Goal: Task Accomplishment & Management: Use online tool/utility

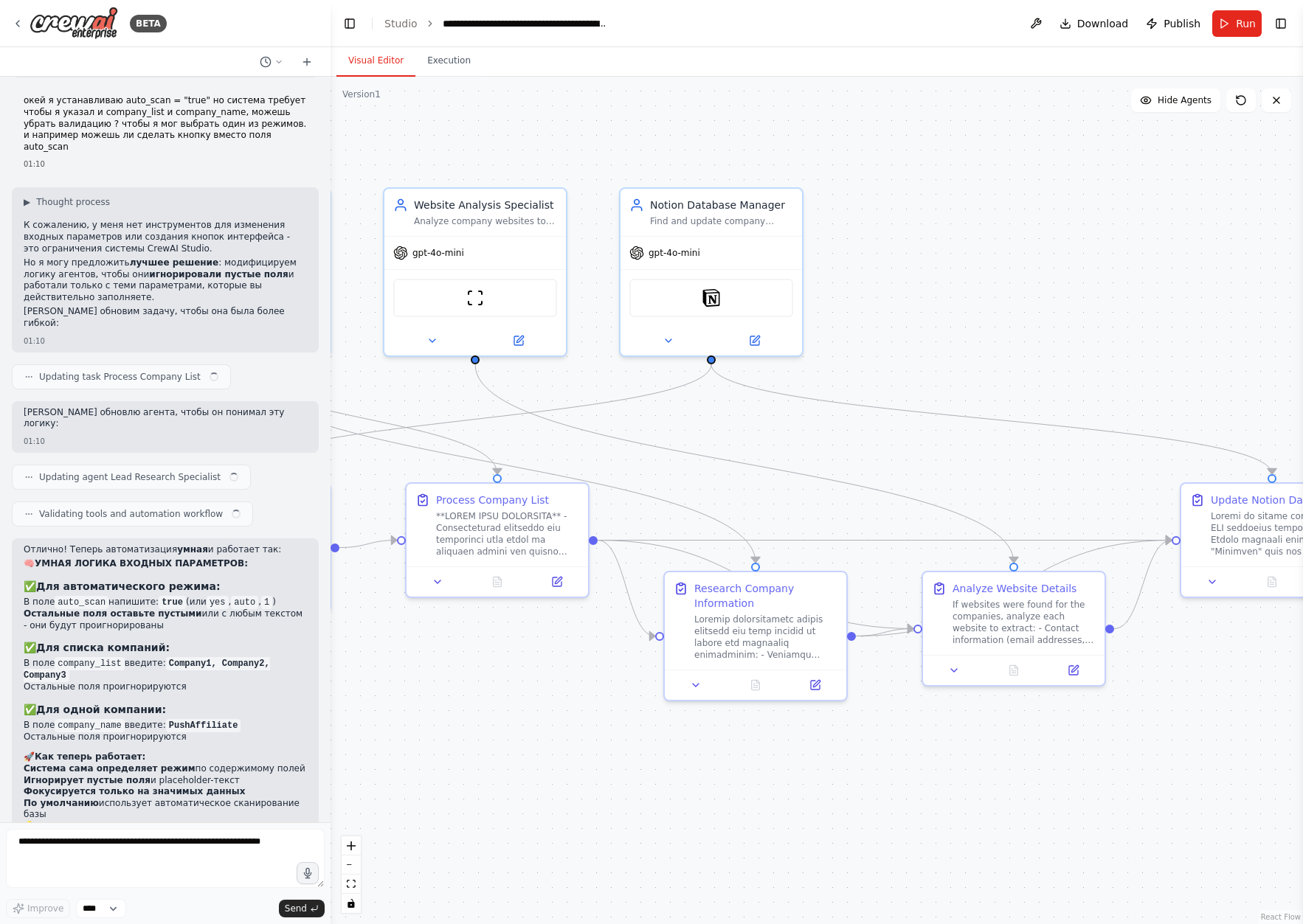
drag, startPoint x: 804, startPoint y: 423, endPoint x: 649, endPoint y: 418, distance: 155.1
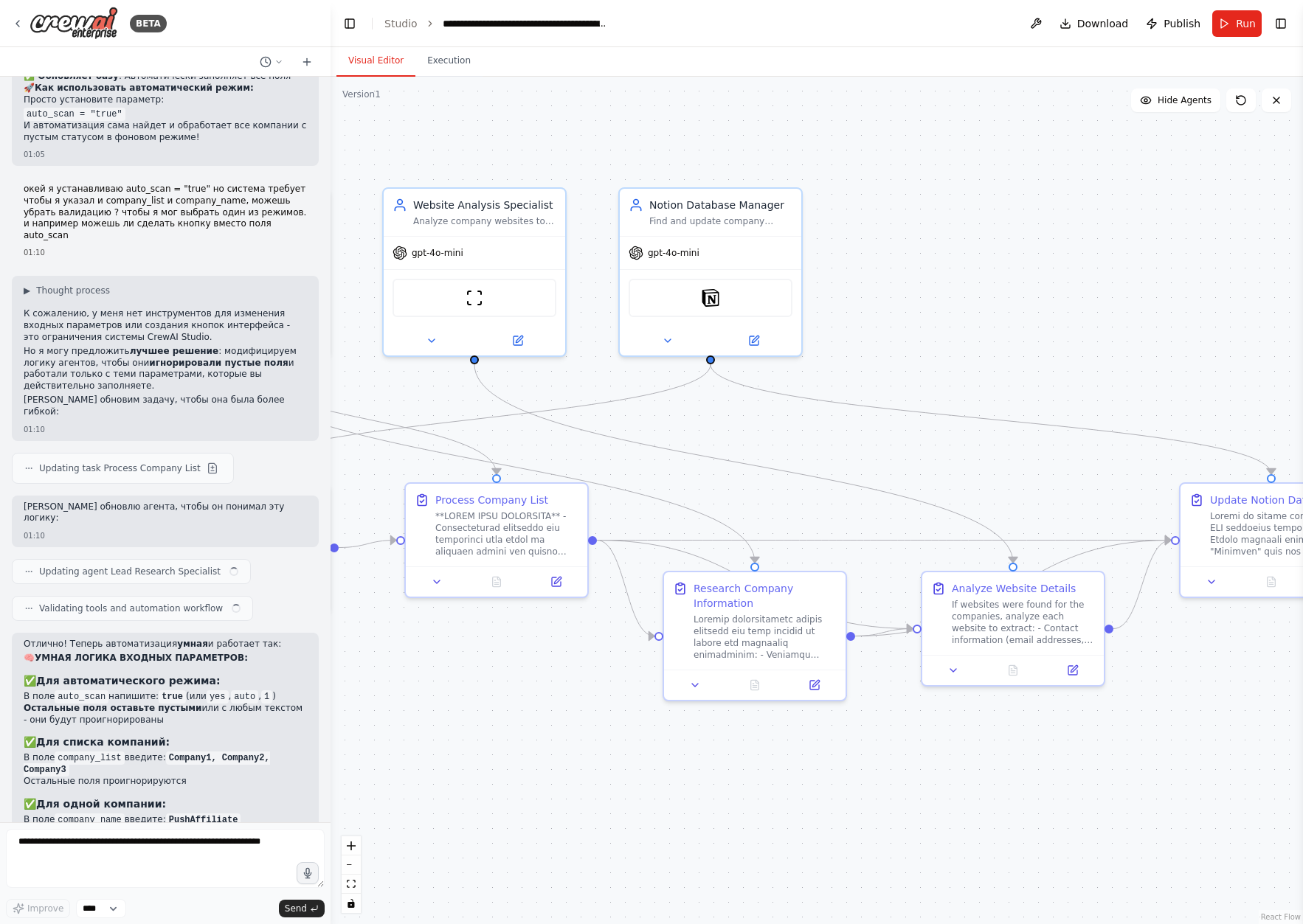
scroll to position [9212, 0]
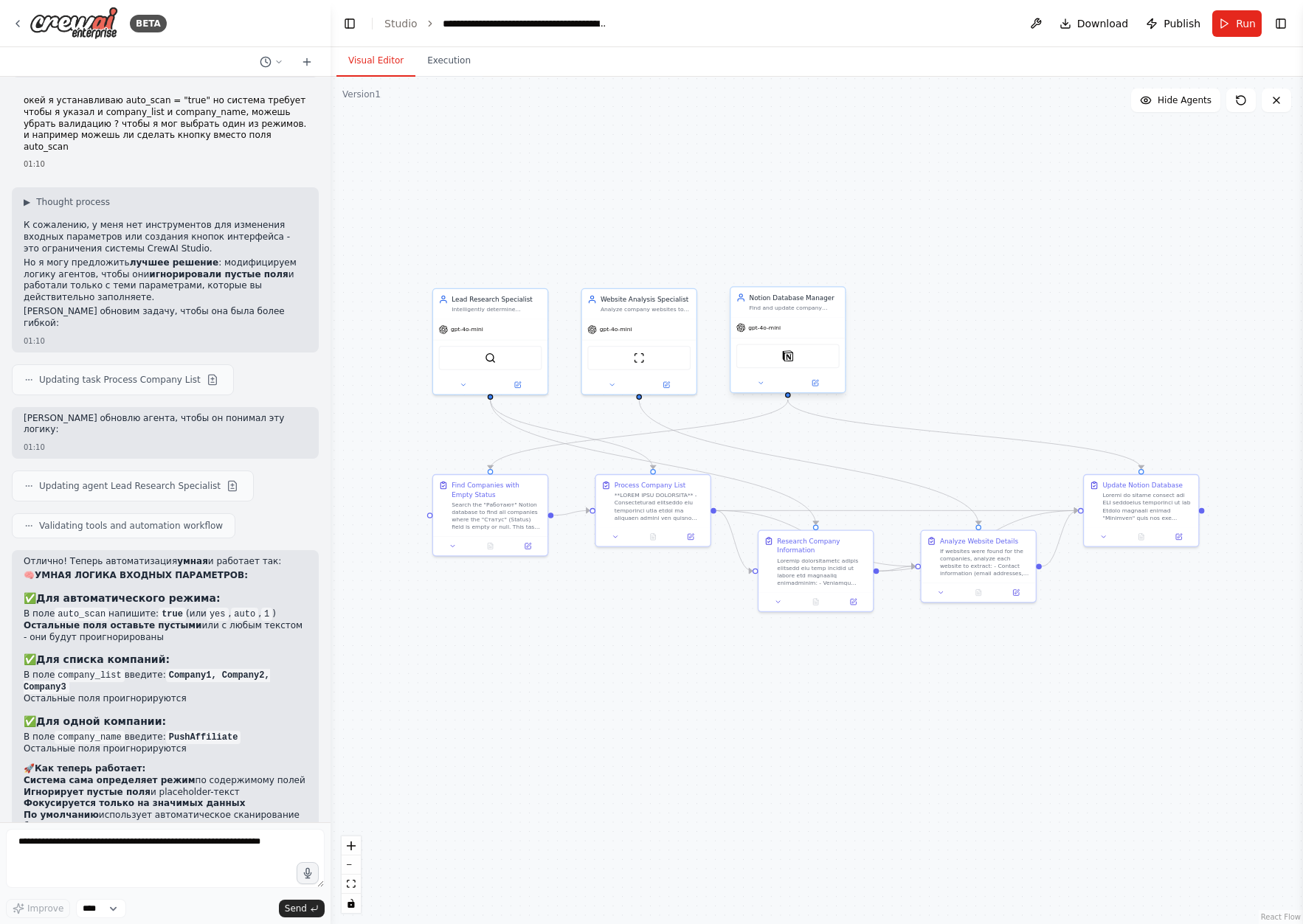
drag, startPoint x: 692, startPoint y: 334, endPoint x: 758, endPoint y: 372, distance: 76.2
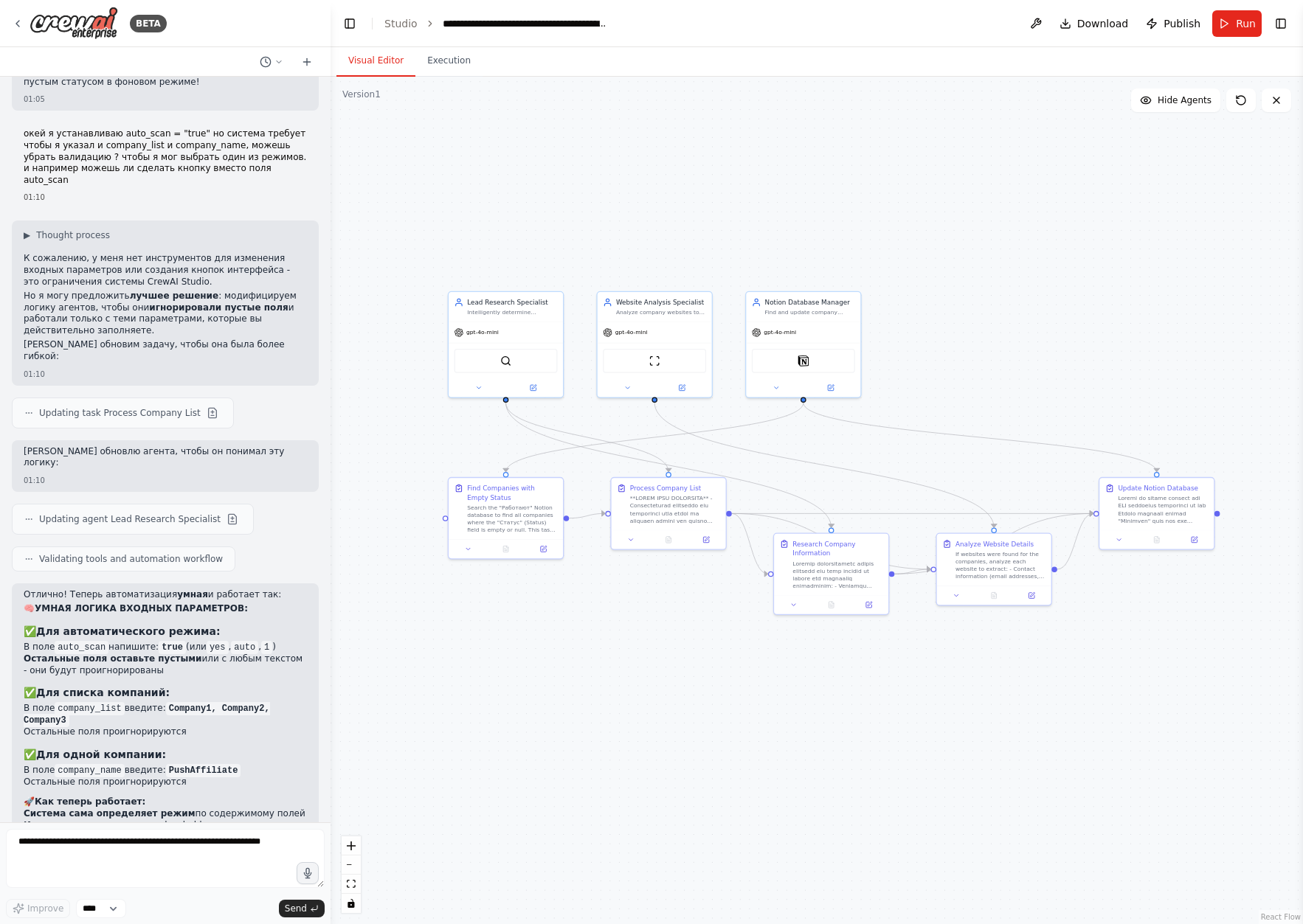
scroll to position [9224, 0]
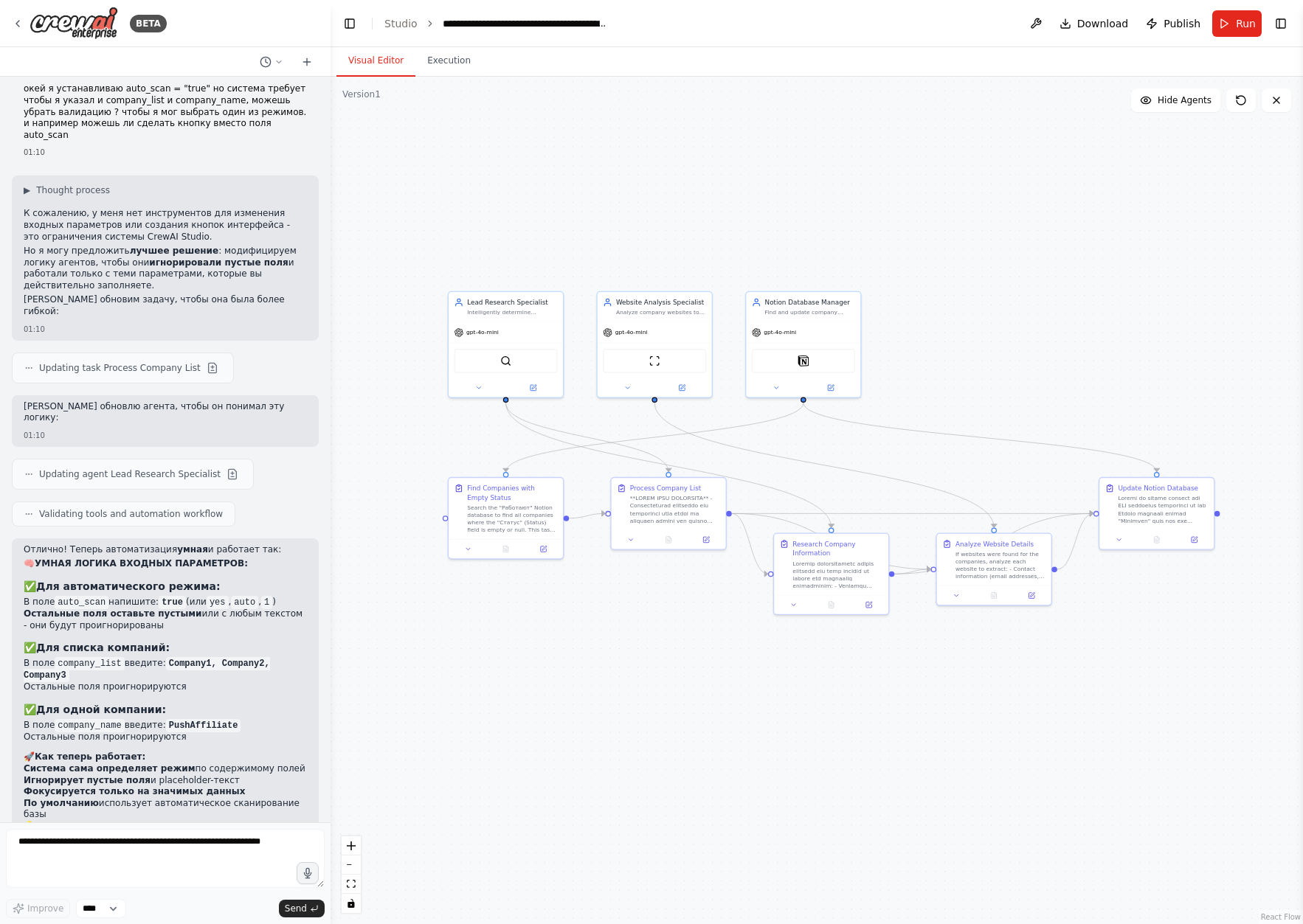
drag, startPoint x: 1000, startPoint y: 276, endPoint x: 980, endPoint y: 273, distance: 20.2
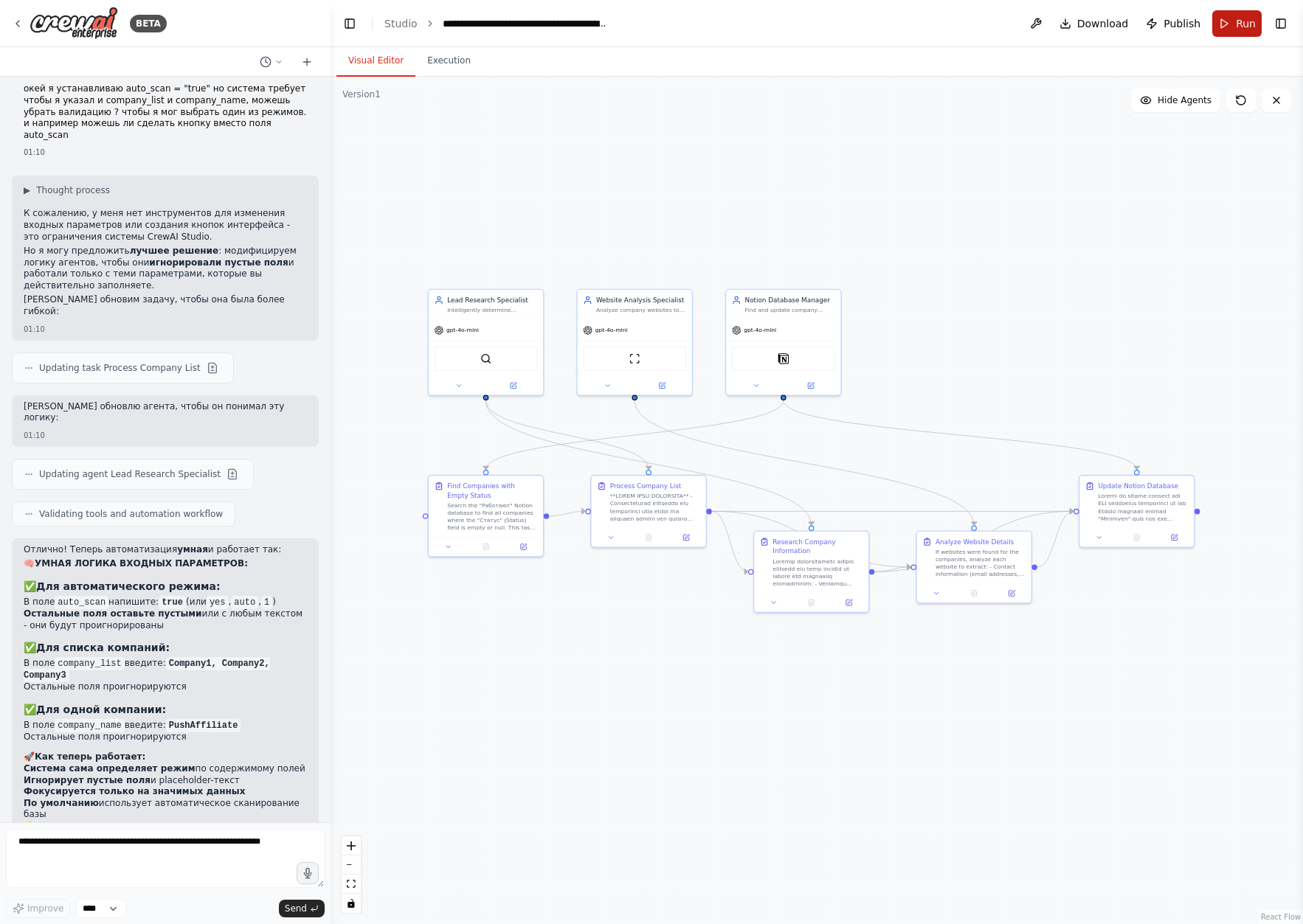
click at [1243, 23] on span "Run" at bounding box center [1245, 24] width 20 height 15
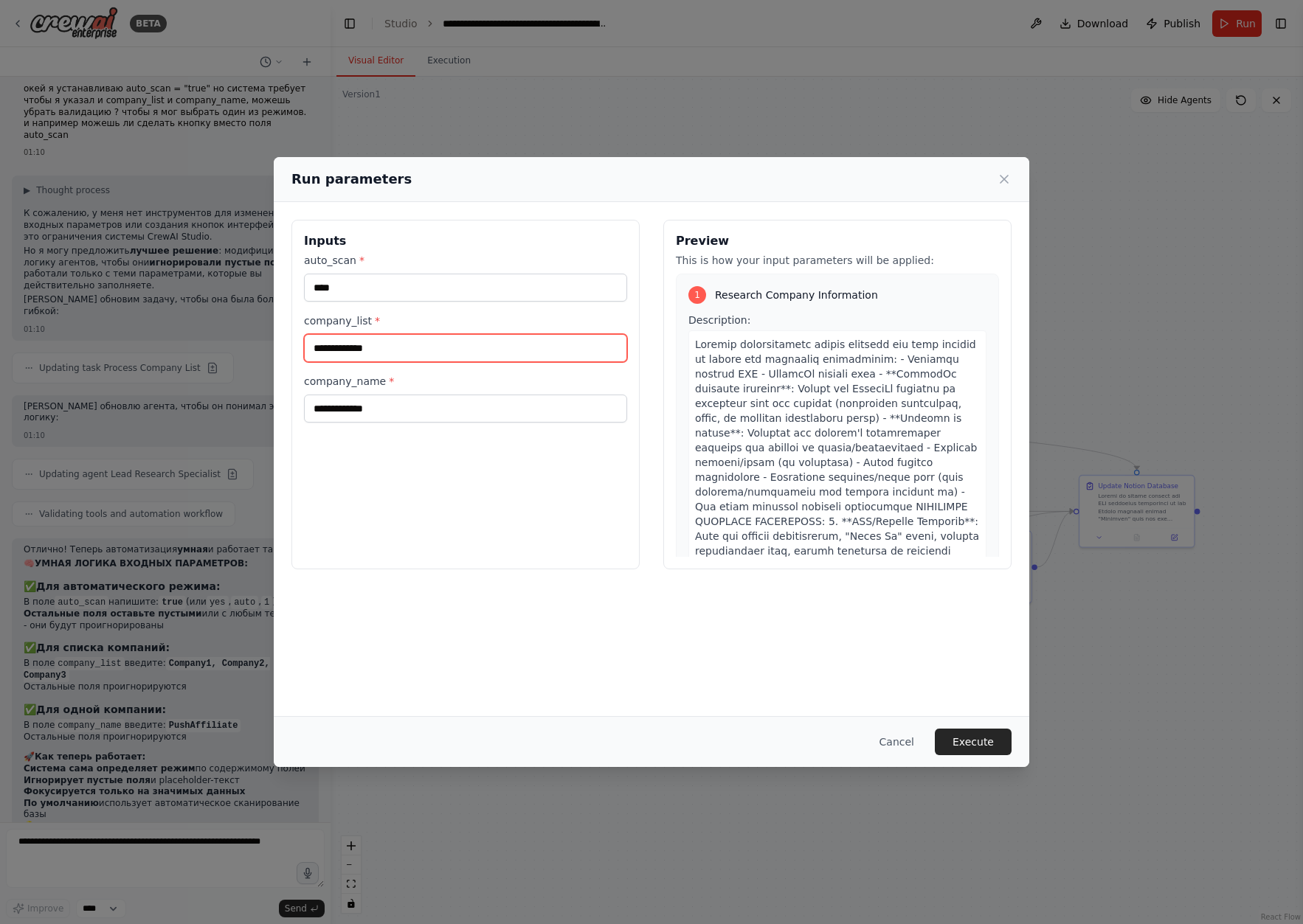
drag, startPoint x: 395, startPoint y: 347, endPoint x: 243, endPoint y: 333, distance: 152.6
click at [250, 334] on div "**********" at bounding box center [651, 462] width 1303 height 924
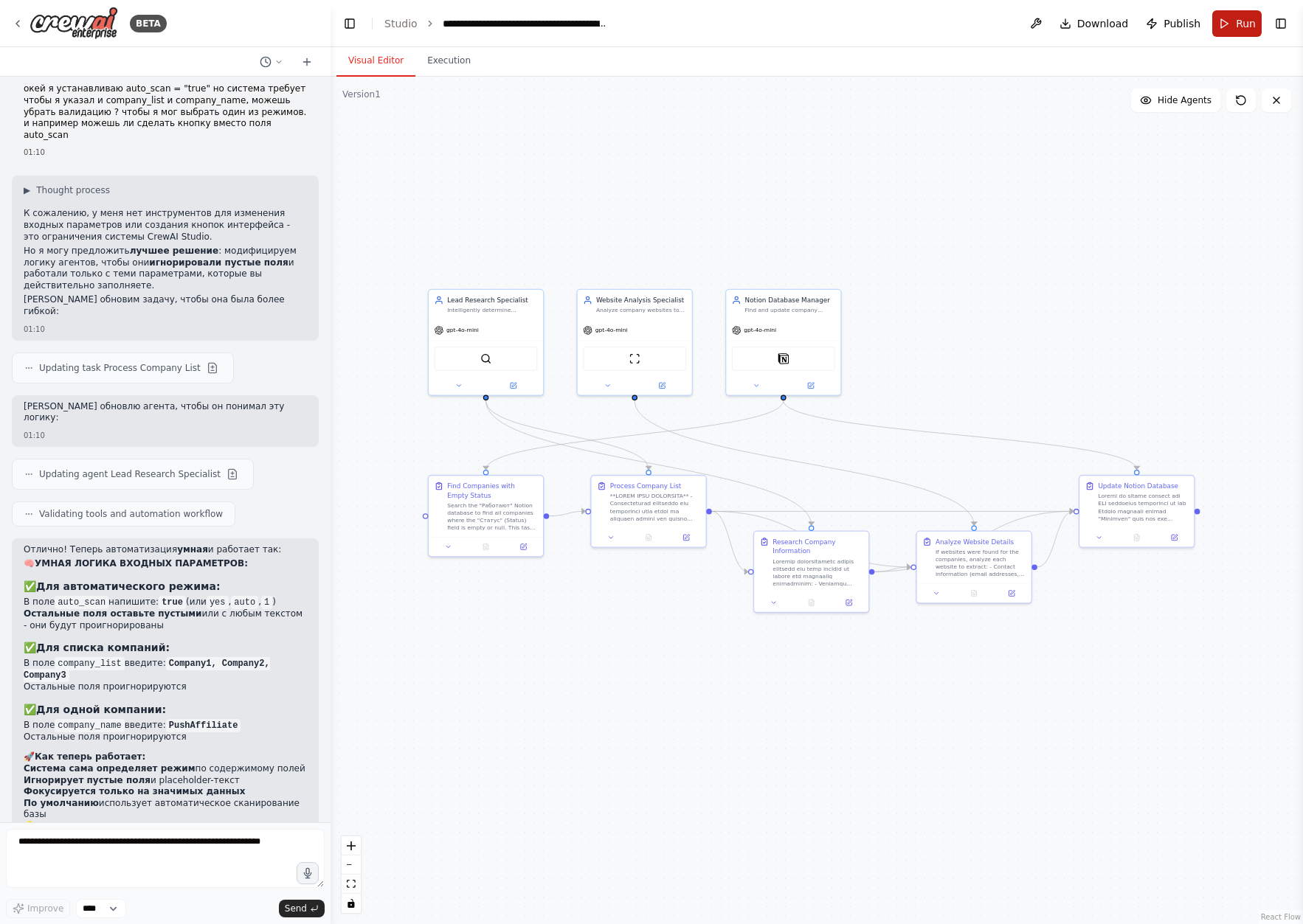
click at [1243, 31] on button "Run" at bounding box center [1236, 24] width 49 height 27
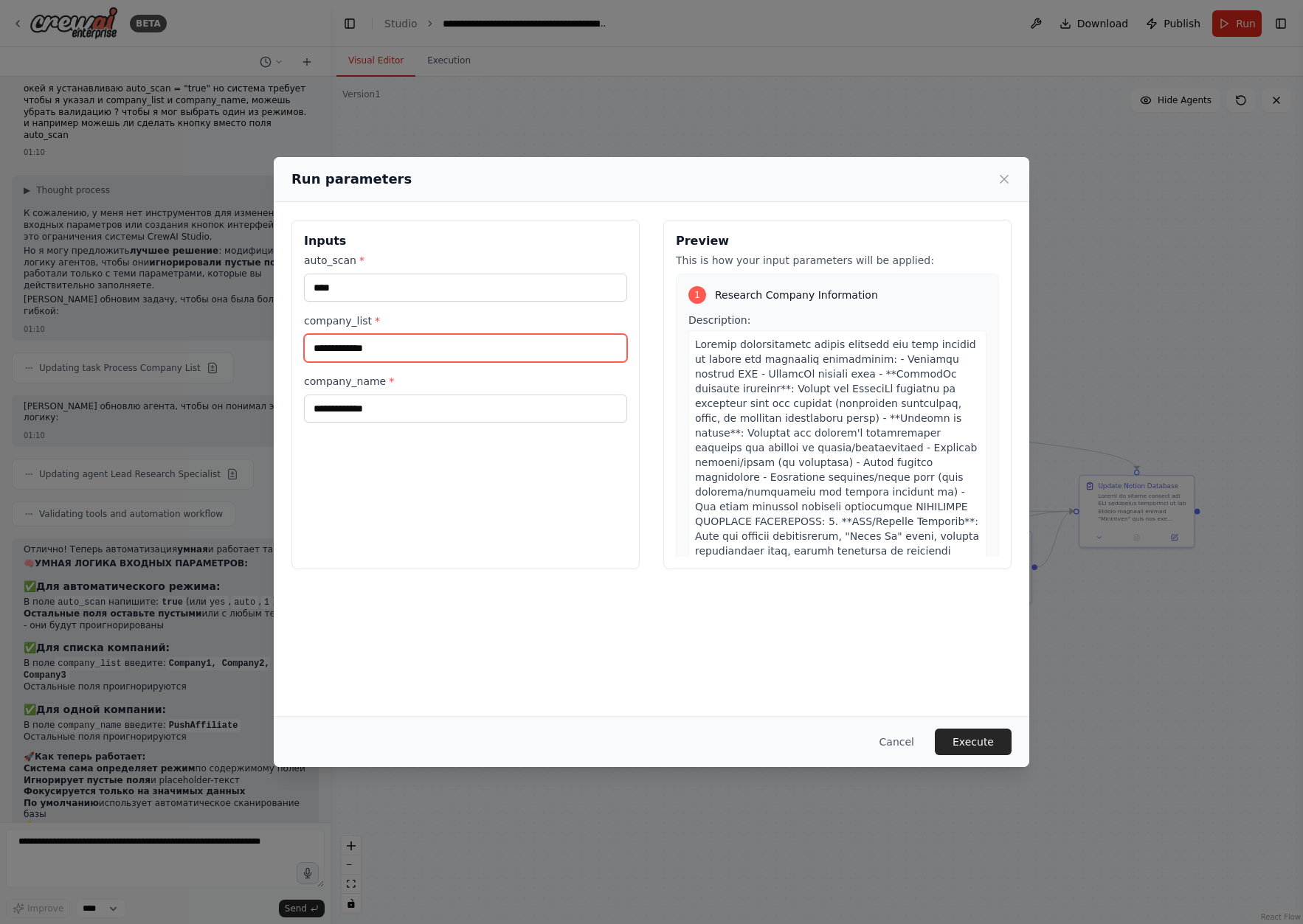
click at [420, 339] on input "**********" at bounding box center [465, 349] width 323 height 28
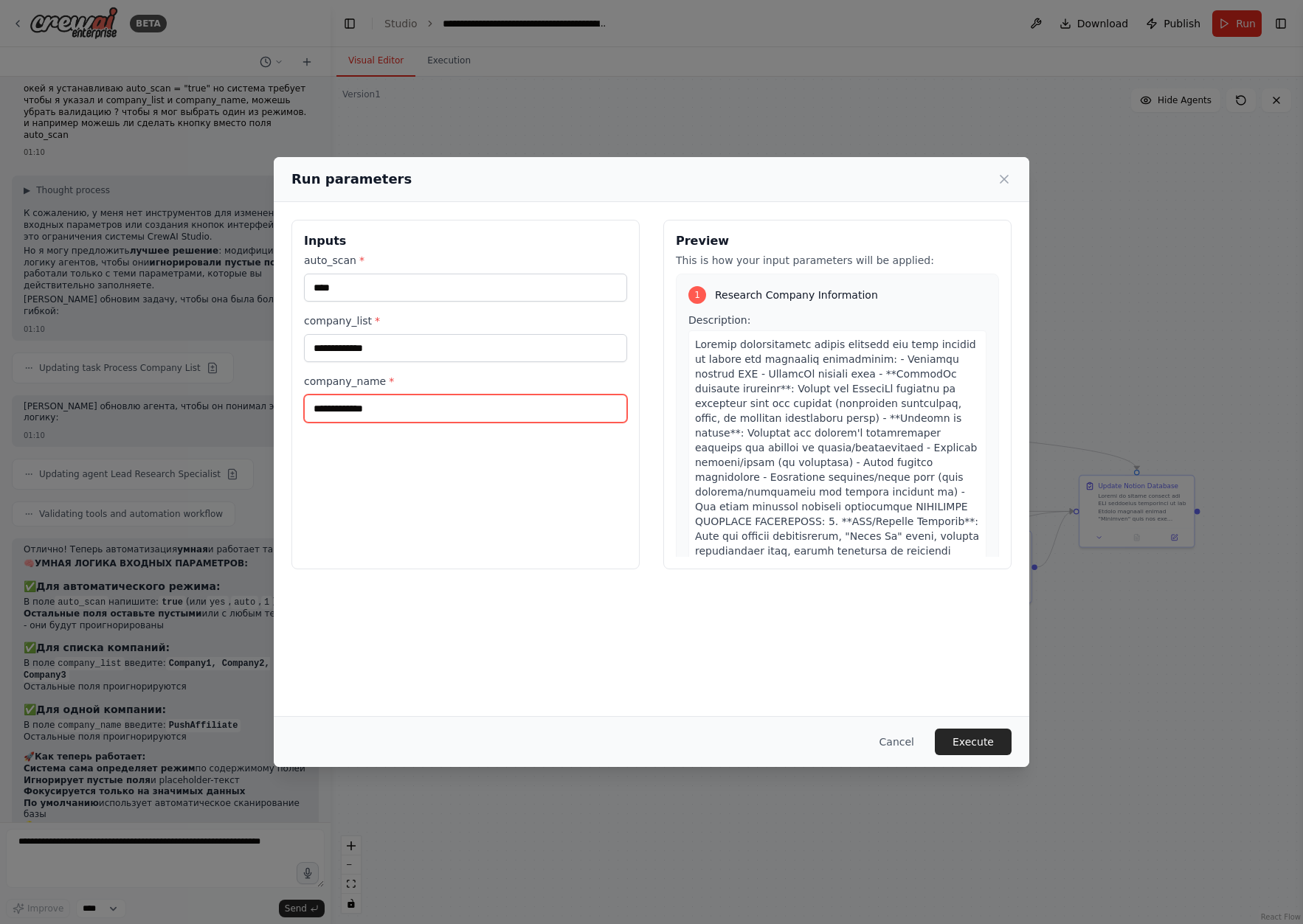
drag, startPoint x: 400, startPoint y: 407, endPoint x: 275, endPoint y: 401, distance: 125.1
click at [275, 401] on div "**********" at bounding box center [651, 394] width 756 height 385
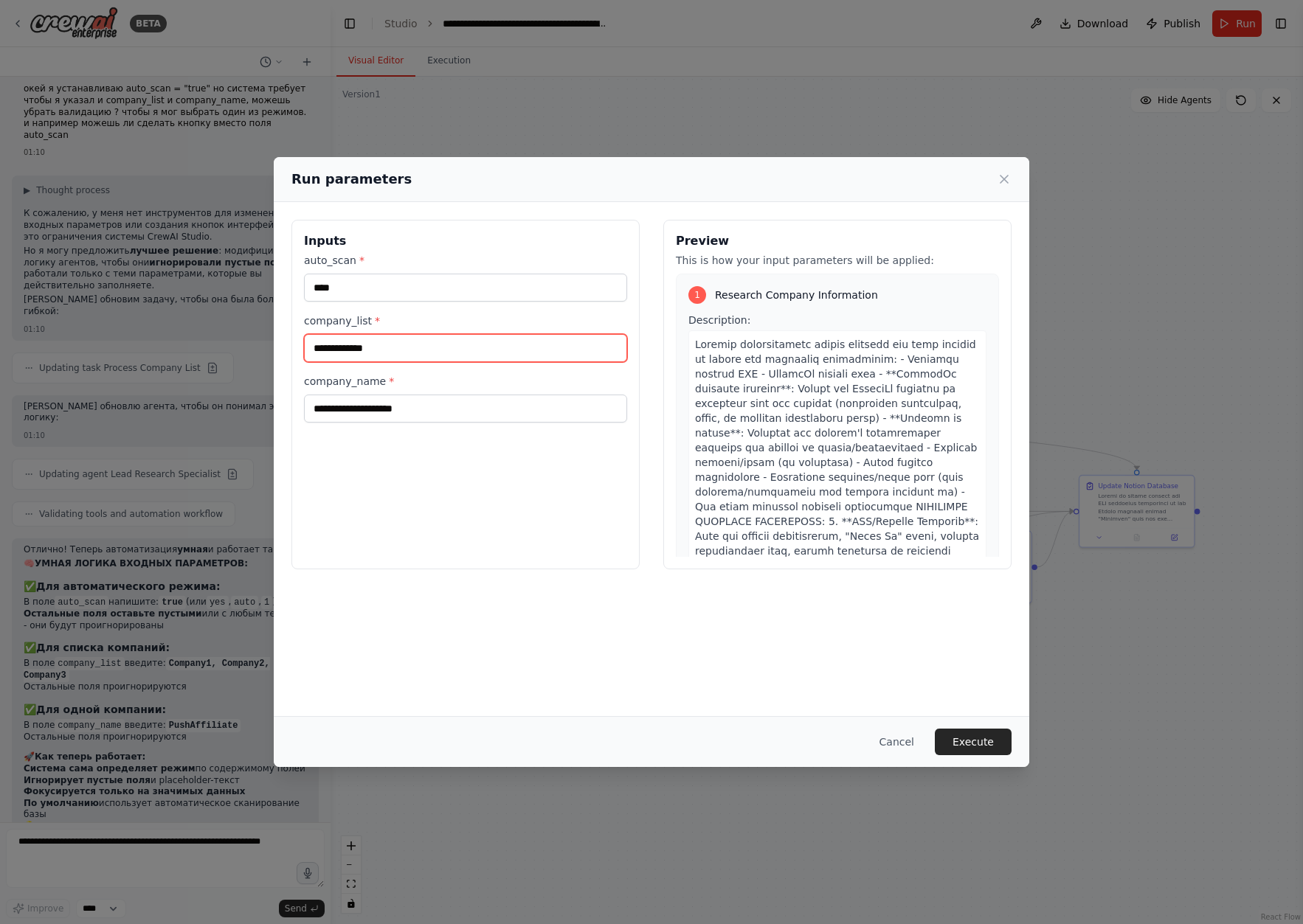
click at [406, 346] on input "**********" at bounding box center [465, 349] width 323 height 28
drag, startPoint x: 388, startPoint y: 347, endPoint x: 301, endPoint y: 346, distance: 87.0
click at [301, 346] on div "**********" at bounding box center [465, 394] width 348 height 349
paste input "text"
paste input "********"
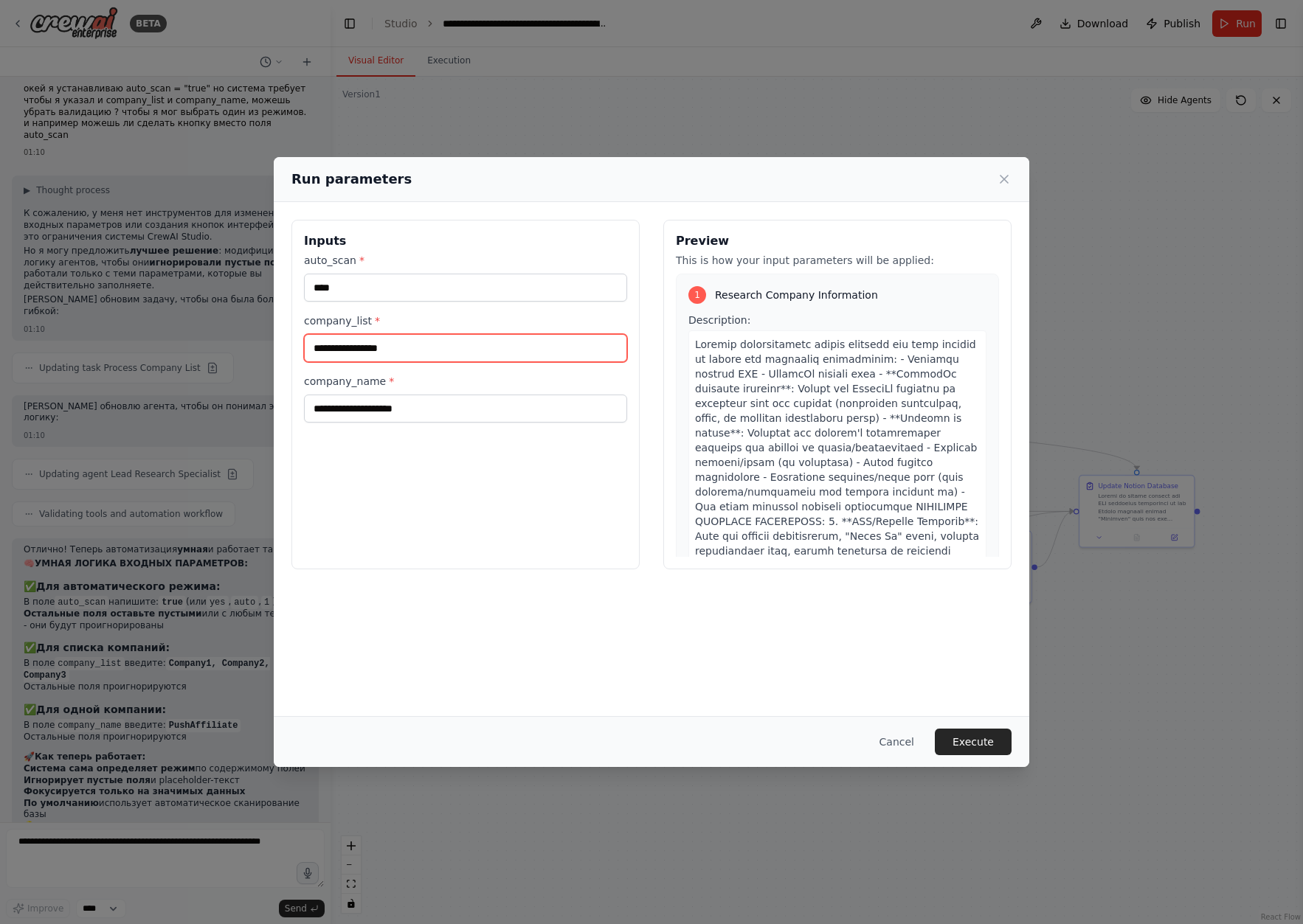
paste input "*********"
type input "**********"
click at [980, 737] on button "Execute" at bounding box center [973, 742] width 77 height 27
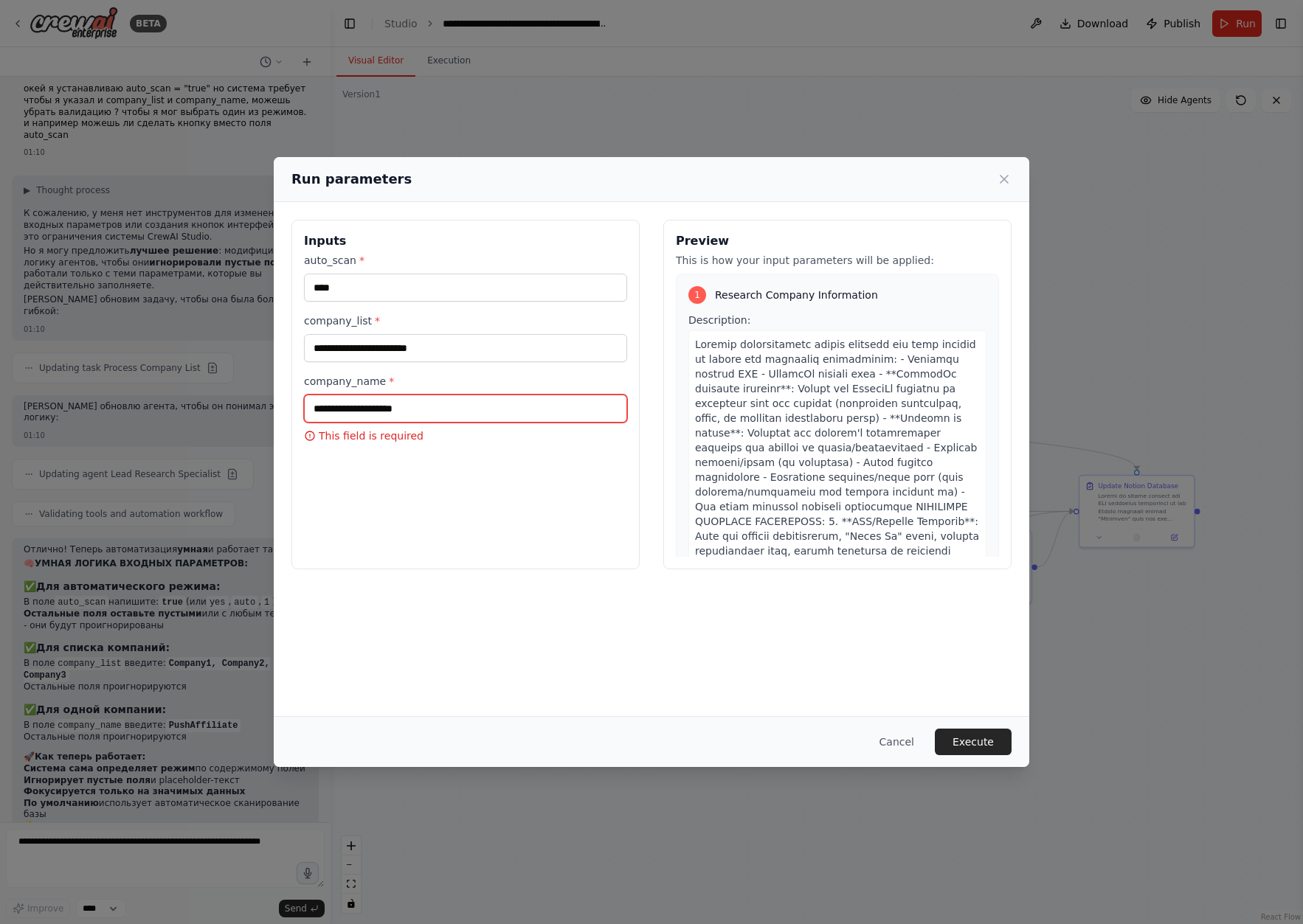
click at [408, 407] on input "company_name *" at bounding box center [465, 409] width 323 height 28
paste input "********"
type input "********"
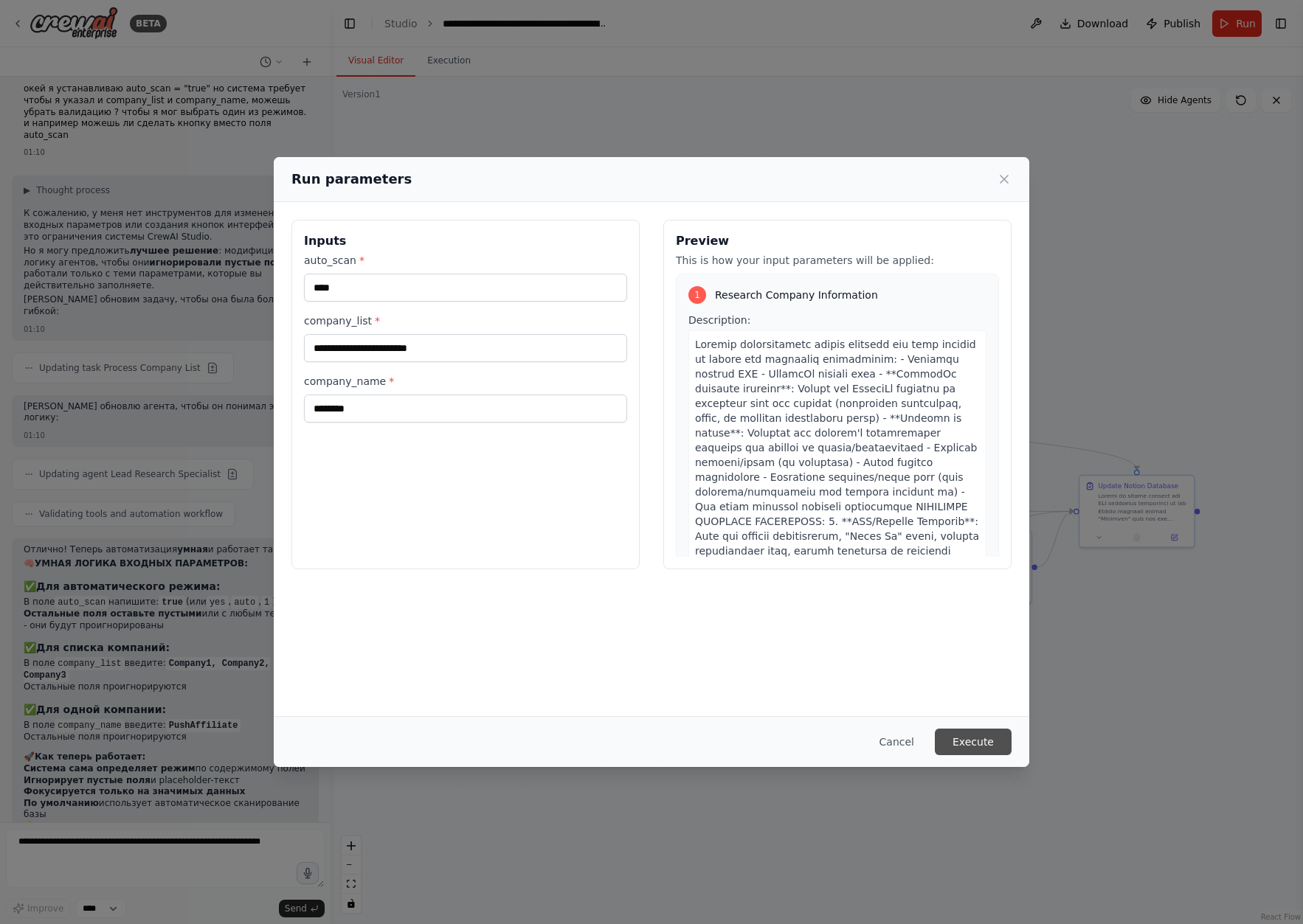
click at [961, 742] on button "Execute" at bounding box center [973, 742] width 77 height 27
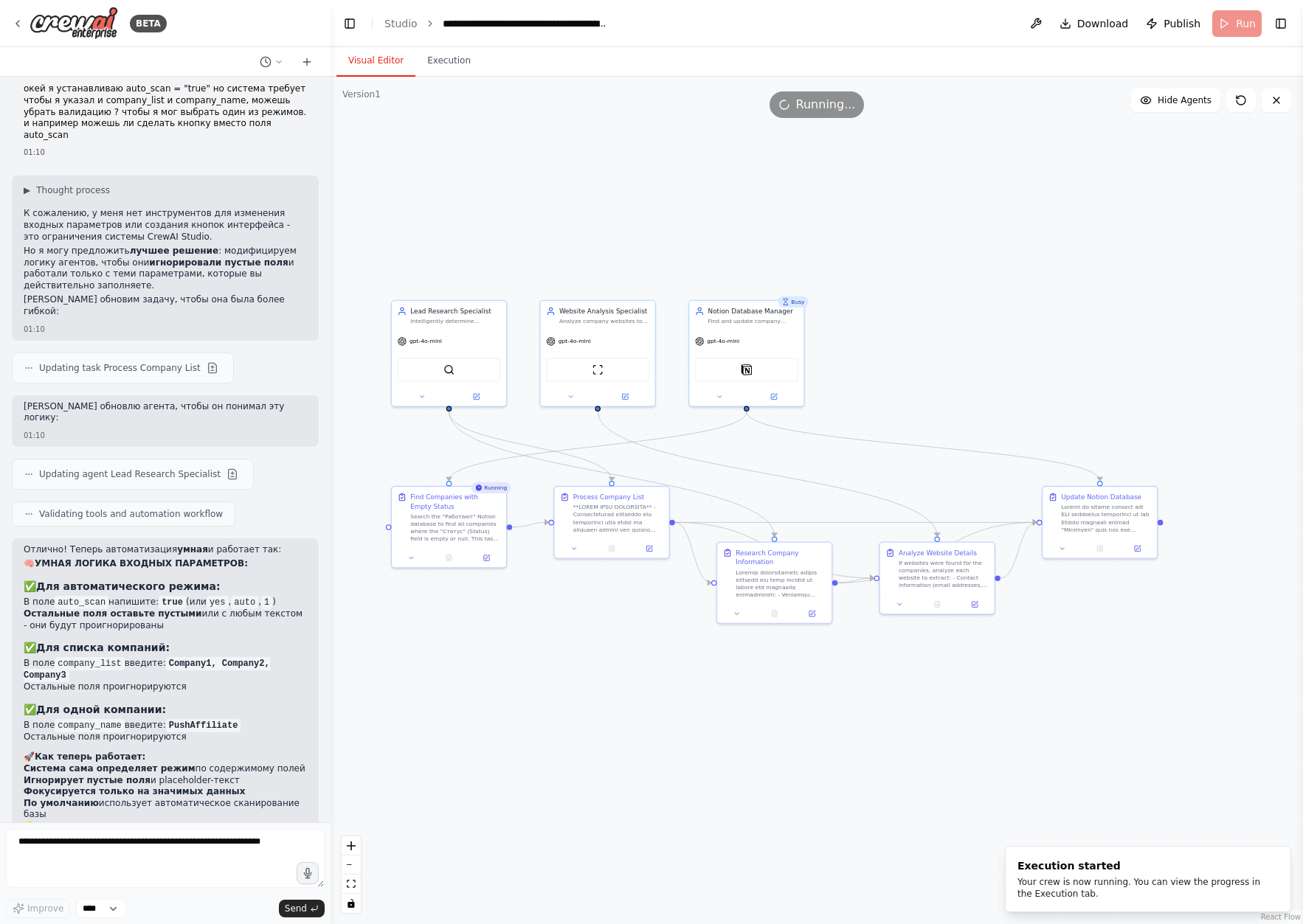
drag, startPoint x: 898, startPoint y: 331, endPoint x: 864, endPoint y: 338, distance: 34.7
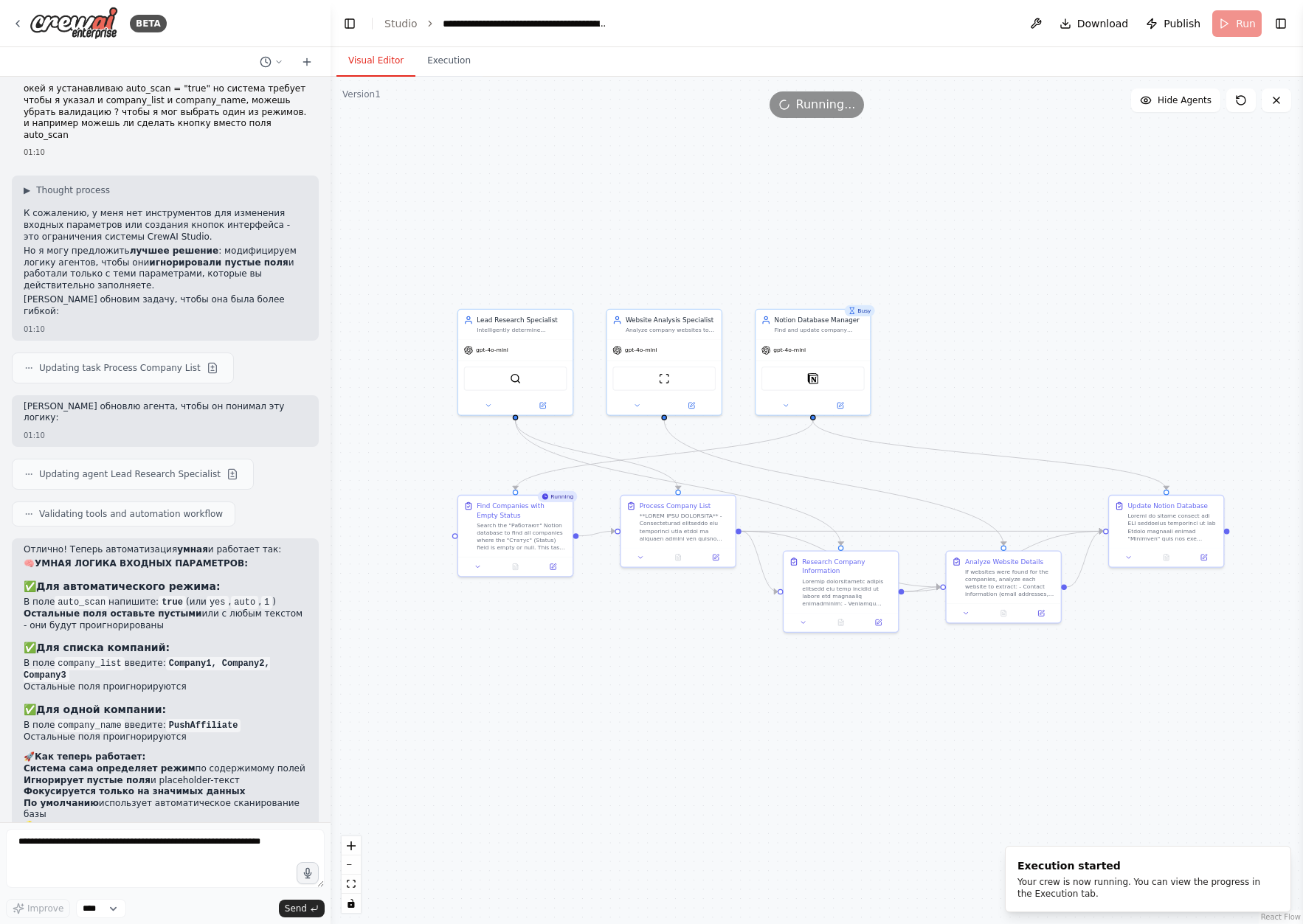
drag, startPoint x: 960, startPoint y: 216, endPoint x: 1003, endPoint y: 217, distance: 43.0
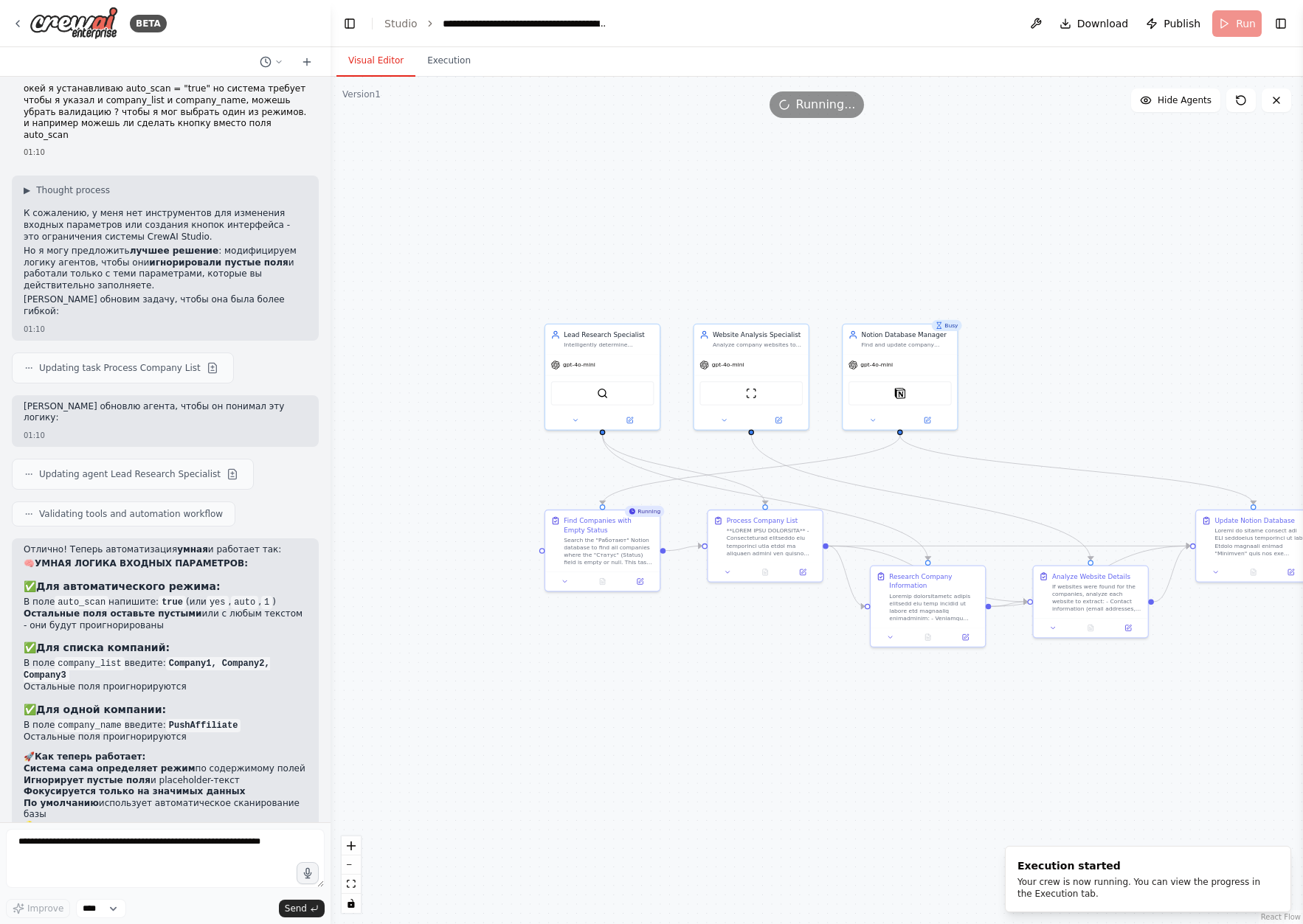
drag, startPoint x: 968, startPoint y: 398, endPoint x: 1009, endPoint y: 405, distance: 41.6
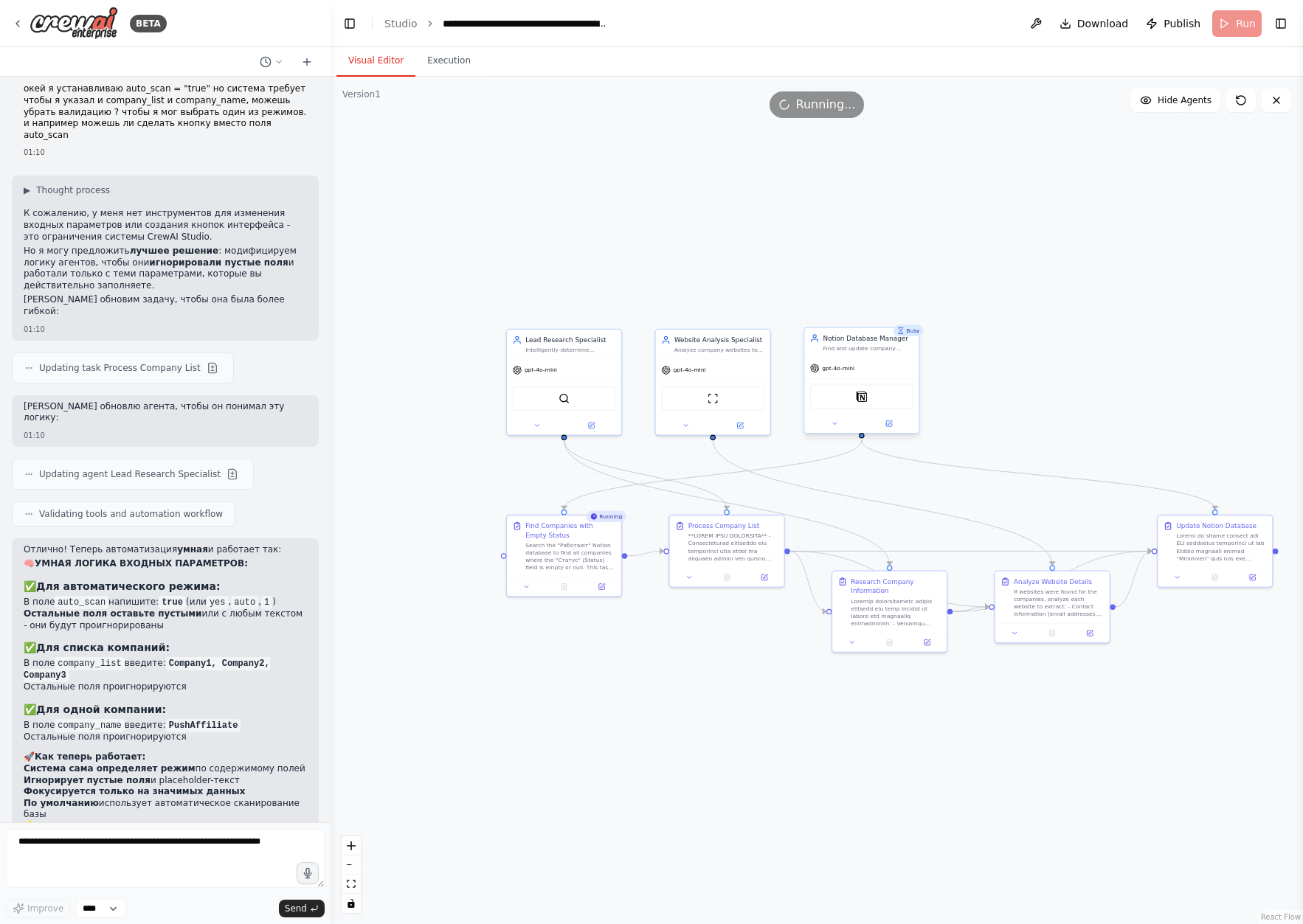
drag, startPoint x: 899, startPoint y: 378, endPoint x: 869, endPoint y: 378, distance: 30.0
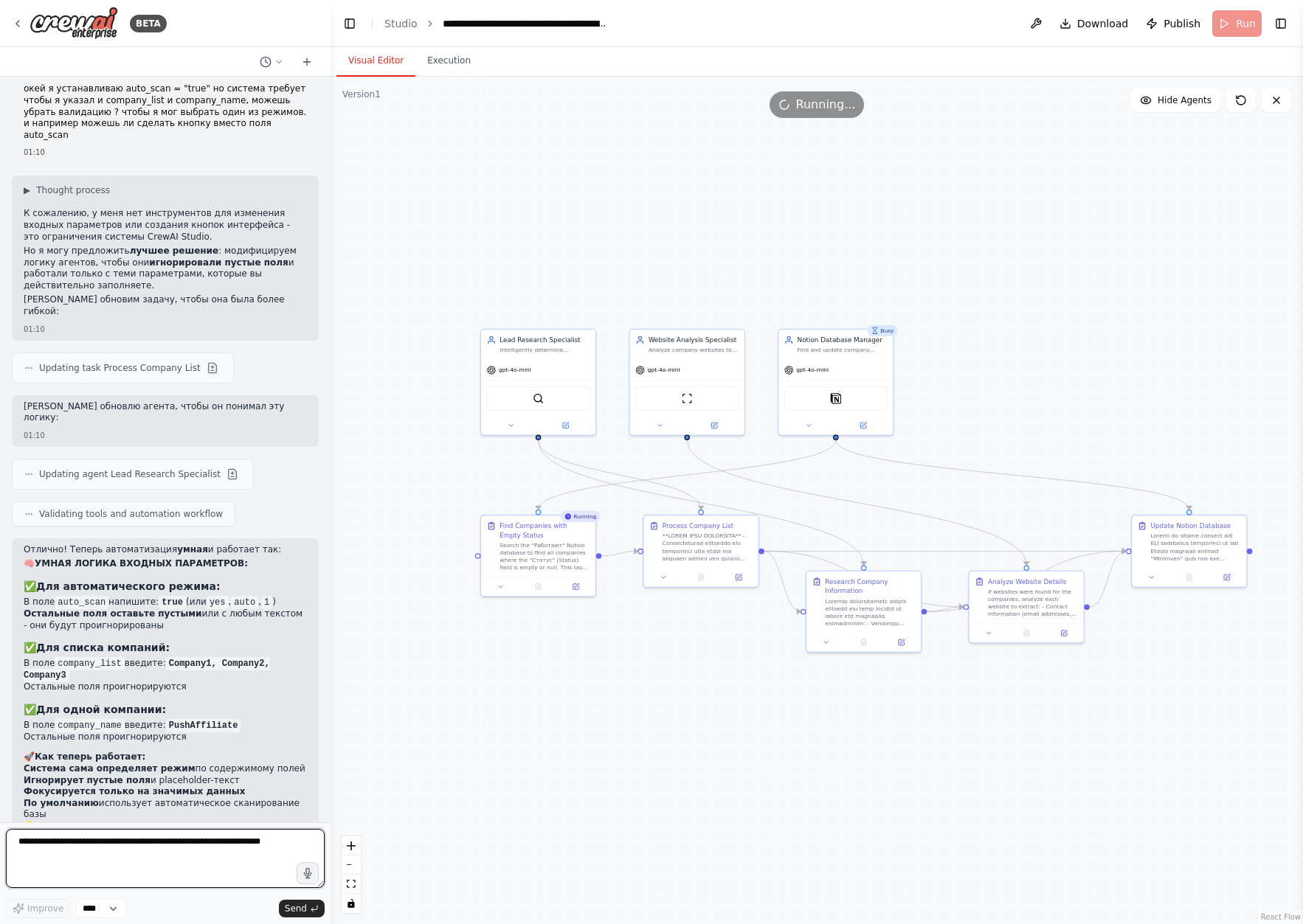
click at [181, 847] on textarea at bounding box center [166, 858] width 319 height 59
type textarea "*"
drag, startPoint x: 121, startPoint y: 520, endPoint x: 60, endPoint y: 517, distance: 61.1
click at [60, 719] on code "company_name" at bounding box center [90, 725] width 69 height 13
copy code "company_name"
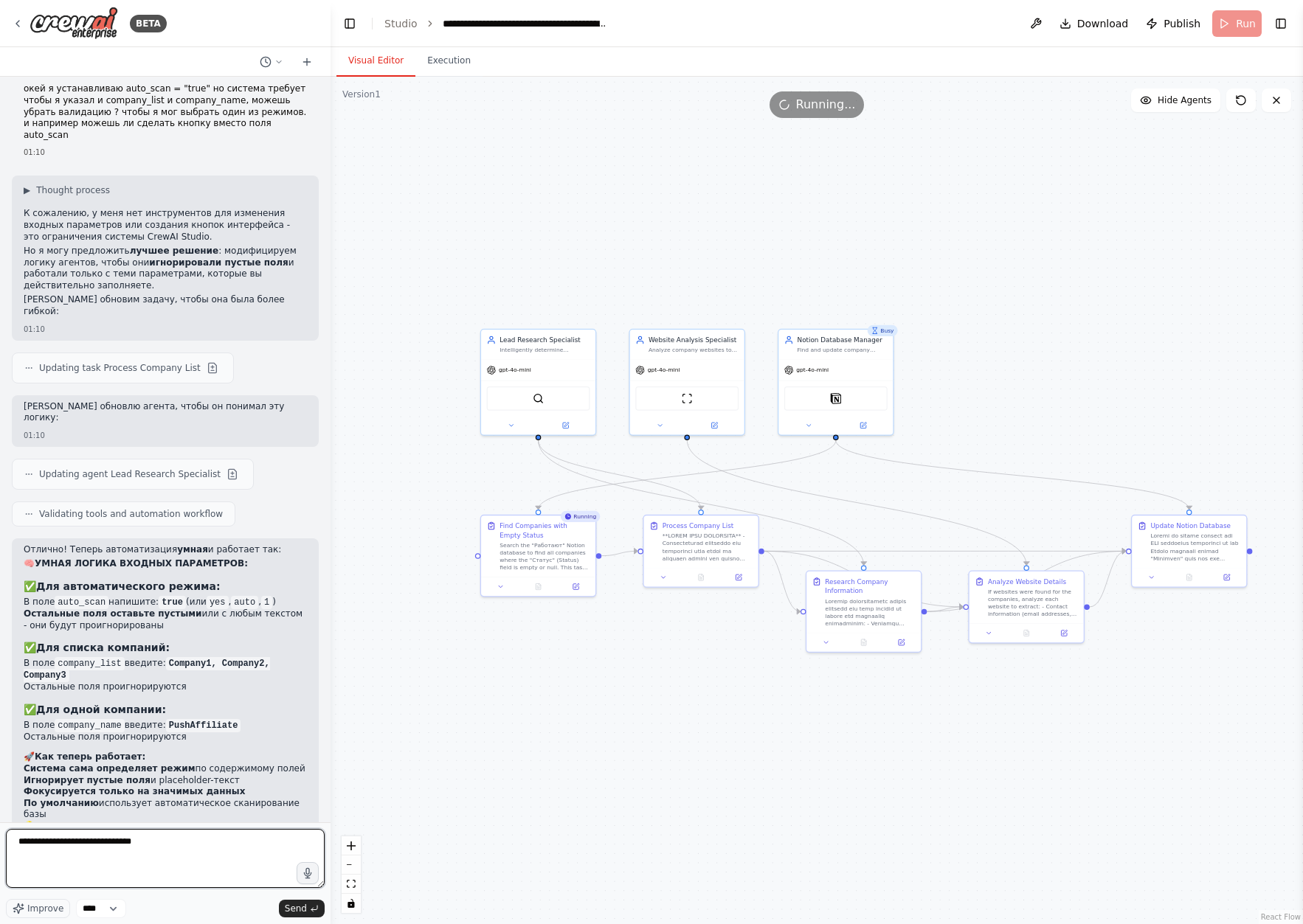
click at [198, 853] on textarea "**********" at bounding box center [166, 858] width 319 height 59
paste textarea "**********"
drag, startPoint x: 123, startPoint y: 455, endPoint x: 56, endPoint y: 457, distance: 67.0
click at [56, 657] on code "company_list" at bounding box center [90, 663] width 69 height 13
copy code "company_list"
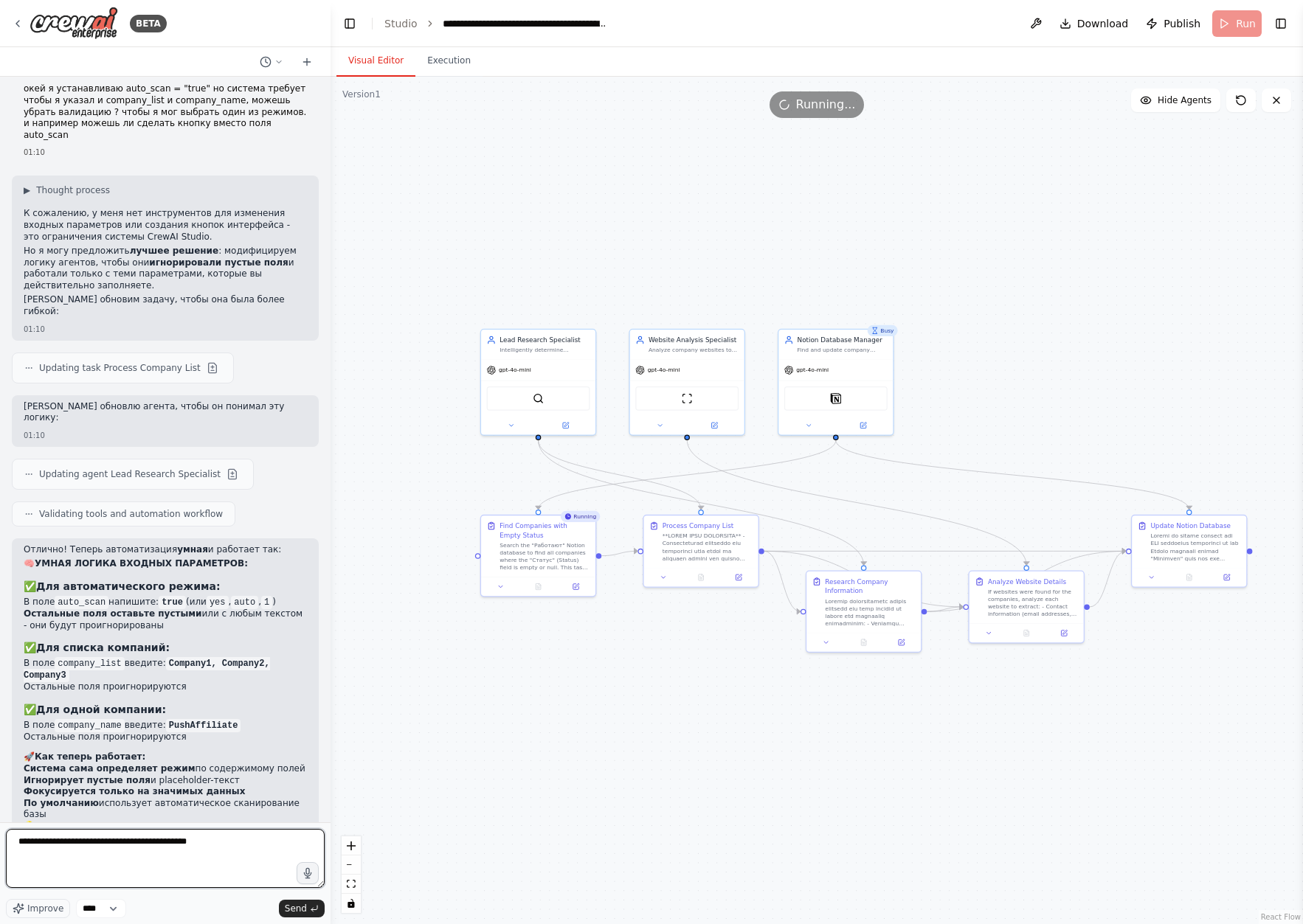
click at [249, 851] on textarea "**********" at bounding box center [166, 858] width 319 height 59
paste textarea "**********"
type textarea "**********"
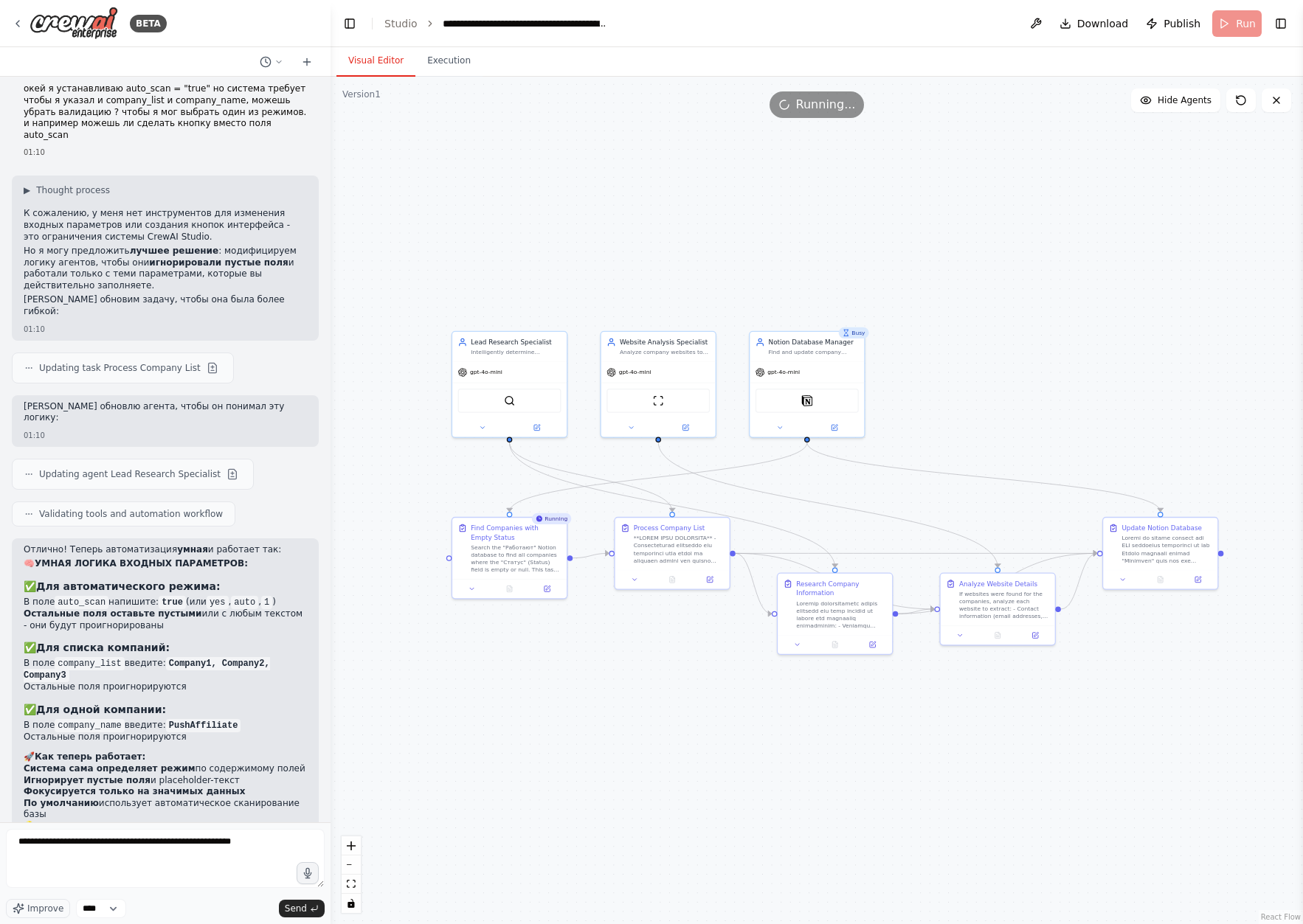
drag, startPoint x: 1057, startPoint y: 338, endPoint x: 1030, endPoint y: 339, distance: 27.0
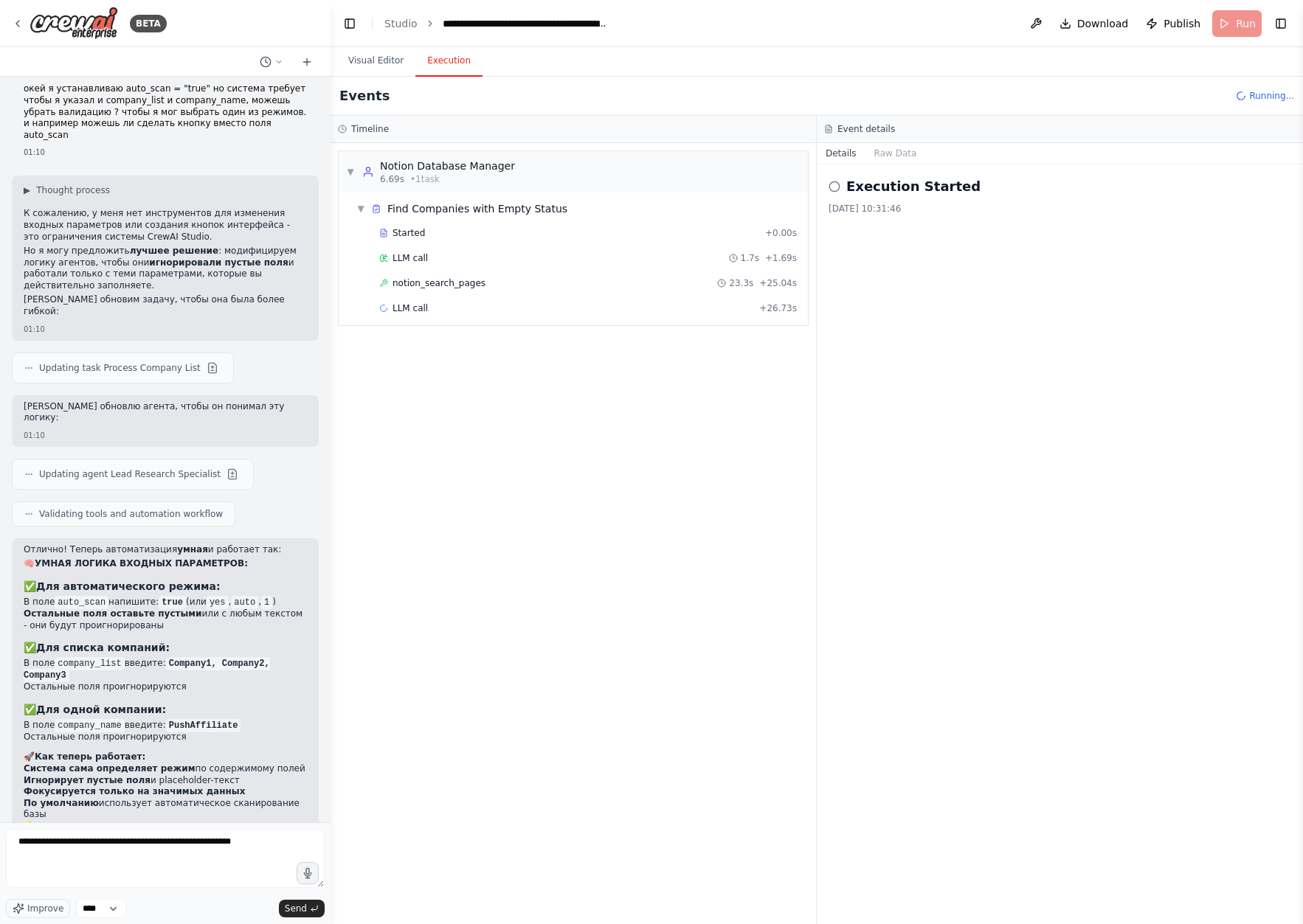
click at [452, 67] on button "Execution" at bounding box center [448, 60] width 67 height 31
click at [382, 58] on button "Visual Editor" at bounding box center [375, 60] width 79 height 31
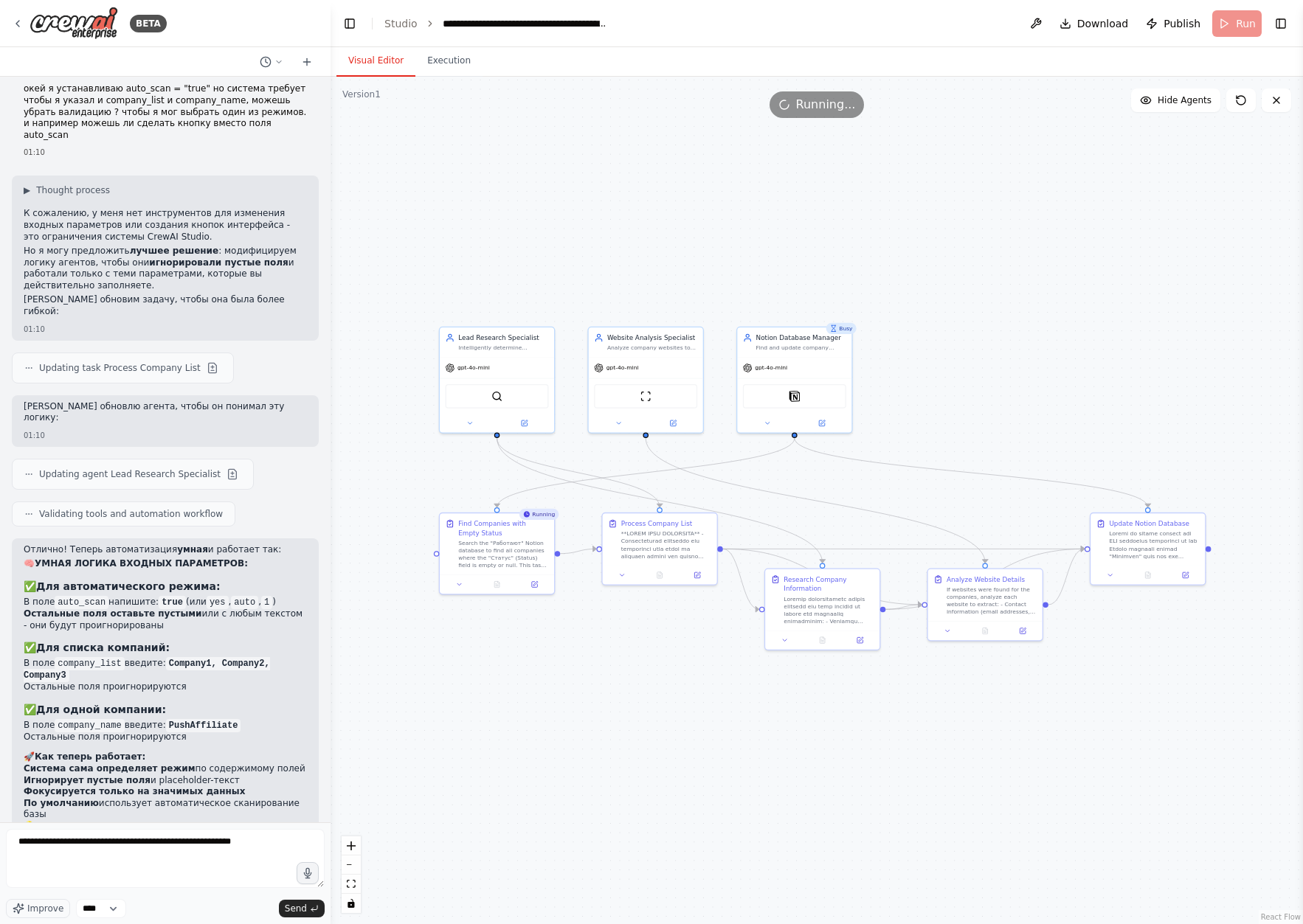
drag, startPoint x: 972, startPoint y: 309, endPoint x: 937, endPoint y: 293, distance: 38.5
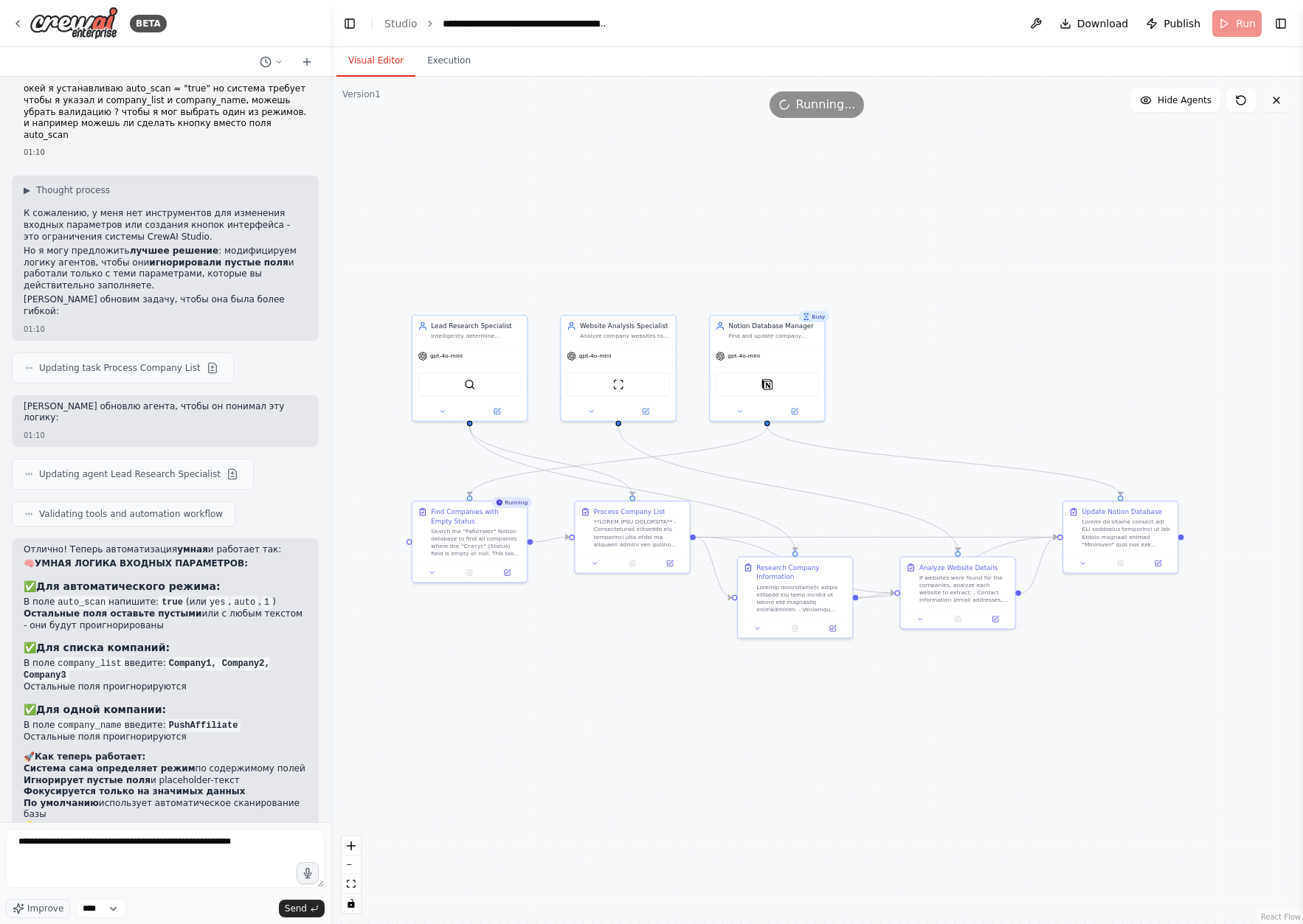
click at [1279, 102] on icon at bounding box center [1276, 100] width 6 height 6
click at [172, 824] on div "BETA You are a Competitor and Lead Research Assistant. Your task is to enrich a…" at bounding box center [165, 462] width 331 height 924
click at [174, 864] on textarea "**********" at bounding box center [166, 858] width 319 height 59
click at [307, 915] on button "Send" at bounding box center [302, 908] width 46 height 18
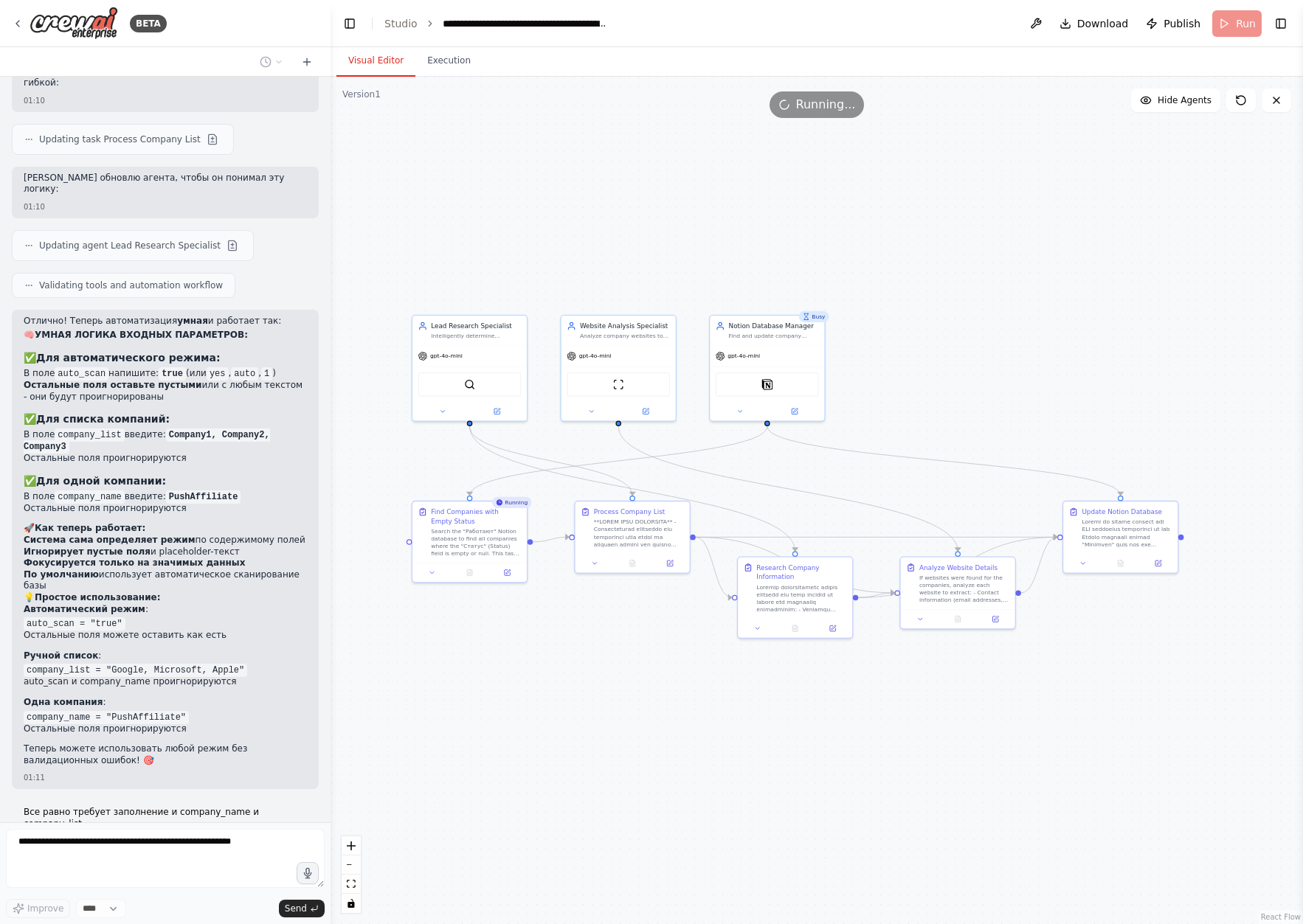
scroll to position [9464, 0]
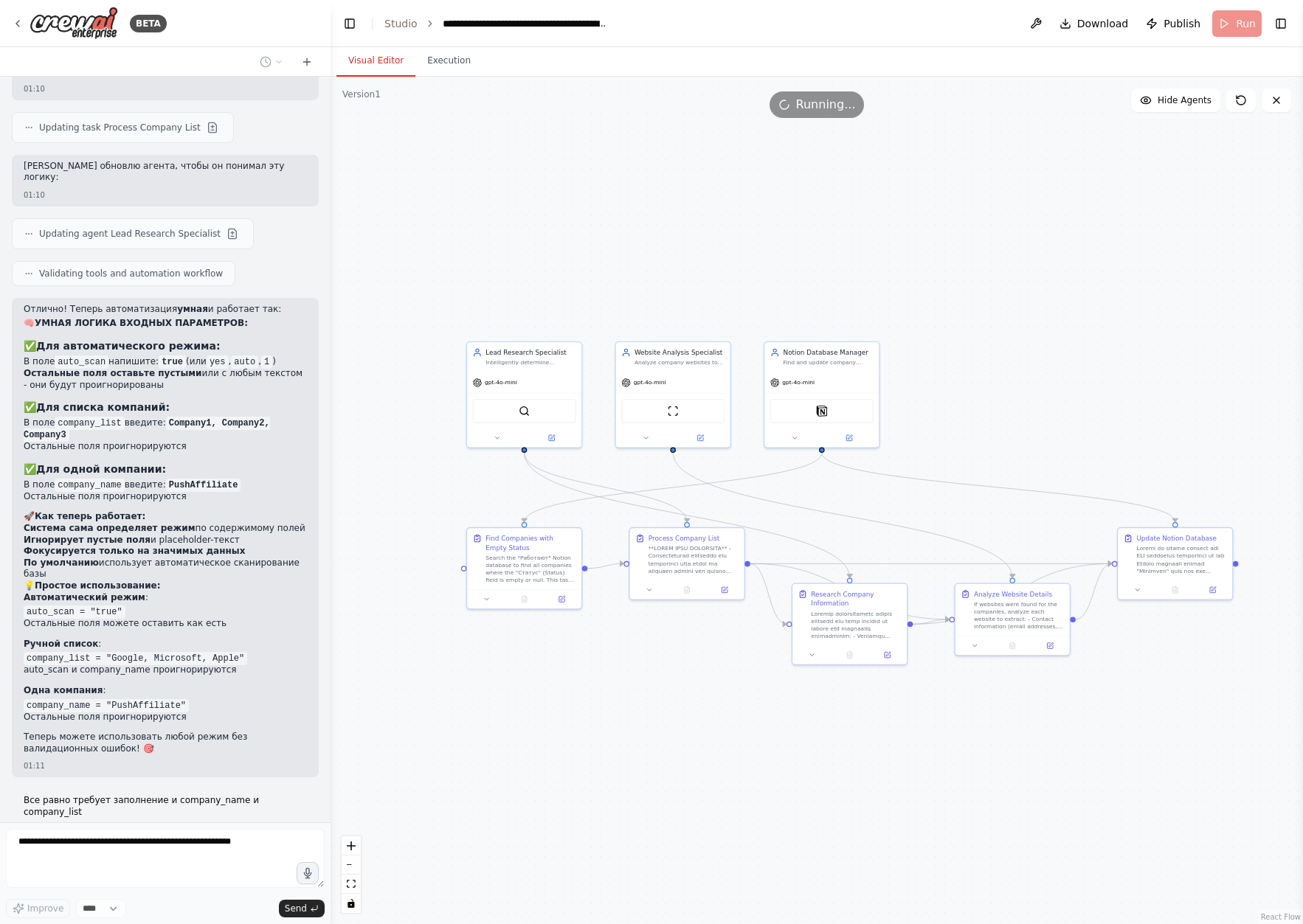
drag, startPoint x: 705, startPoint y: 269, endPoint x: 801, endPoint y: 296, distance: 99.7
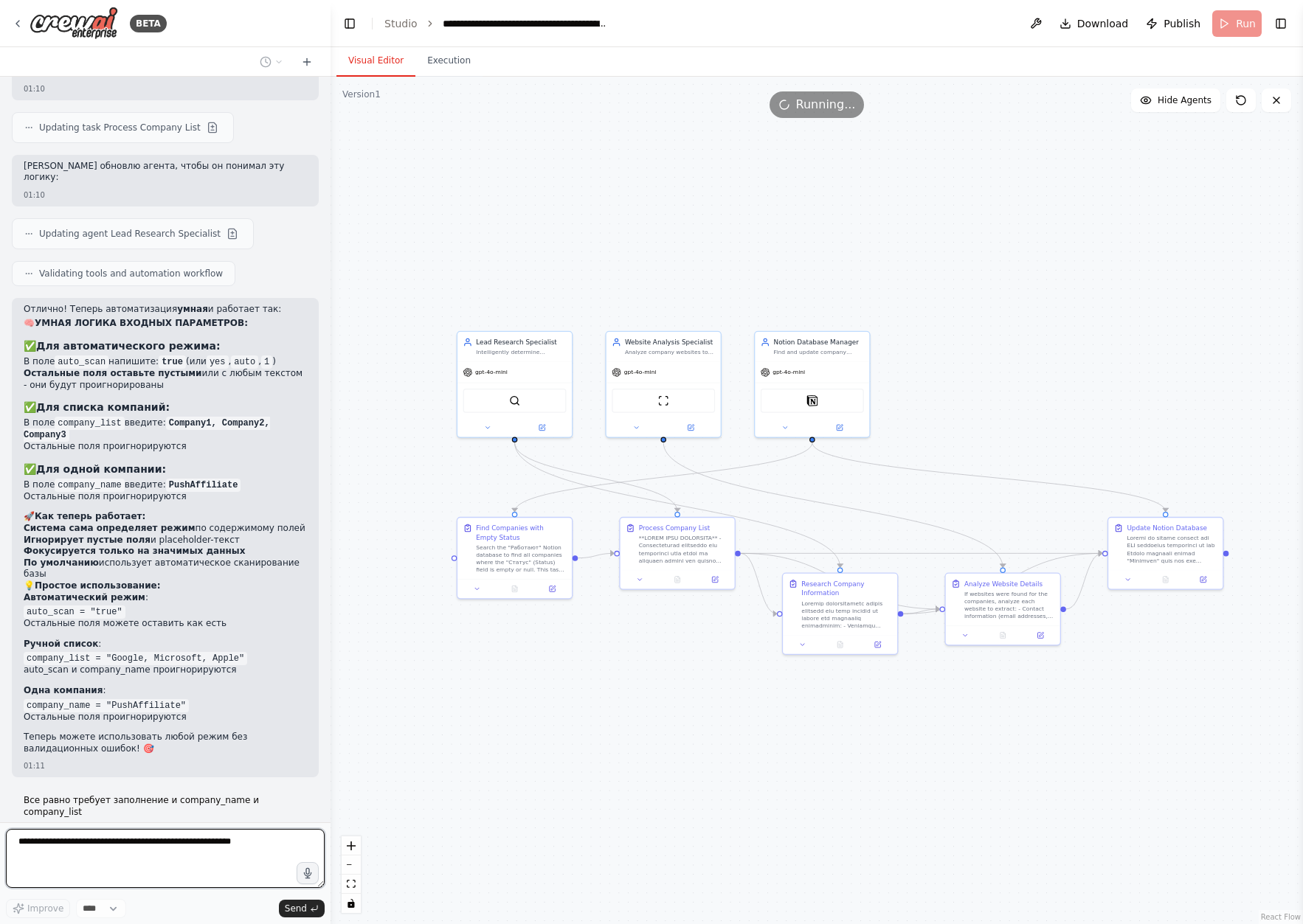
drag, startPoint x: 1009, startPoint y: 321, endPoint x: 968, endPoint y: 307, distance: 43.3
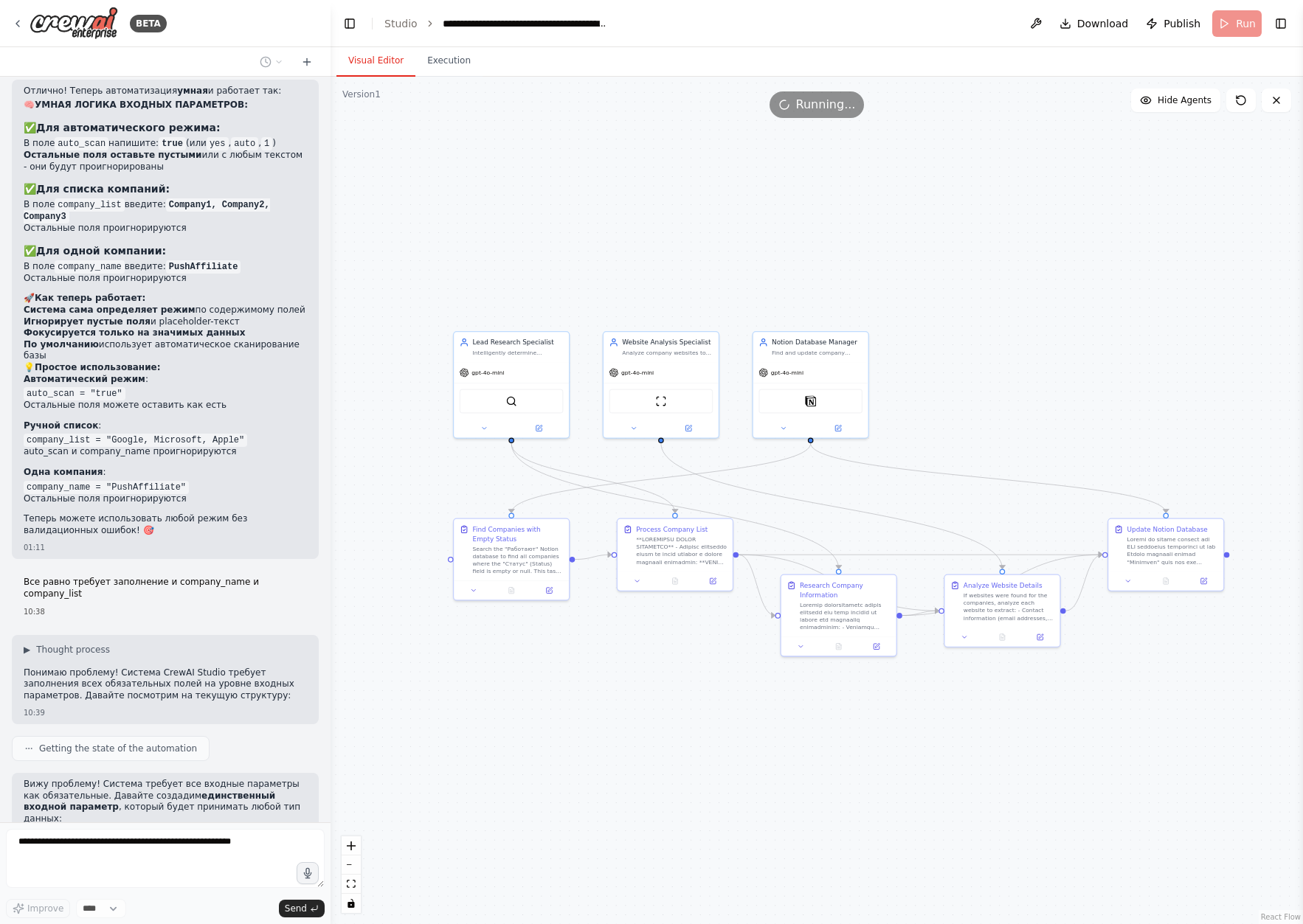
scroll to position [9694, 0]
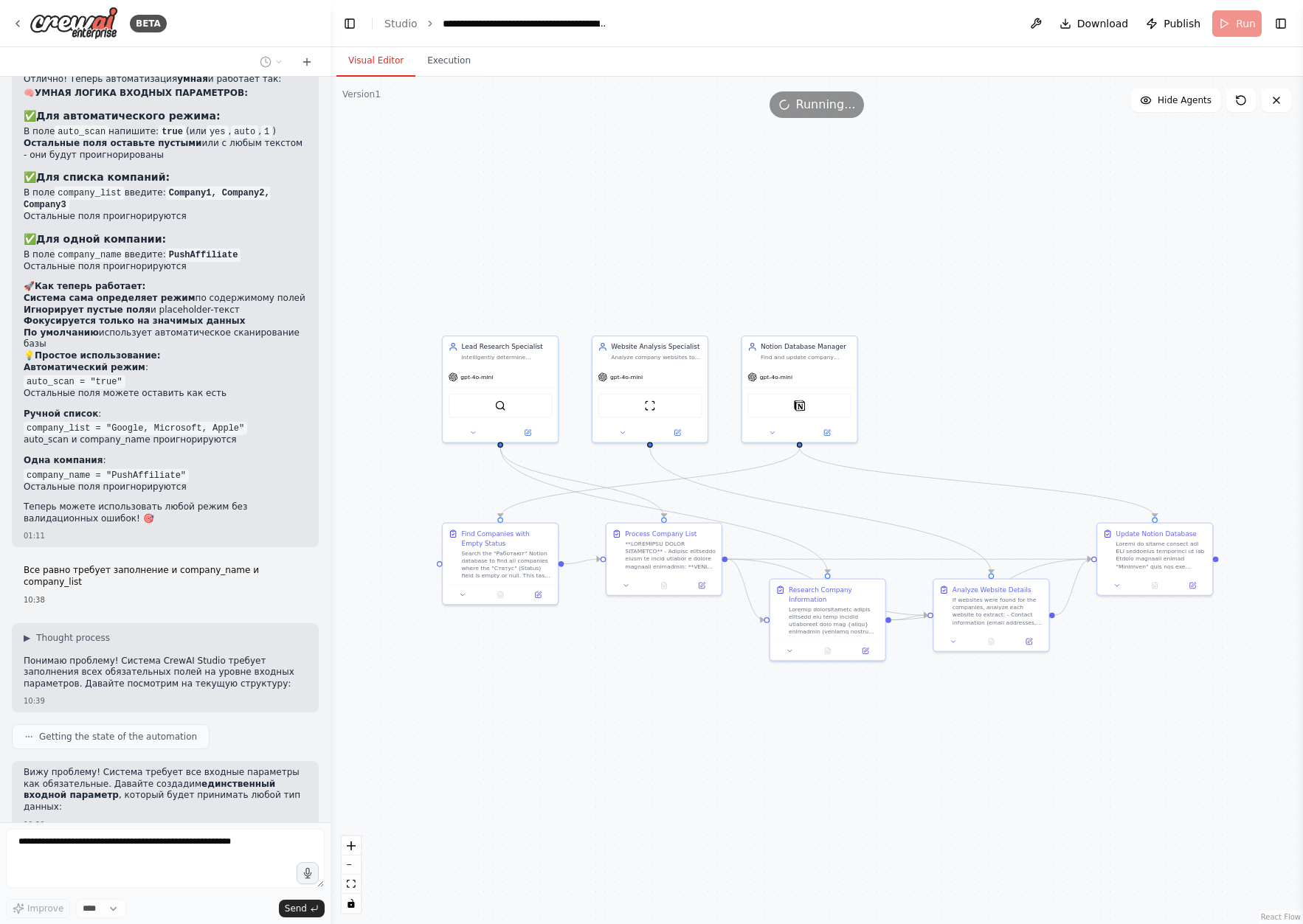
drag, startPoint x: 1093, startPoint y: 383, endPoint x: 1084, endPoint y: 385, distance: 9.2
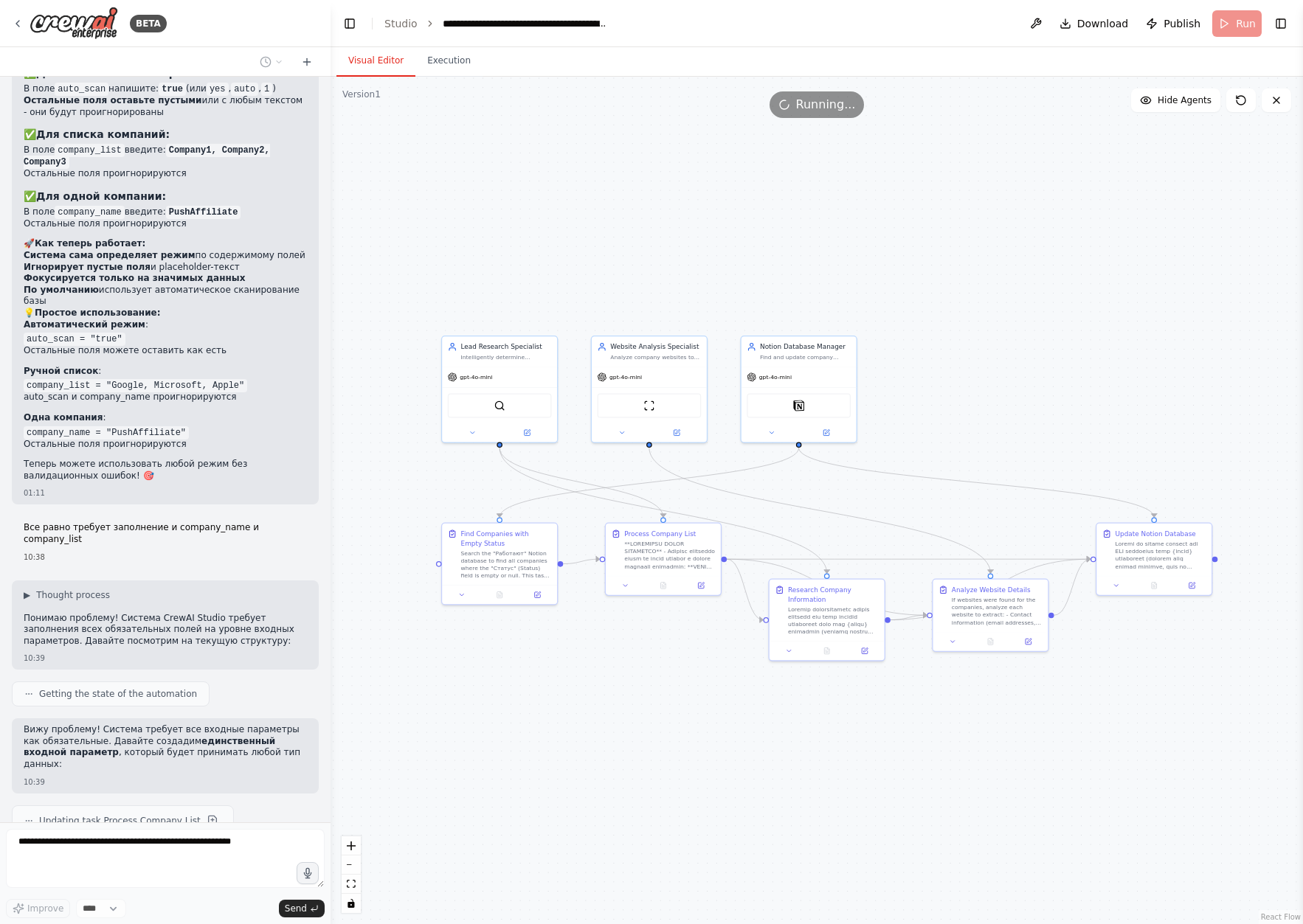
scroll to position [9779, 0]
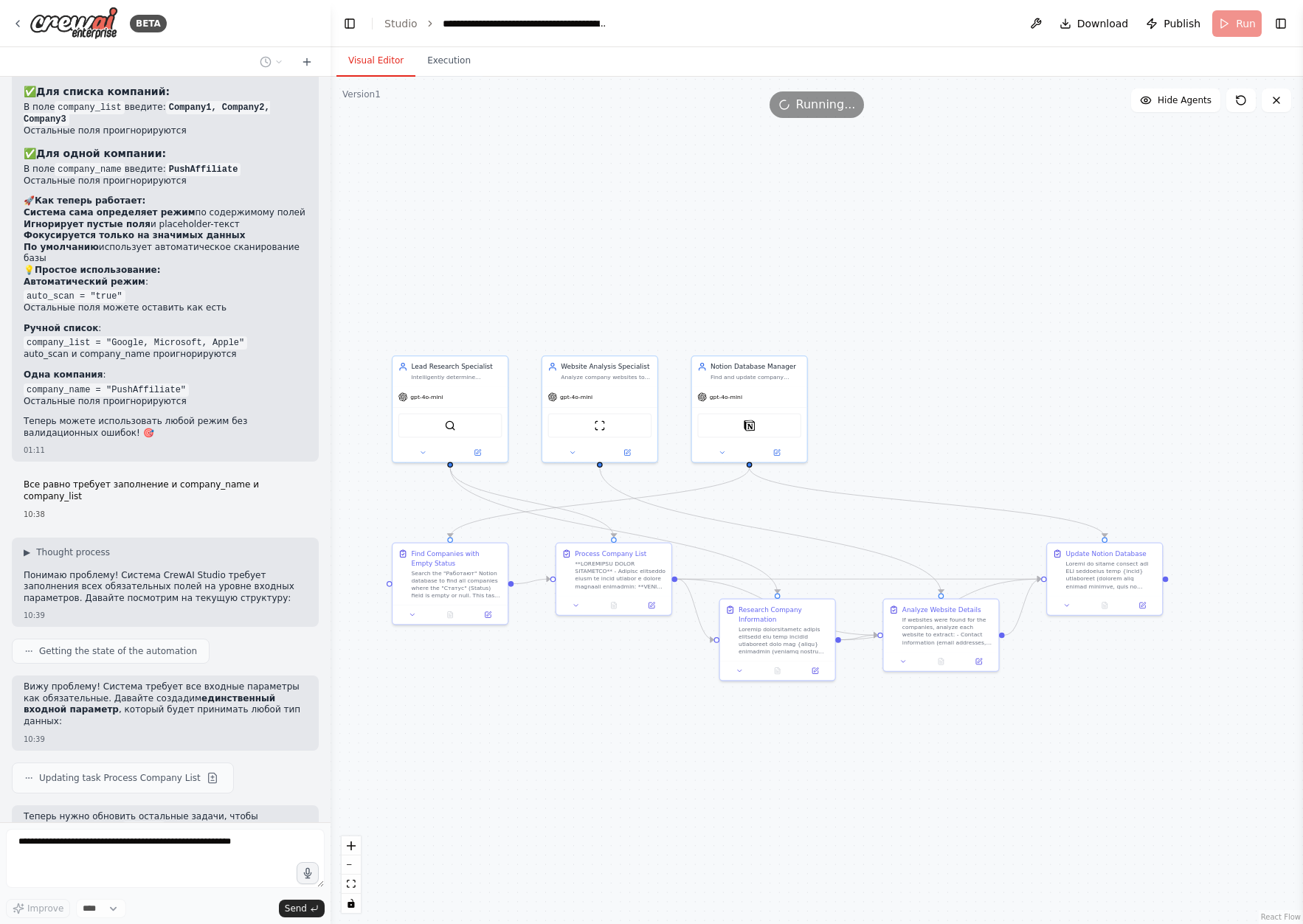
drag, startPoint x: 917, startPoint y: 495, endPoint x: 891, endPoint y: 504, distance: 27.5
drag, startPoint x: 917, startPoint y: 119, endPoint x: 978, endPoint y: 111, distance: 61.5
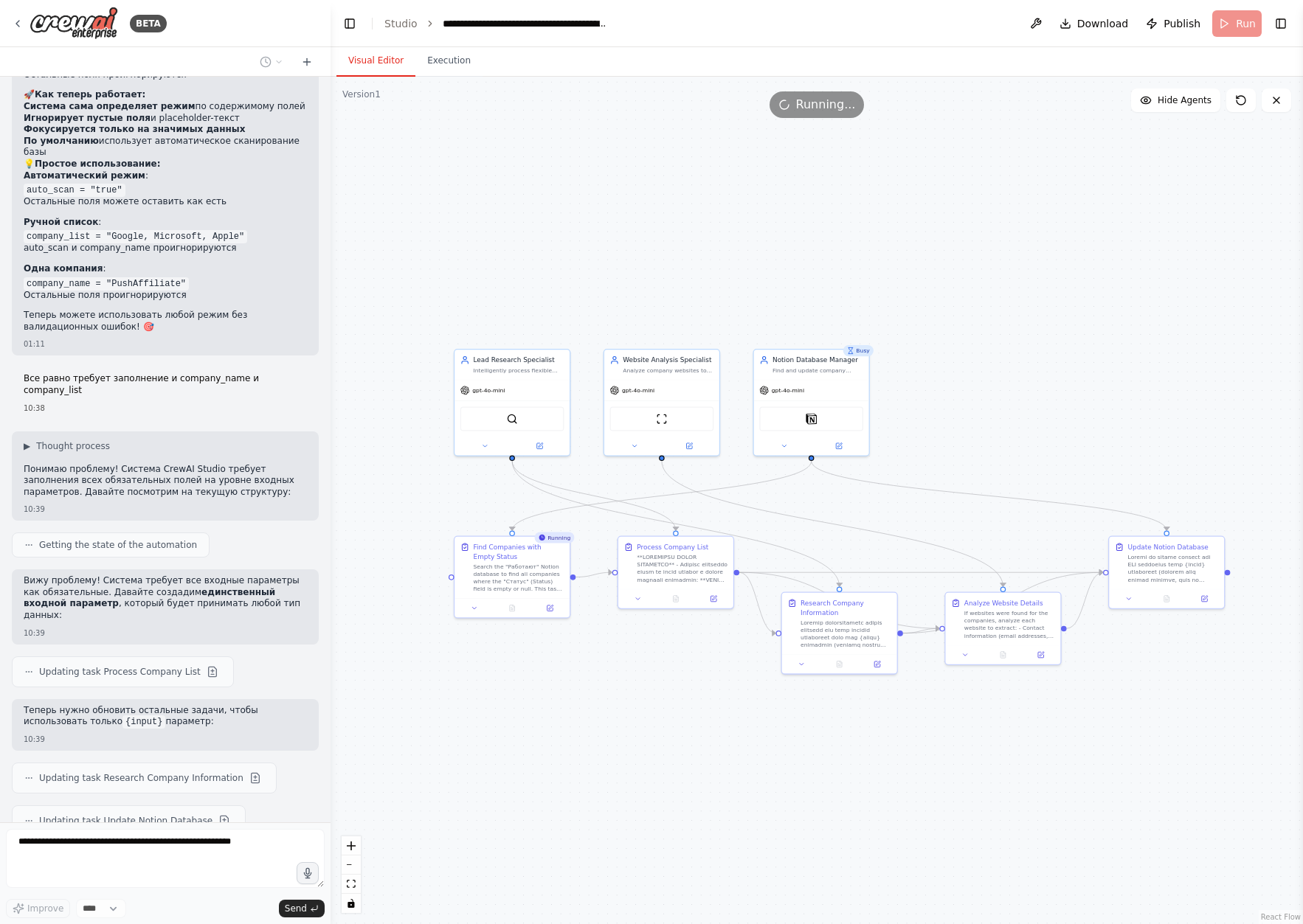
scroll to position [9928, 0]
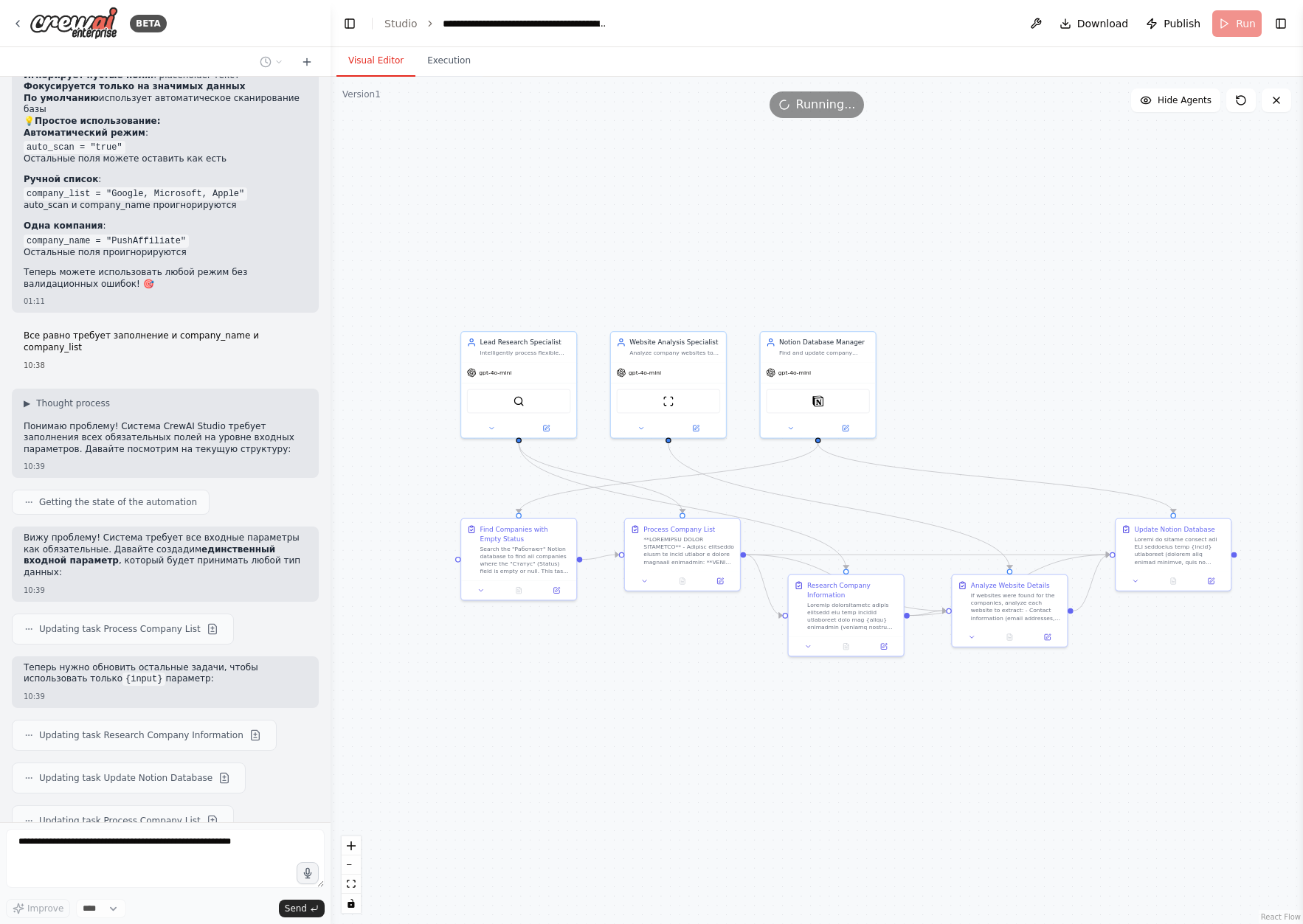
drag, startPoint x: 937, startPoint y: 440, endPoint x: 943, endPoint y: 424, distance: 17.1
drag, startPoint x: 911, startPoint y: 392, endPoint x: 903, endPoint y: 392, distance: 8.0
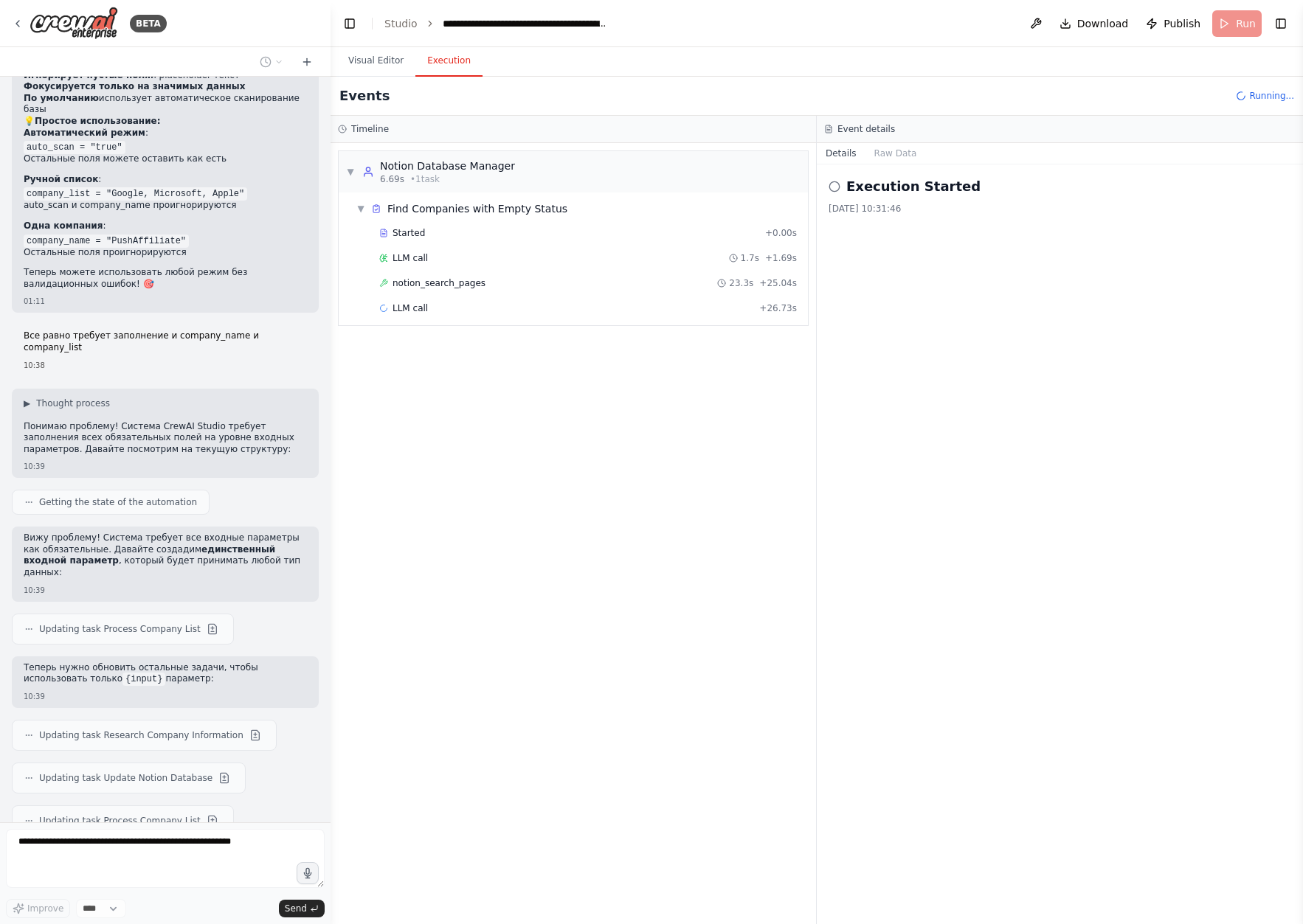
click at [446, 61] on button "Execution" at bounding box center [448, 60] width 67 height 31
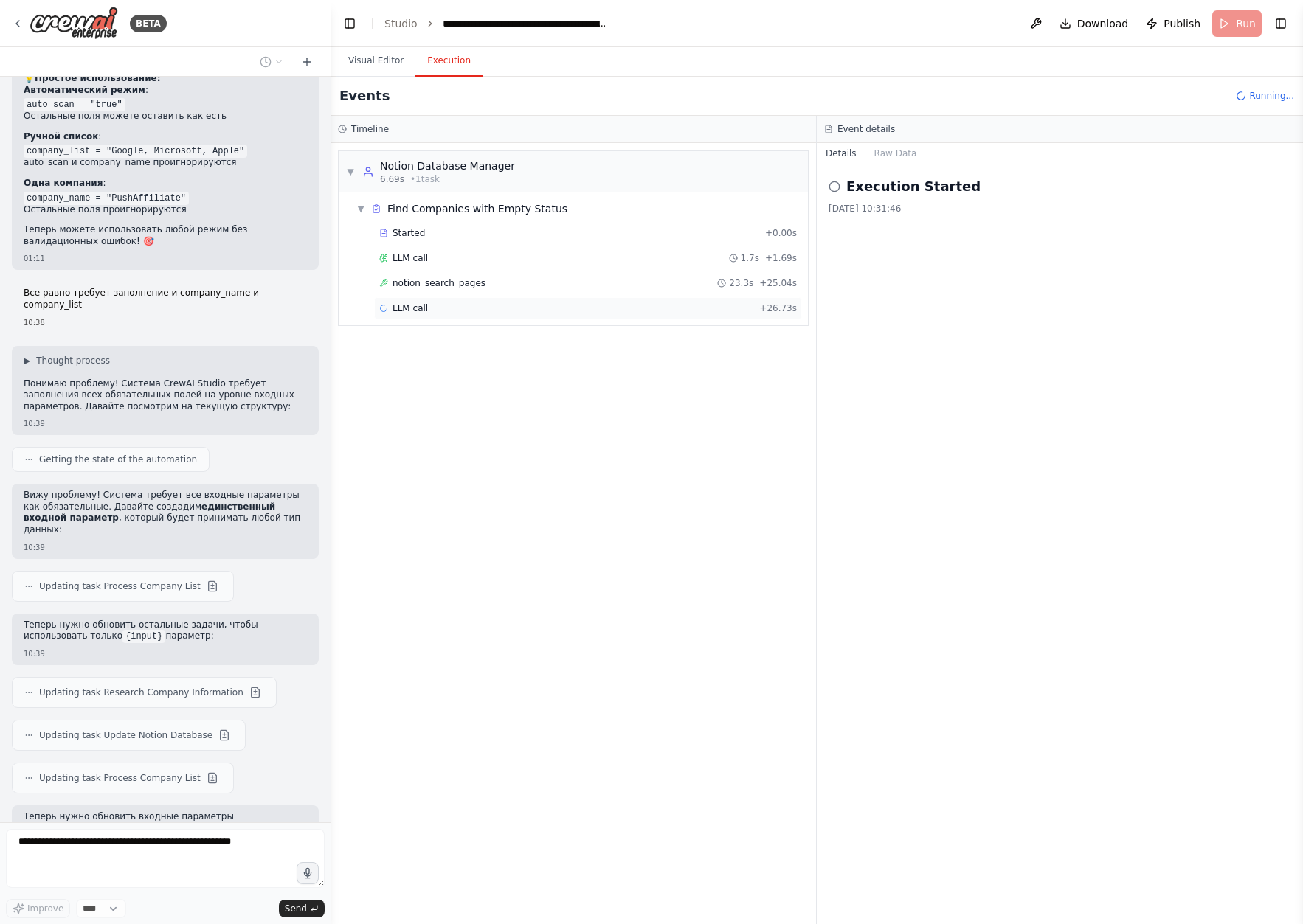
scroll to position [10014, 0]
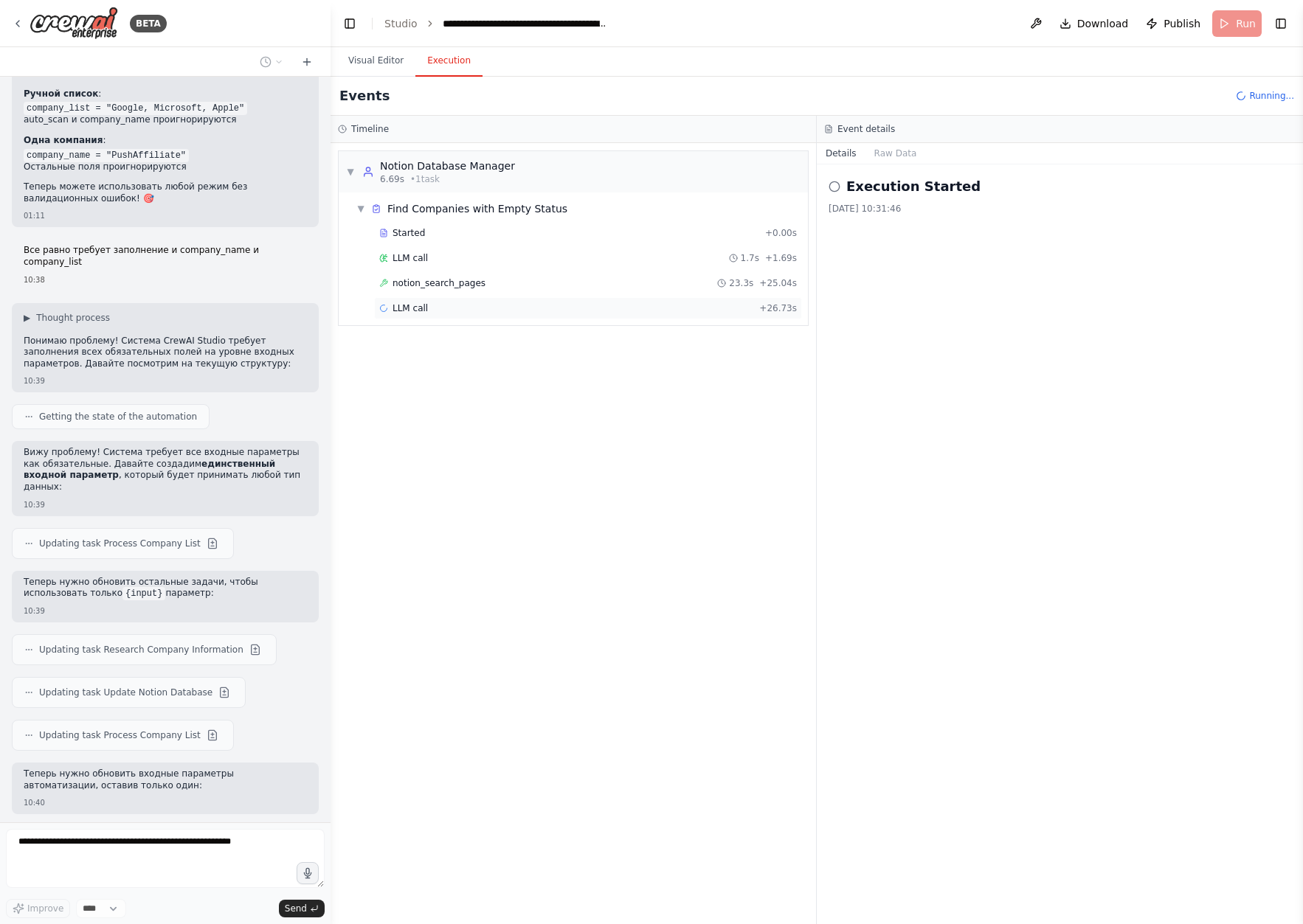
click at [461, 309] on div "LLM call + 26.73s" at bounding box center [588, 308] width 418 height 12
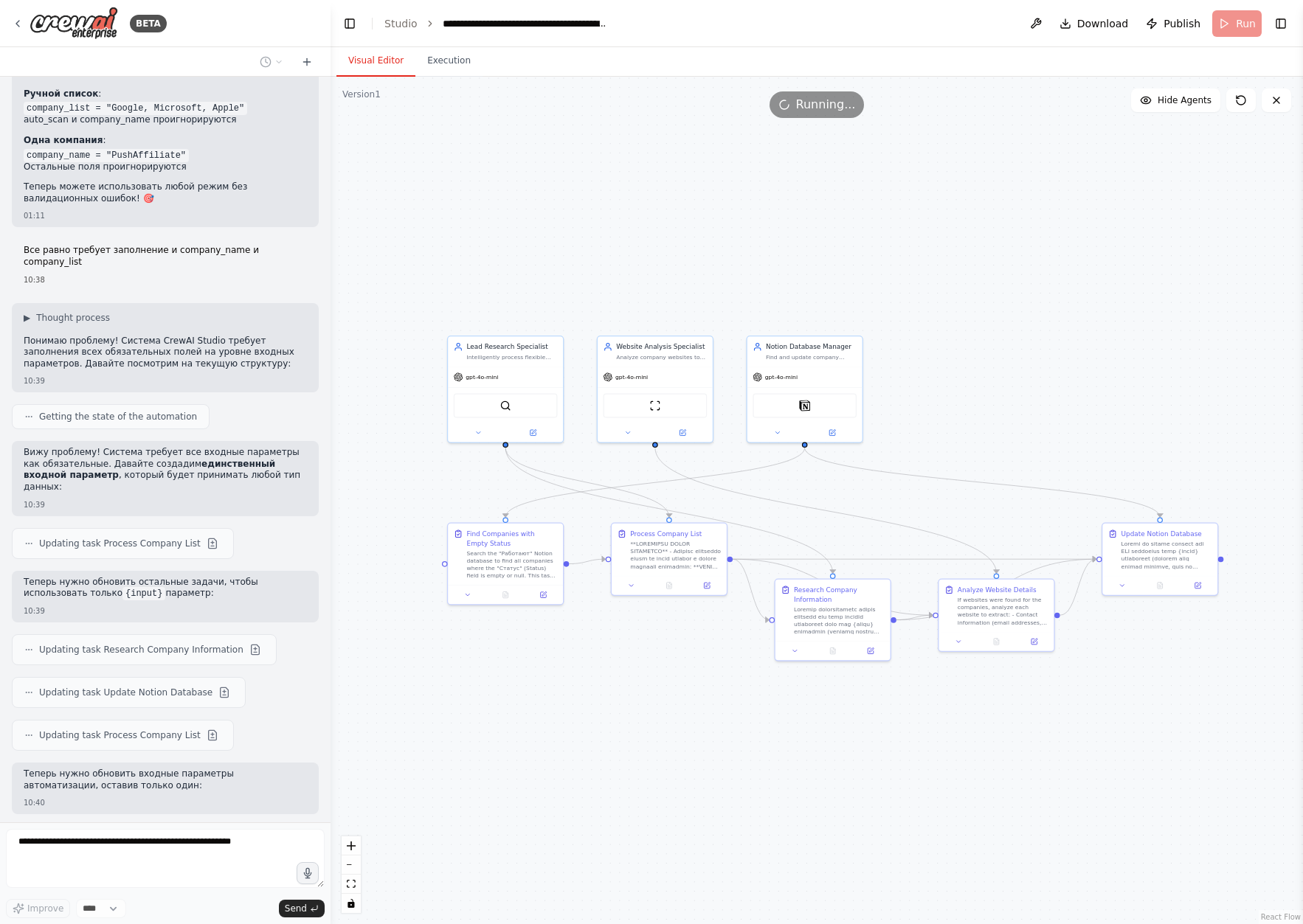
click at [388, 65] on button "Visual Editor" at bounding box center [375, 60] width 79 height 31
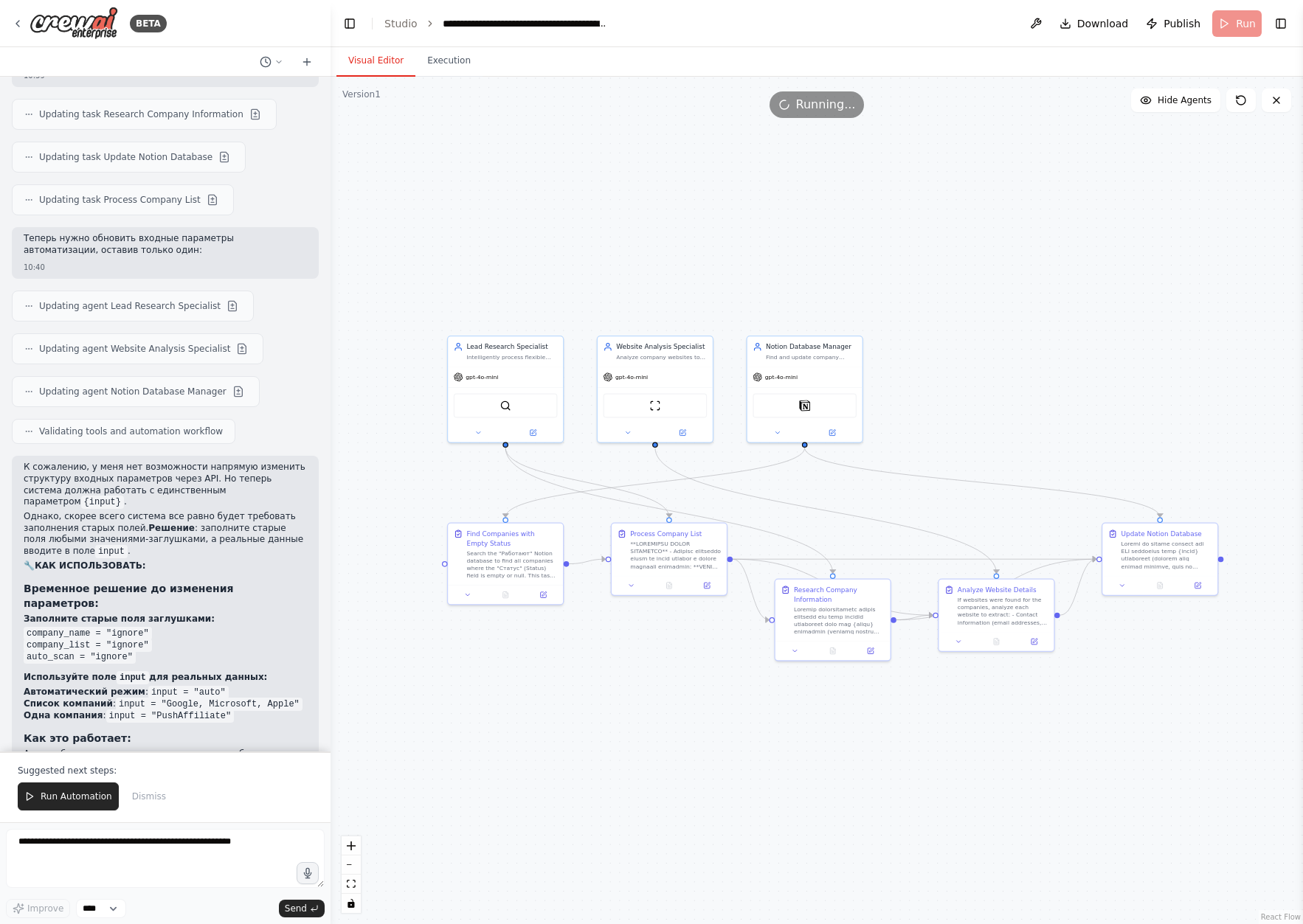
scroll to position [10549, 0]
drag, startPoint x: 67, startPoint y: 277, endPoint x: 273, endPoint y: 268, distance: 206.2
click at [273, 462] on p "К сожалению, у меня нет возможности напрямую изменить структуру входных парамет…" at bounding box center [165, 484] width 284 height 46
click at [156, 511] on p "Однако, скорее всего система все равно будет требовать заполнения старых полей.…" at bounding box center [165, 534] width 284 height 46
drag, startPoint x: 902, startPoint y: 309, endPoint x: 964, endPoint y: 290, distance: 64.8
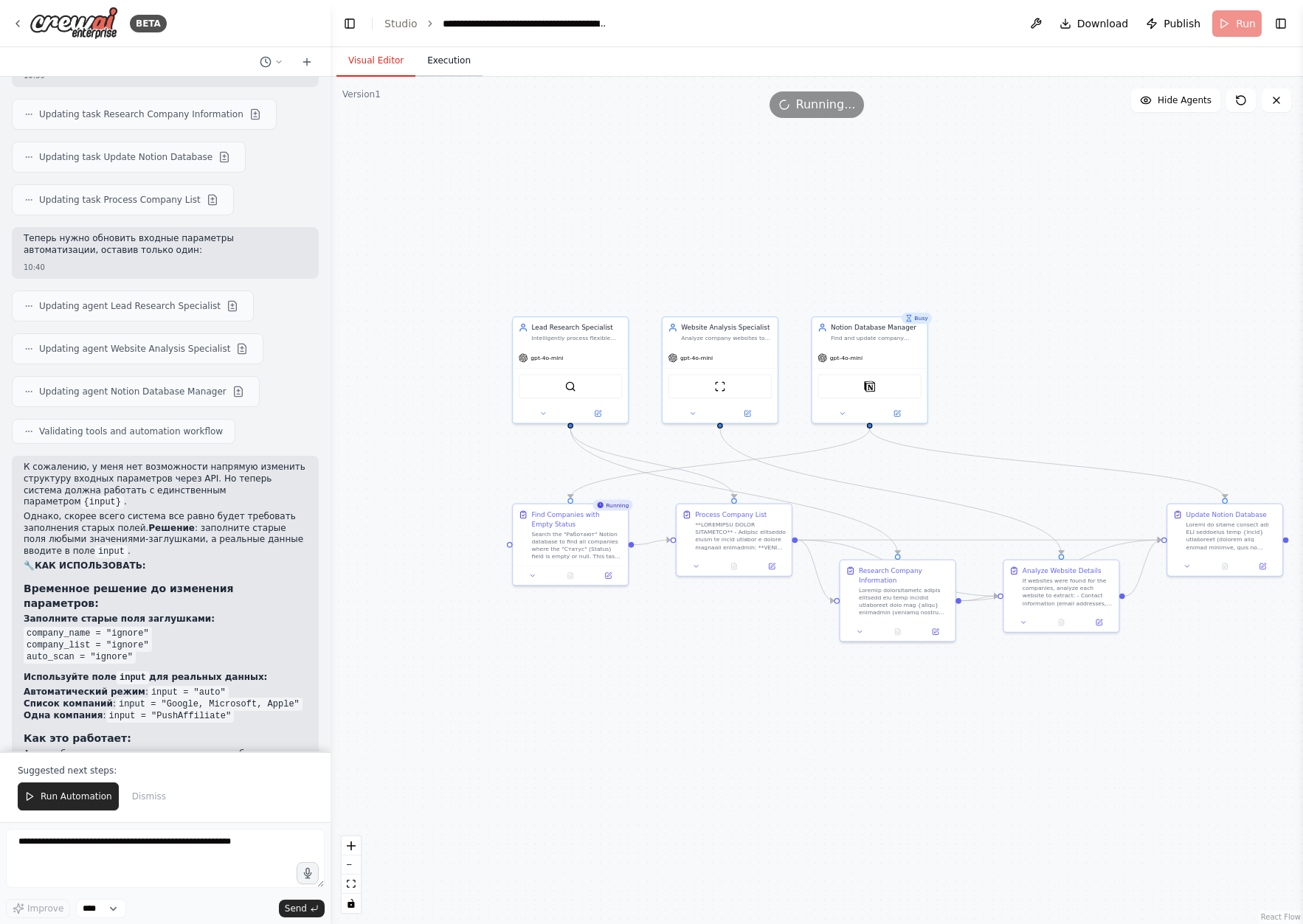
click at [452, 64] on button "Execution" at bounding box center [448, 60] width 67 height 31
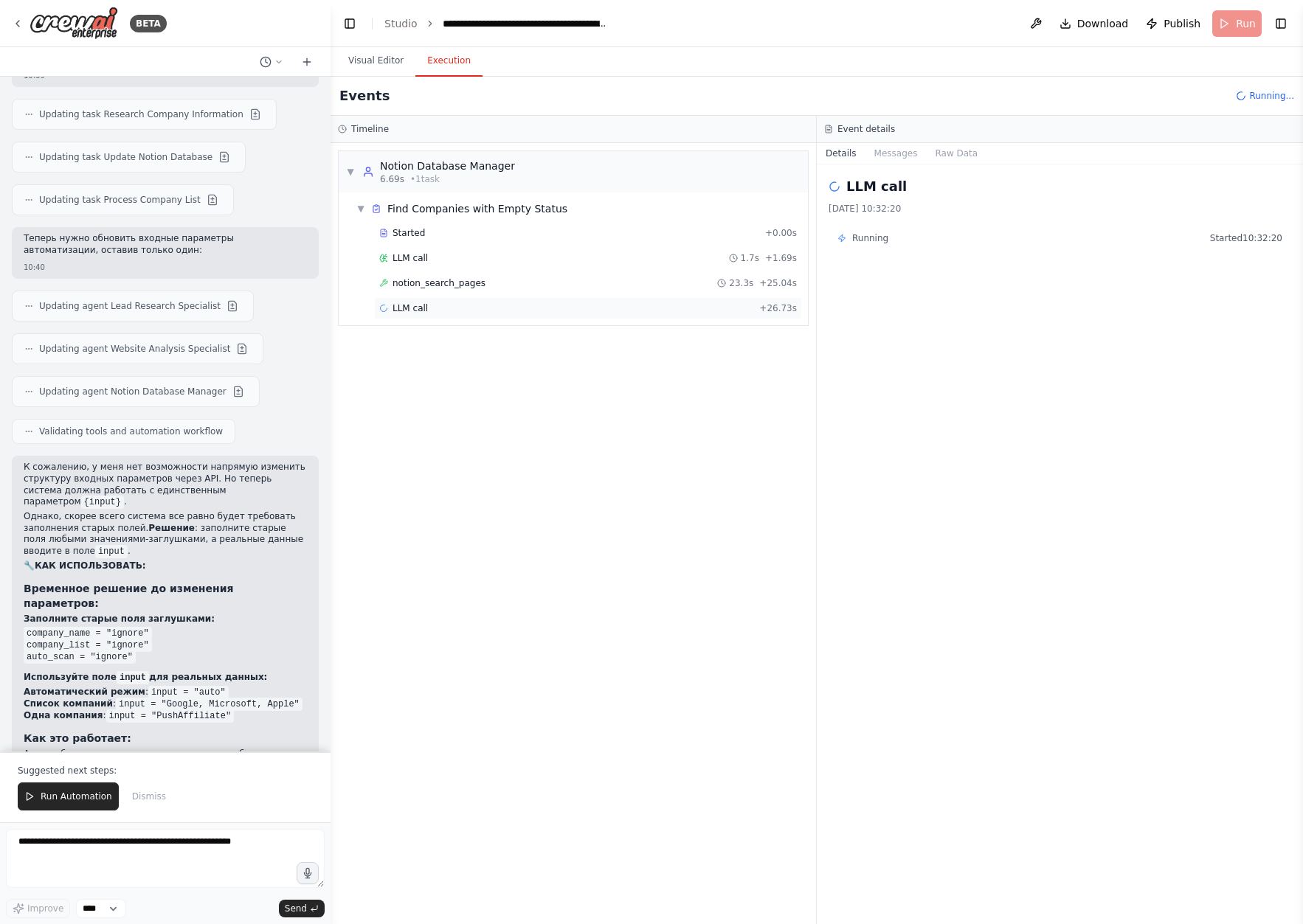
click at [663, 307] on div "LLM call + 26.73s" at bounding box center [588, 308] width 418 height 12
click at [1285, 25] on button "Toggle Right Sidebar" at bounding box center [1280, 24] width 20 height 20
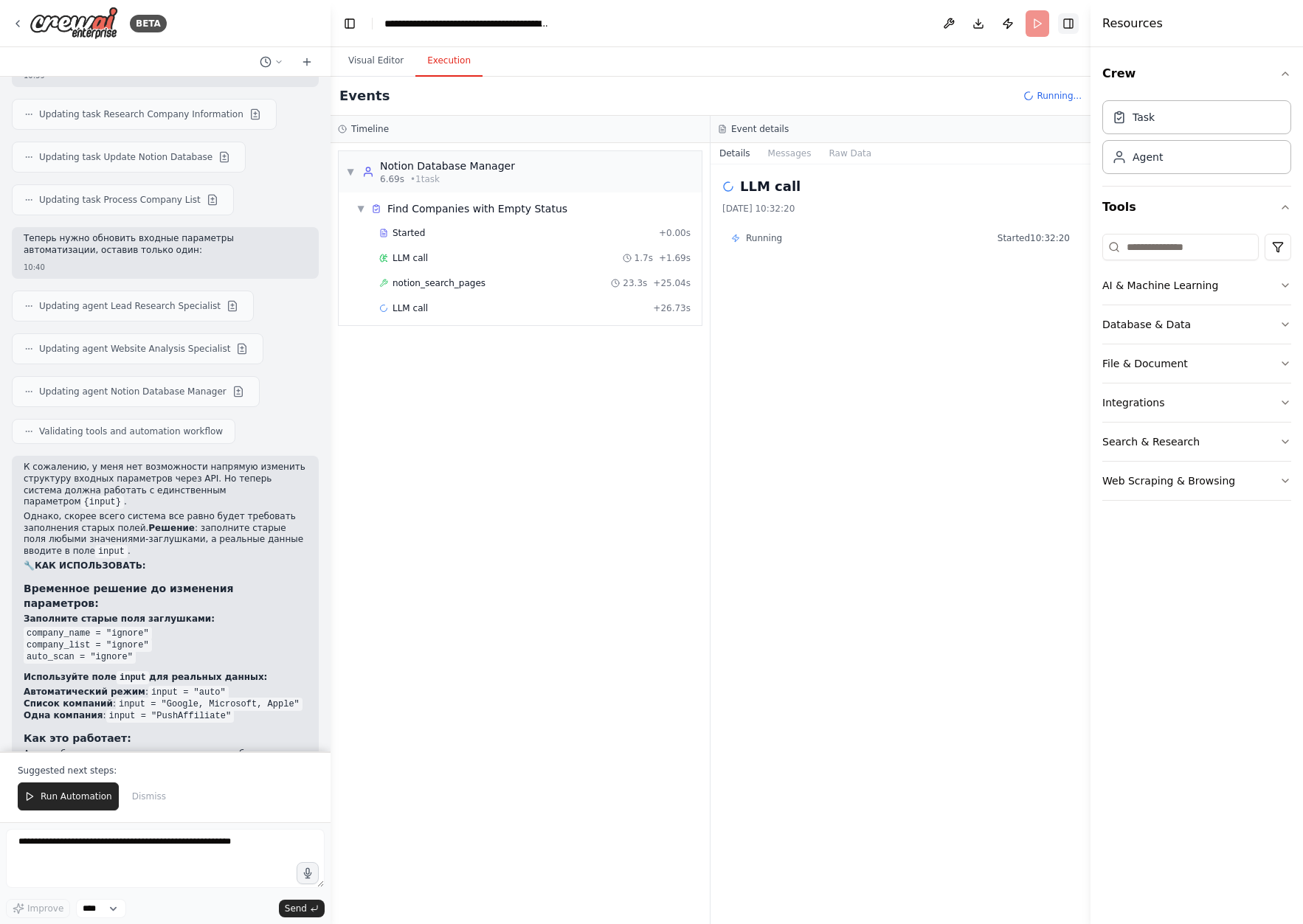
click at [1070, 27] on button "Toggle Right Sidebar" at bounding box center [1068, 24] width 20 height 20
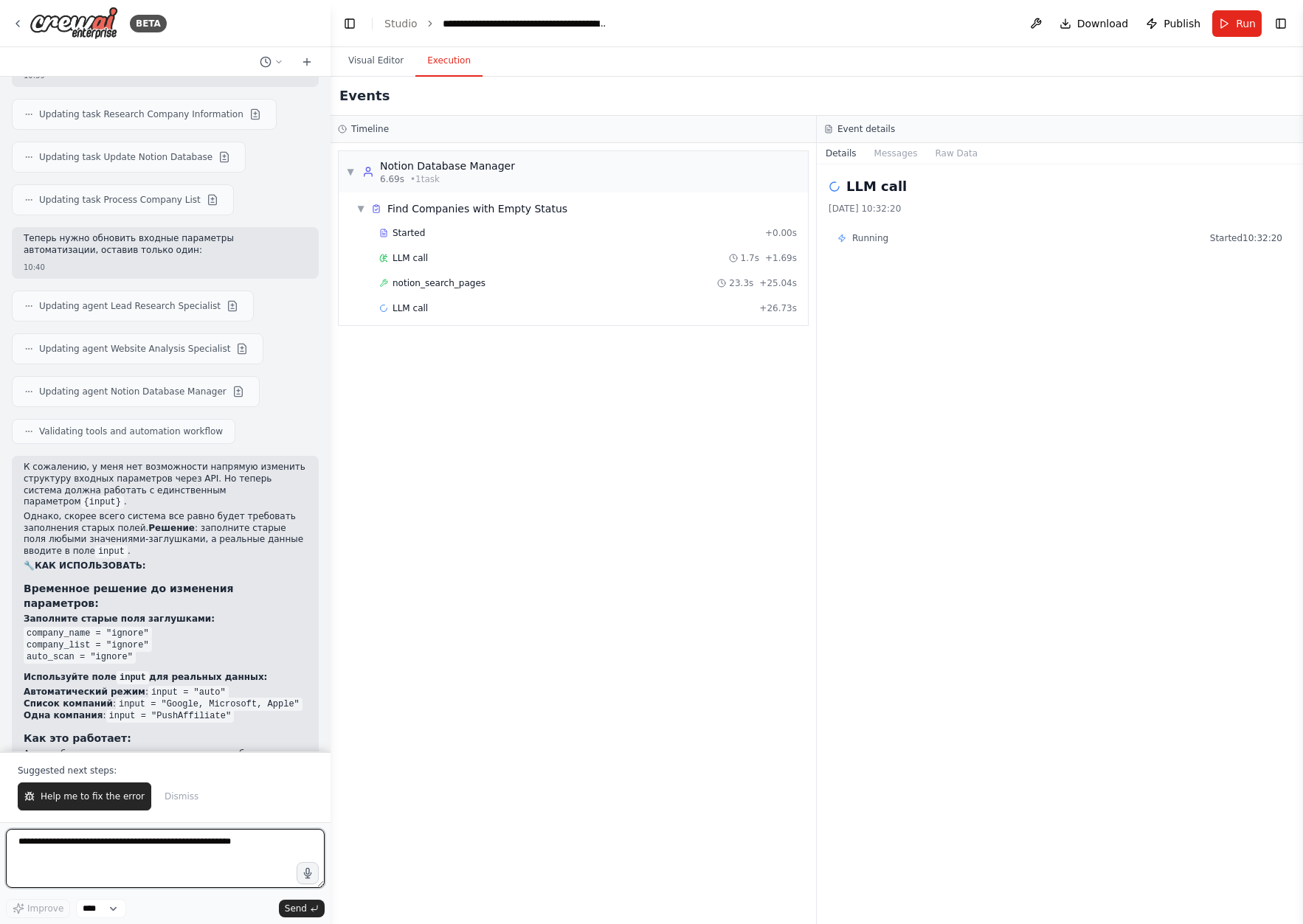
drag, startPoint x: 150, startPoint y: 856, endPoint x: 584, endPoint y: 530, distance: 542.8
click at [151, 856] on textarea "**********" at bounding box center [166, 858] width 319 height 59
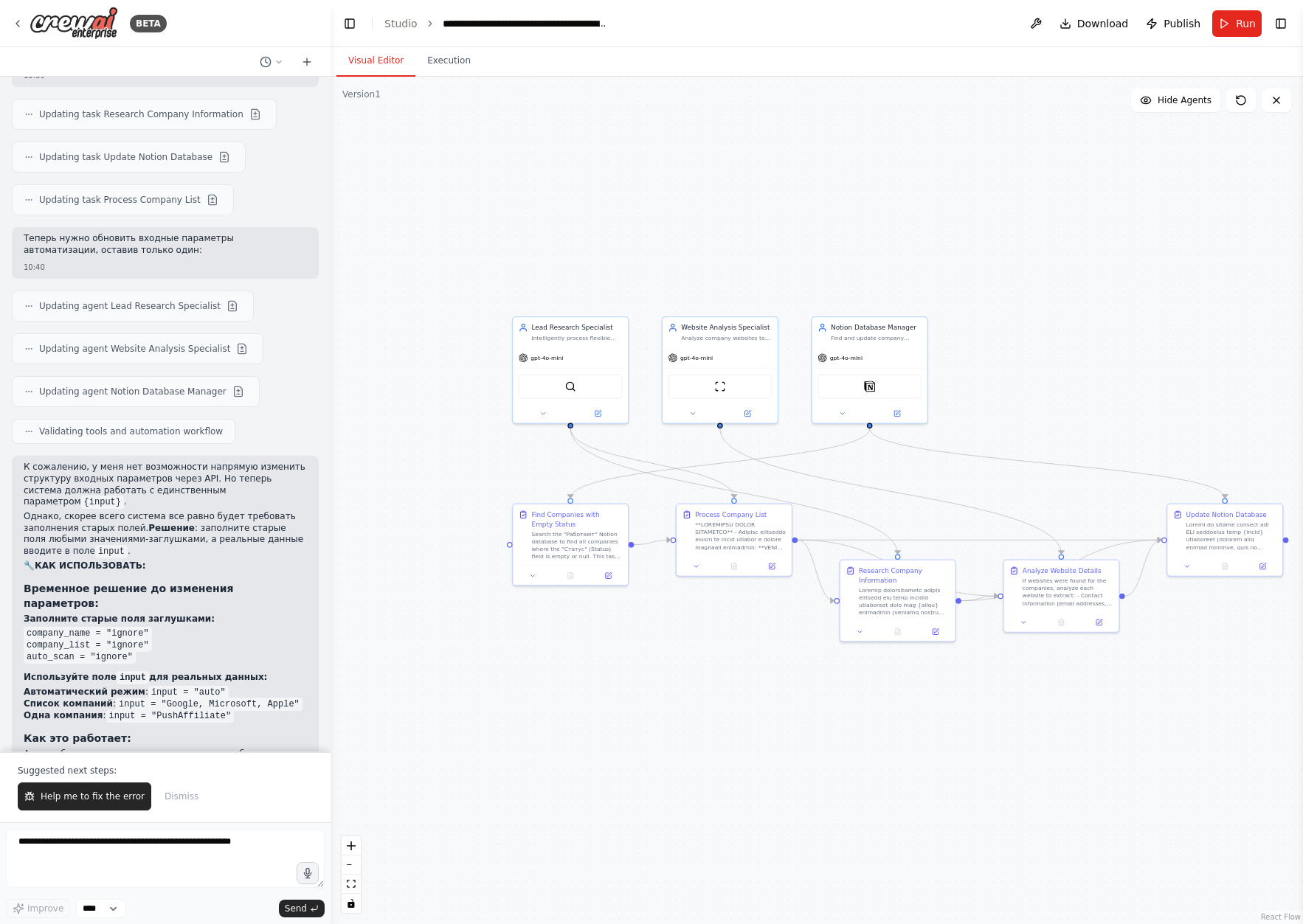
click at [379, 62] on button "Visual Editor" at bounding box center [375, 60] width 79 height 31
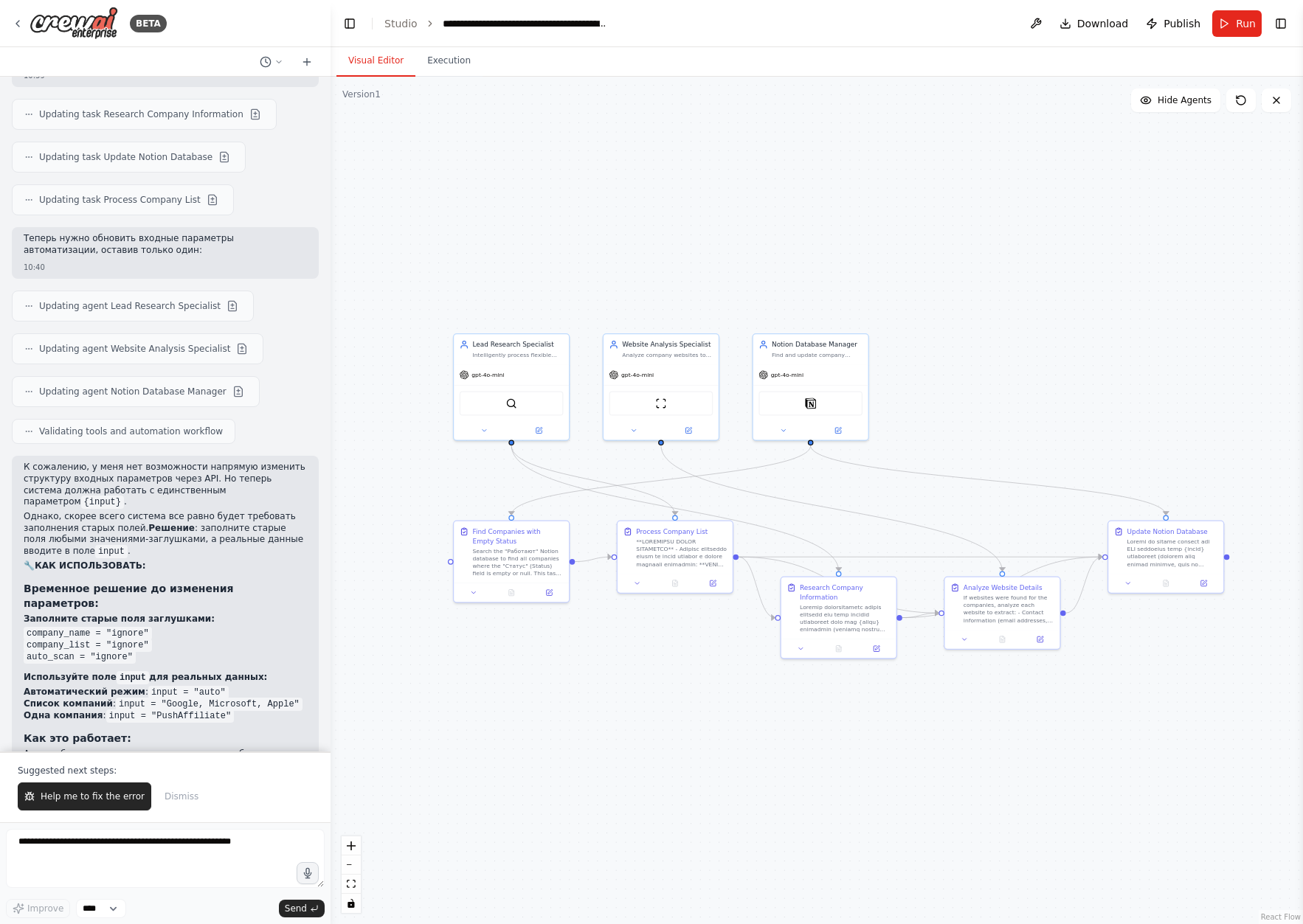
drag, startPoint x: 1005, startPoint y: 355, endPoint x: 940, endPoint y: 372, distance: 67.2
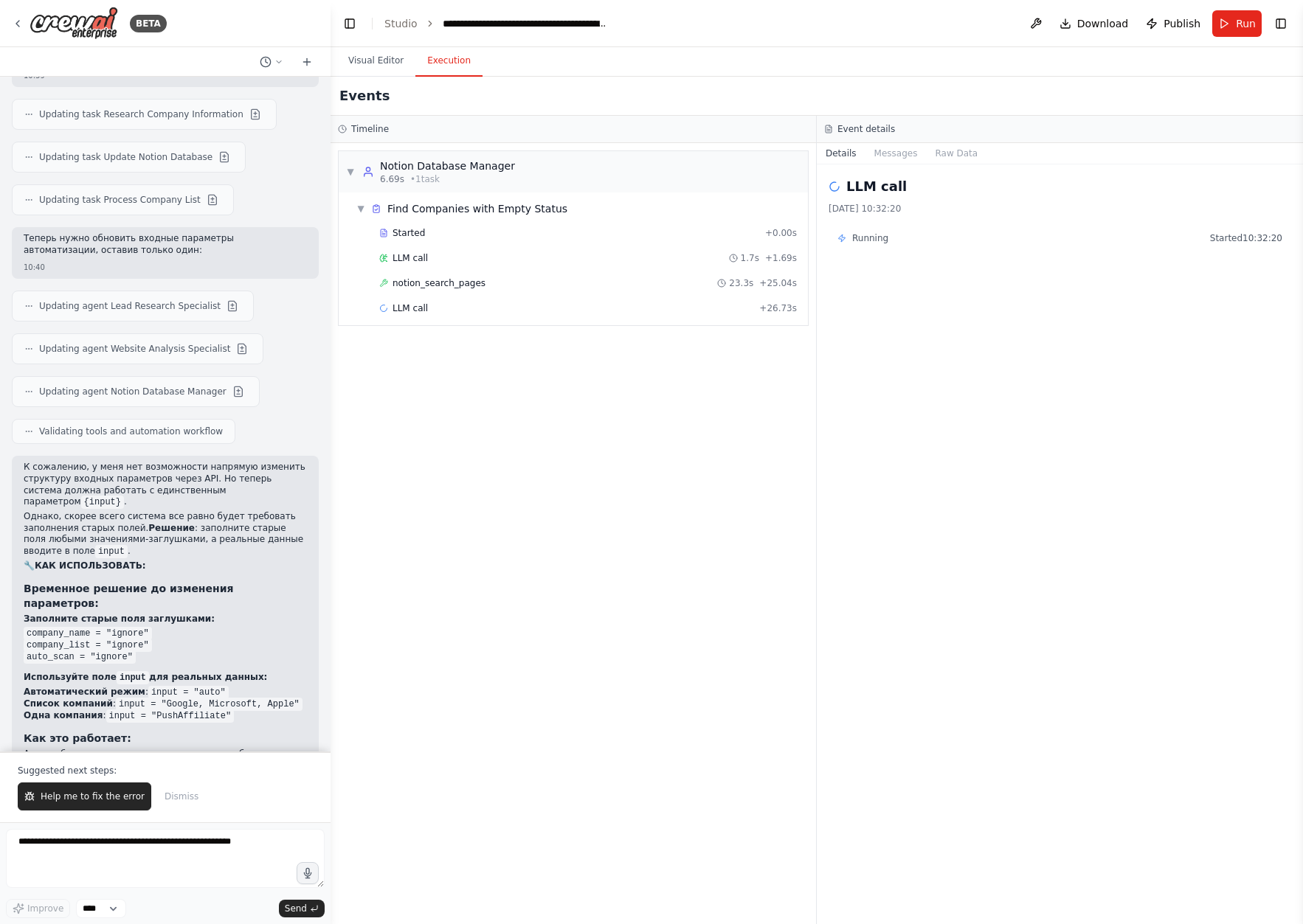
click at [456, 57] on button "Execution" at bounding box center [448, 60] width 67 height 31
click at [174, 846] on textarea "**********" at bounding box center [166, 858] width 319 height 59
type textarea "**********"
click at [383, 79] on div "Events" at bounding box center [817, 97] width 972 height 39
click at [383, 57] on button "Visual Editor" at bounding box center [375, 60] width 79 height 31
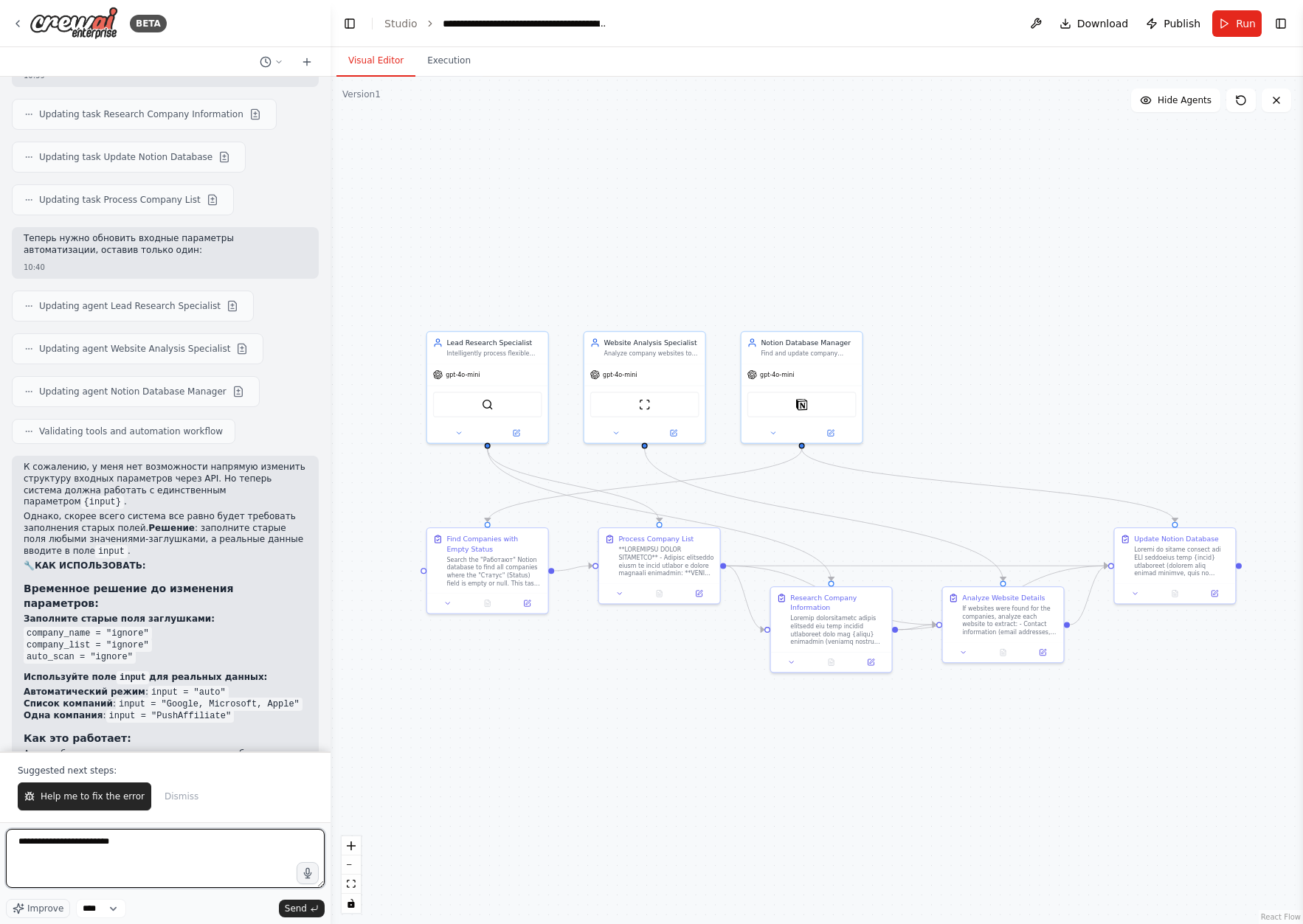
click at [234, 832] on textarea "**********" at bounding box center [166, 858] width 319 height 59
drag, startPoint x: 213, startPoint y: 842, endPoint x: -38, endPoint y: 845, distance: 251.0
click at [0, 845] on html "BETA You are a Competitor and Lead Research Assistant. Your task is to enrich a…" at bounding box center [651, 462] width 1303 height 924
click at [1243, 25] on span "Run" at bounding box center [1245, 24] width 20 height 15
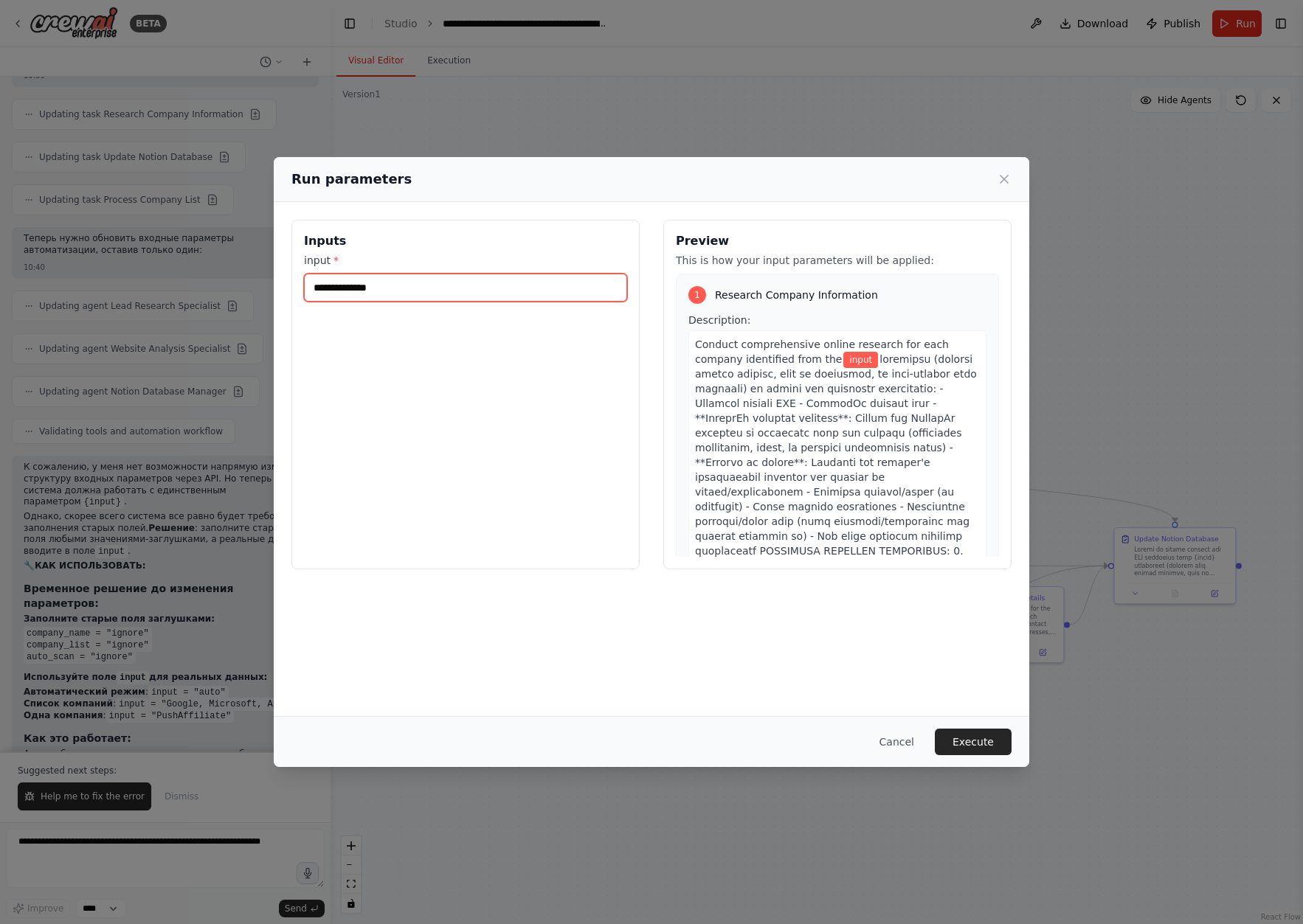
click at [419, 293] on input "input *" at bounding box center [465, 287] width 323 height 28
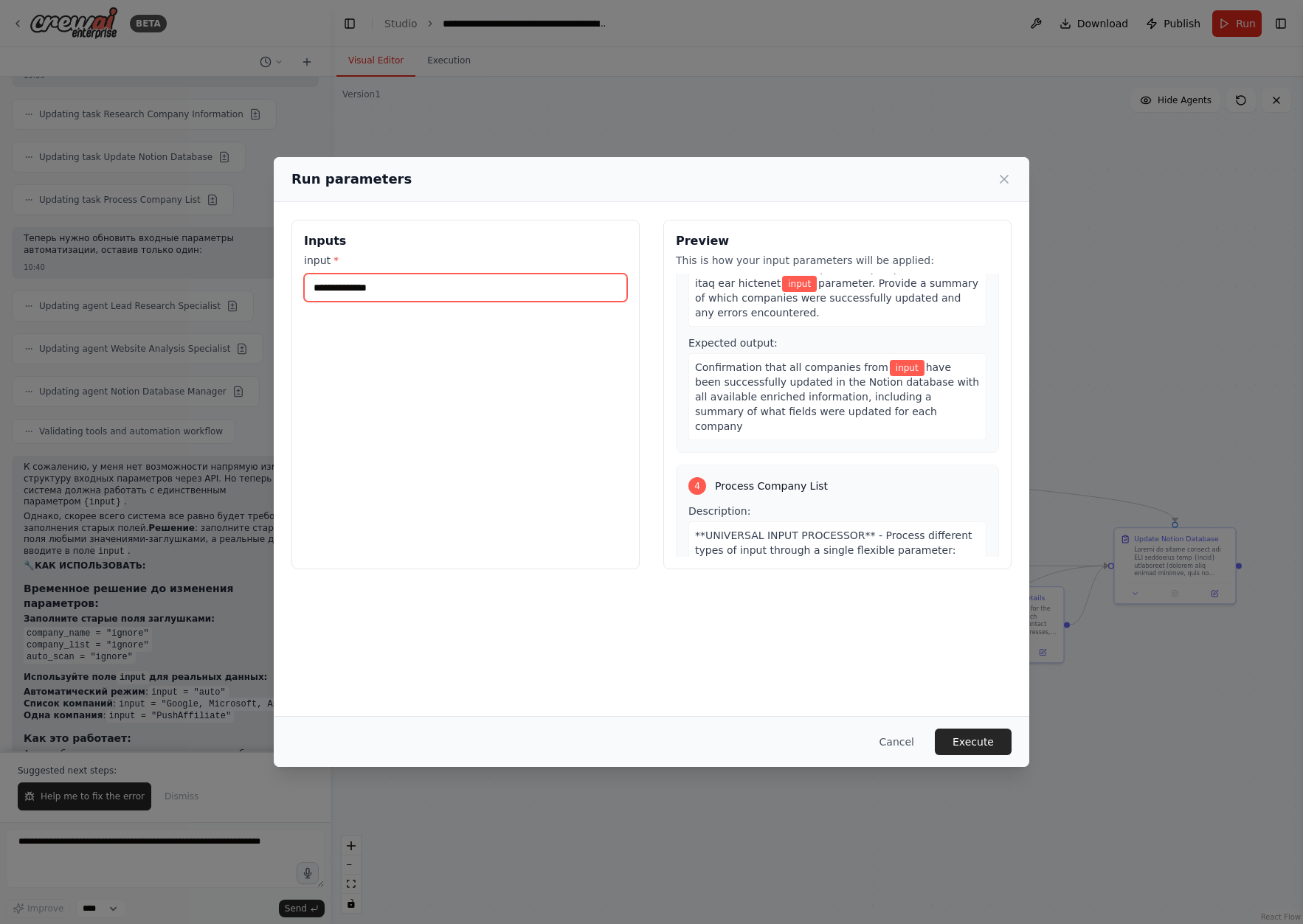
scroll to position [2632, 0]
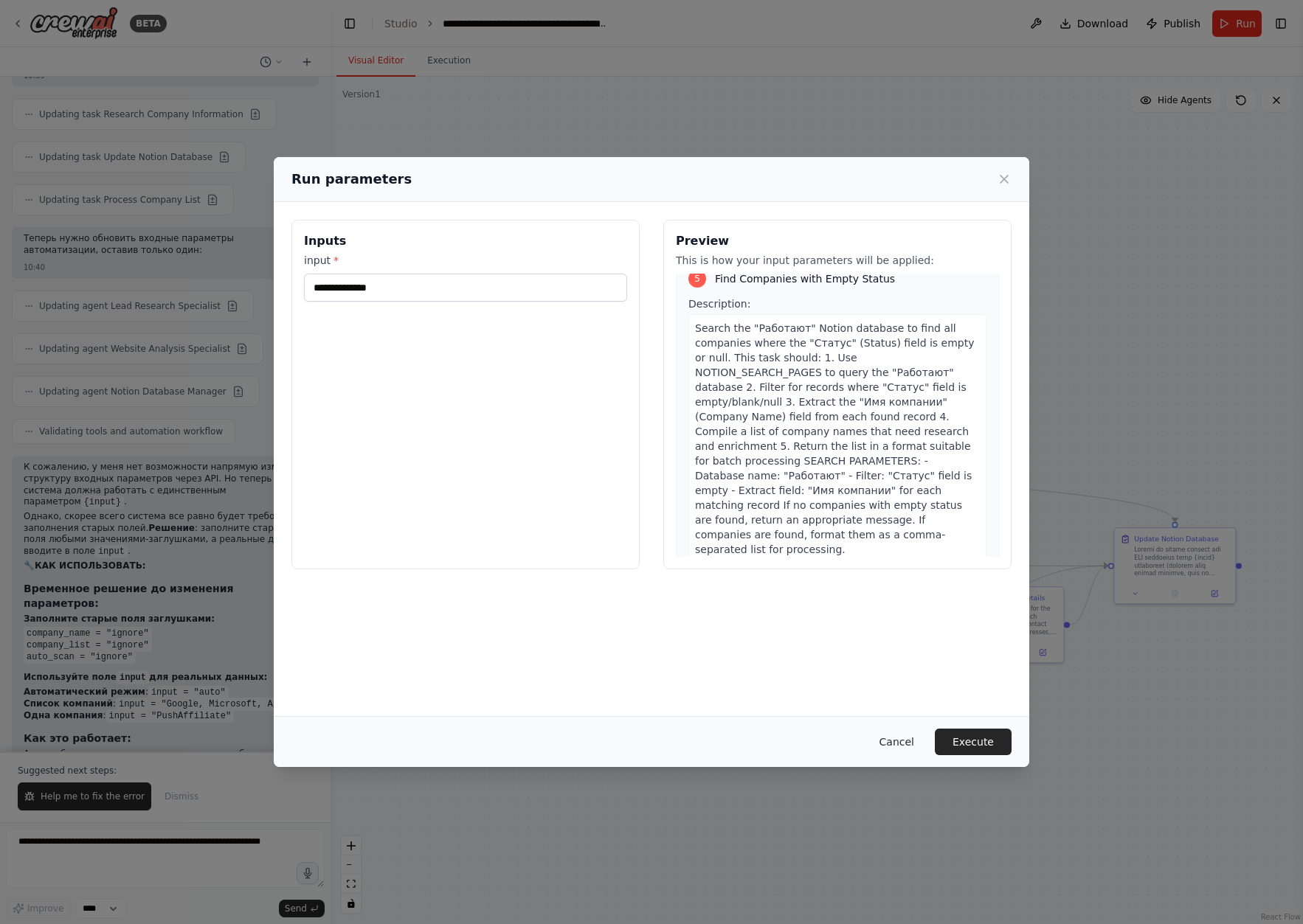
click at [895, 740] on button "Cancel" at bounding box center [897, 742] width 58 height 27
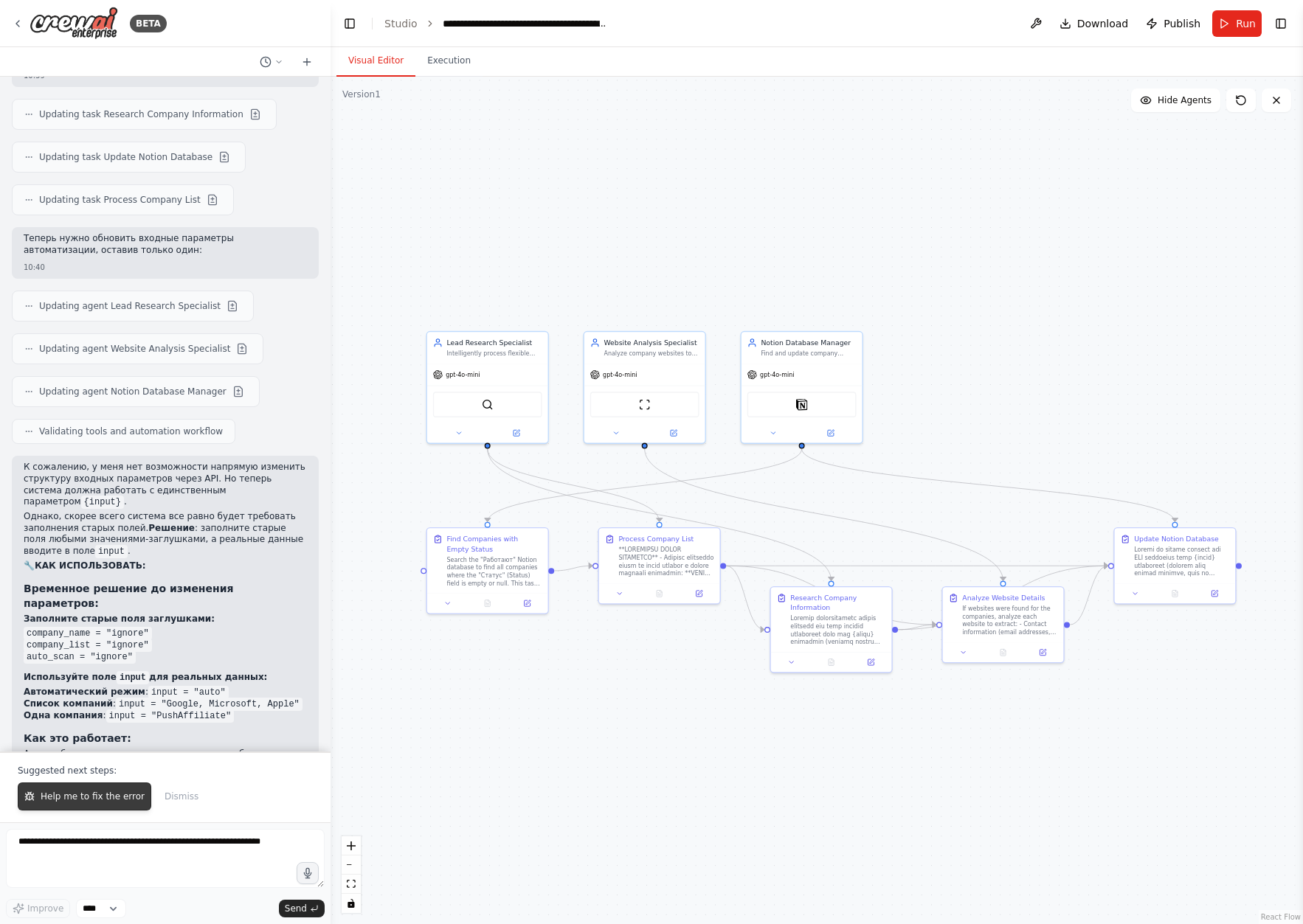
click at [111, 798] on span "Help me to fix the error" at bounding box center [93, 796] width 104 height 12
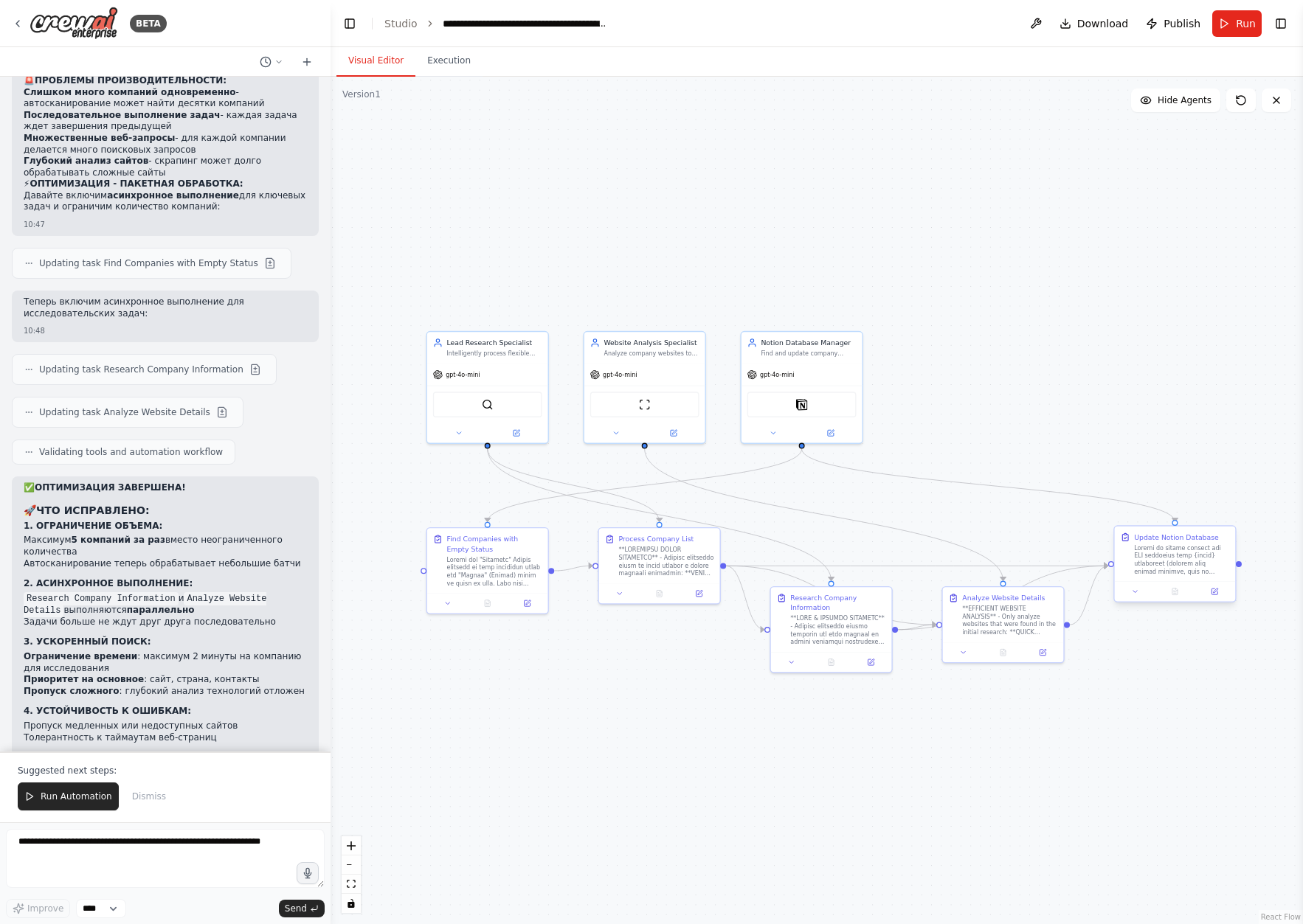
scroll to position [11610, 0]
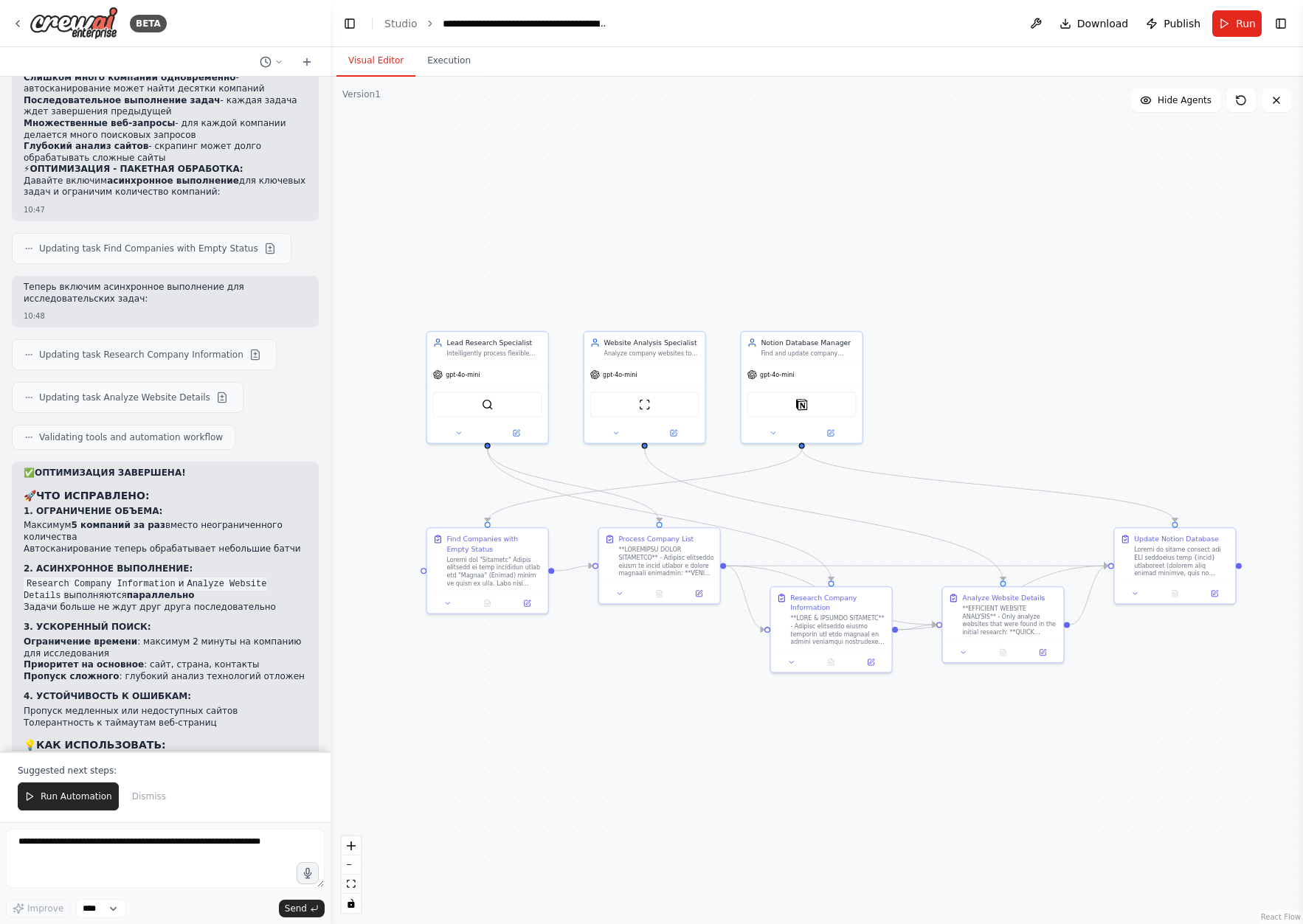
click at [89, 543] on li "Автосканирование теперь обрабатывает небольшие батчи" at bounding box center [165, 549] width 284 height 12
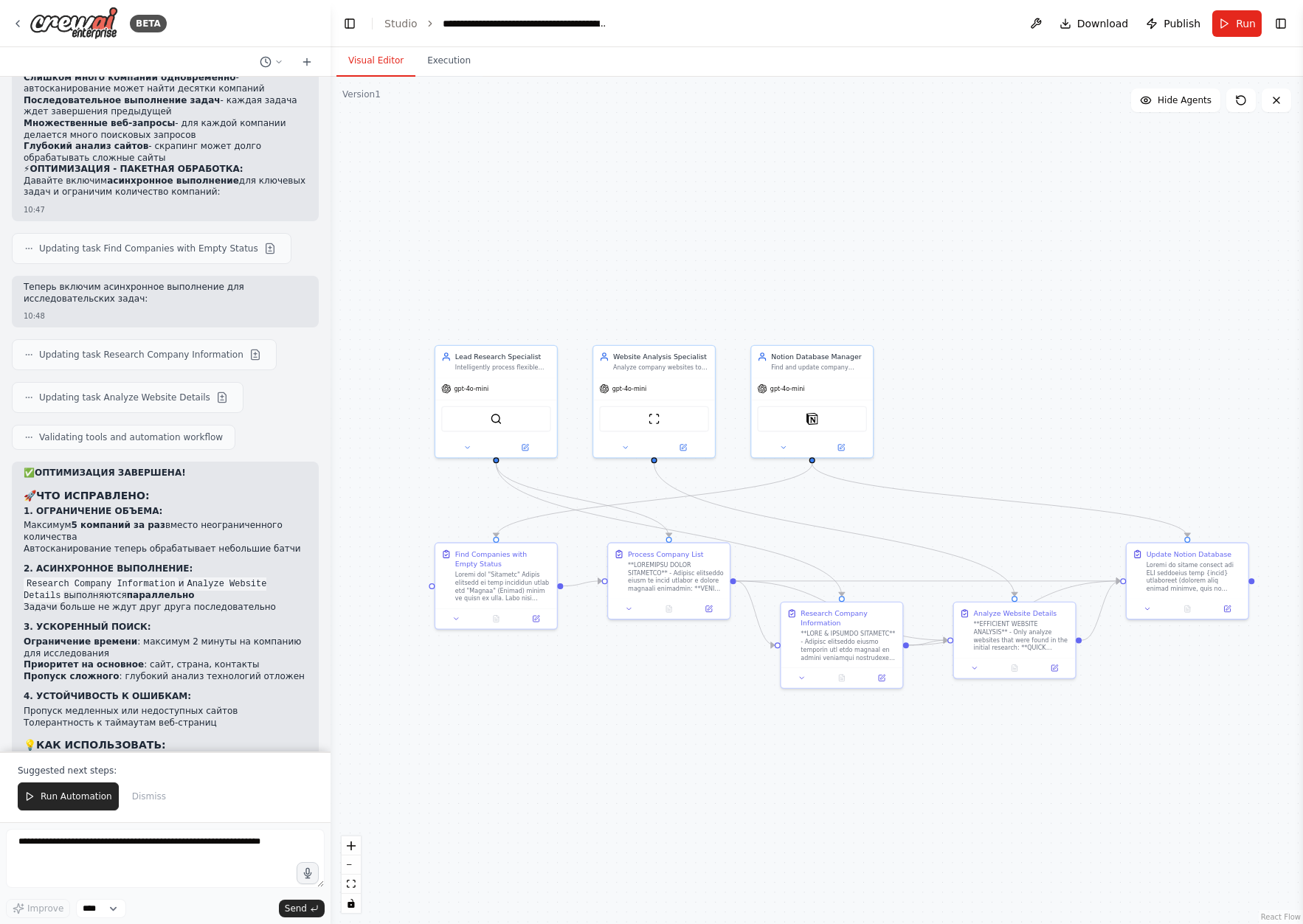
drag, startPoint x: 671, startPoint y: 501, endPoint x: 684, endPoint y: 503, distance: 13.2
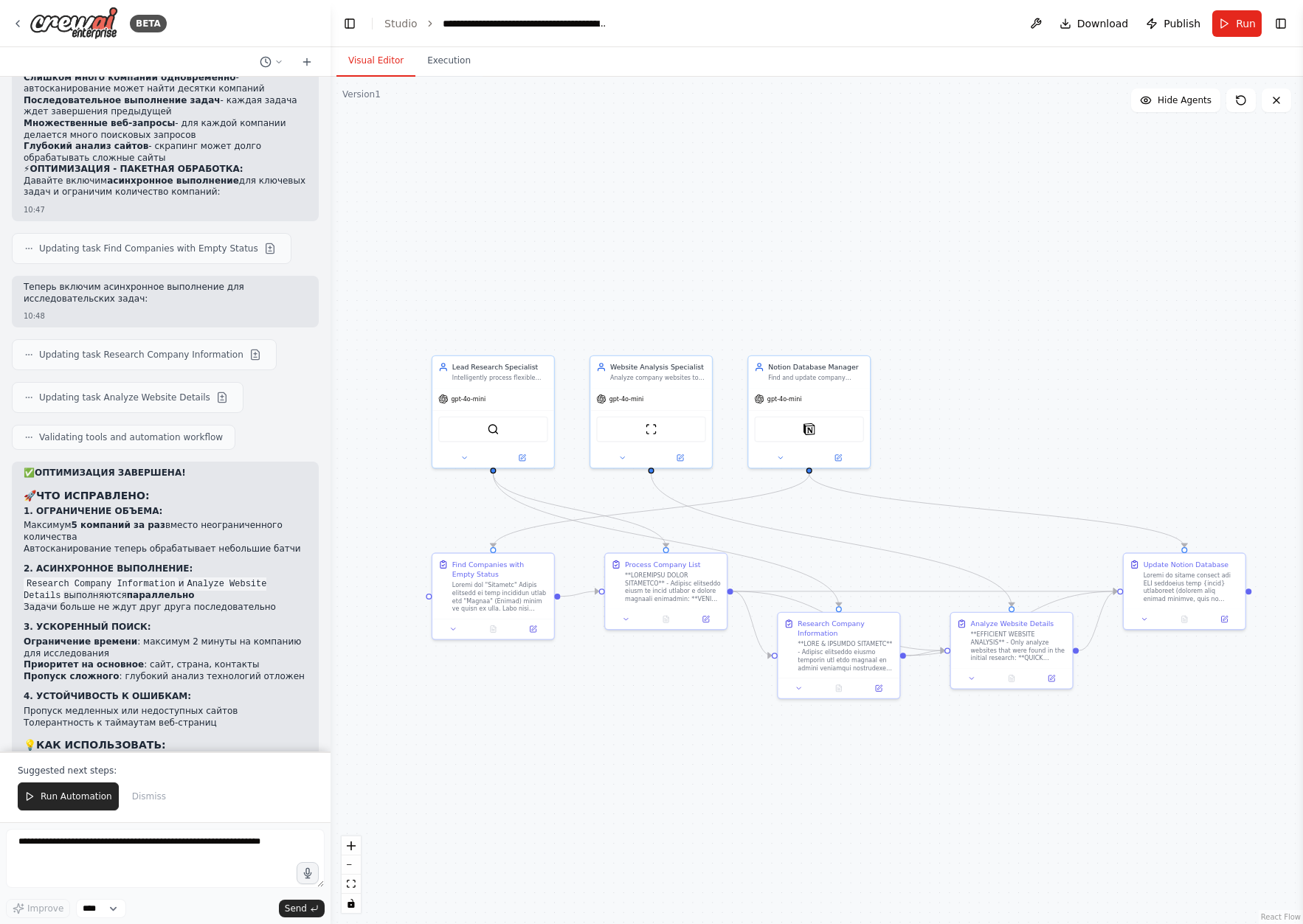
drag, startPoint x: 959, startPoint y: 417, endPoint x: 951, endPoint y: 418, distance: 8.1
drag, startPoint x: 67, startPoint y: 342, endPoint x: 213, endPoint y: 338, distance: 146.1
click at [211, 543] on li "Автосканирование теперь обрабатывает небольшие батчи" at bounding box center [165, 549] width 284 height 12
click at [229, 543] on li "Автосканирование теперь обрабатывает небольшие батчи" at bounding box center [165, 549] width 284 height 12
drag, startPoint x: 68, startPoint y: 396, endPoint x: 243, endPoint y: 400, distance: 175.0
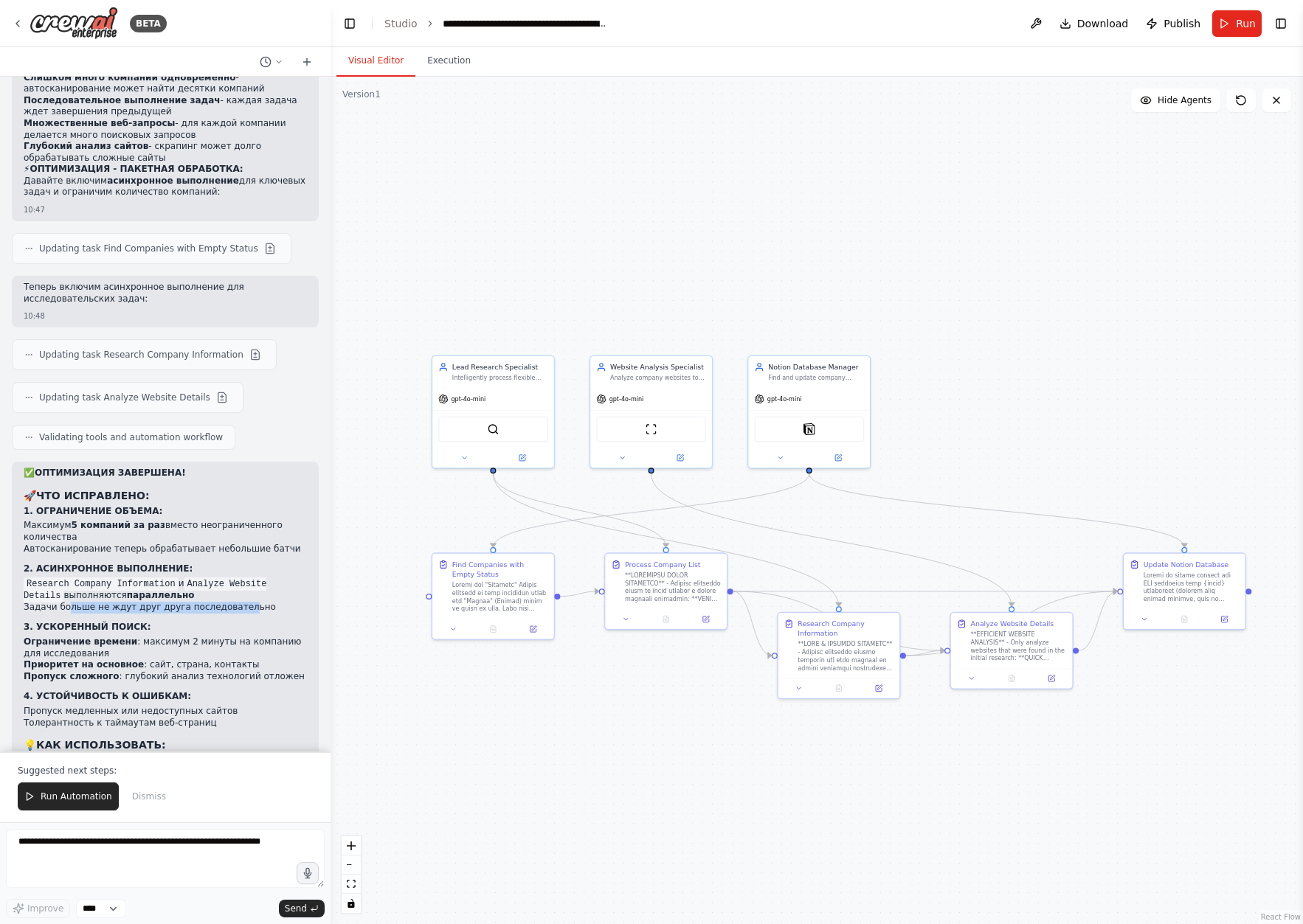
click at [241, 601] on li "Задачи больше не ждут друг друга последовательно" at bounding box center [165, 607] width 284 height 12
click at [119, 637] on li "Ограничение времени : максимум 2 минуты на компанию для исследования" at bounding box center [165, 648] width 284 height 23
drag, startPoint x: 100, startPoint y: 455, endPoint x: 221, endPoint y: 456, distance: 121.0
click at [210, 659] on li "Приоритет на основное : сайт, страна, контакты" at bounding box center [165, 665] width 284 height 12
drag, startPoint x: 38, startPoint y: 504, endPoint x: 162, endPoint y: 503, distance: 124.0
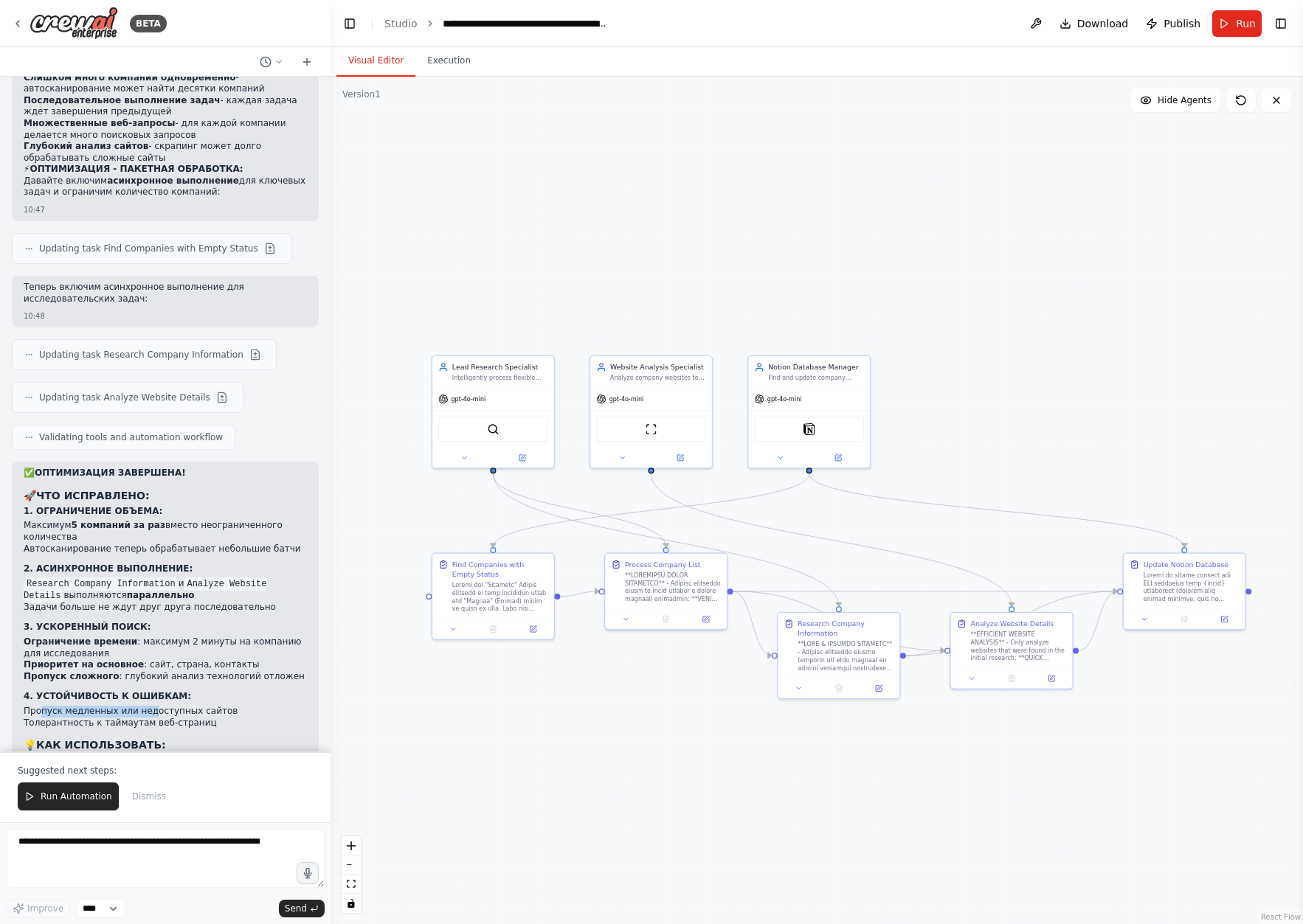
click at [153, 706] on li "Пропуск медленных или недоступных сайтов" at bounding box center [165, 711] width 284 height 12
click at [170, 706] on li "Пропуск медленных или недоступных сайтов" at bounding box center [165, 711] width 284 height 12
click at [86, 769] on code "input = "auto"" at bounding box center [64, 776] width 80 height 13
copy code "auto"
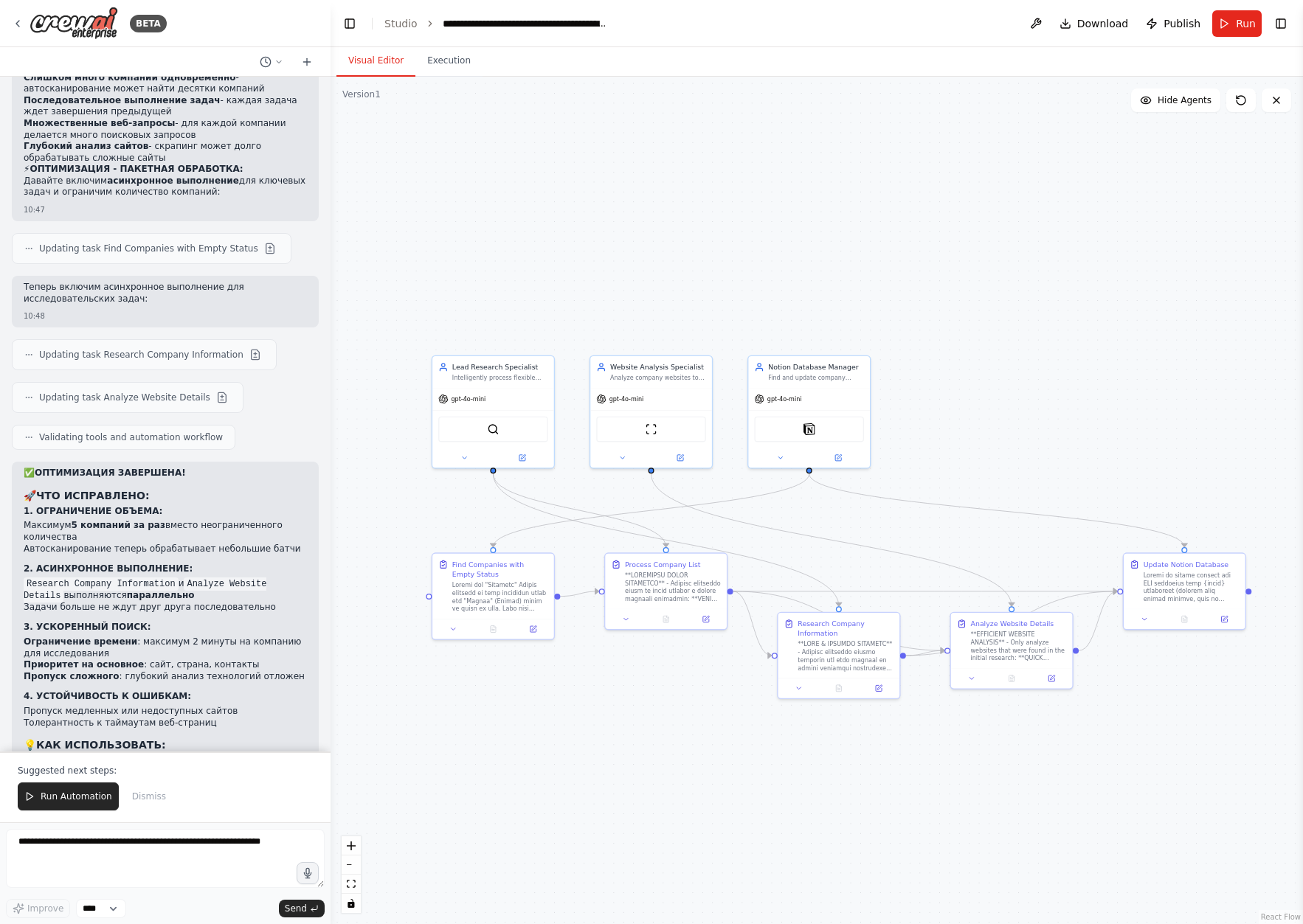
click at [86, 795] on code "input = "Company1, Company2, Company3" (максимум 5)" at bounding box center [162, 802] width 276 height 13
click at [1240, 27] on span "Run" at bounding box center [1245, 24] width 20 height 15
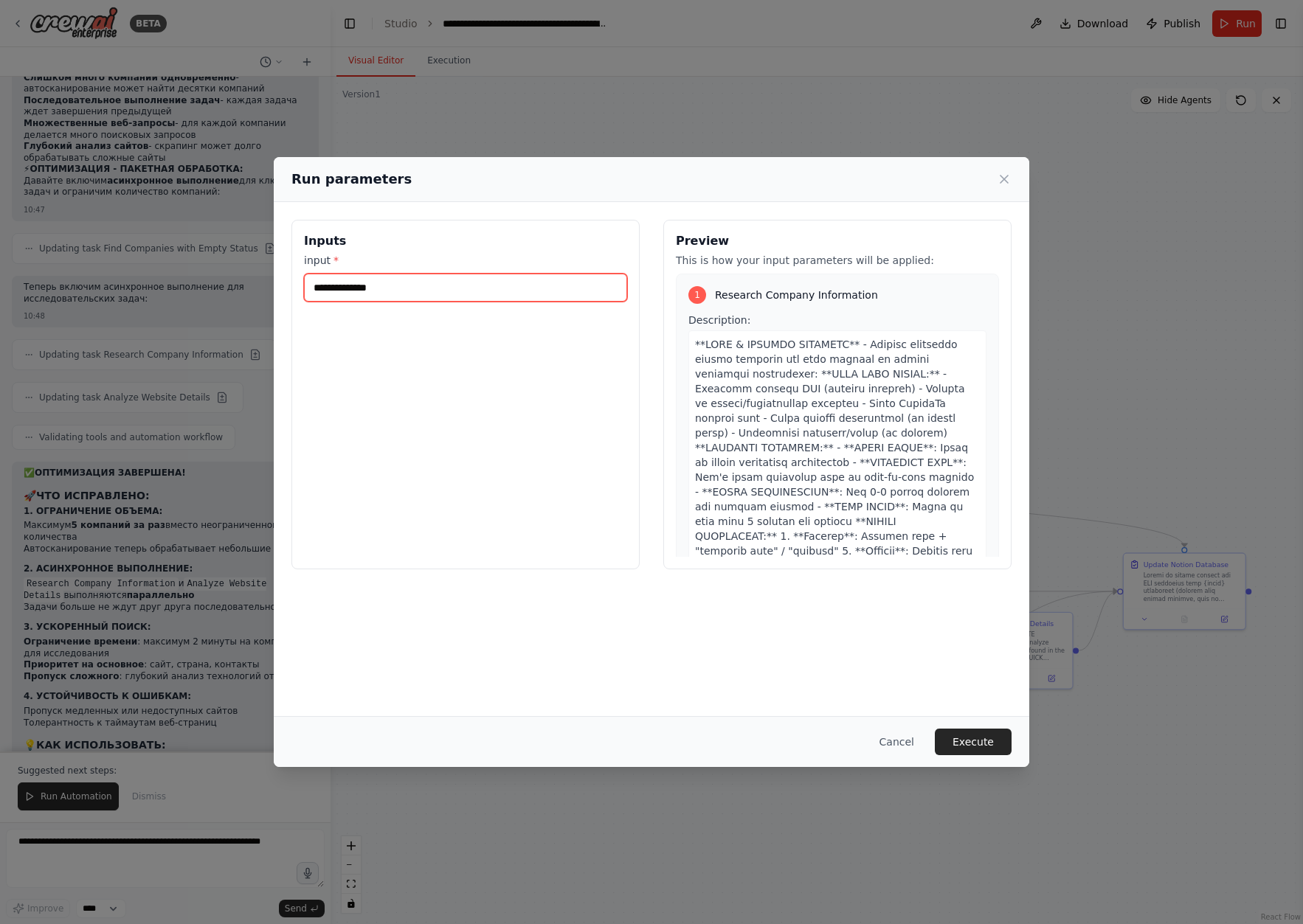
click at [353, 281] on input "input *" at bounding box center [465, 287] width 323 height 28
paste input "******"
paste input "********"
paste input "*********"
type input "**********"
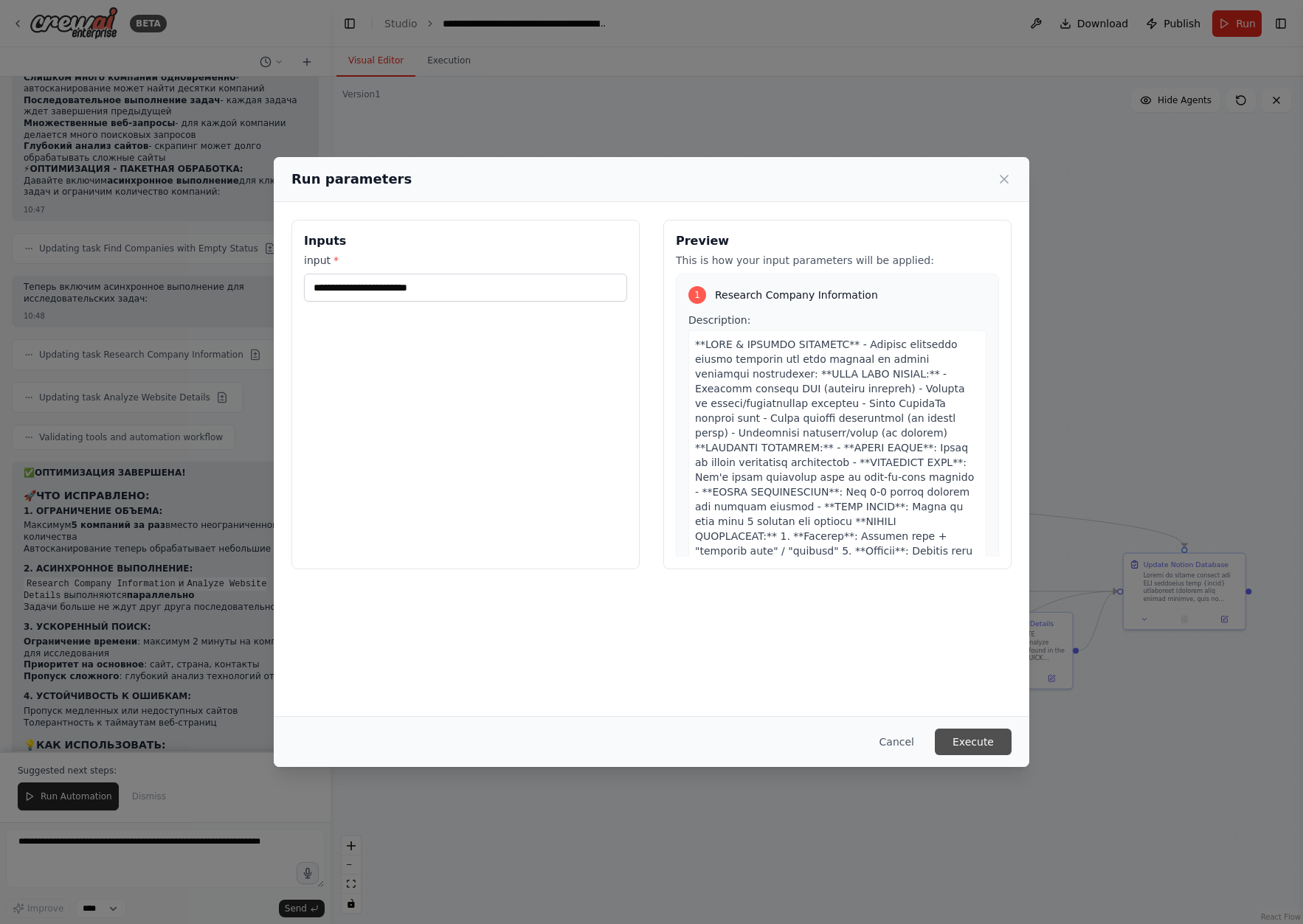
click at [984, 743] on button "Execute" at bounding box center [973, 742] width 77 height 27
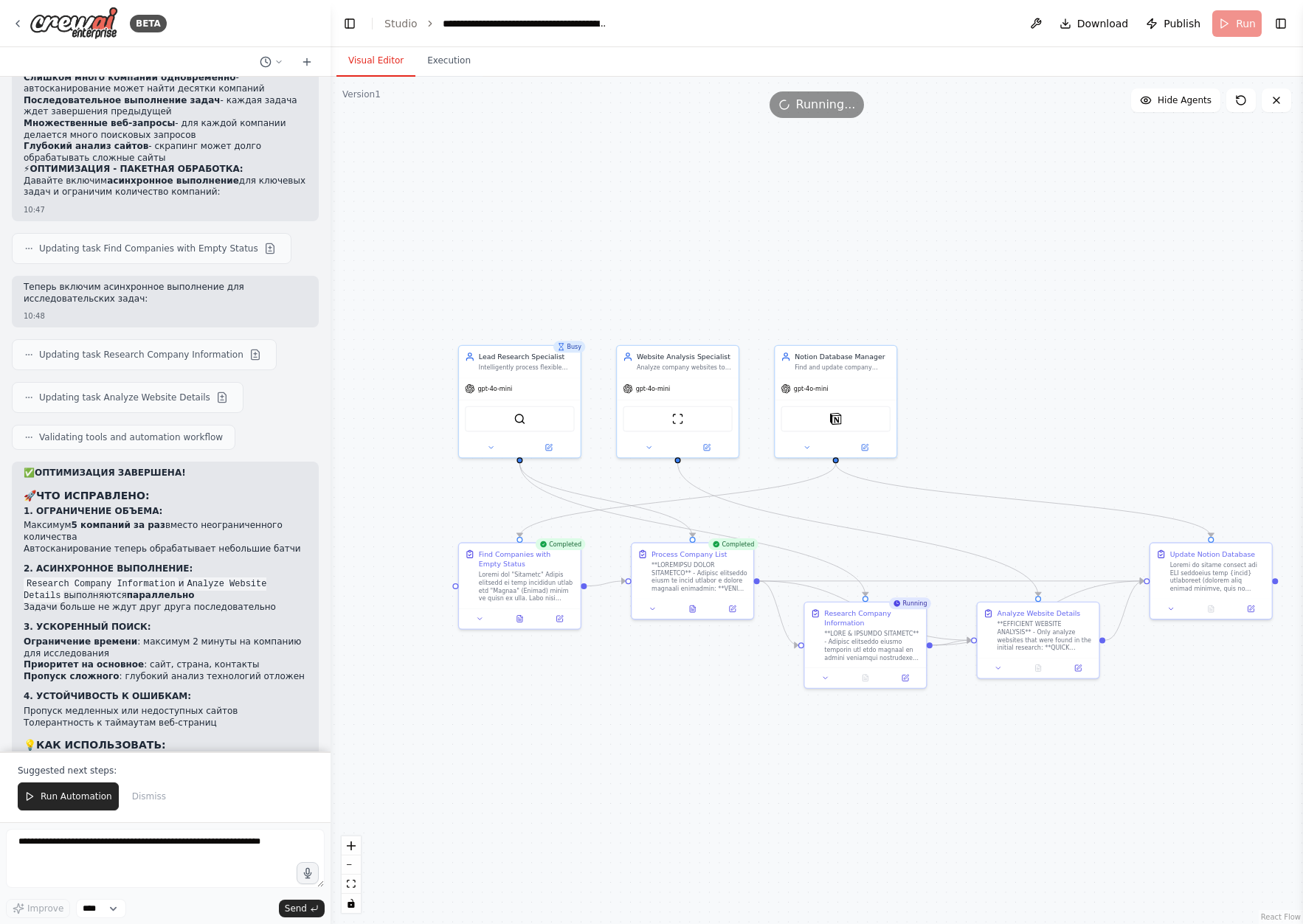
drag, startPoint x: 494, startPoint y: 322, endPoint x: 477, endPoint y: 308, distance: 22.0
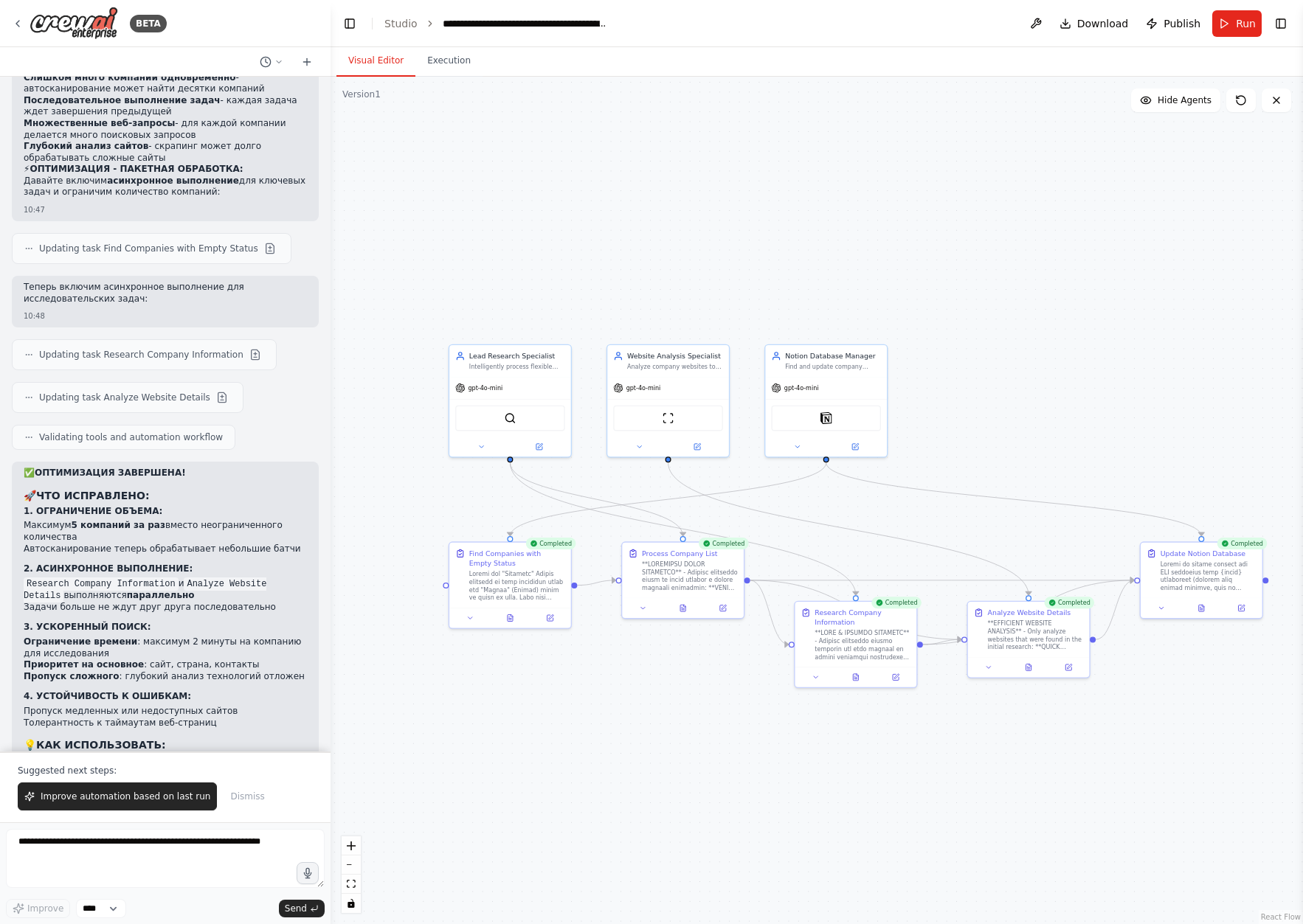
drag, startPoint x: 931, startPoint y: 373, endPoint x: 928, endPoint y: 383, distance: 10.4
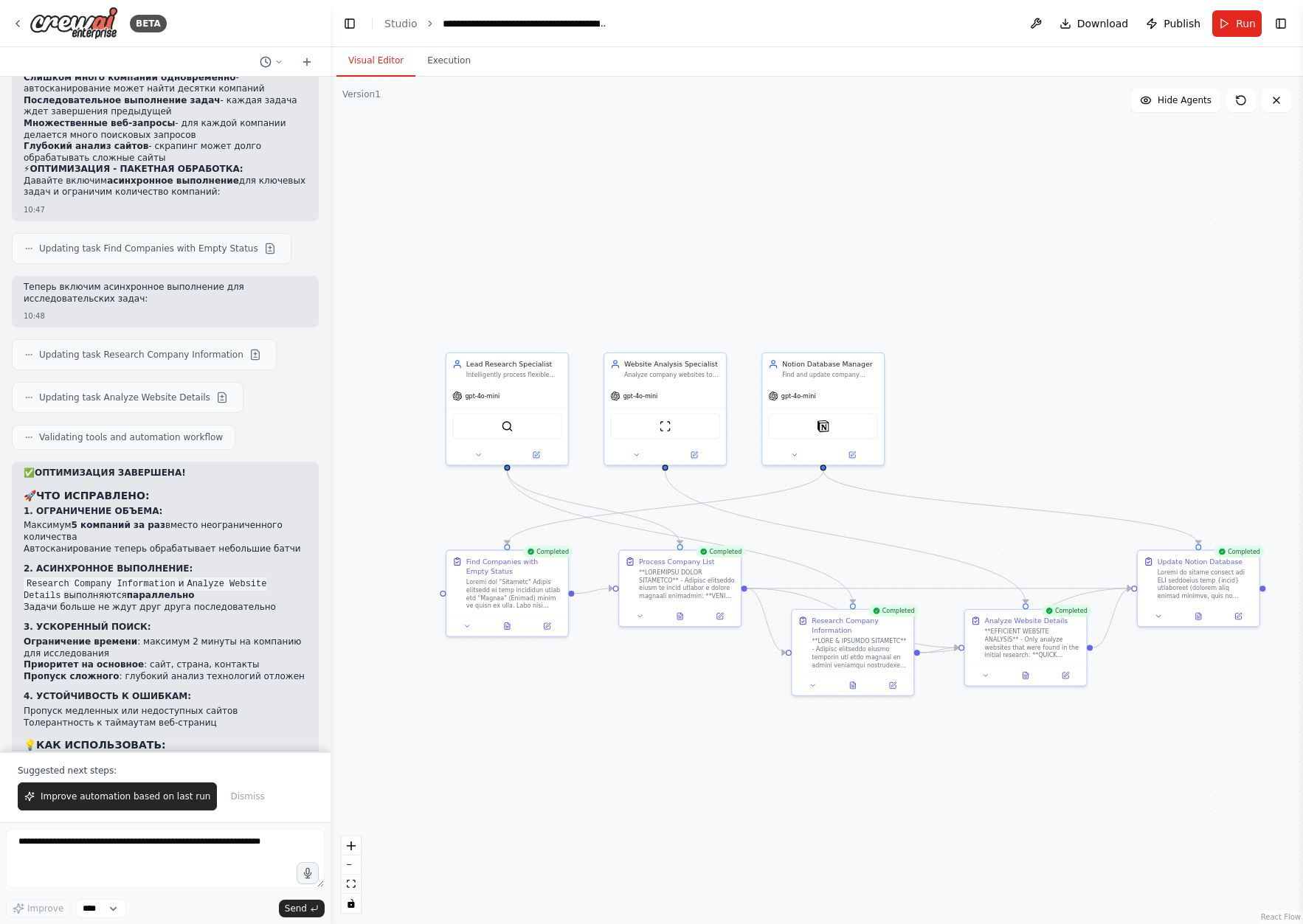
click at [196, 808] on p "Для одной компании:" at bounding box center [165, 813] width 284 height 12
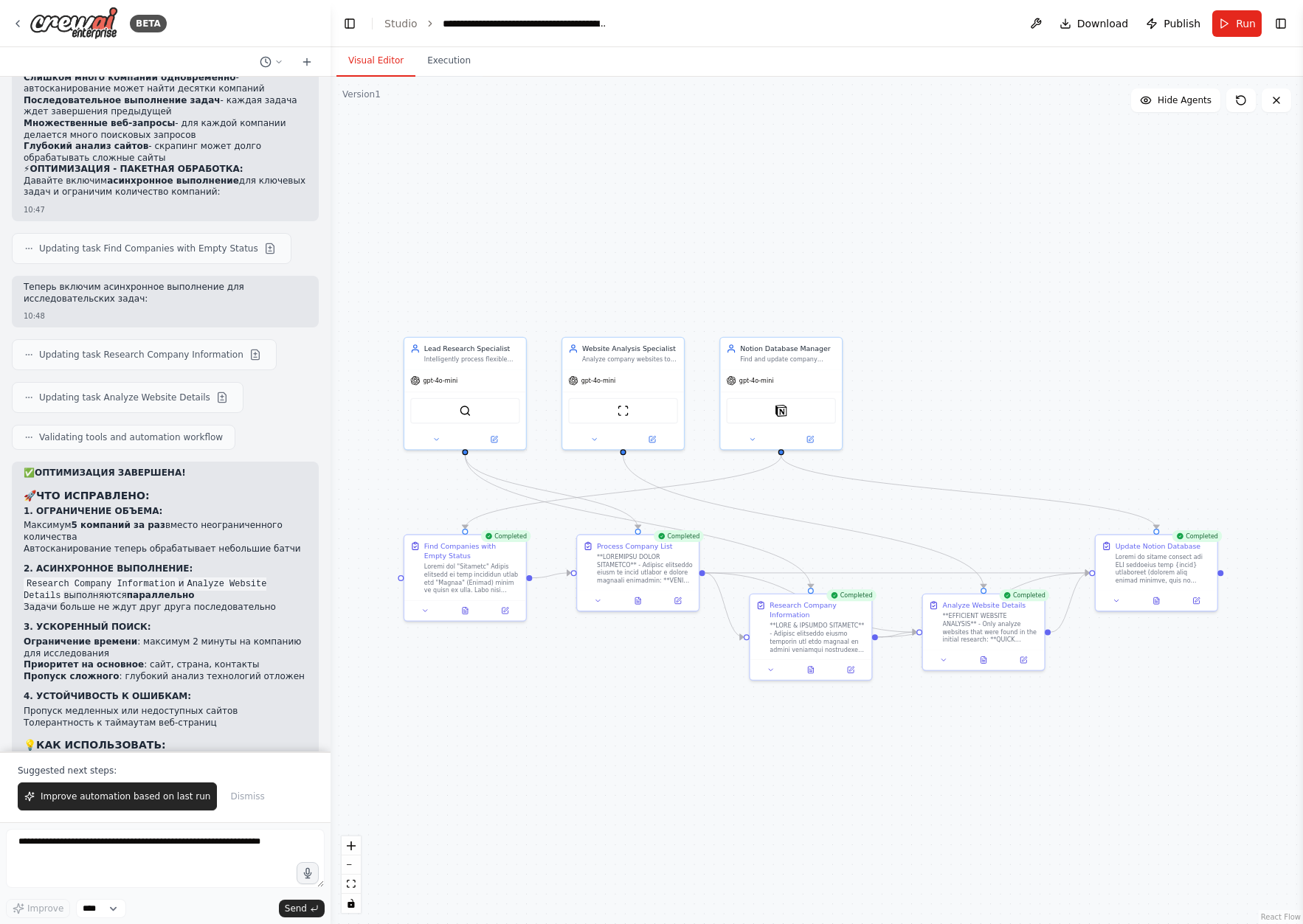
drag, startPoint x: 1044, startPoint y: 367, endPoint x: 1006, endPoint y: 349, distance: 42.0
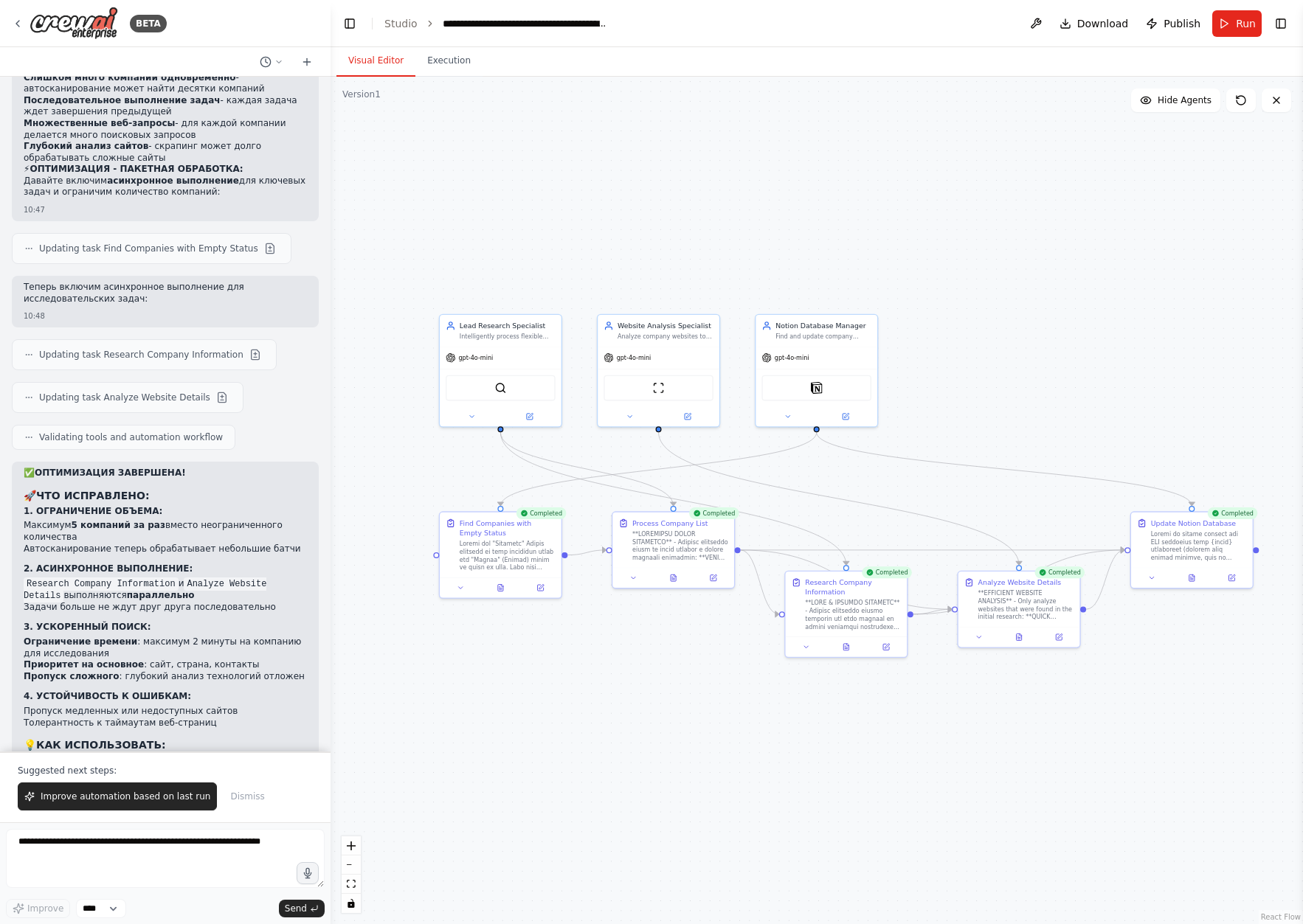
drag, startPoint x: 895, startPoint y: 455, endPoint x: 931, endPoint y: 430, distance: 43.8
click at [450, 50] on button "Execution" at bounding box center [448, 60] width 67 height 31
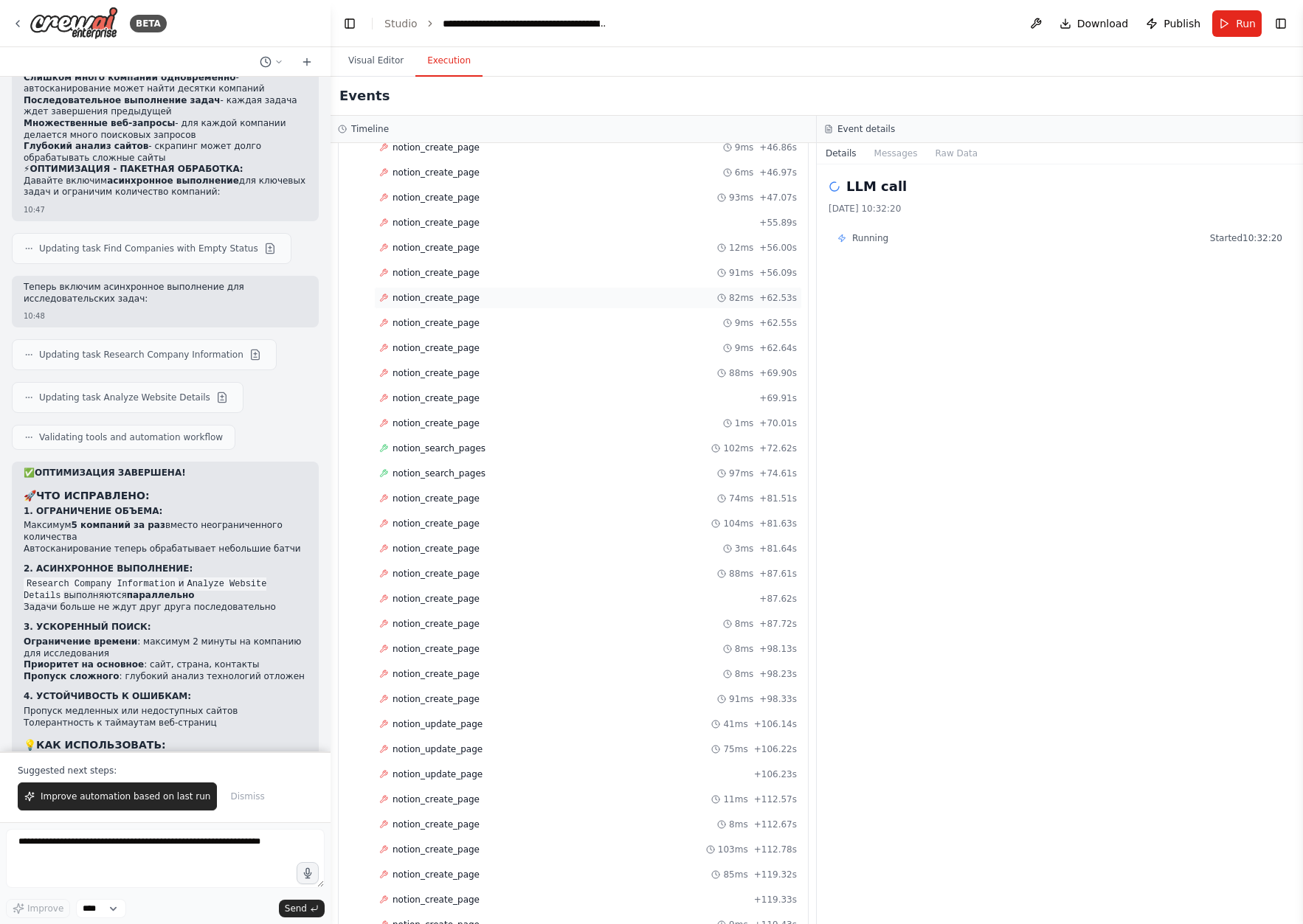
scroll to position [68, 0]
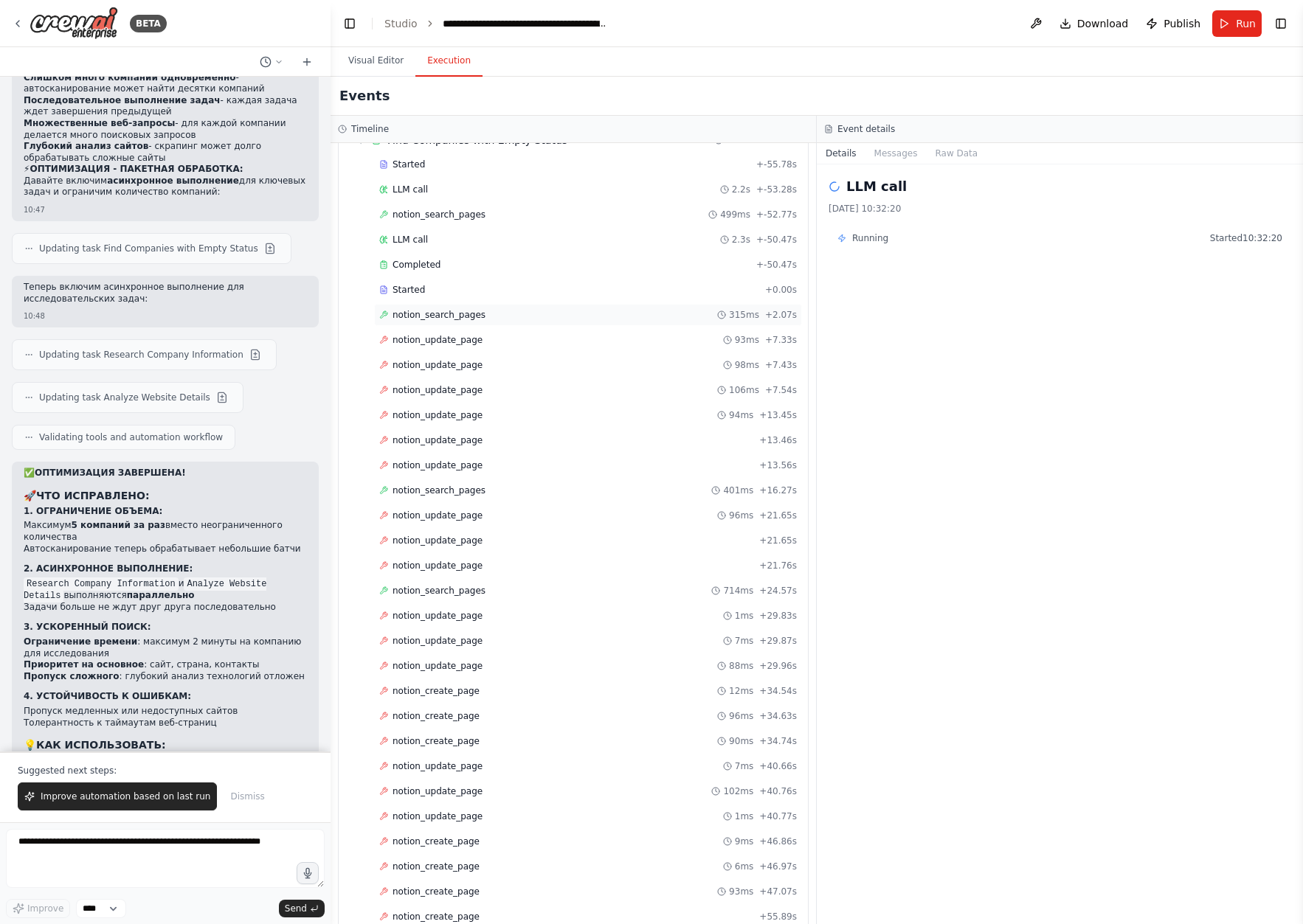
click at [467, 320] on span "notion_search_pages" at bounding box center [439, 315] width 93 height 12
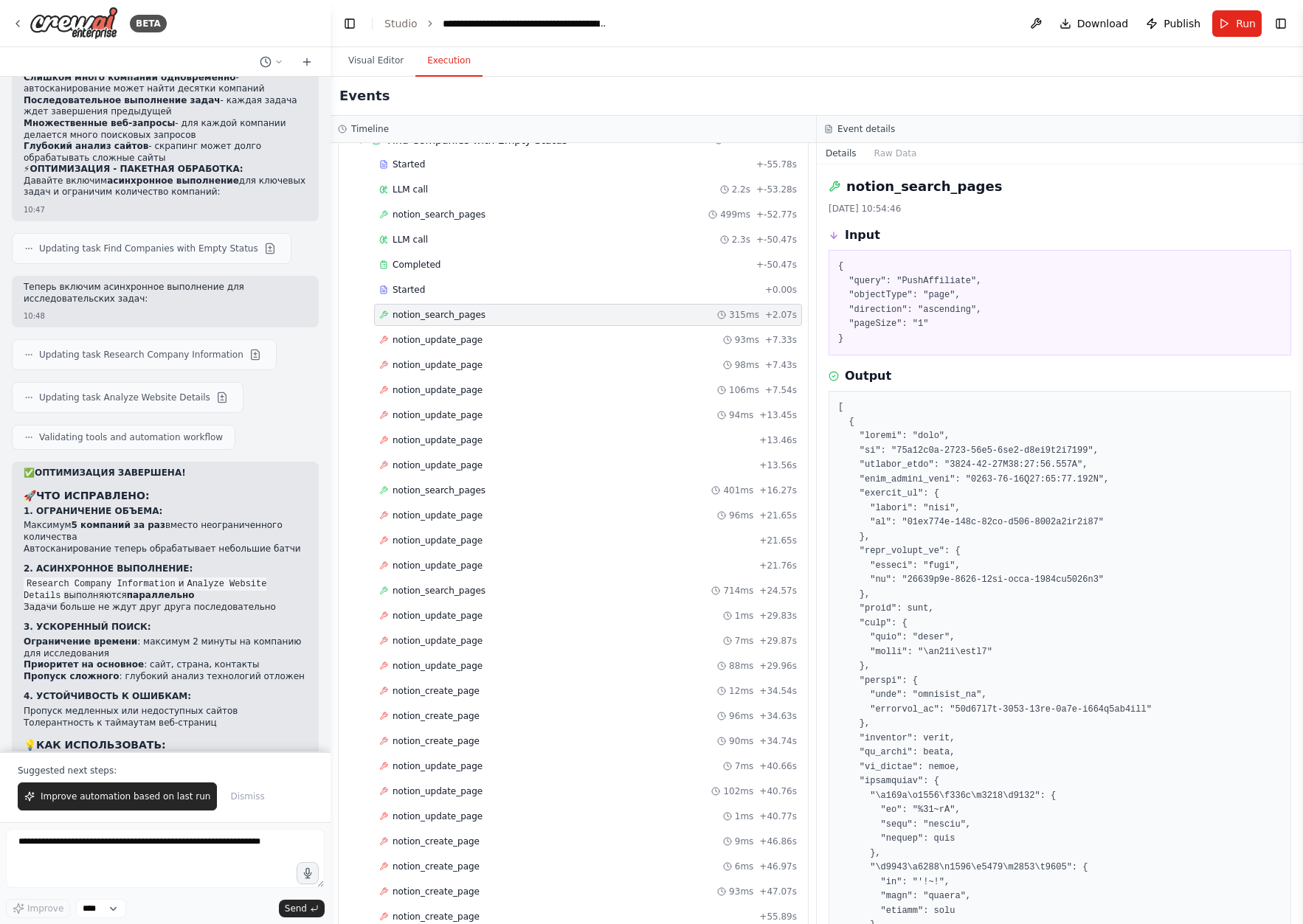
click at [452, 363] on span "notion_update_page" at bounding box center [437, 364] width 90 height 12
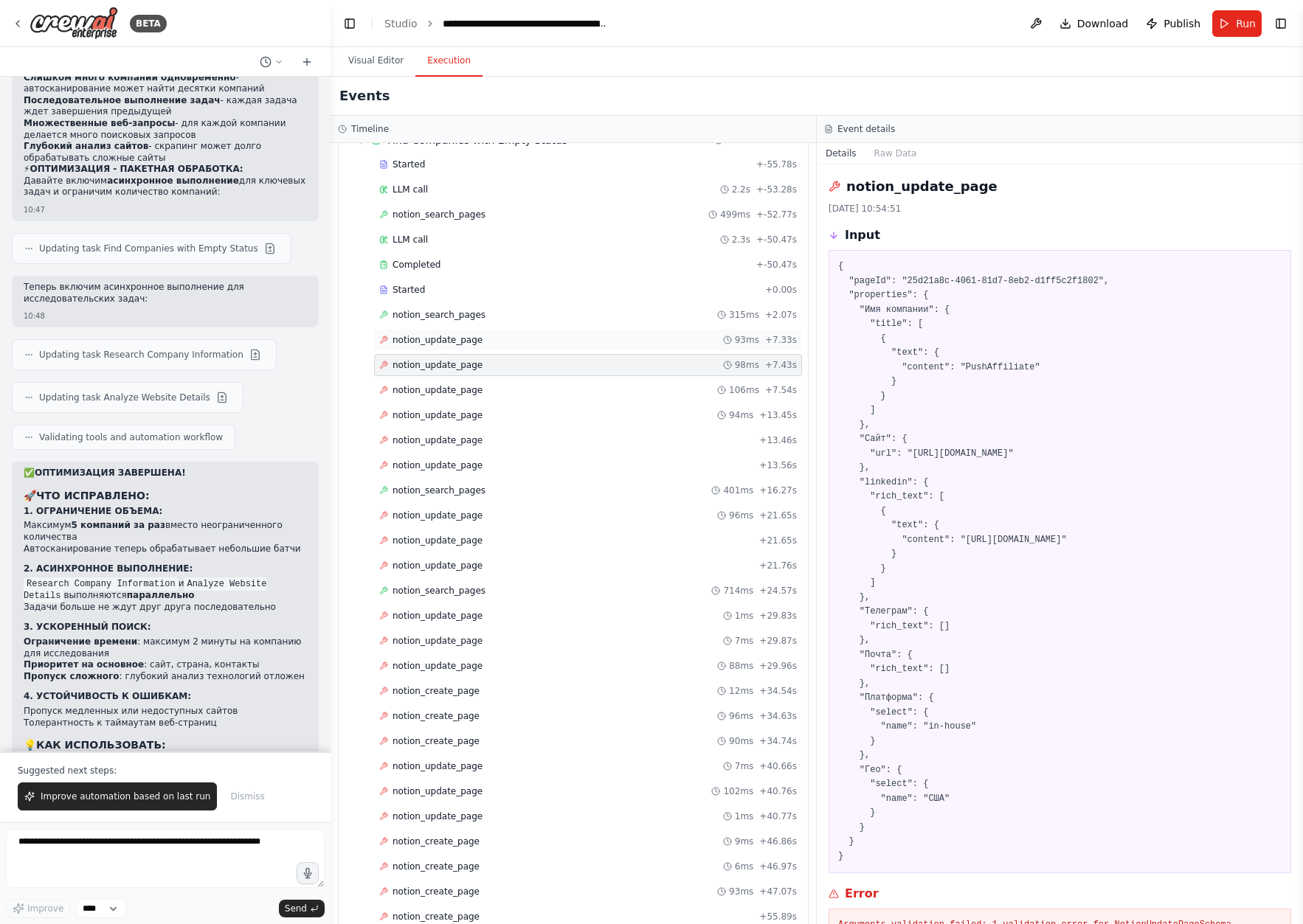
click at [463, 334] on span "notion_update_page" at bounding box center [437, 340] width 90 height 12
click at [475, 311] on span "notion_search_pages" at bounding box center [439, 315] width 93 height 12
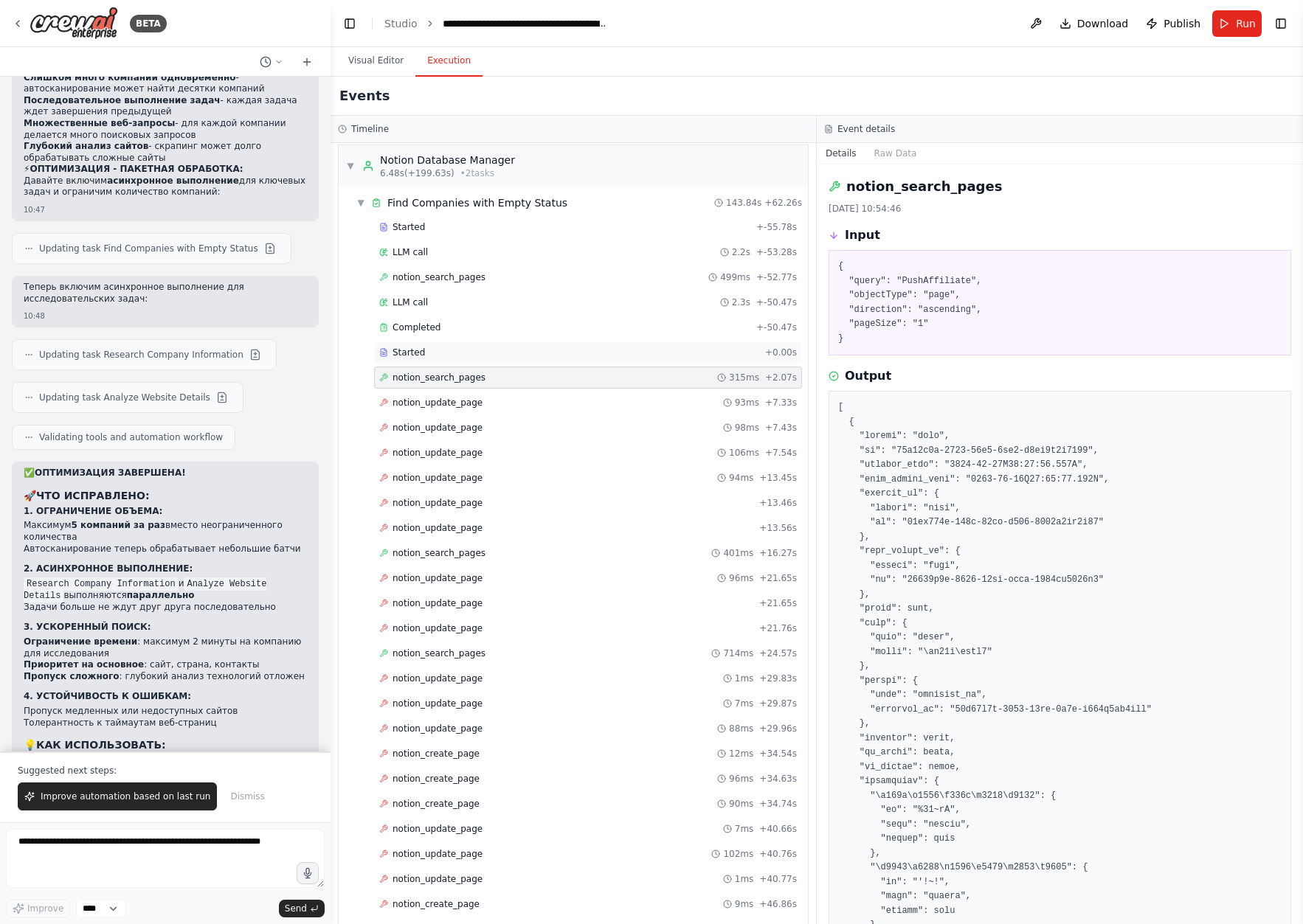
scroll to position [0, 0]
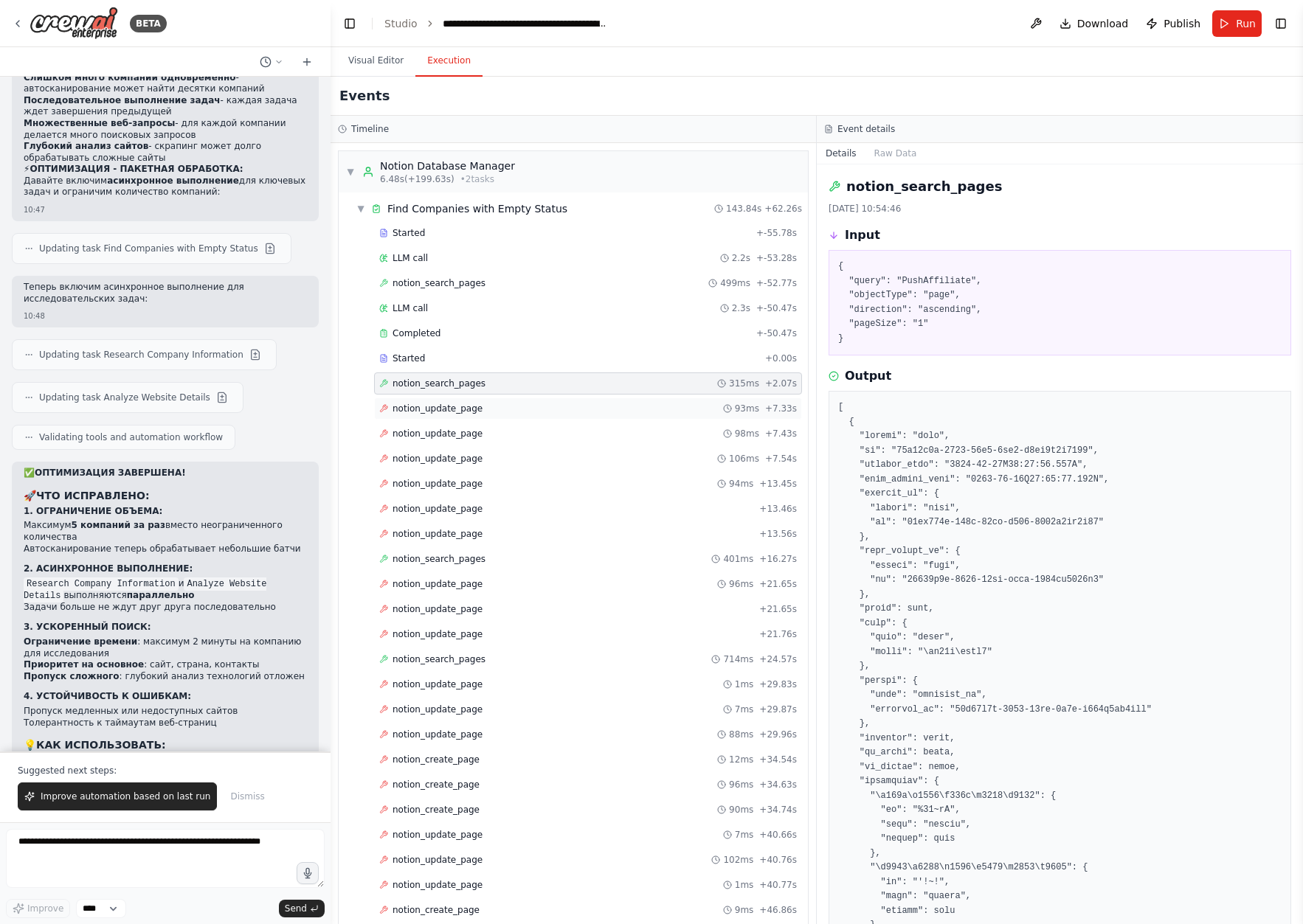
click at [511, 407] on div "notion_update_page 93ms + 7.33s" at bounding box center [588, 408] width 418 height 12
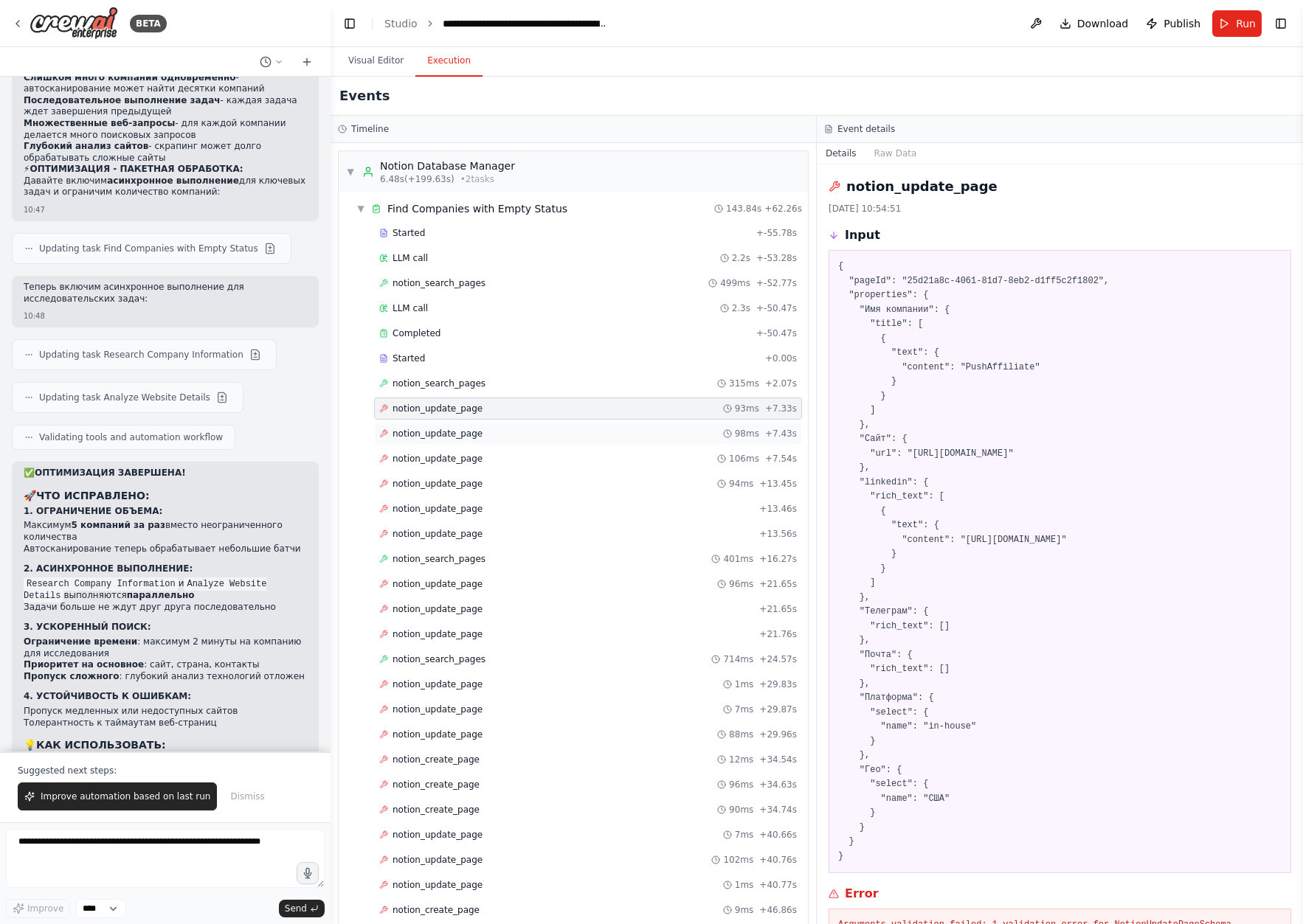
click at [506, 444] on div "notion_update_page 98ms + 7.43s" at bounding box center [587, 433] width 428 height 22
click at [511, 485] on div "notion_update_page 94ms + 13.45s" at bounding box center [588, 484] width 418 height 12
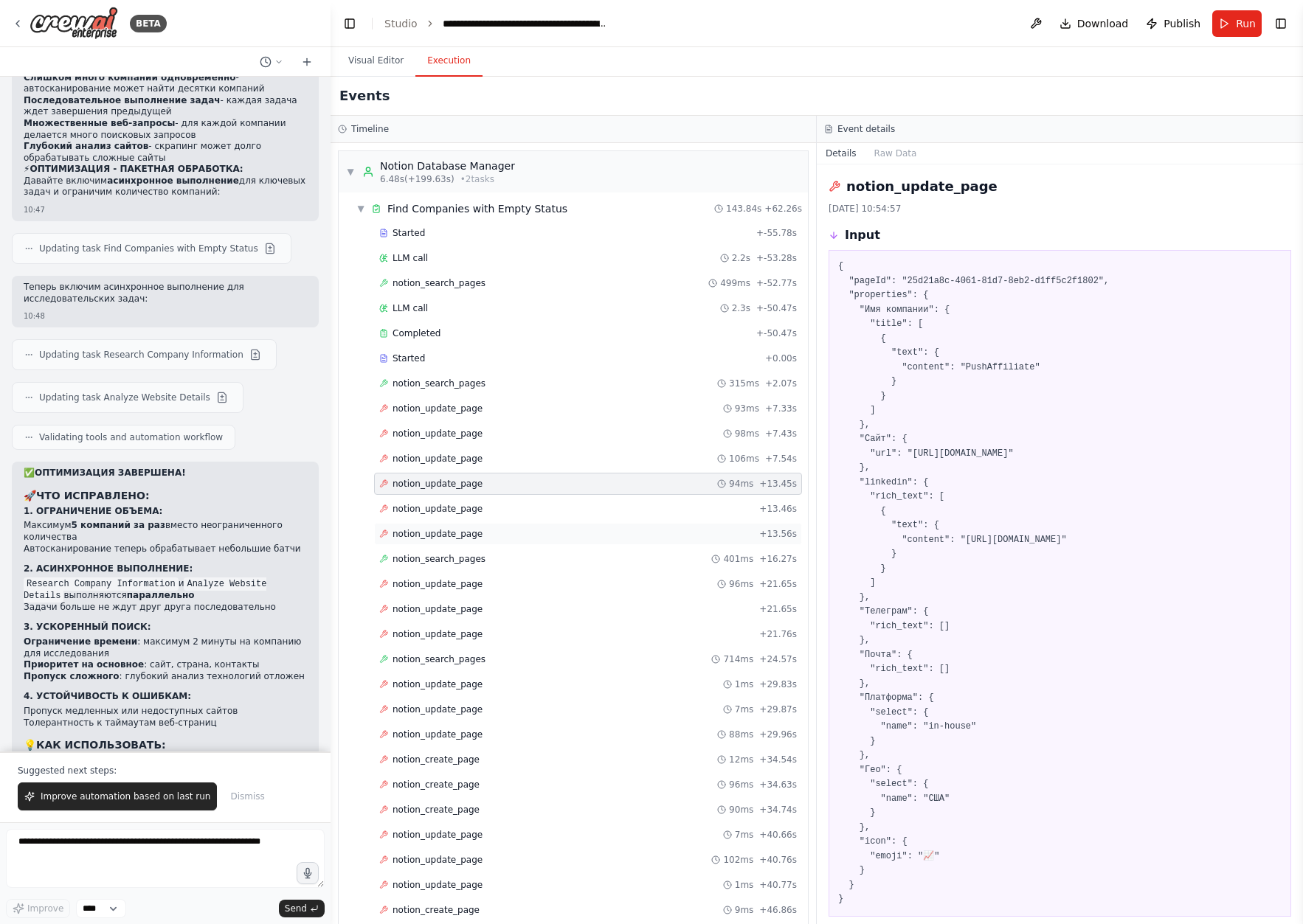
click at [508, 539] on div "notion_update_page + 13.56s" at bounding box center [588, 534] width 418 height 12
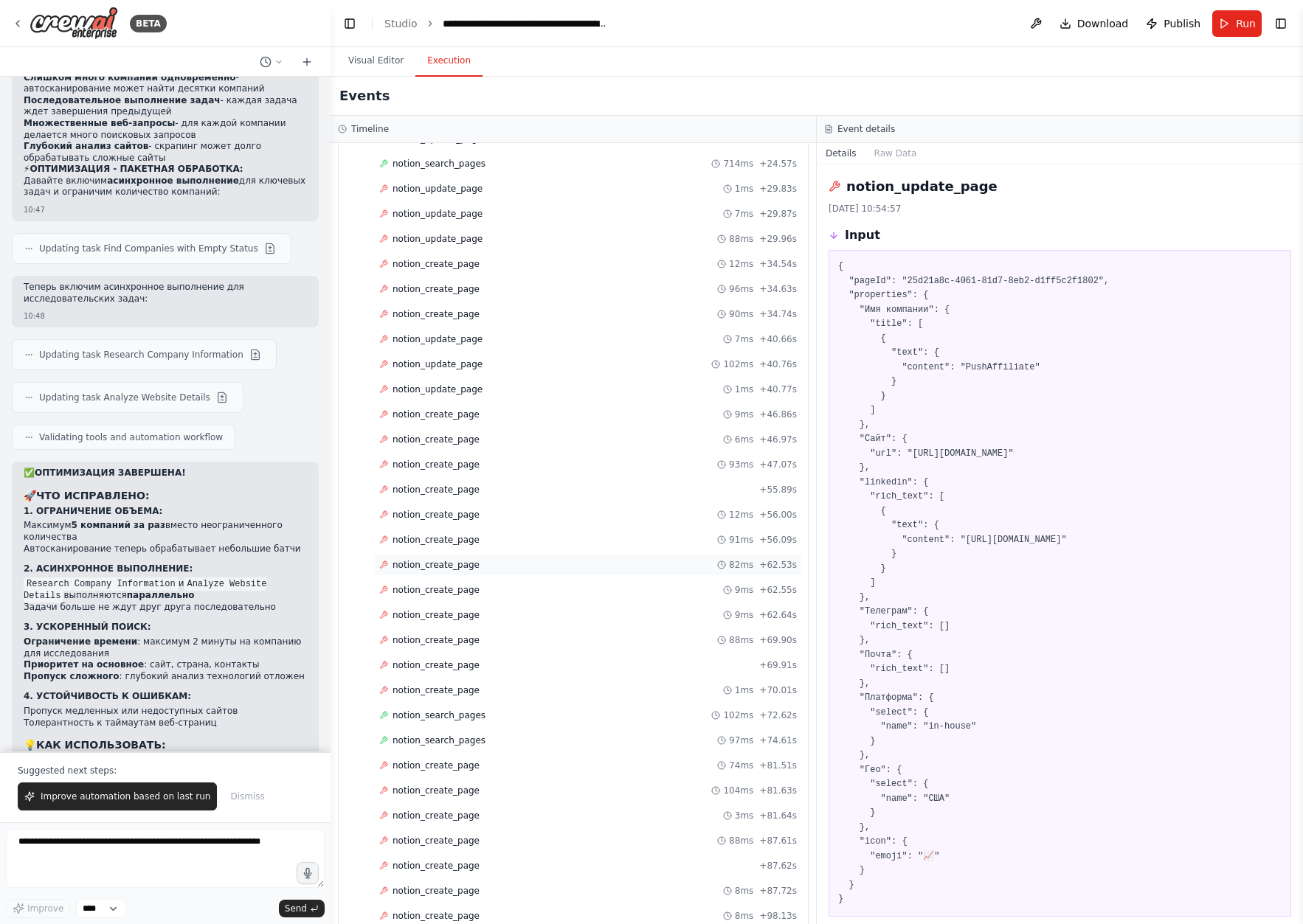
click at [520, 563] on div "notion_create_page 82ms + 62.53s" at bounding box center [588, 564] width 418 height 12
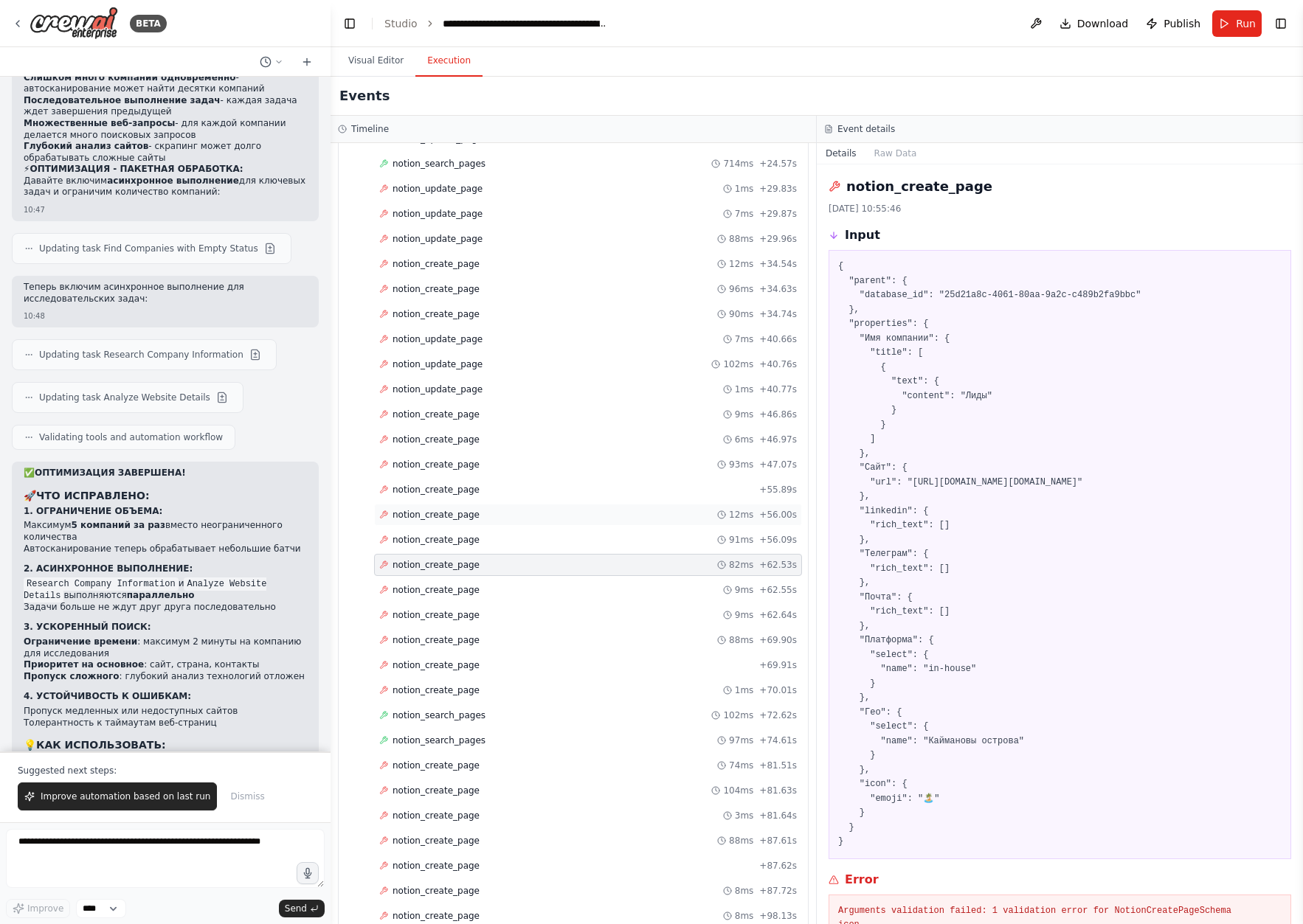
click at [523, 506] on div "notion_create_page 12ms + 56.00s" at bounding box center [587, 515] width 428 height 22
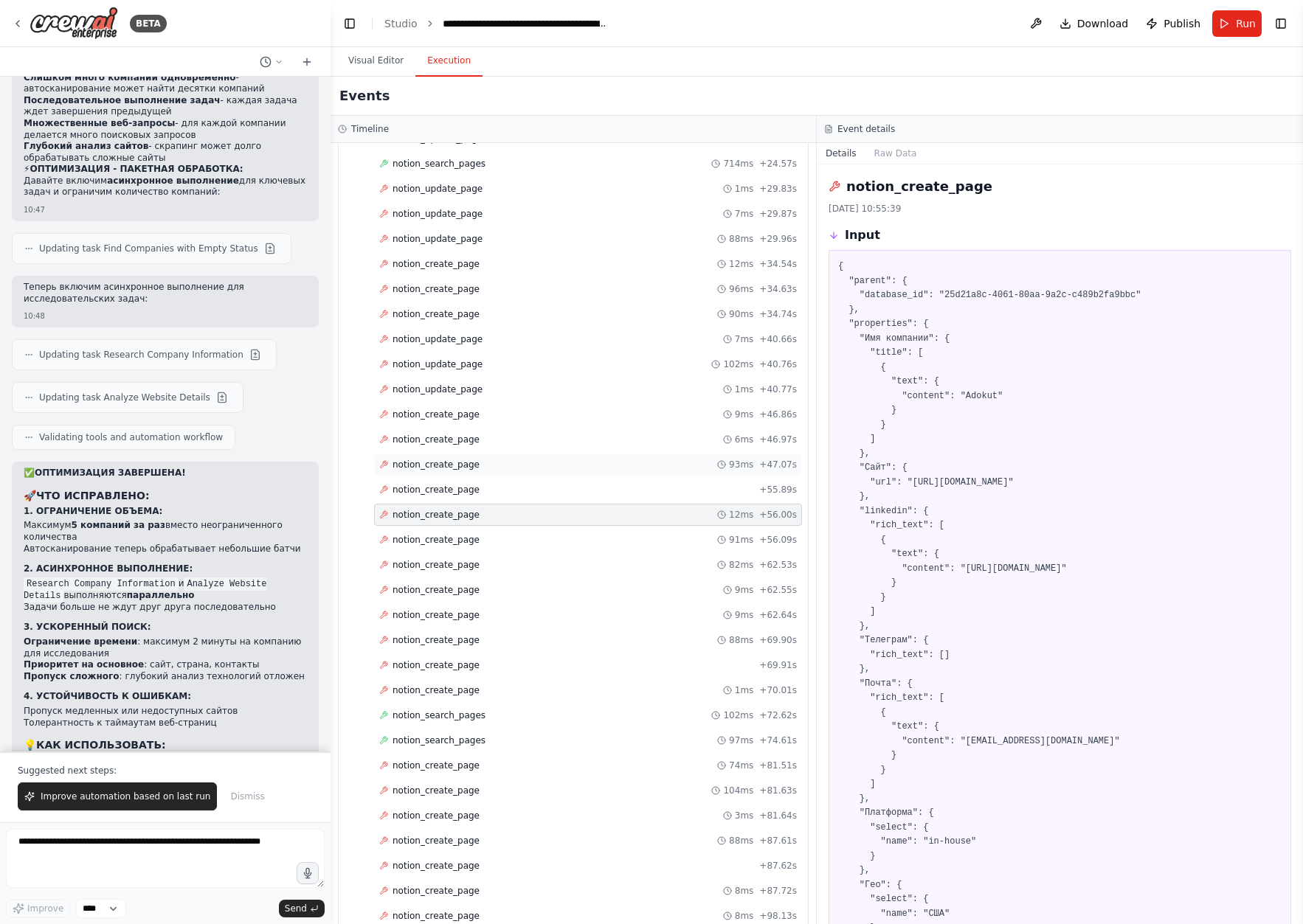
click at [525, 474] on div "notion_create_page 93ms + 47.07s" at bounding box center [587, 465] width 428 height 22
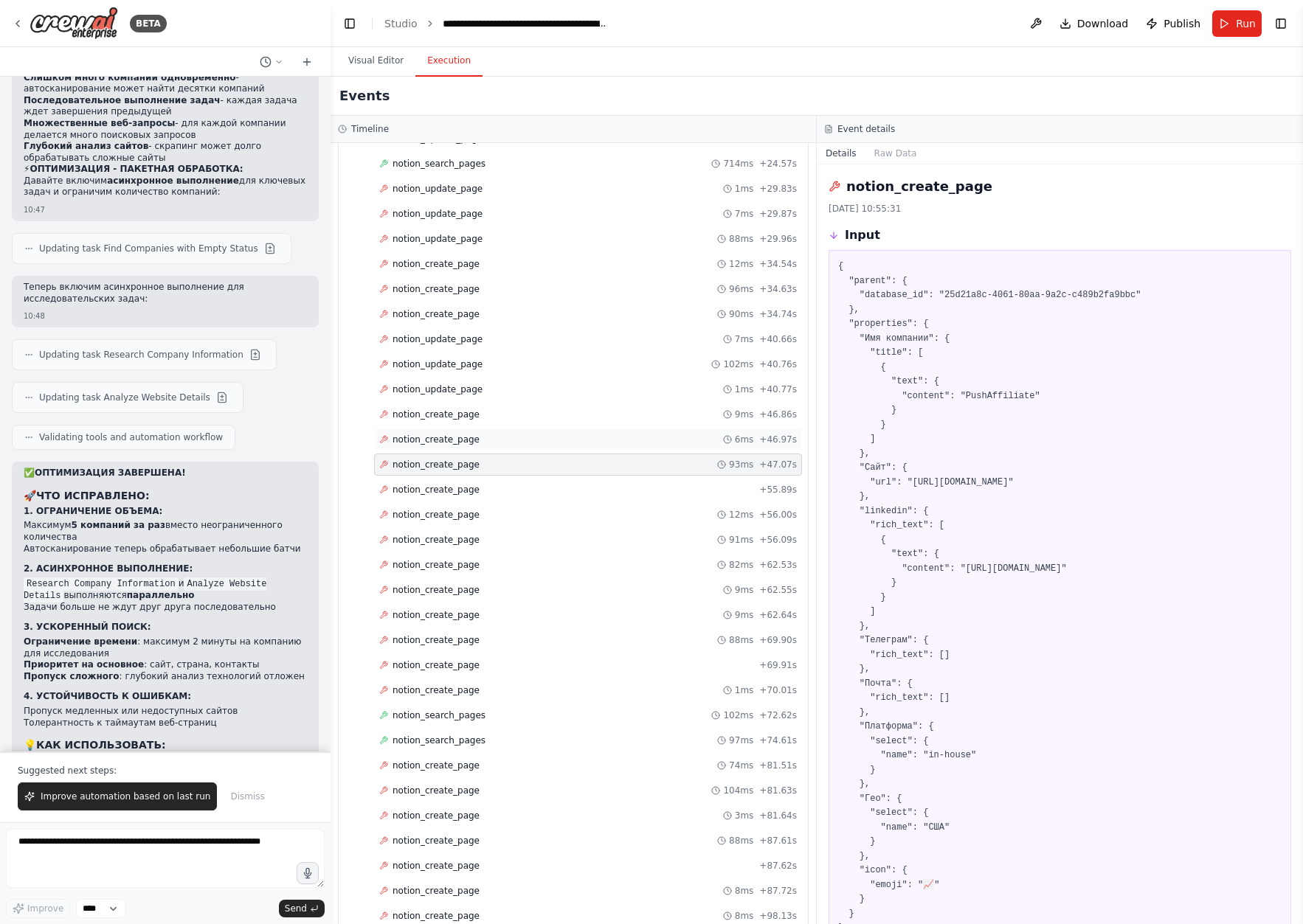
click at [518, 440] on div "notion_create_page 6ms + 46.97s" at bounding box center [588, 439] width 418 height 12
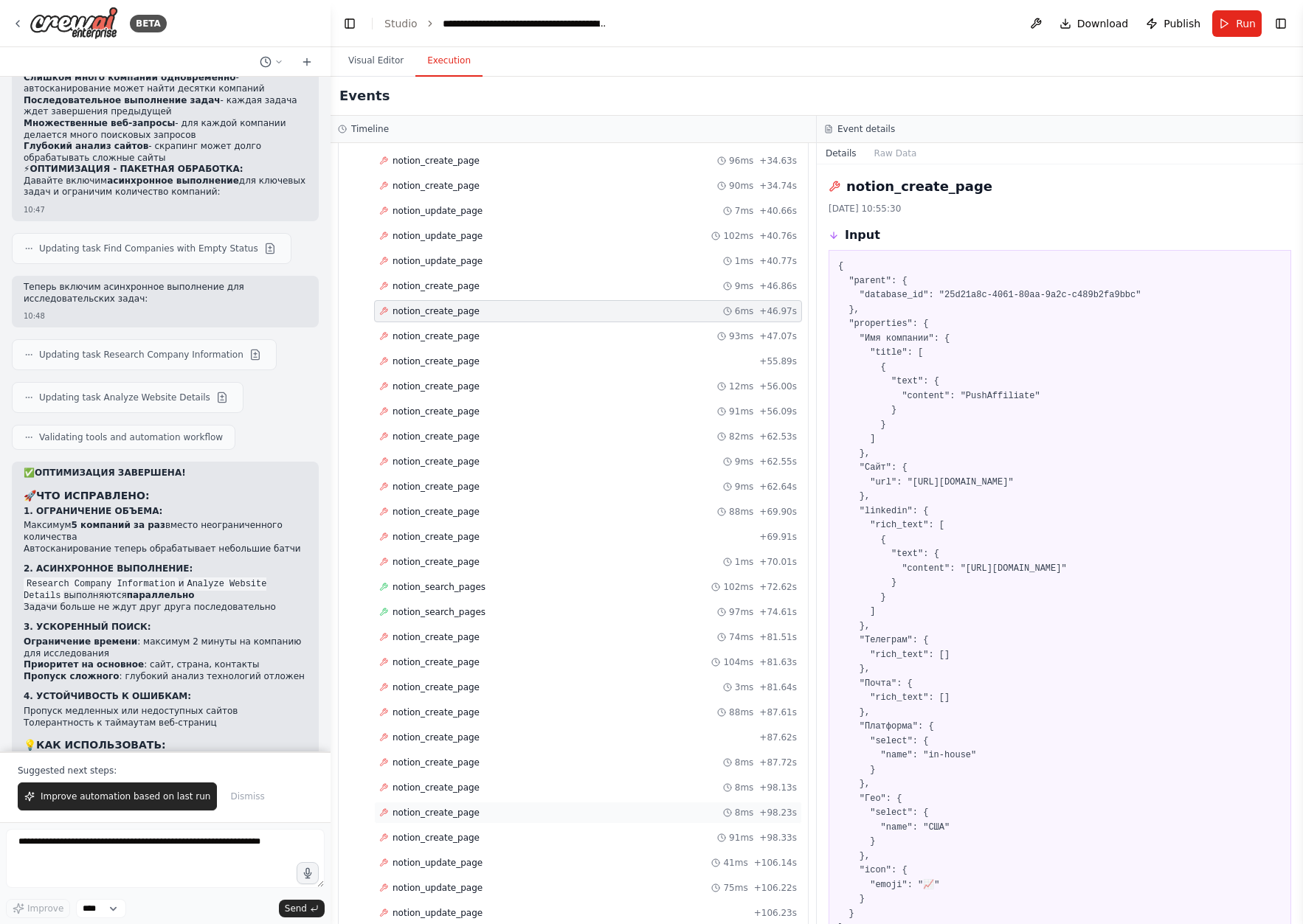
scroll to position [966, 0]
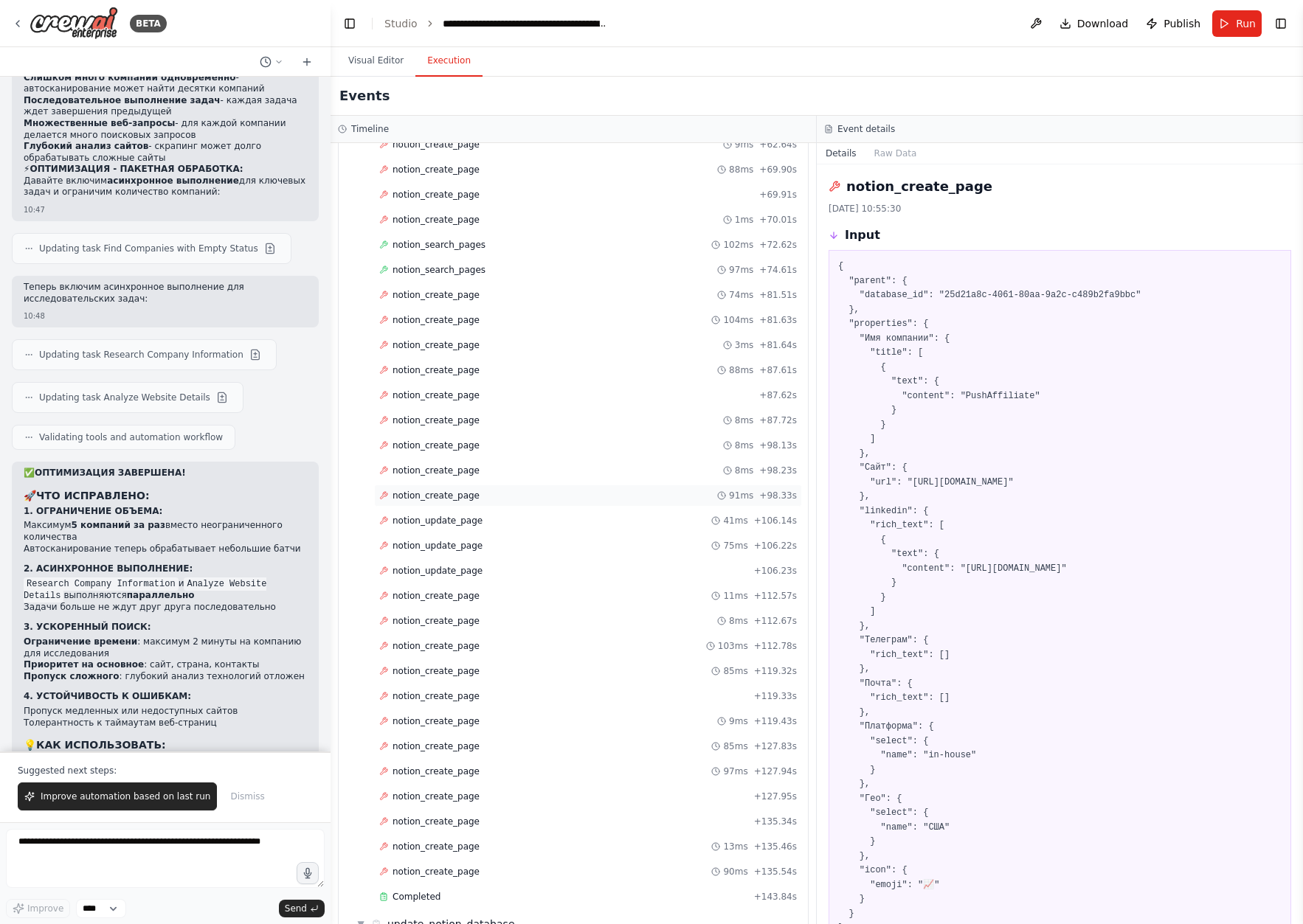
click at [505, 485] on div "notion_create_page 91ms + 98.33s" at bounding box center [587, 495] width 428 height 22
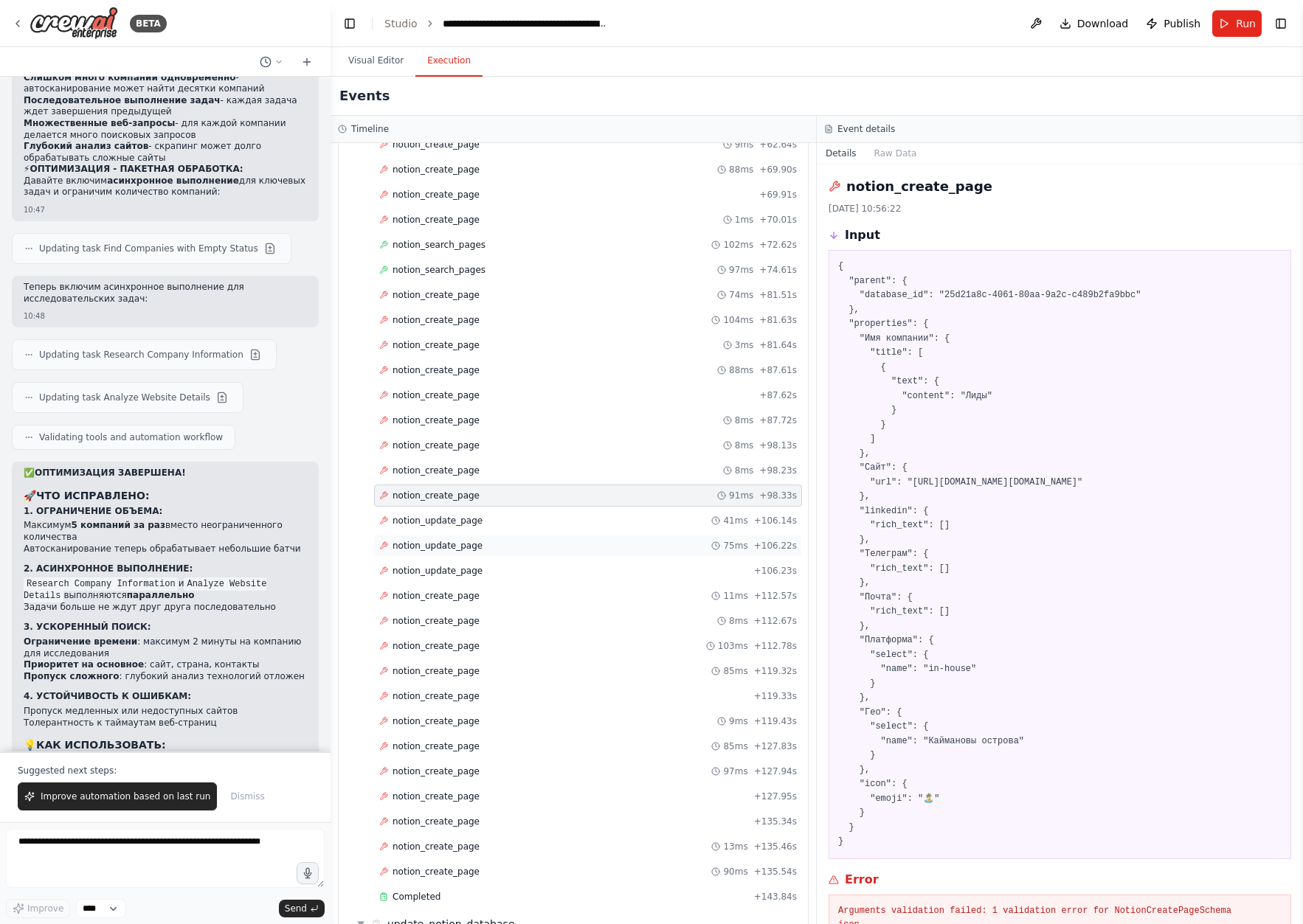
click at [513, 549] on div "notion_update_page 75ms + 106.22s" at bounding box center [588, 546] width 418 height 12
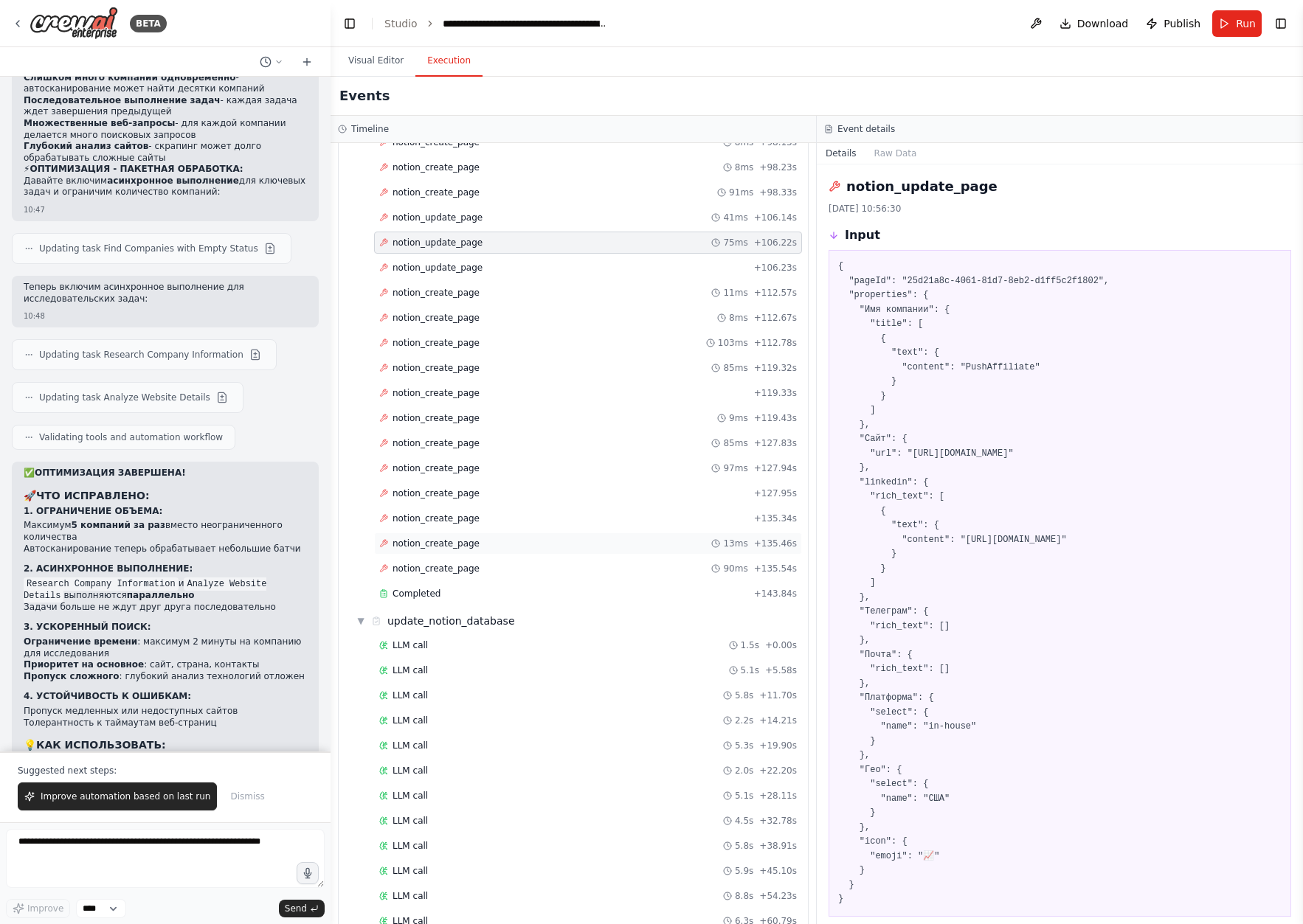
click at [514, 542] on div "notion_create_page 13ms + 135.46s" at bounding box center [588, 543] width 418 height 12
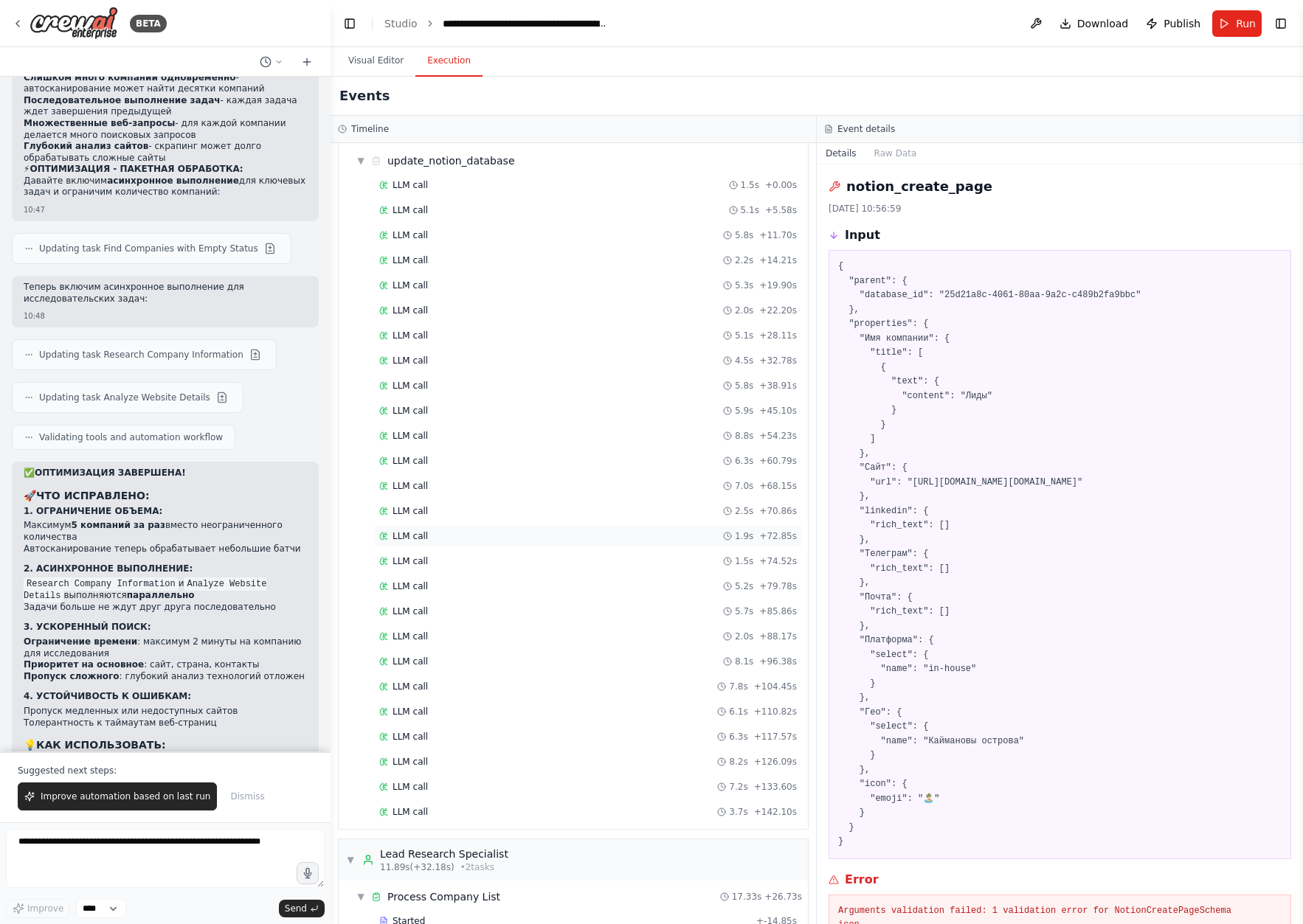
scroll to position [1744, 0]
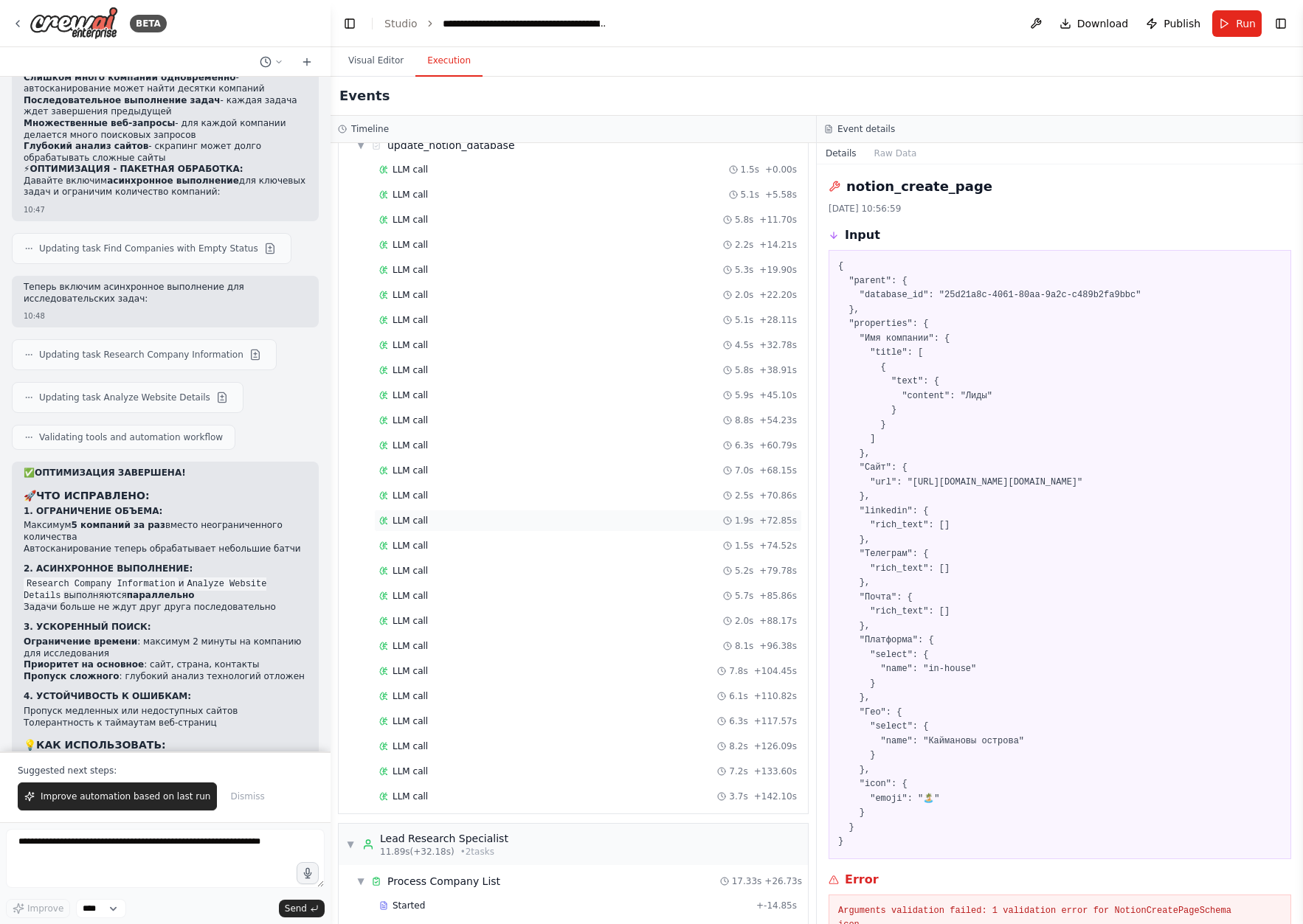
click at [511, 517] on div "LLM call 1.9s + 72.85s" at bounding box center [588, 520] width 418 height 12
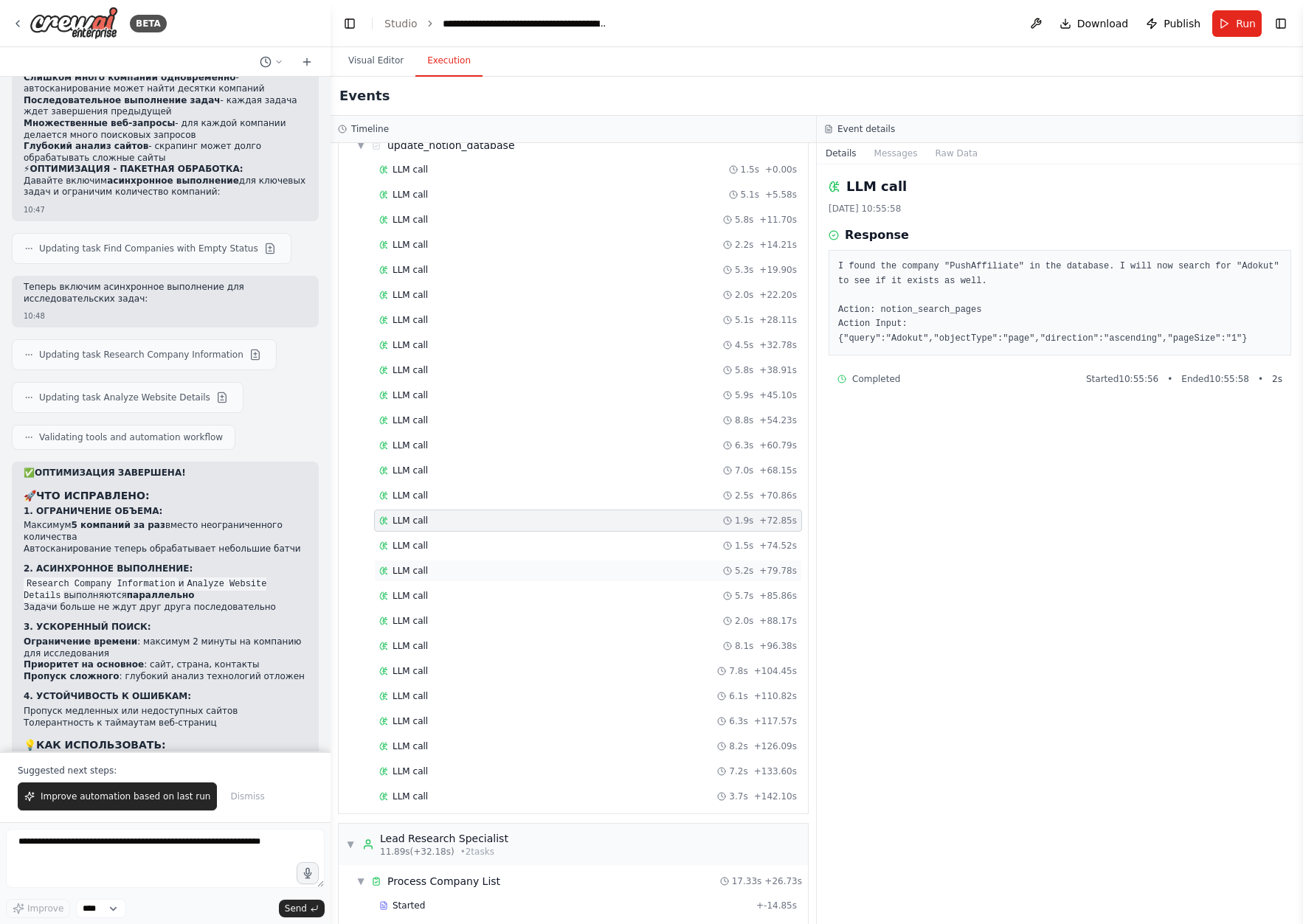
click at [509, 576] on div "LLM call 5.2s + 79.78s" at bounding box center [588, 571] width 418 height 12
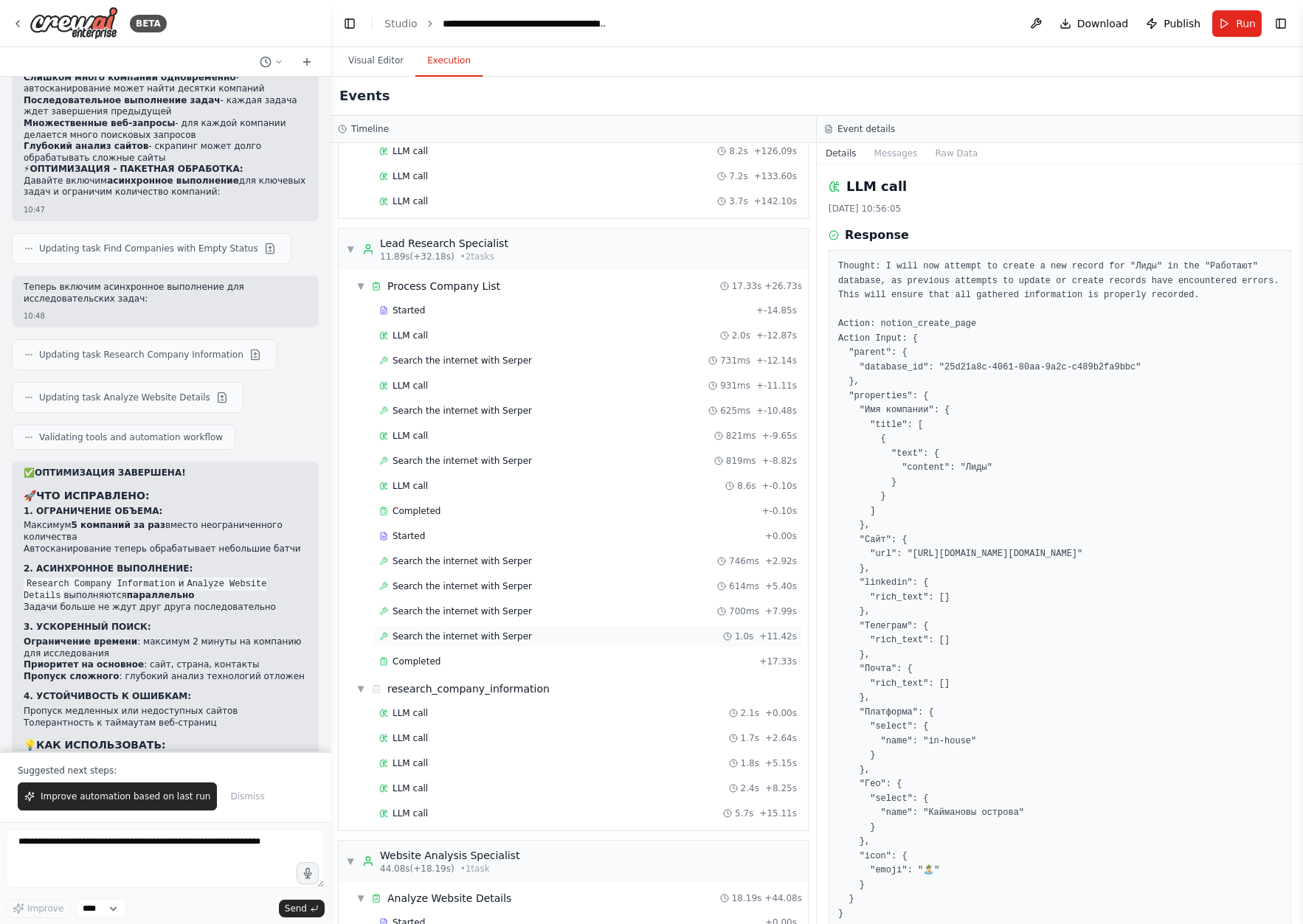
scroll to position [2400, 0]
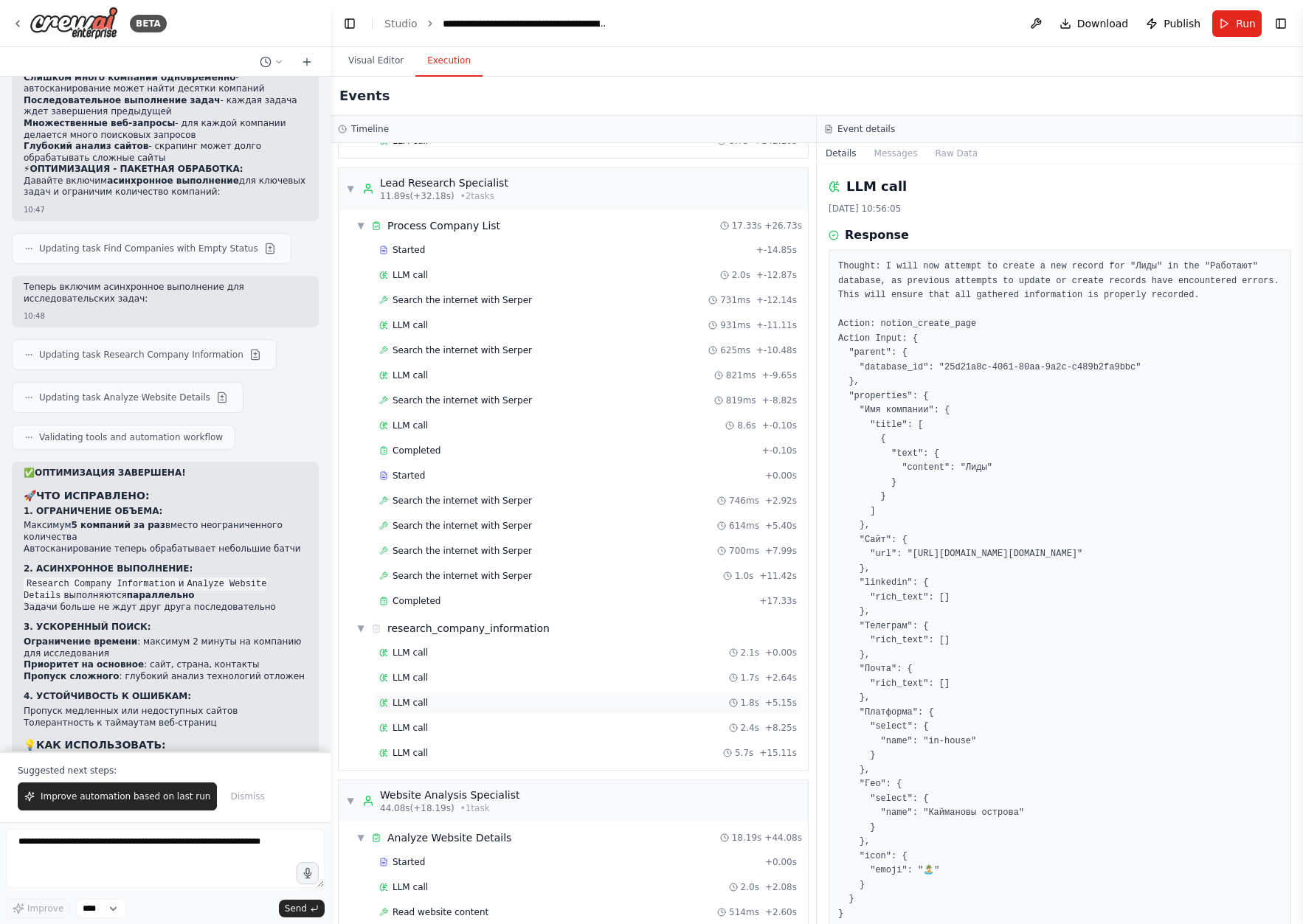
click at [488, 694] on div "LLM call 1.8s + 5.15s" at bounding box center [587, 703] width 428 height 22
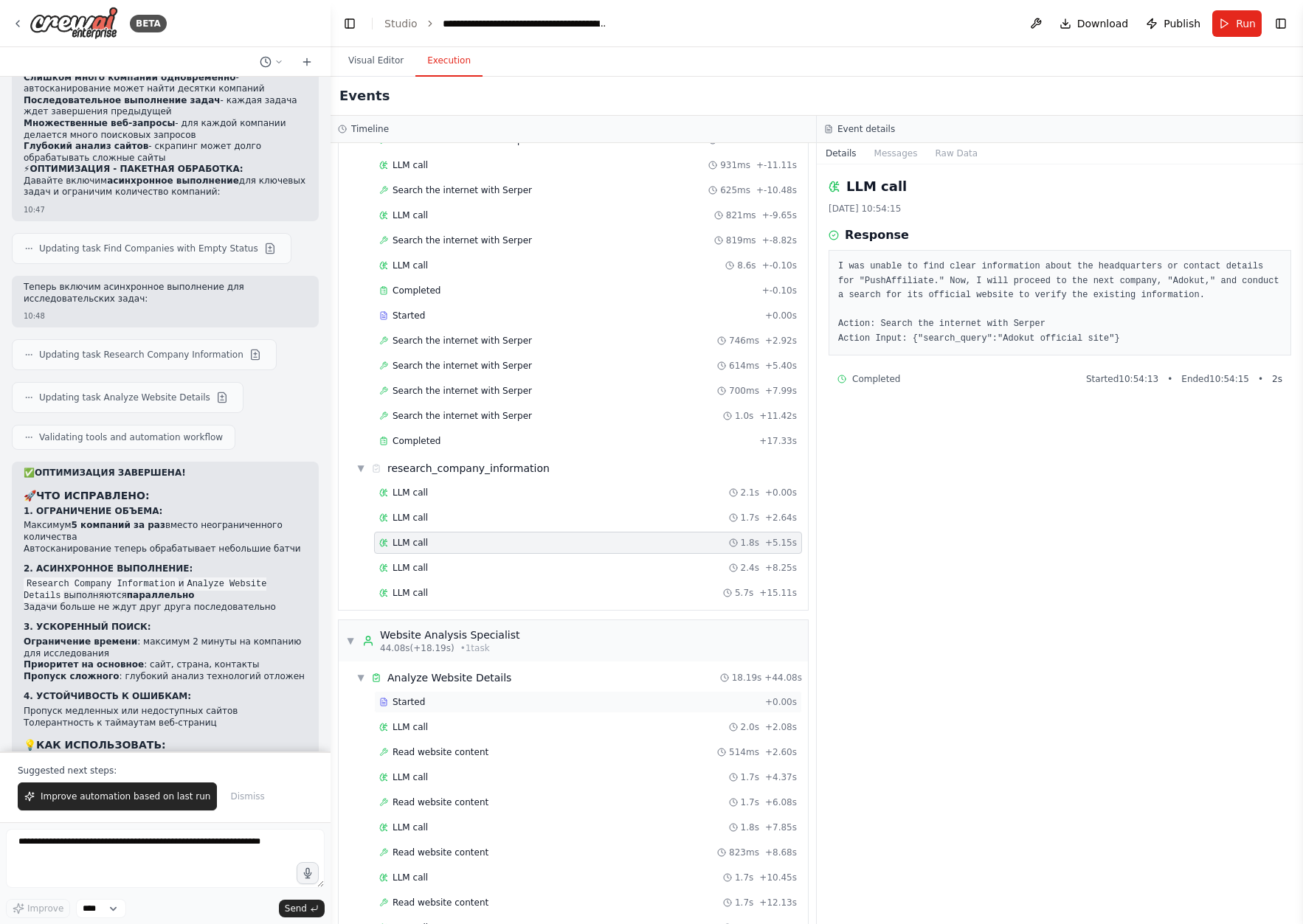
scroll to position [2623, 0]
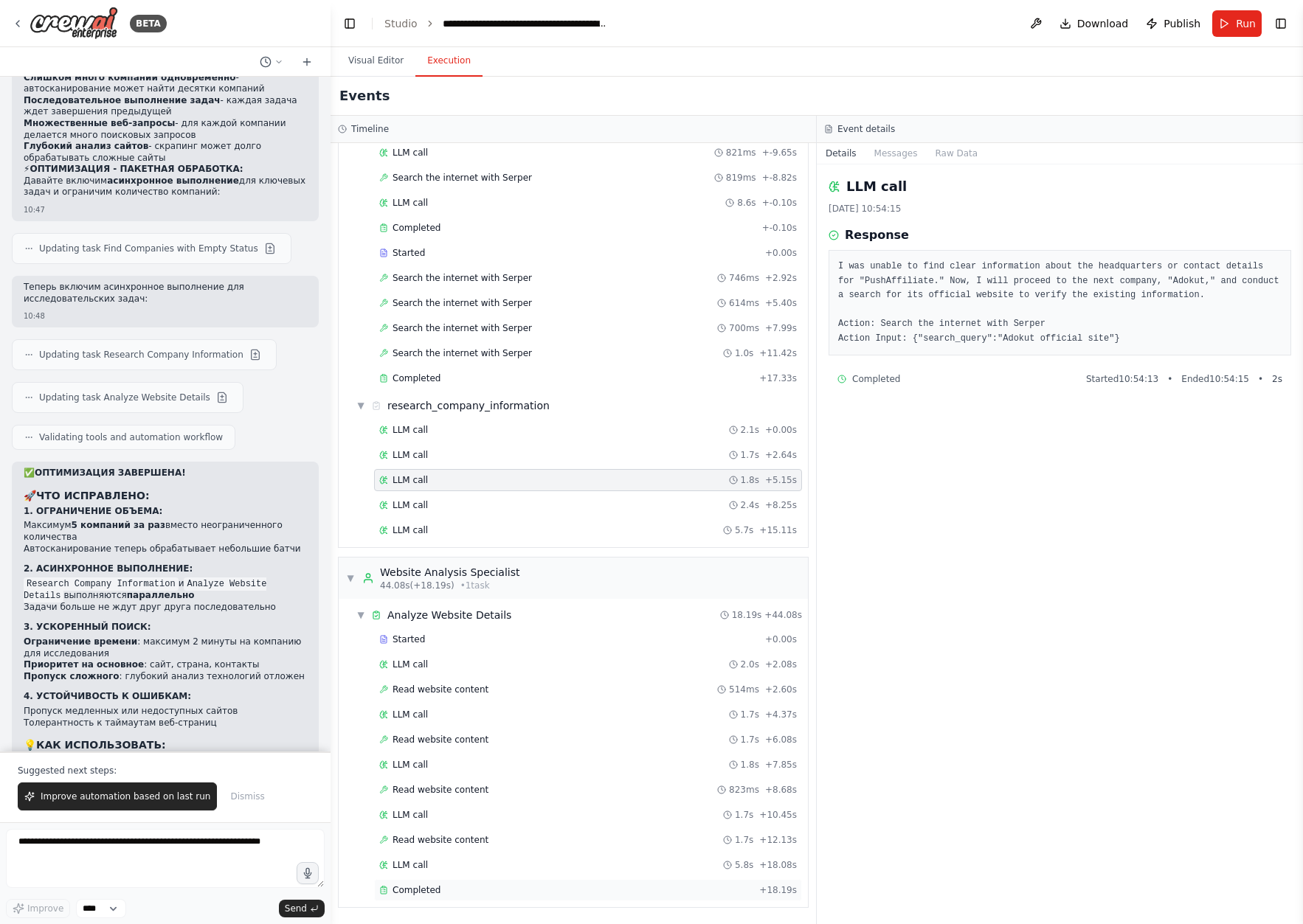
click at [522, 887] on div "Completed" at bounding box center [566, 889] width 374 height 12
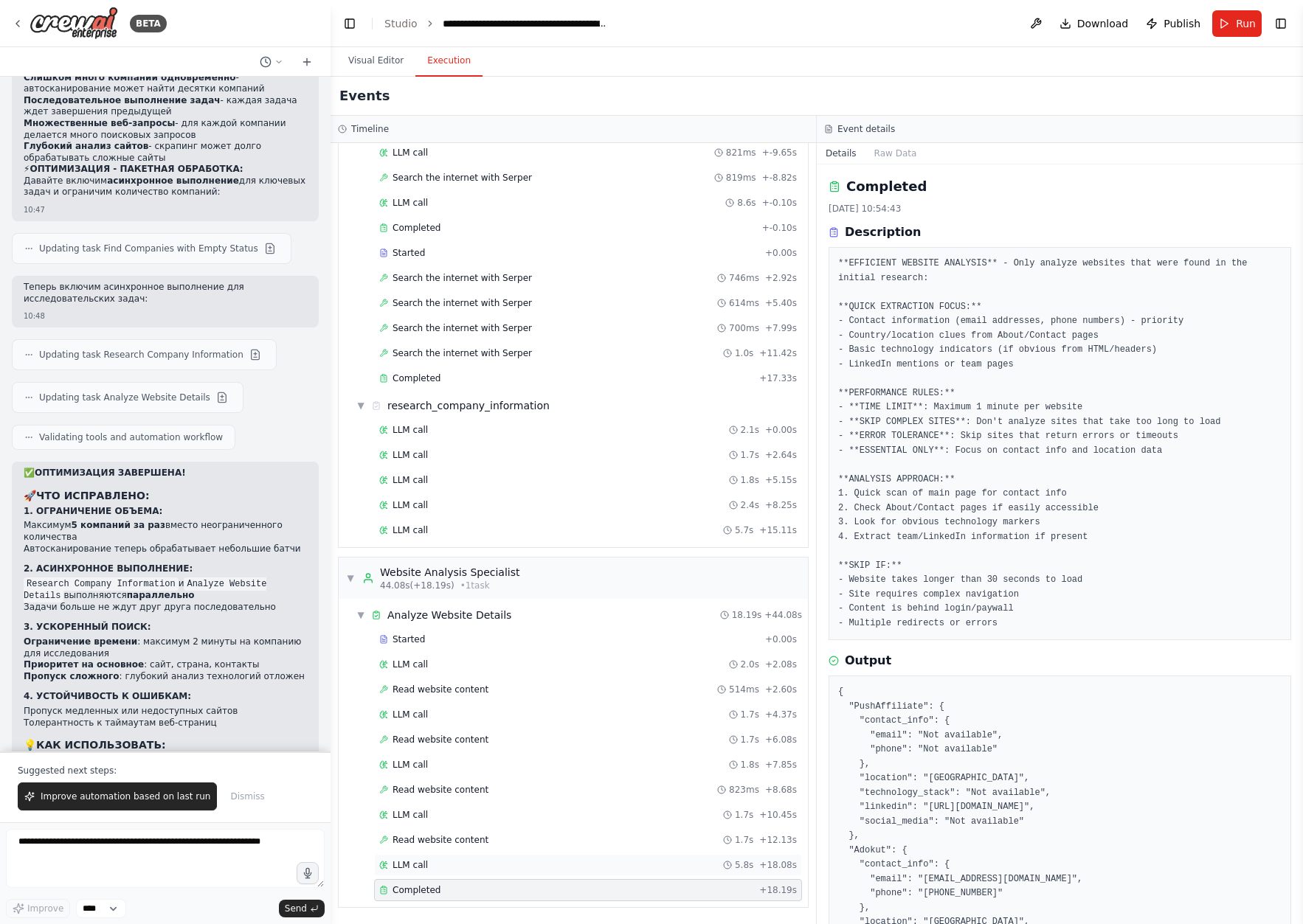
click at [522, 863] on div "LLM call 5.8s + 18.08s" at bounding box center [588, 864] width 418 height 12
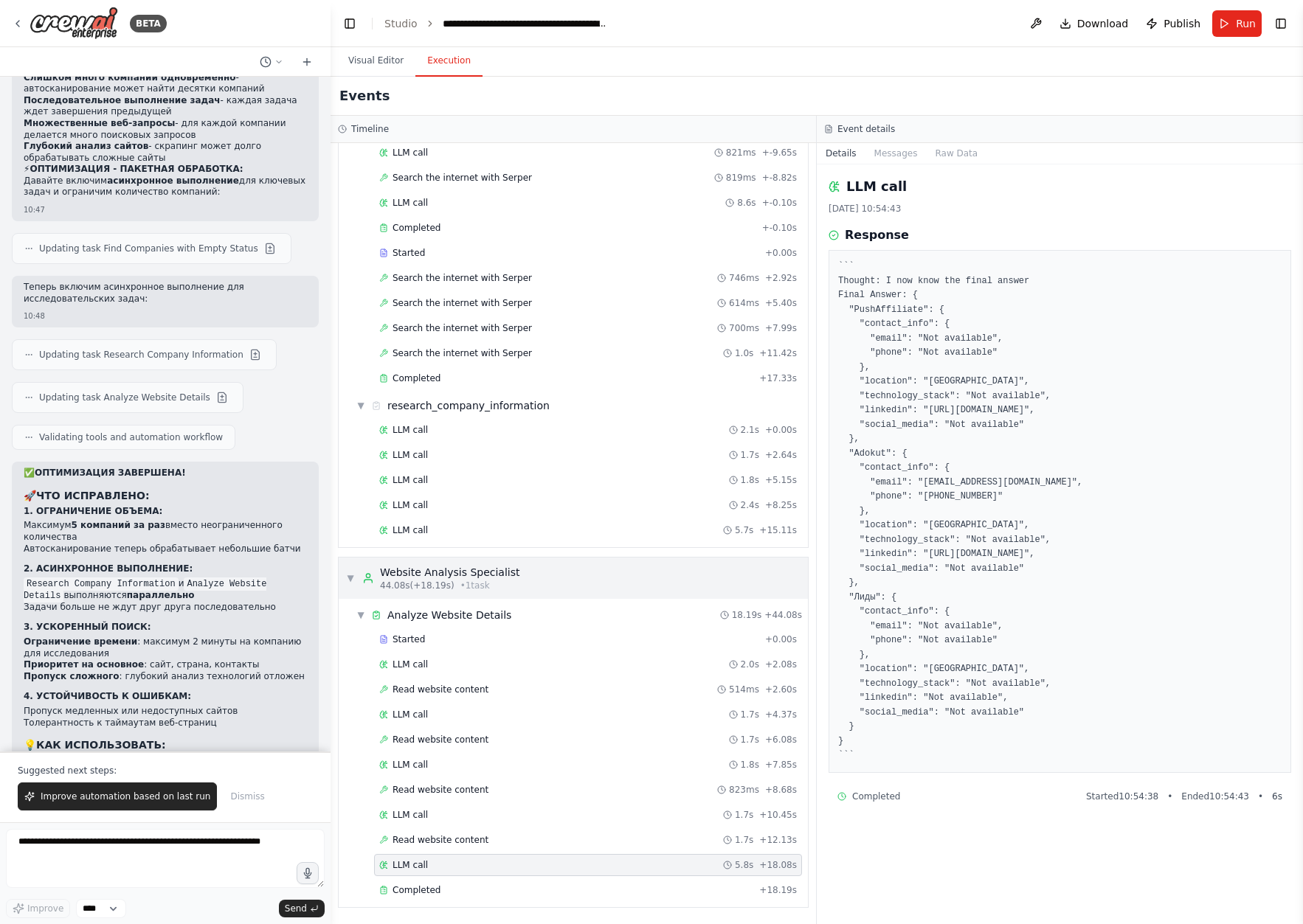
click at [353, 578] on span "▼" at bounding box center [350, 578] width 9 height 12
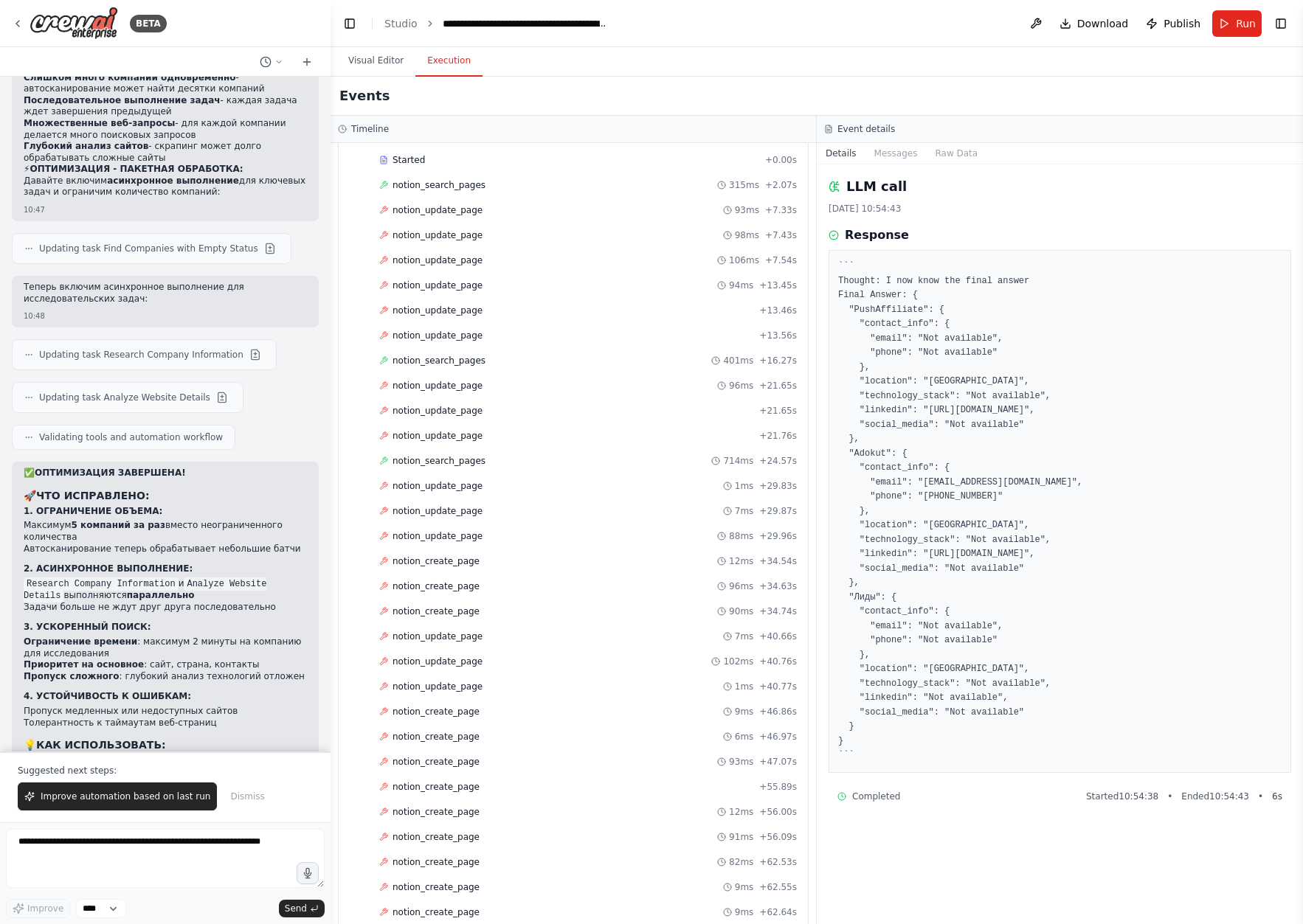
scroll to position [0, 0]
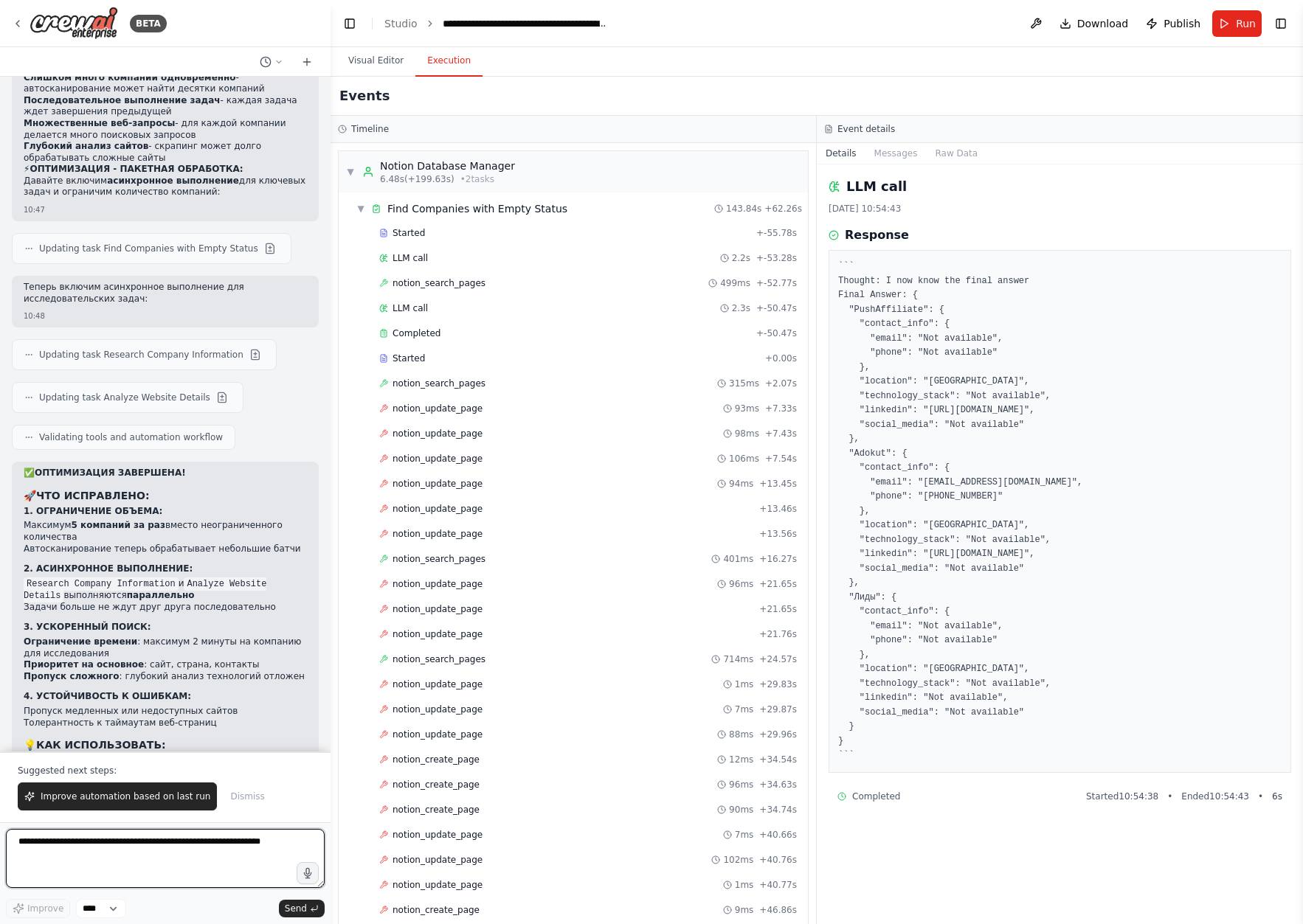
click at [157, 855] on textarea at bounding box center [166, 858] width 319 height 59
click at [122, 468] on div "✅ ОПТИМИЗАЦИЯ ЗАВЕРШЕНА! 🚀 ЧТО ИСПРАВЛЕНО: 1. ОГРАНИЧЕНИЕ ОБЪЕМА: Максимум 5 ко…" at bounding box center [165, 699] width 284 height 462
click at [169, 846] on textarea "**********" at bounding box center [166, 858] width 319 height 59
type textarea "*"
paste textarea "*******"
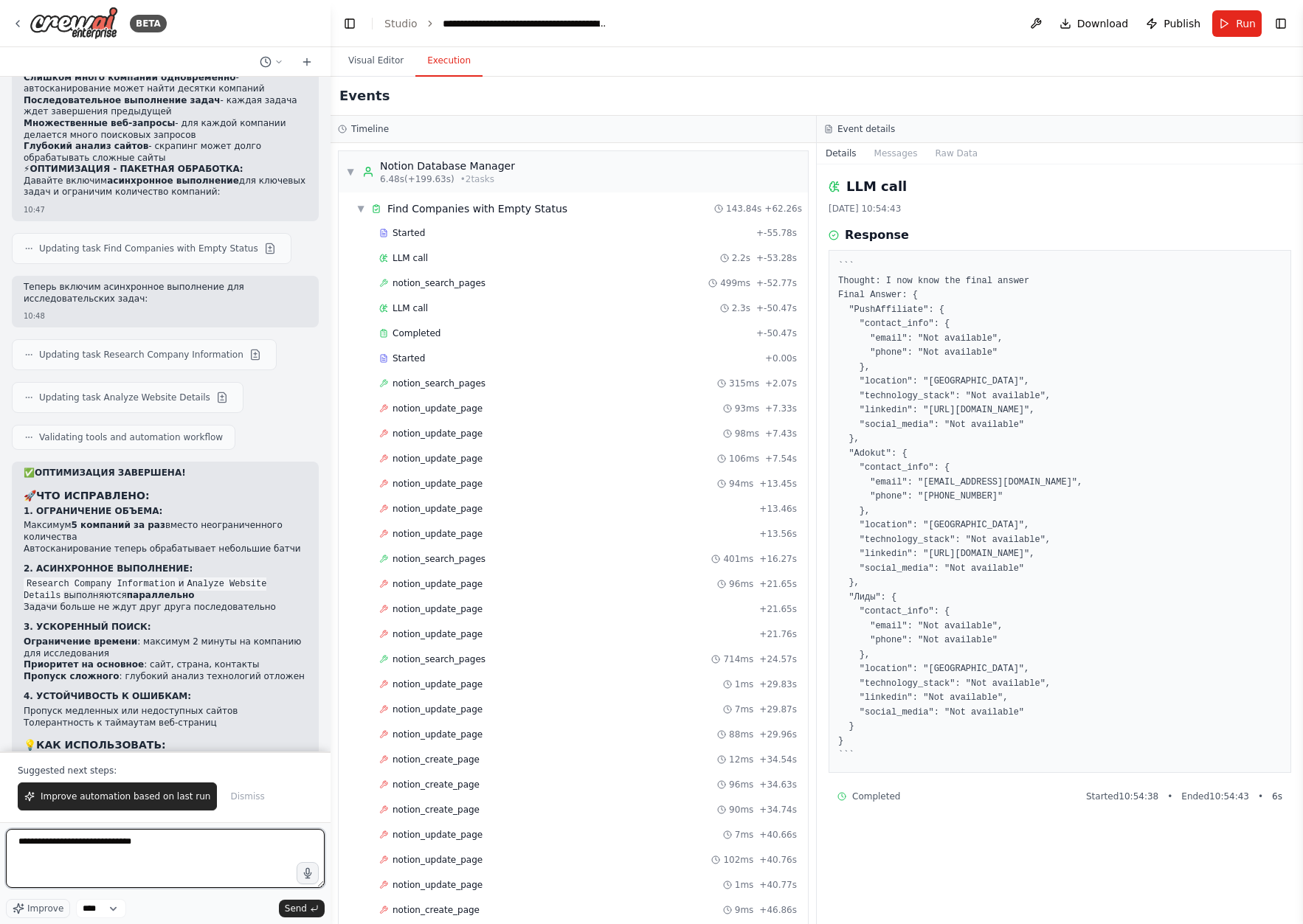
paste textarea "********"
paste textarea "*********"
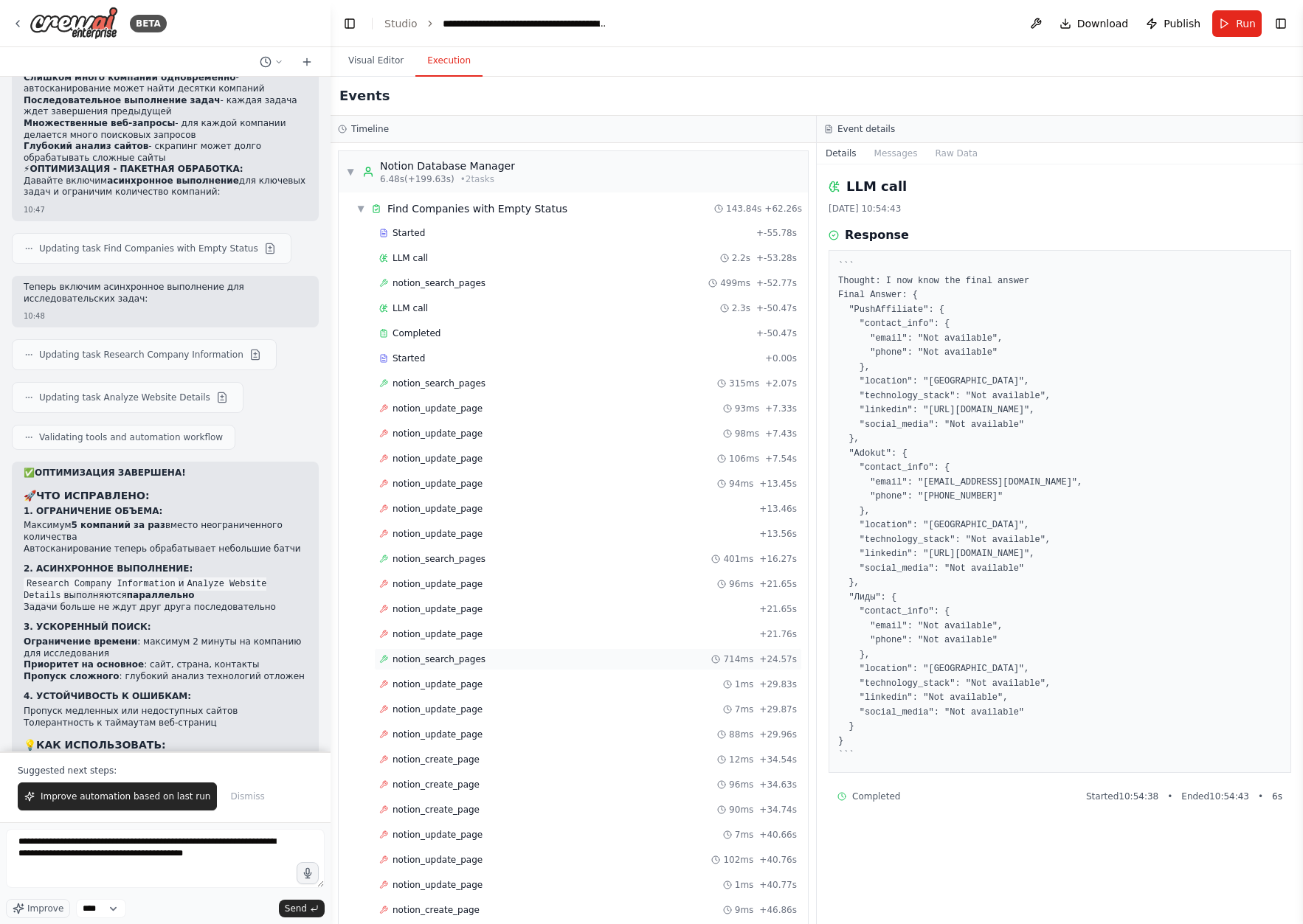
click at [506, 649] on div "notion_search_pages 714ms + 24.57s" at bounding box center [587, 659] width 428 height 22
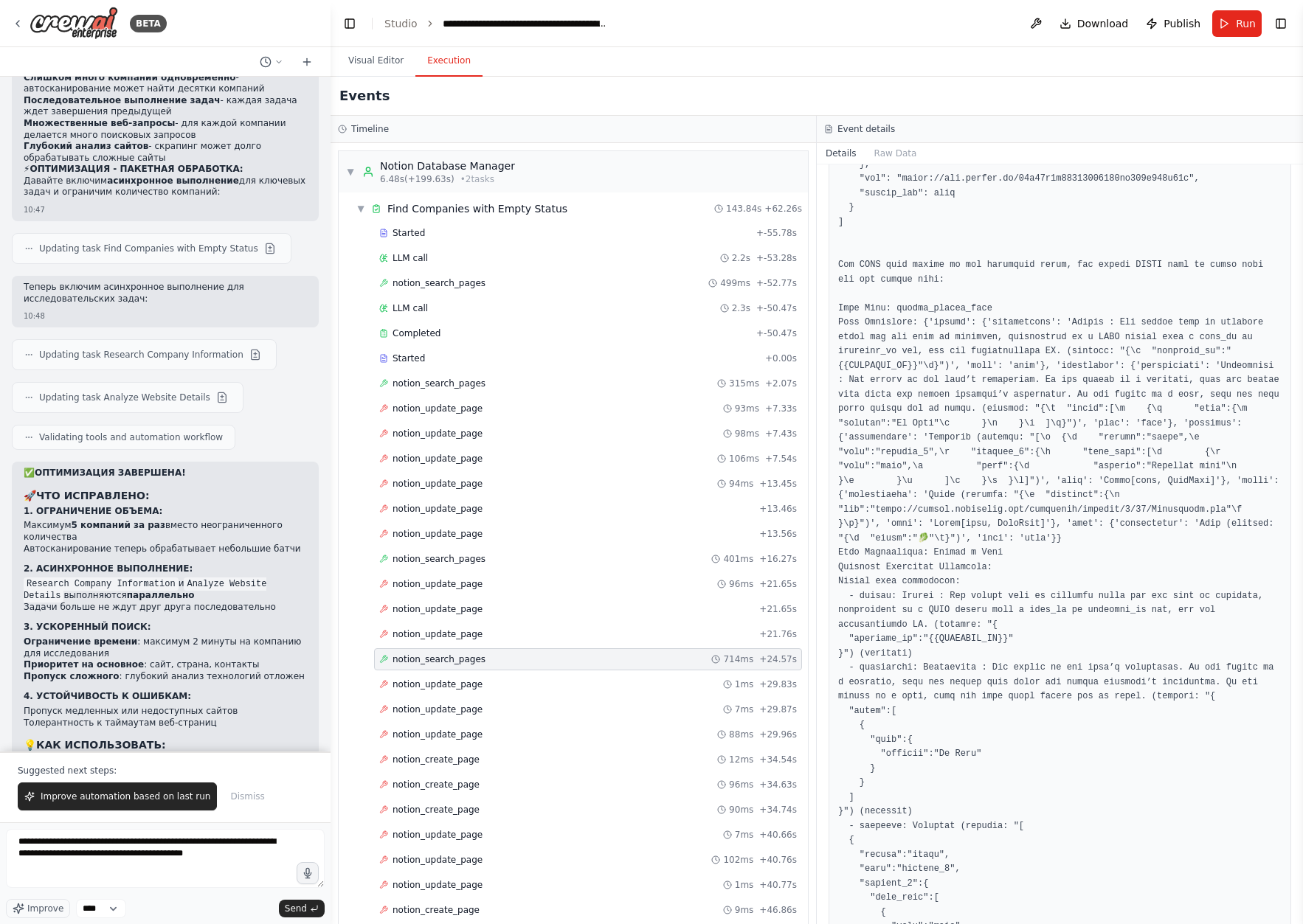
scroll to position [1004, 0]
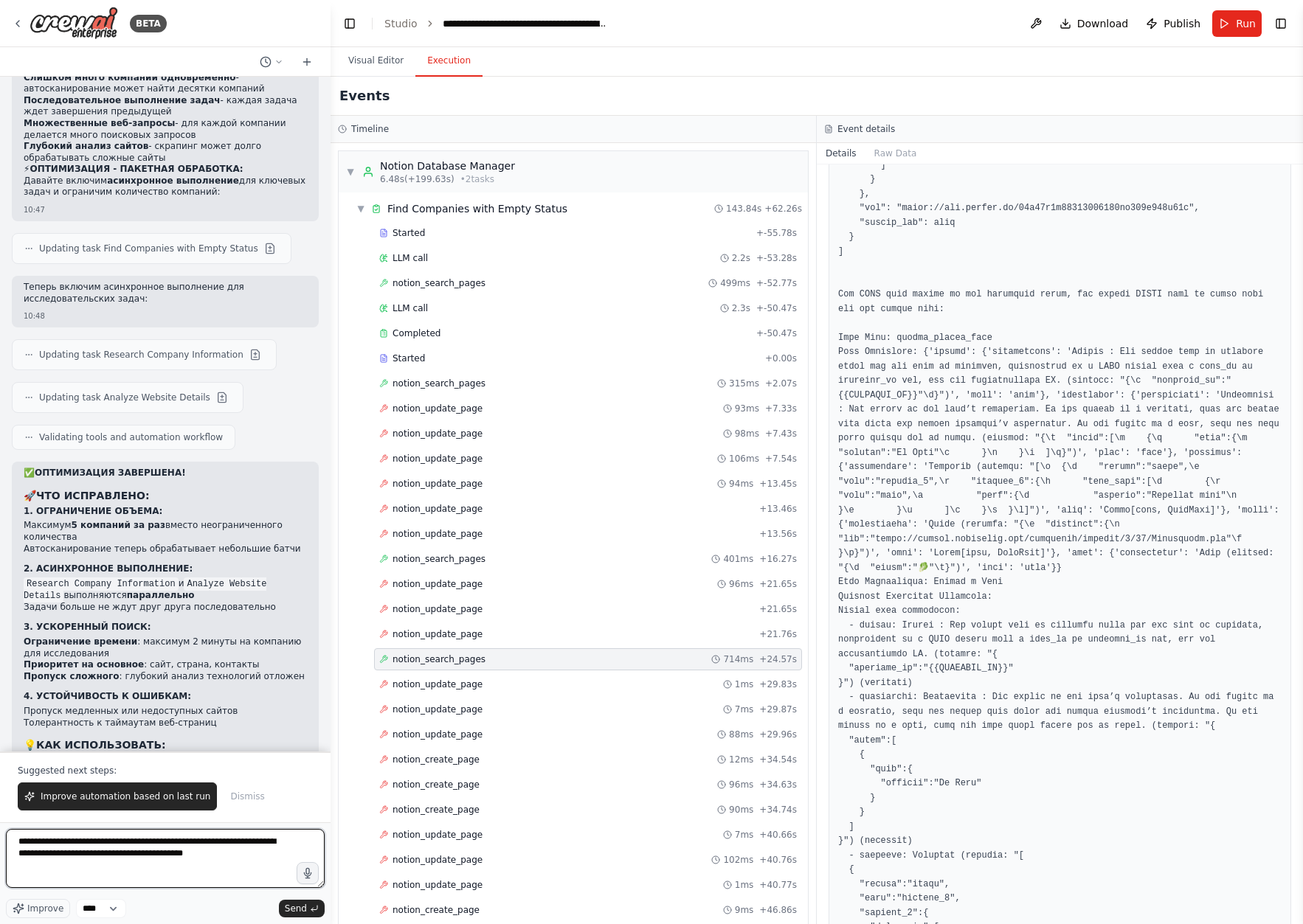
click at [308, 845] on textarea "**********" at bounding box center [166, 858] width 319 height 59
click at [1100, 382] on pre at bounding box center [1060, 856] width 444 height 2920
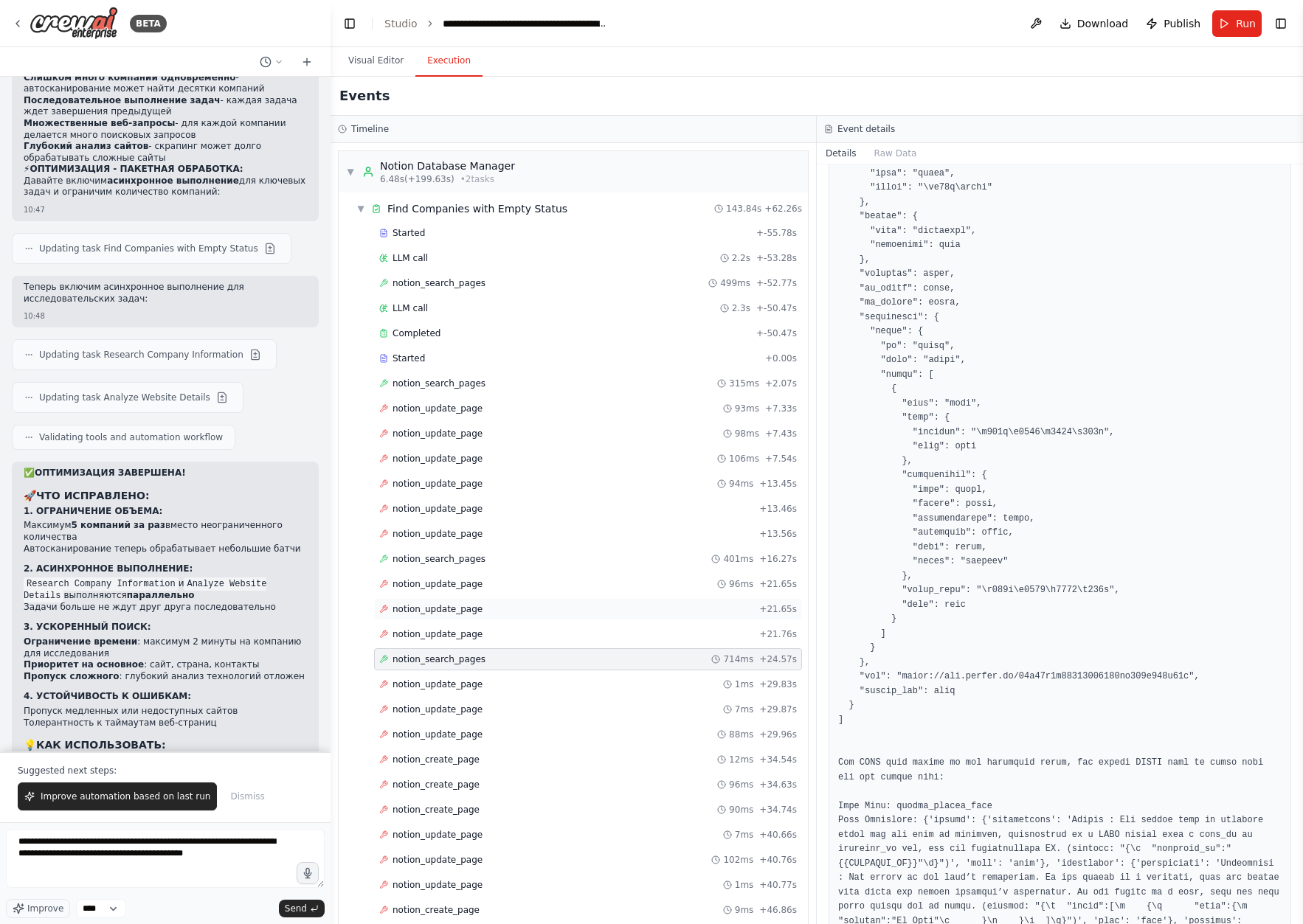
click at [590, 598] on div "notion_update_page + 21.65s" at bounding box center [587, 609] width 428 height 22
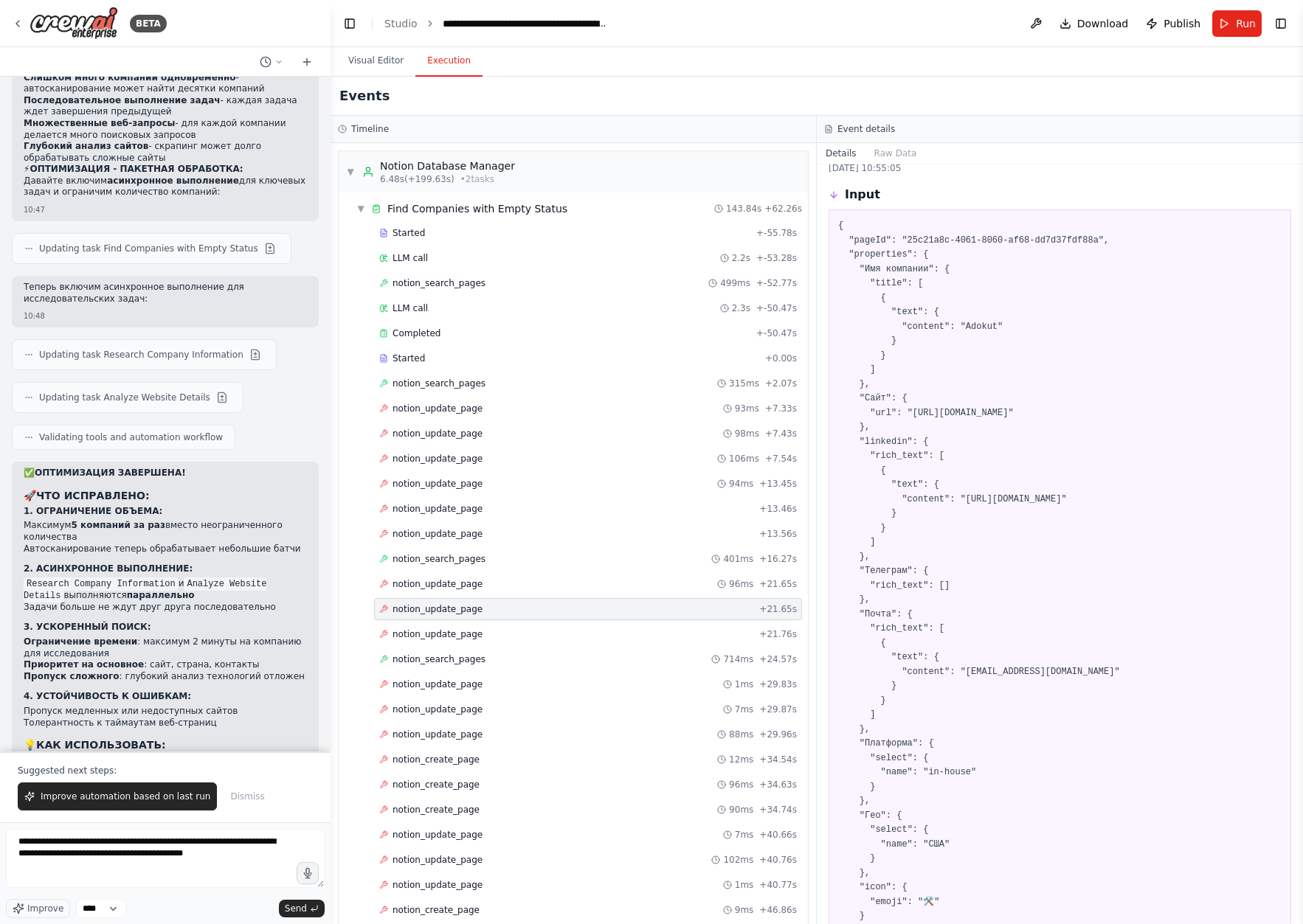
scroll to position [2, 0]
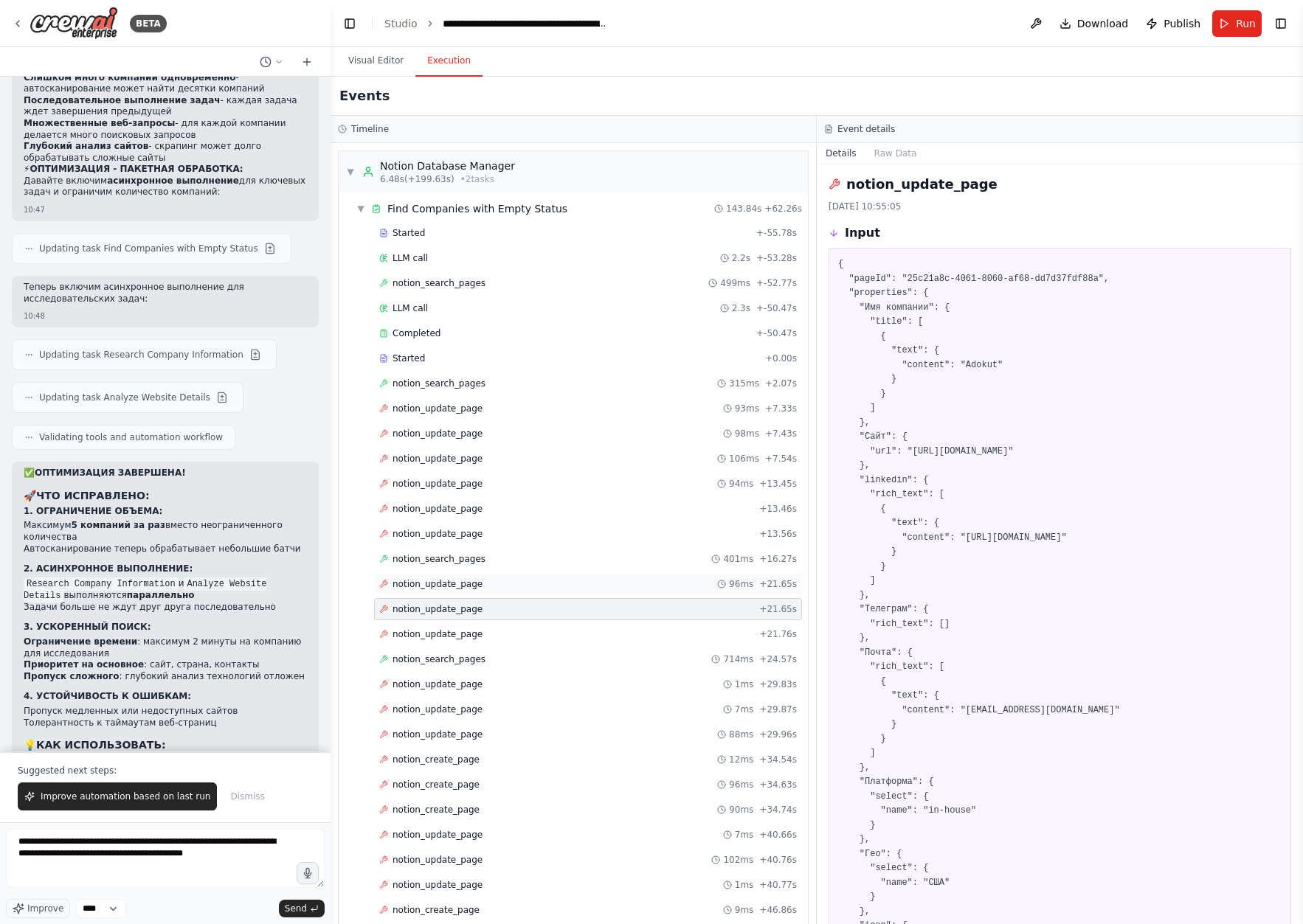
click at [507, 590] on div "notion_update_page 96ms + 21.65s" at bounding box center [587, 584] width 428 height 22
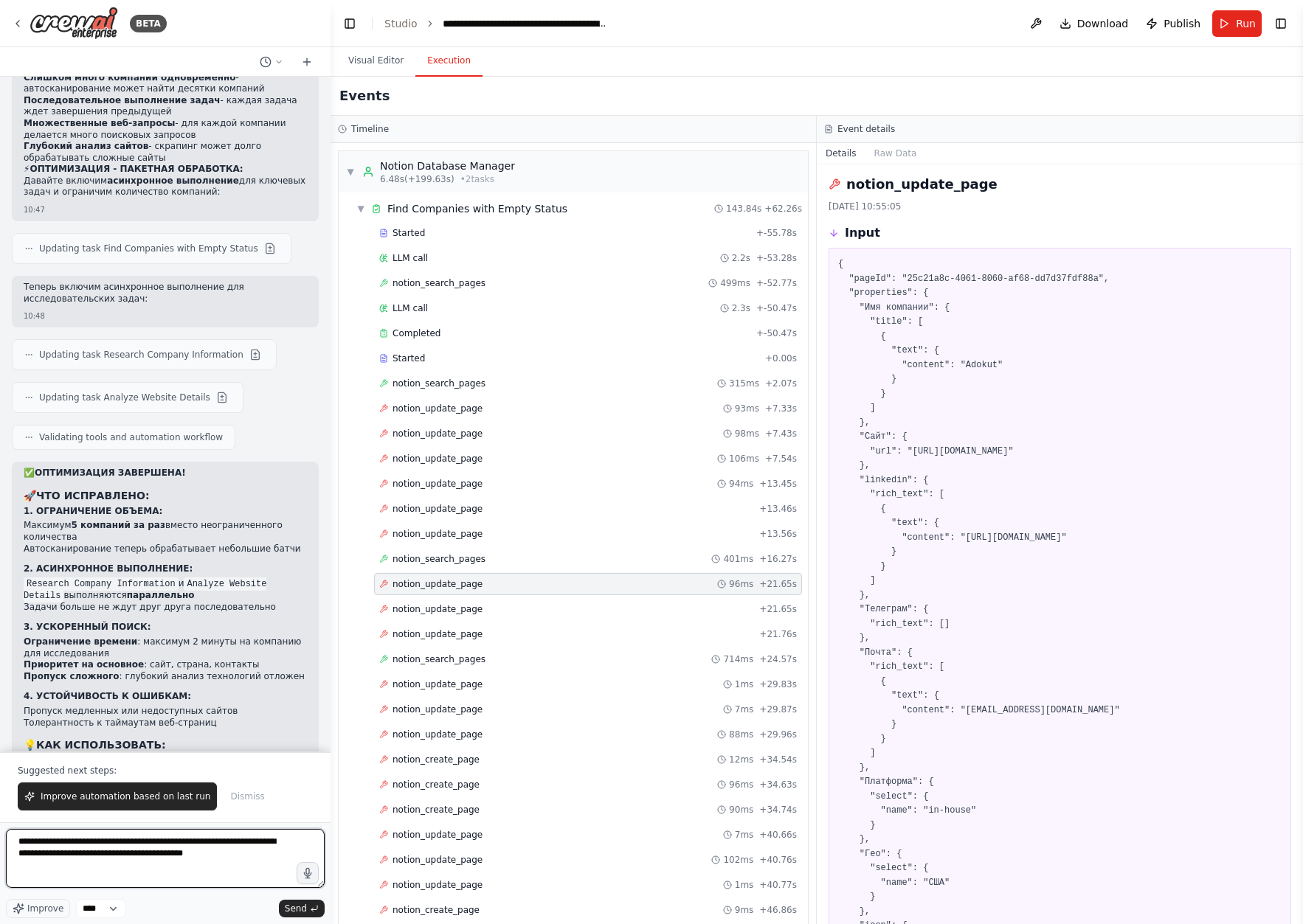
click at [141, 875] on textarea "**********" at bounding box center [166, 858] width 319 height 59
drag, startPoint x: 240, startPoint y: 856, endPoint x: 311, endPoint y: 856, distance: 71.0
click at [311, 856] on textarea "**********" at bounding box center [166, 858] width 319 height 59
drag, startPoint x: 298, startPoint y: 855, endPoint x: 240, endPoint y: 855, distance: 58.0
click at [240, 855] on textarea "**********" at bounding box center [166, 858] width 319 height 59
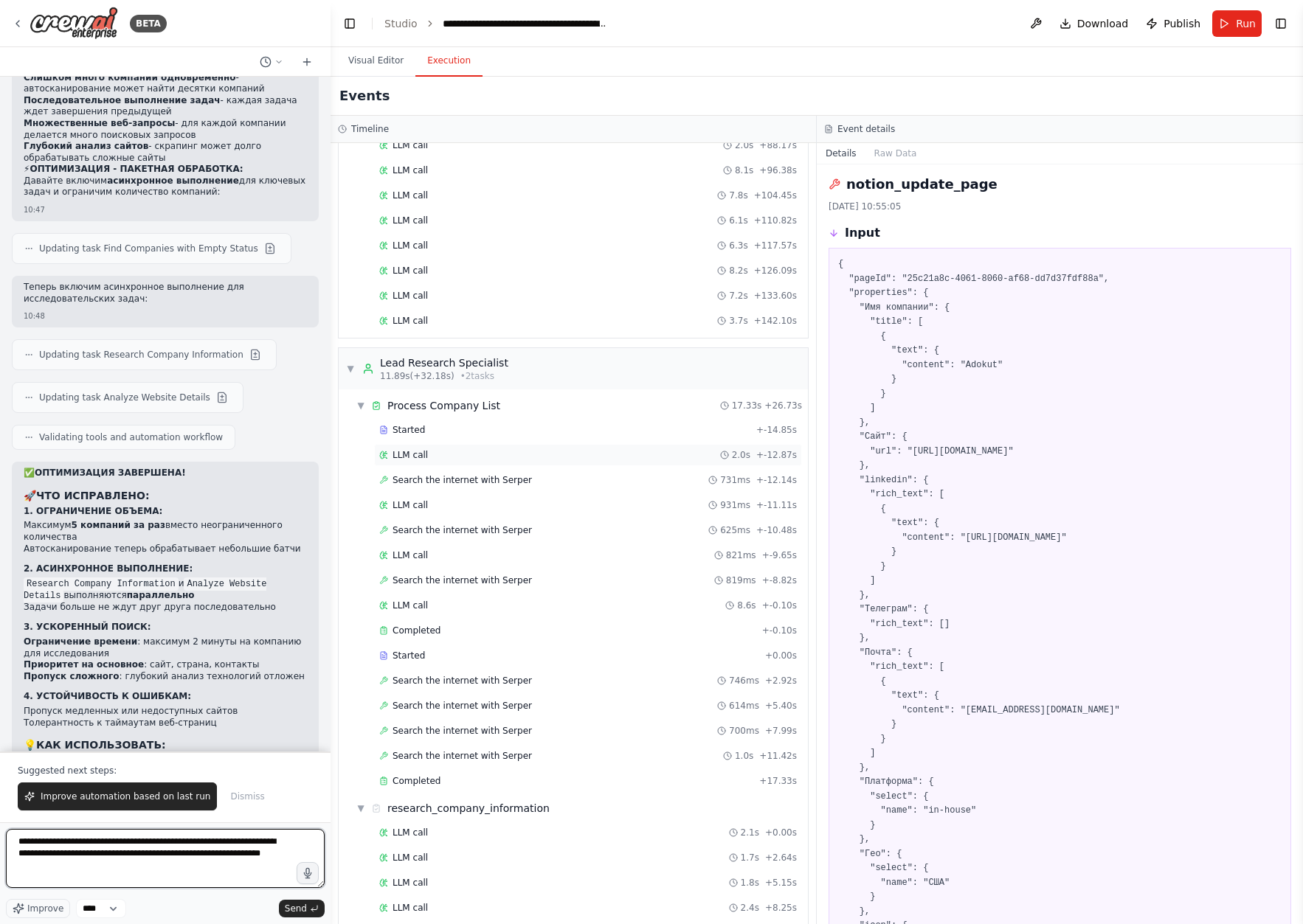
scroll to position [2314, 0]
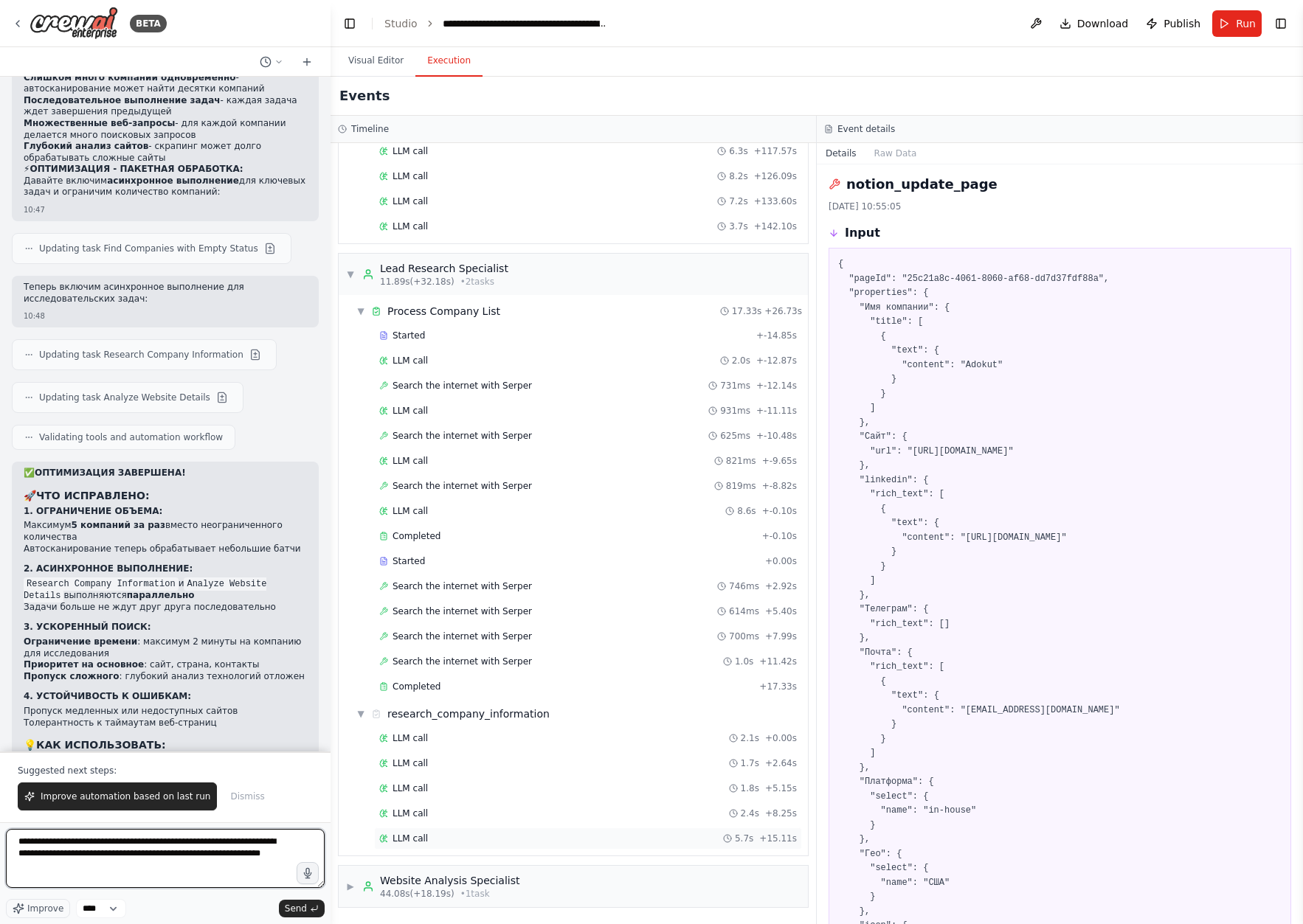
type textarea "**********"
click at [456, 835] on div "LLM call 5.7s + 15.11s" at bounding box center [588, 838] width 418 height 12
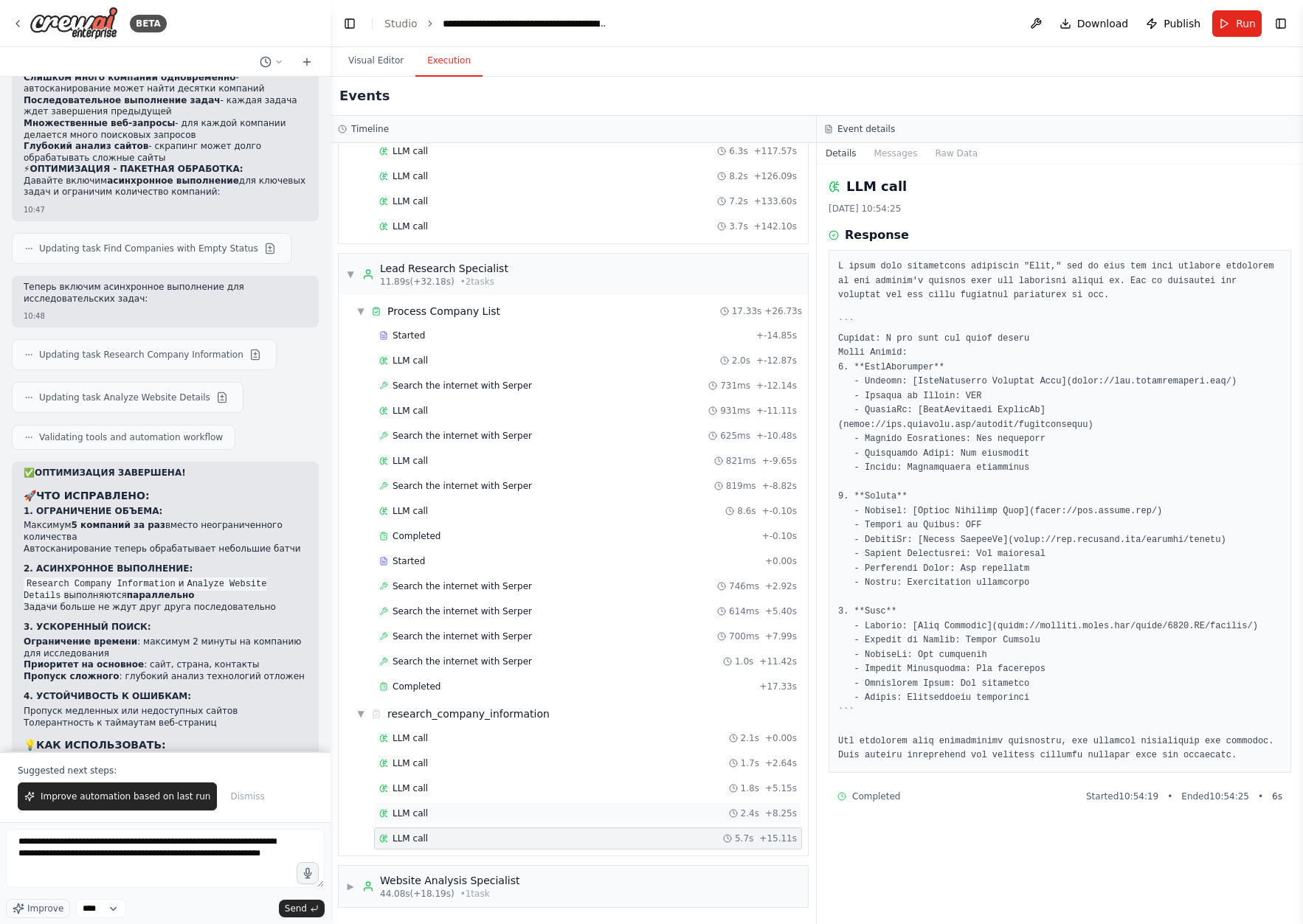
click at [449, 821] on div "LLM call 2.4s + 8.25s" at bounding box center [587, 813] width 428 height 22
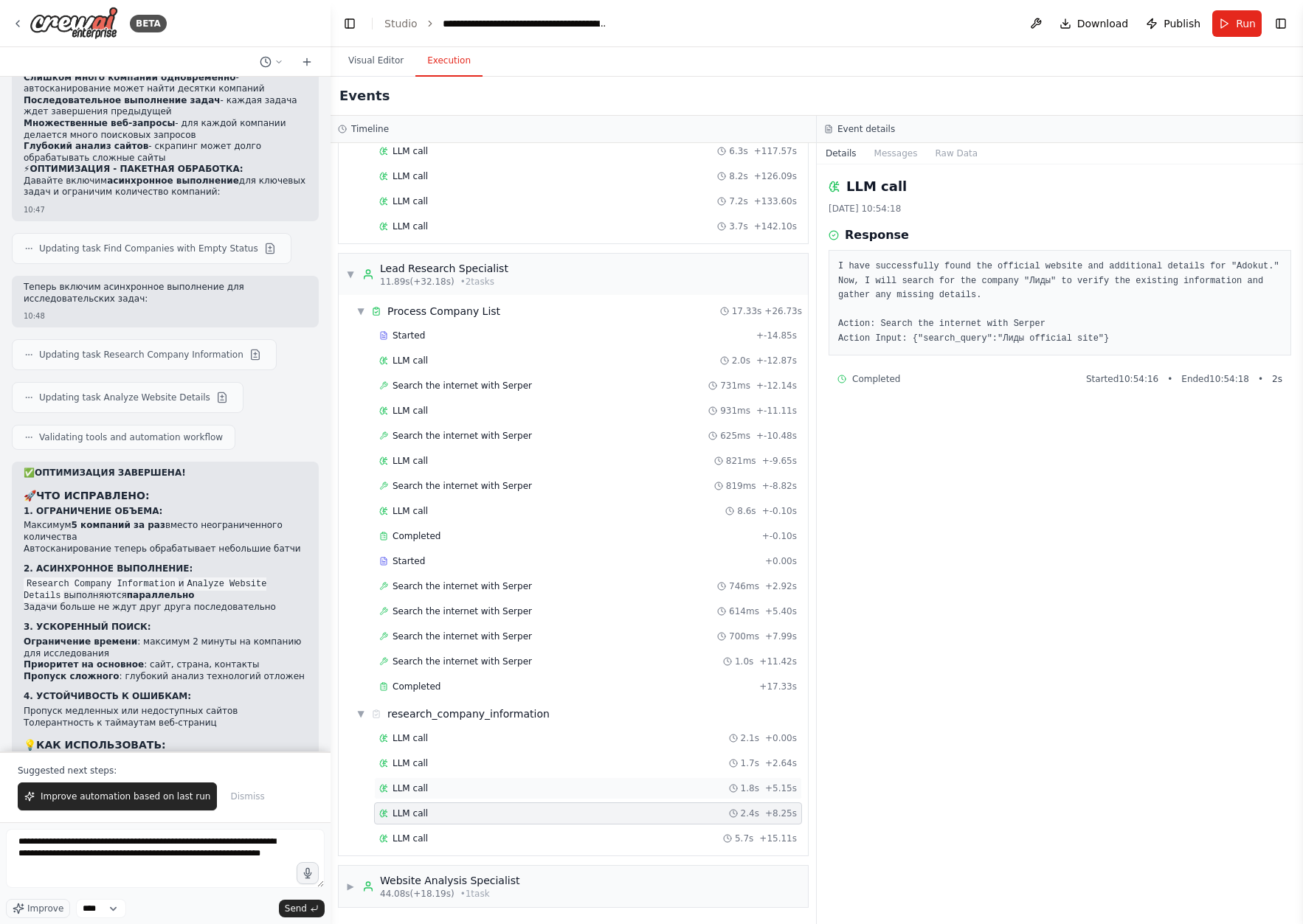
click at [488, 787] on div "LLM call 1.8s + 5.15s" at bounding box center [588, 788] width 418 height 12
click at [484, 772] on div "LLM call 1.7s + 2.64s" at bounding box center [587, 763] width 428 height 22
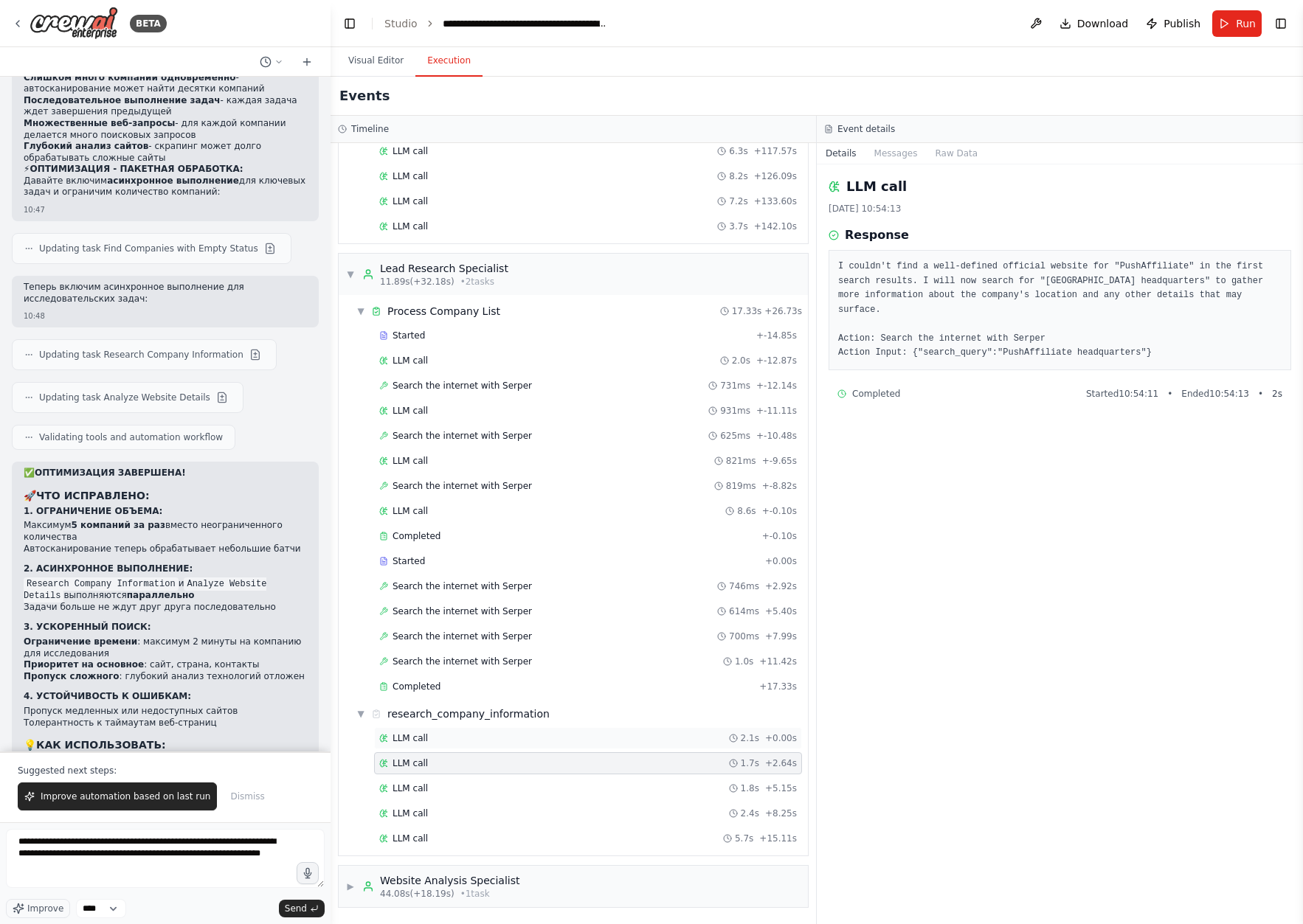
click at [489, 743] on div "LLM call 2.1s + 0.00s" at bounding box center [588, 738] width 418 height 12
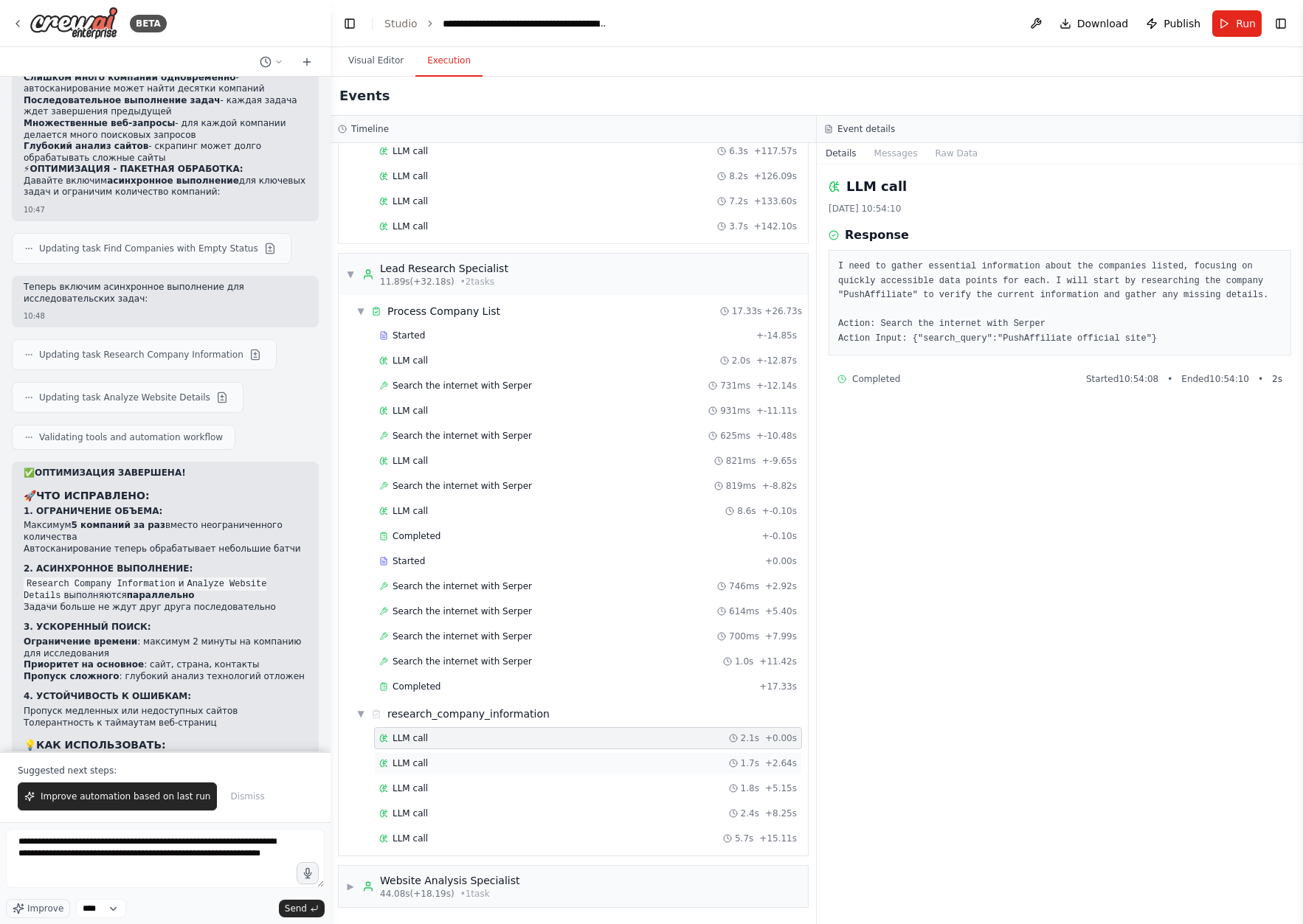
click at [514, 764] on div "LLM call 1.7s + 2.64s" at bounding box center [588, 763] width 418 height 12
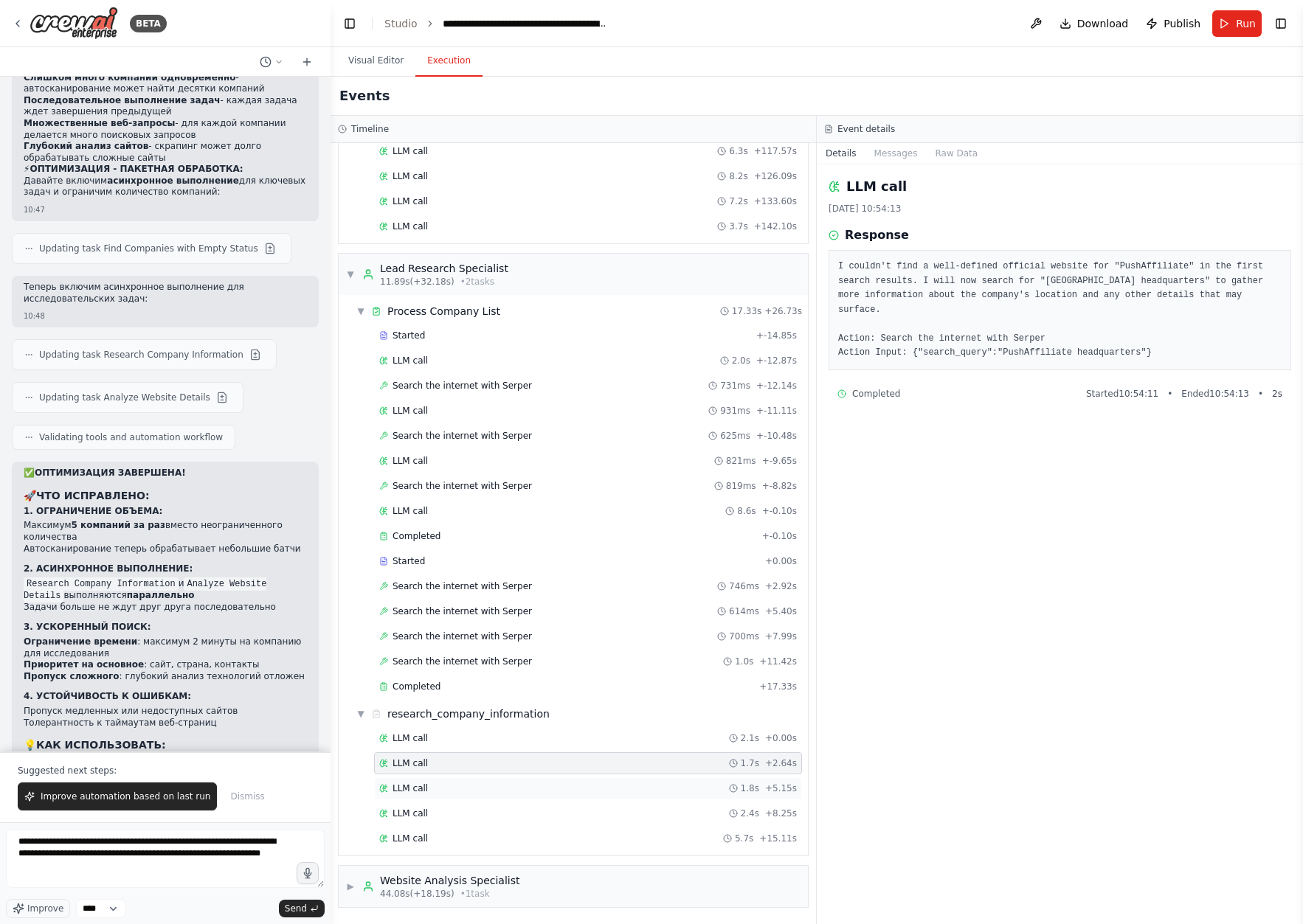
click at [480, 787] on div "LLM call 1.8s + 5.15s" at bounding box center [588, 788] width 418 height 12
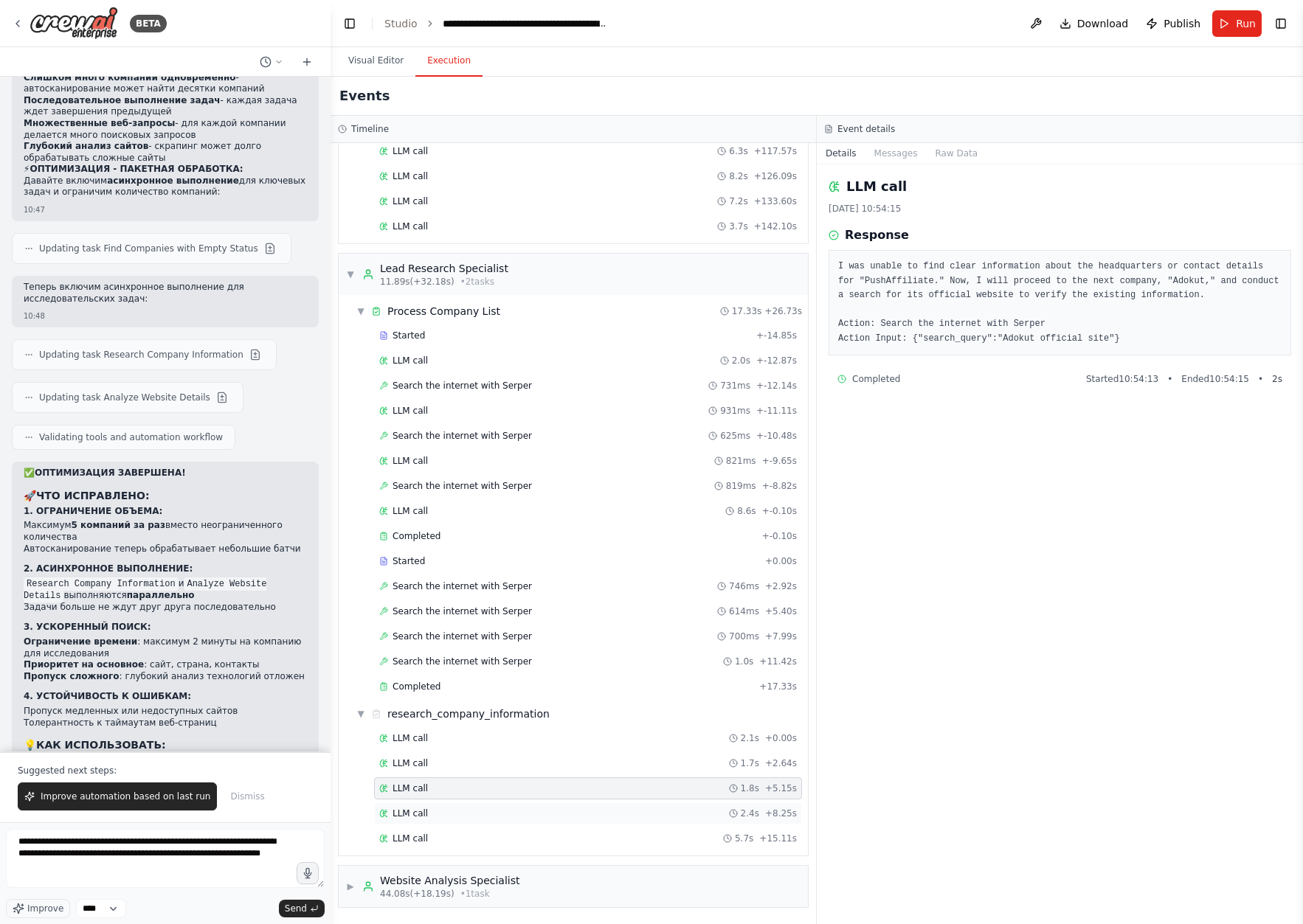
click at [489, 818] on div "LLM call 2.4s + 8.25s" at bounding box center [588, 813] width 418 height 12
click at [480, 846] on div "LLM call 5.7s + 15.11s" at bounding box center [587, 838] width 428 height 22
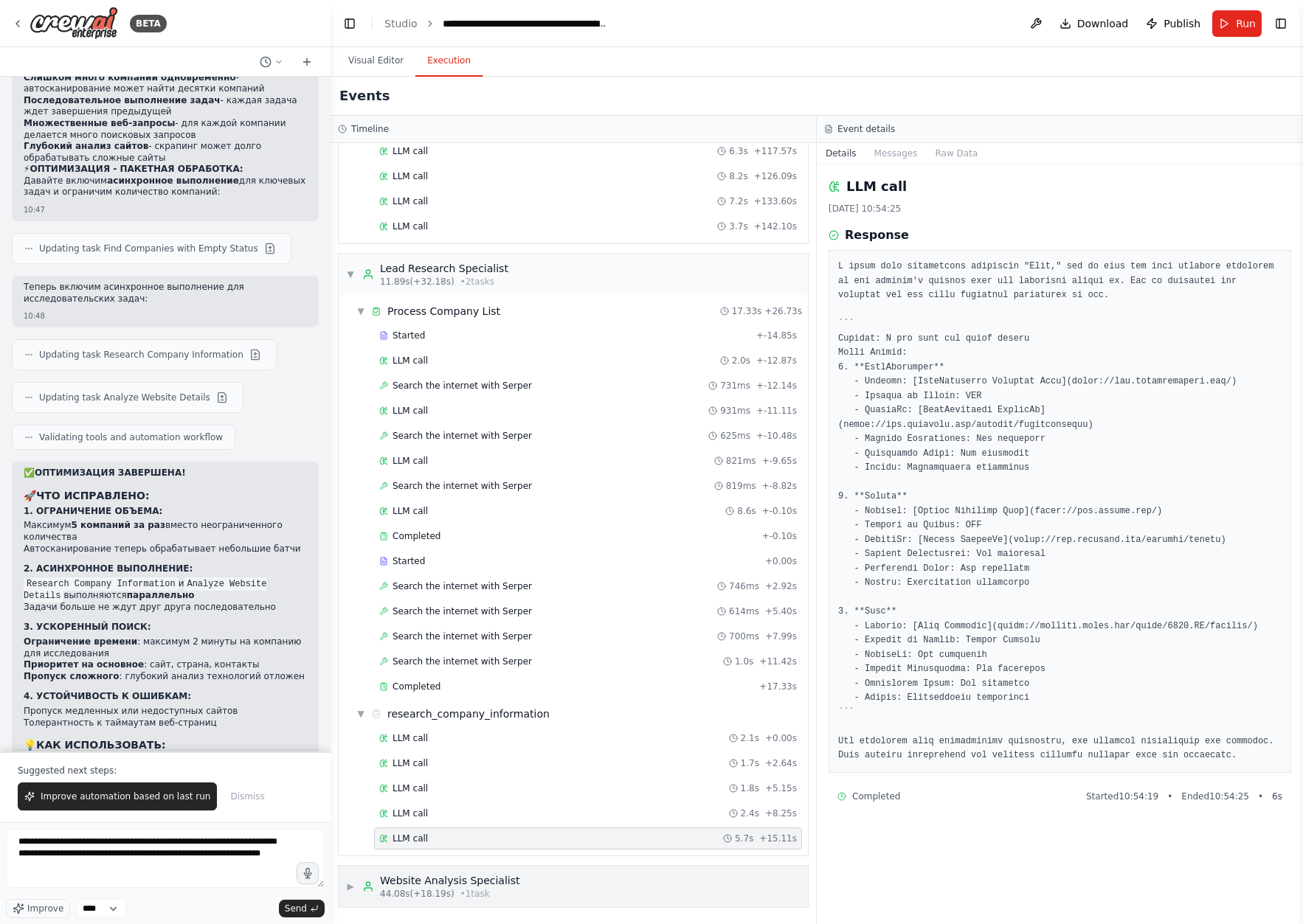
click at [350, 889] on span "▶" at bounding box center [350, 886] width 9 height 12
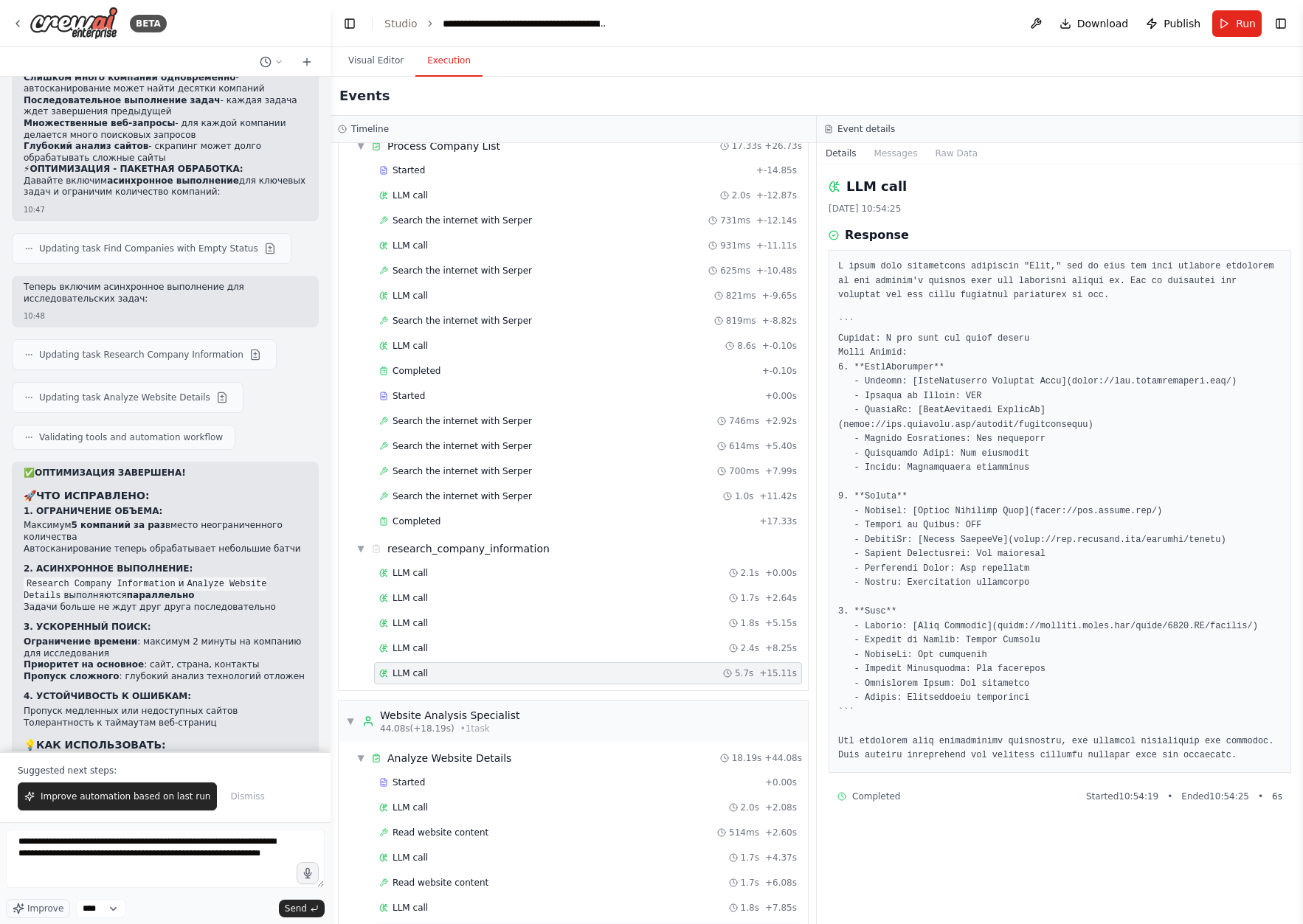
scroll to position [2623, 0]
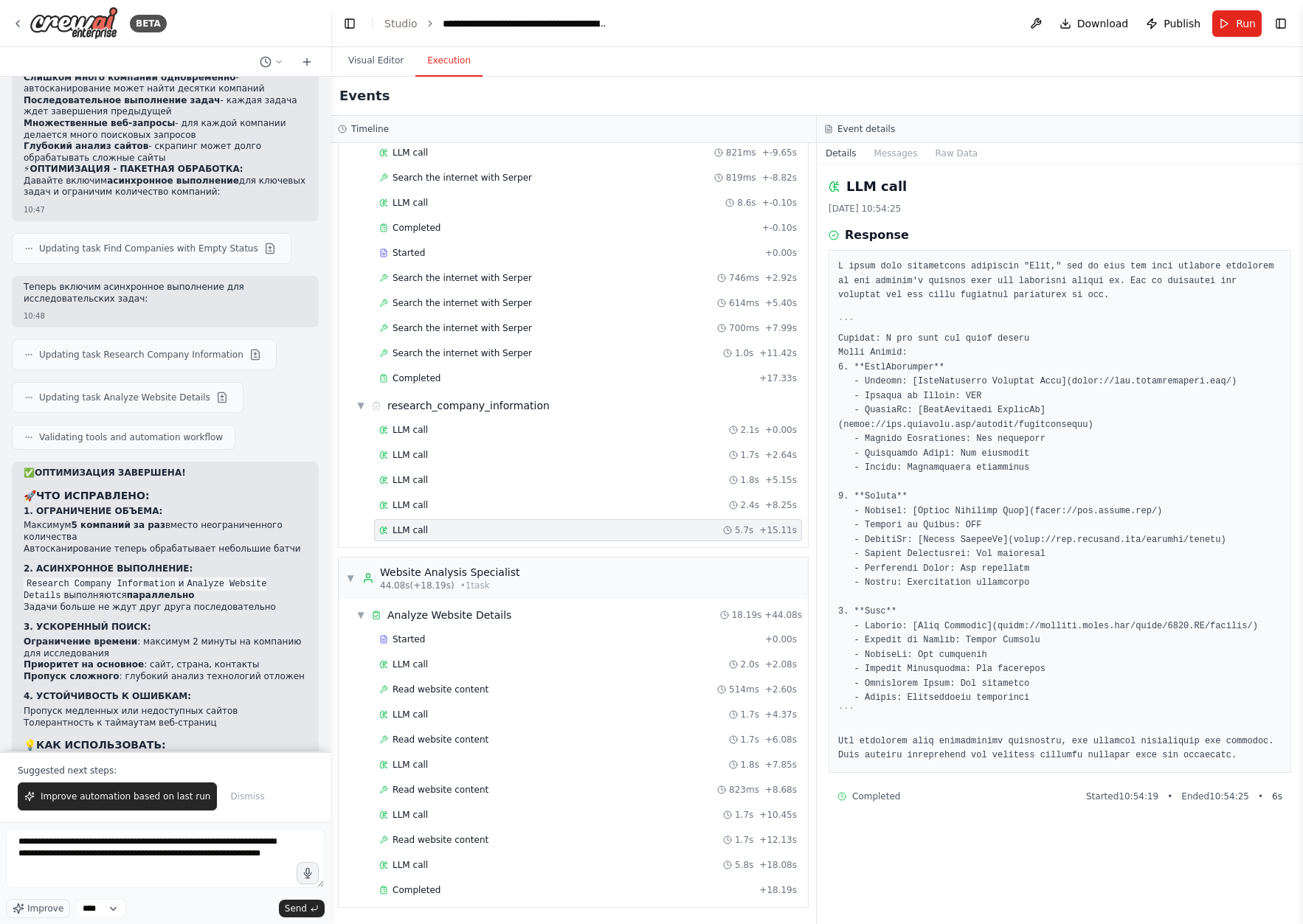
click at [464, 878] on div "Started + 0.00s LLM call 2.0s + 2.08s Read website content 514ms + 2.60s LLM ca…" at bounding box center [579, 765] width 457 height 276
click at [448, 864] on div "LLM call 5.8s + 18.08s" at bounding box center [588, 864] width 418 height 12
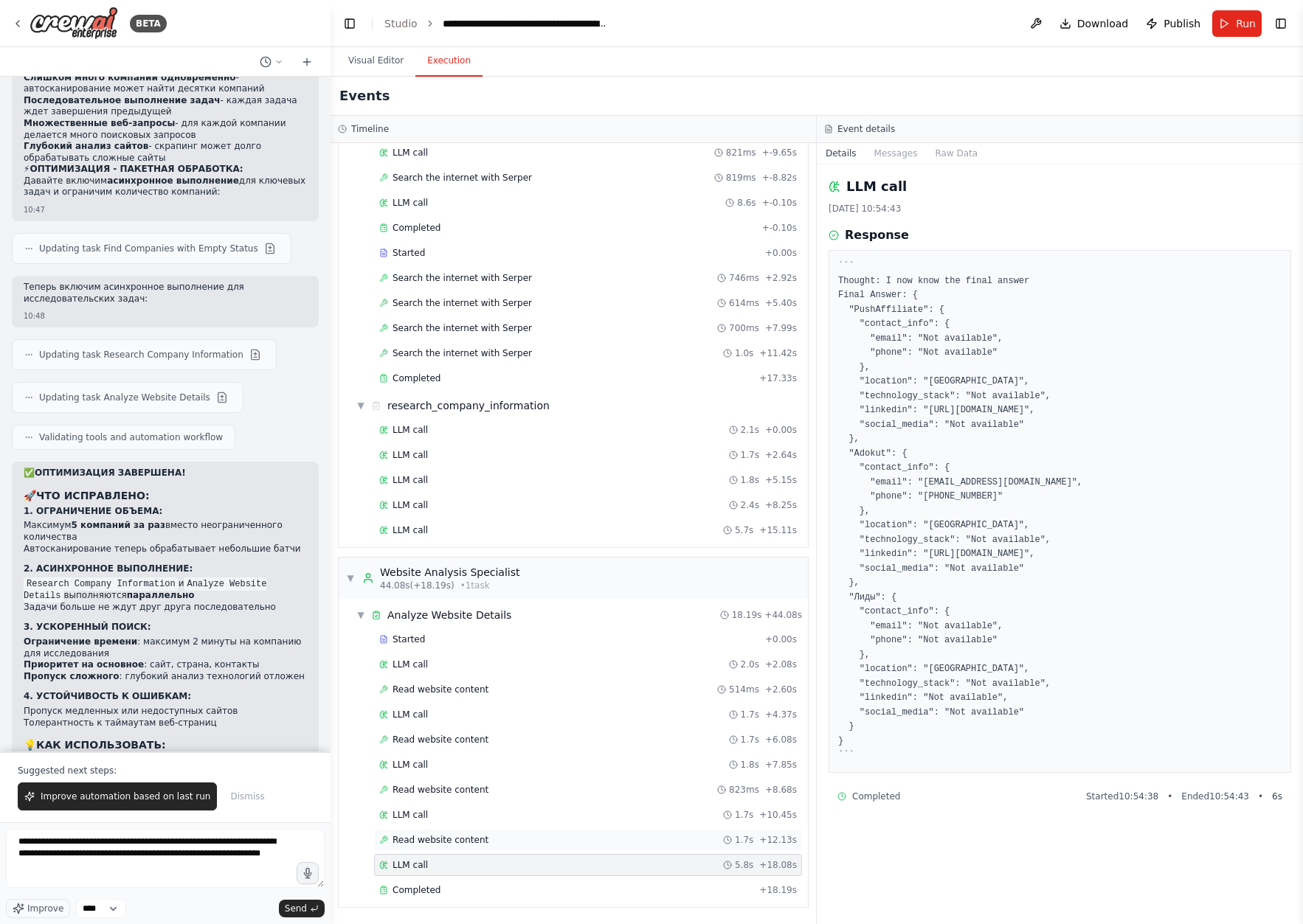
click at [480, 834] on span "Read website content" at bounding box center [441, 839] width 96 height 12
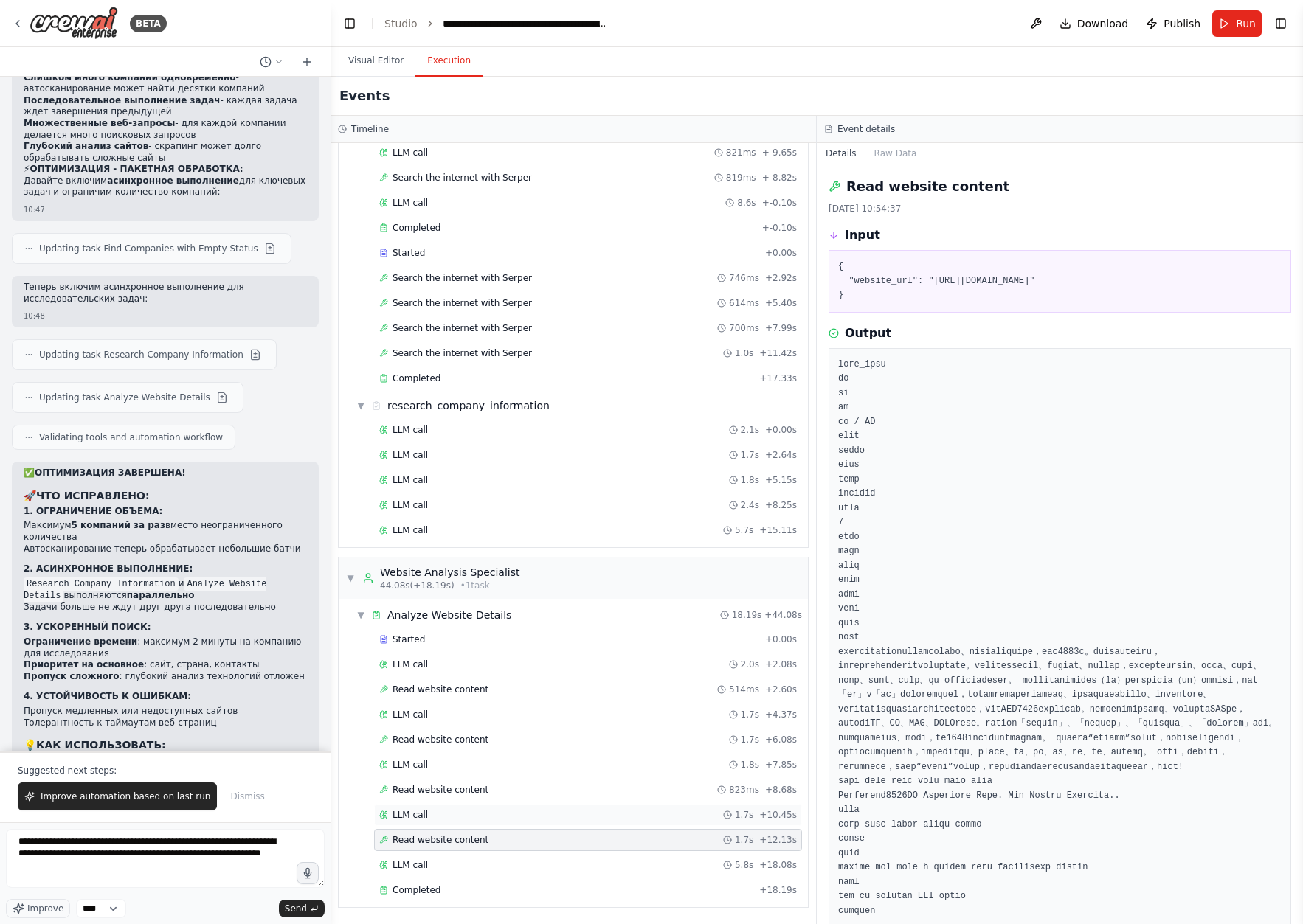
click at [485, 809] on div "LLM call 1.7s + 10.45s" at bounding box center [588, 814] width 418 height 12
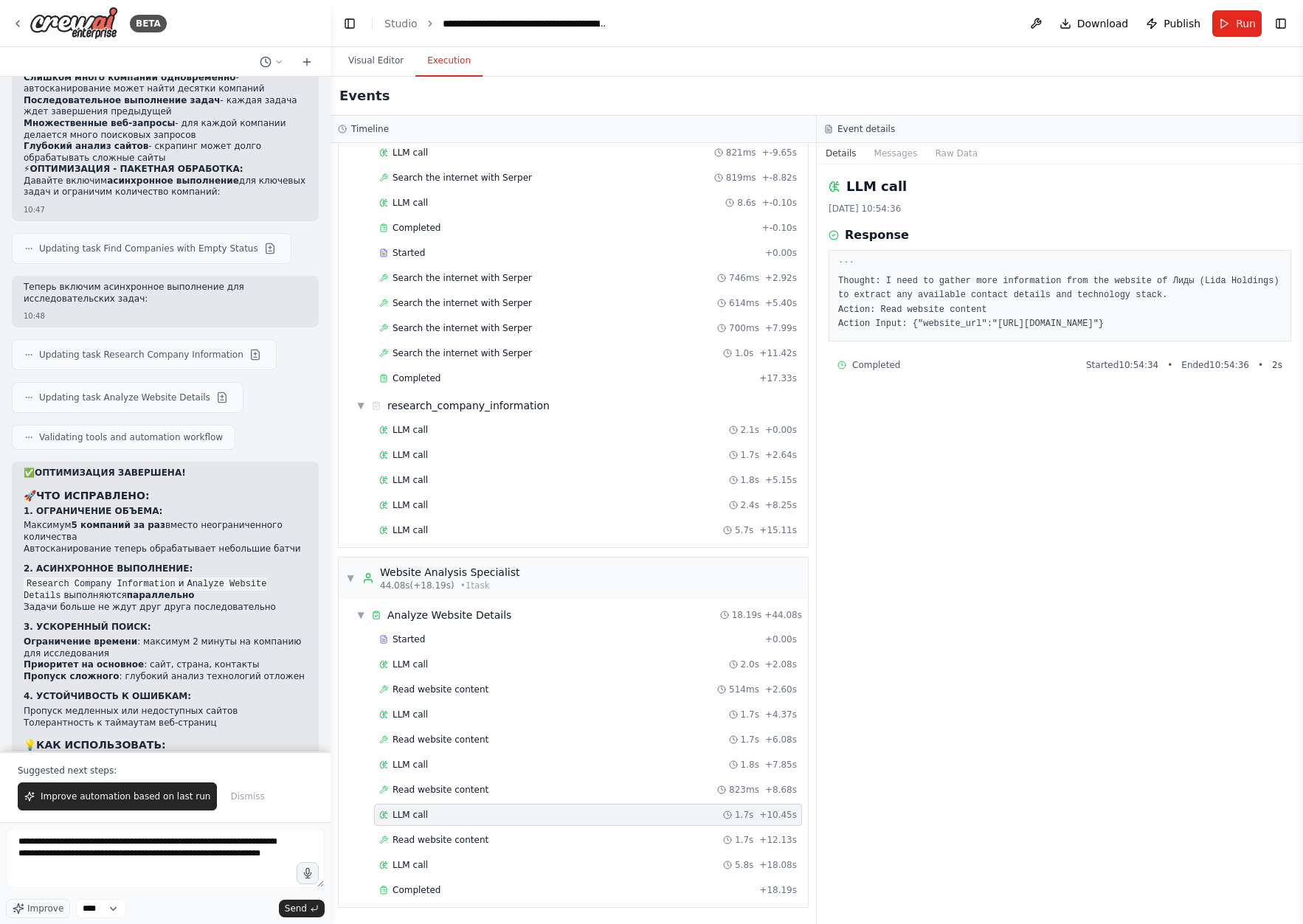
click at [484, 827] on div "Started + 0.00s LLM call 2.0s + 2.08s Read website content 514ms + 2.60s LLM ca…" at bounding box center [579, 765] width 457 height 276
click at [470, 847] on div "Read website content 1.7s + 12.13s" at bounding box center [587, 840] width 428 height 22
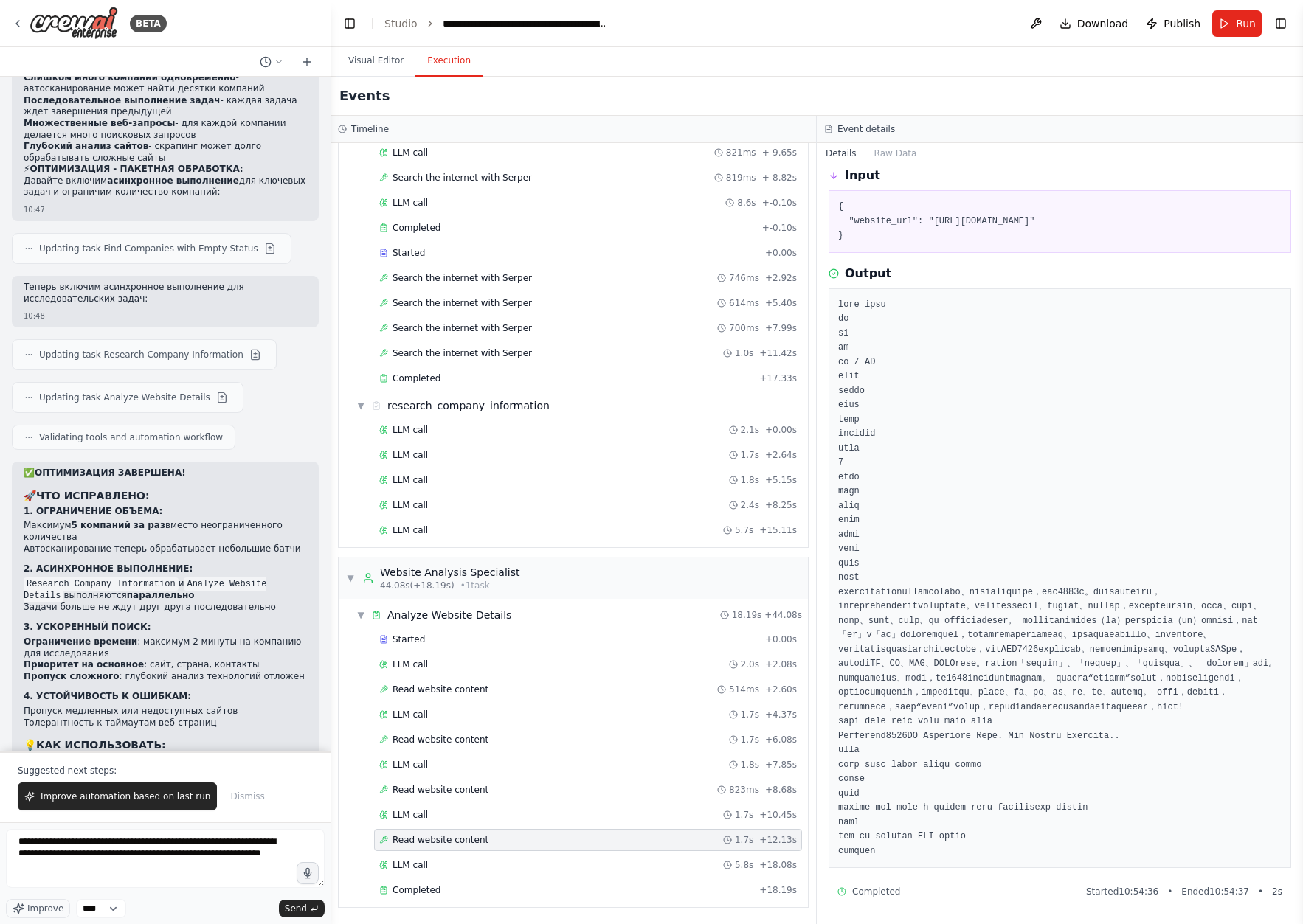
scroll to position [132, 0]
click at [469, 713] on div "LLM call 1.7s + 4.37s" at bounding box center [588, 714] width 418 height 12
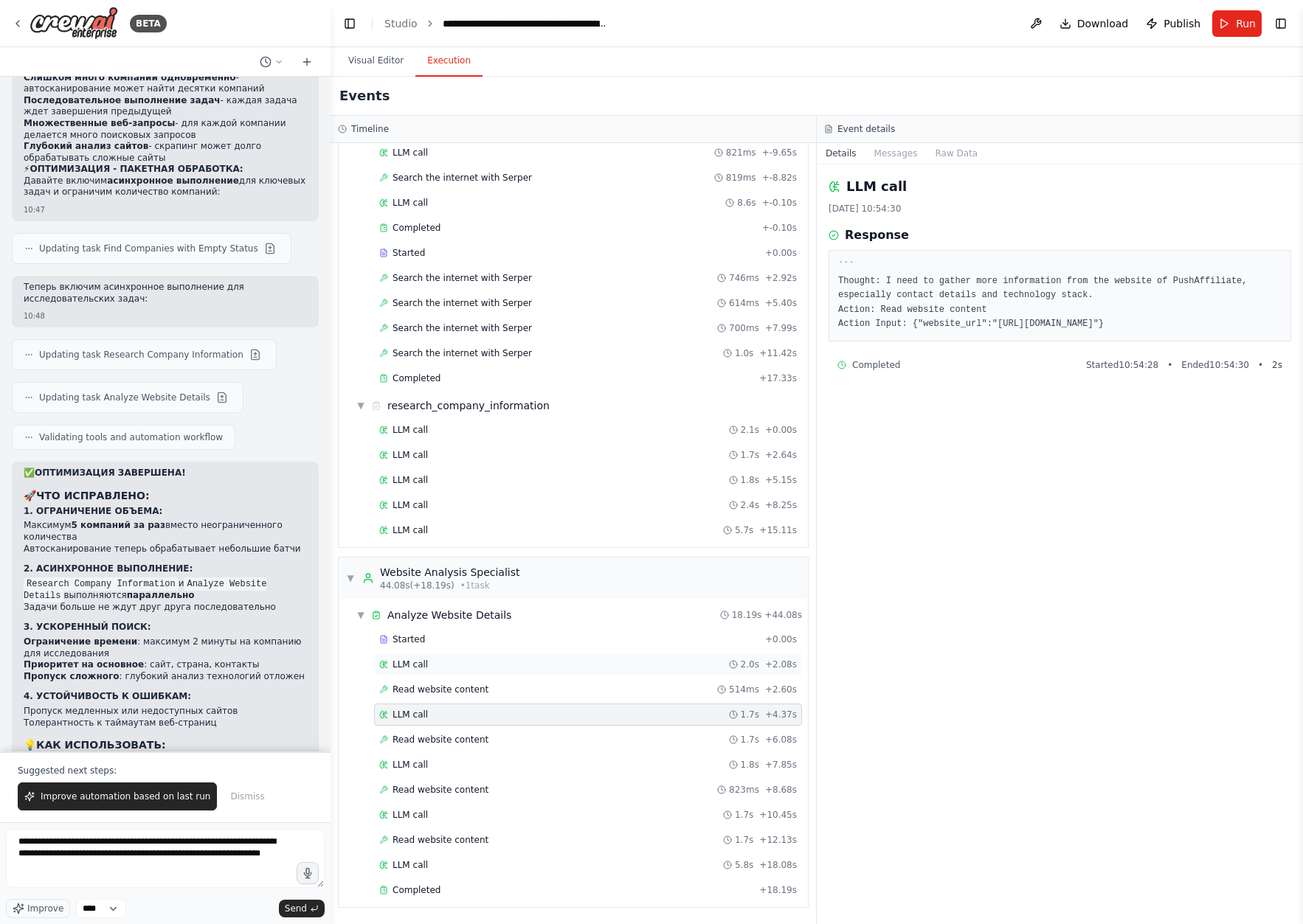
click at [472, 661] on div "LLM call 2.0s + 2.08s" at bounding box center [588, 664] width 418 height 12
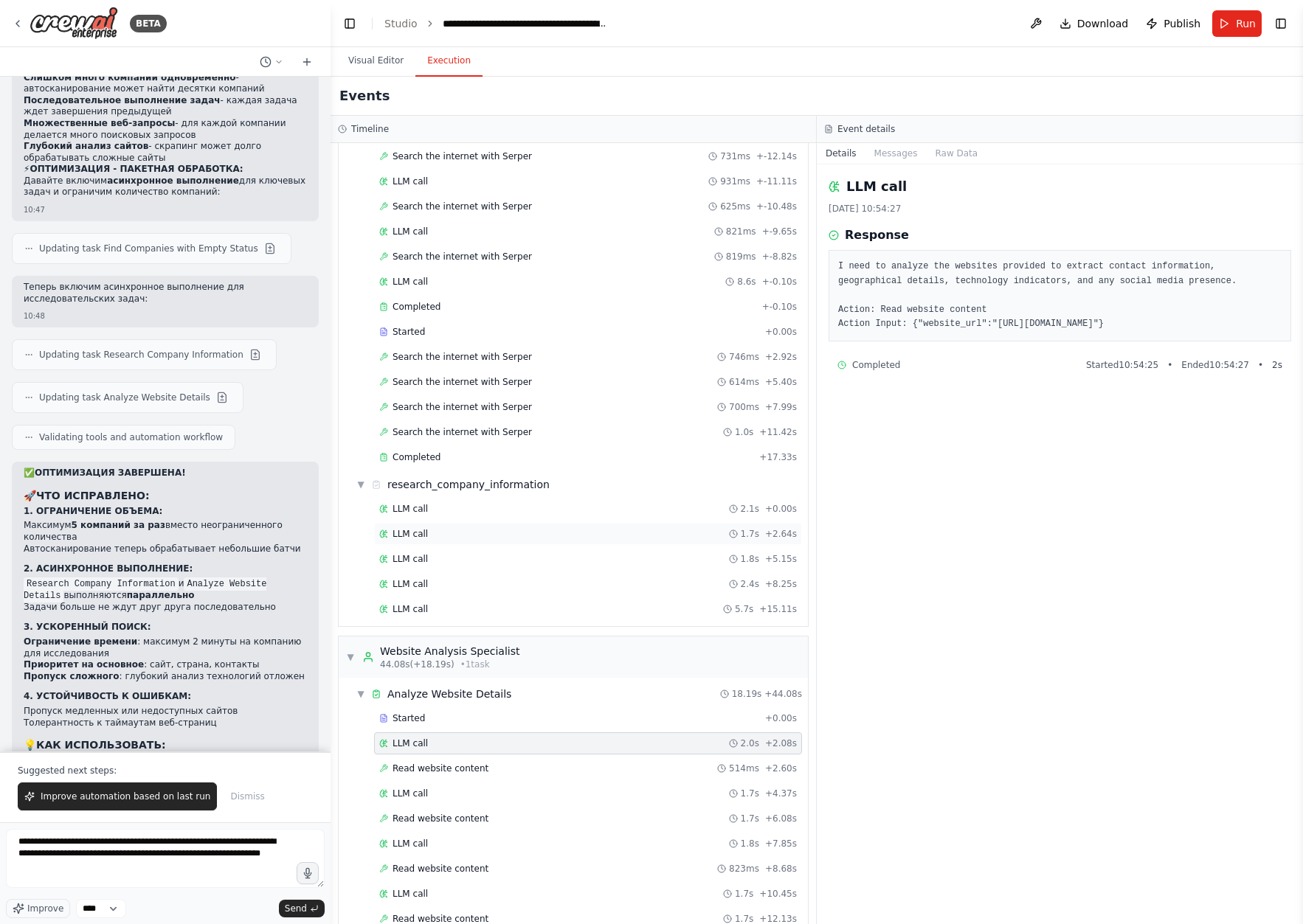
scroll to position [2525, 0]
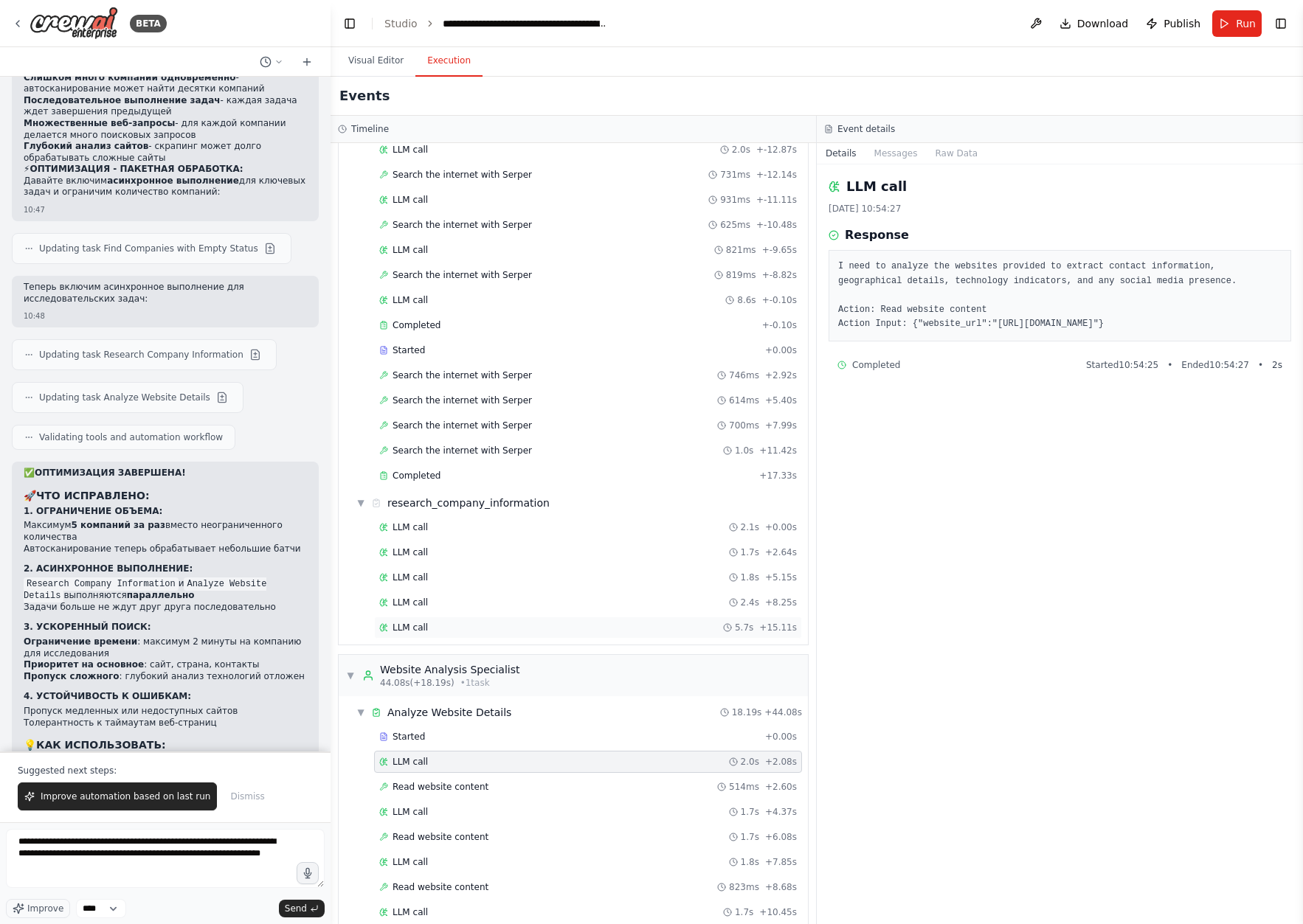
click at [389, 623] on div "LLM call" at bounding box center [404, 627] width 49 height 12
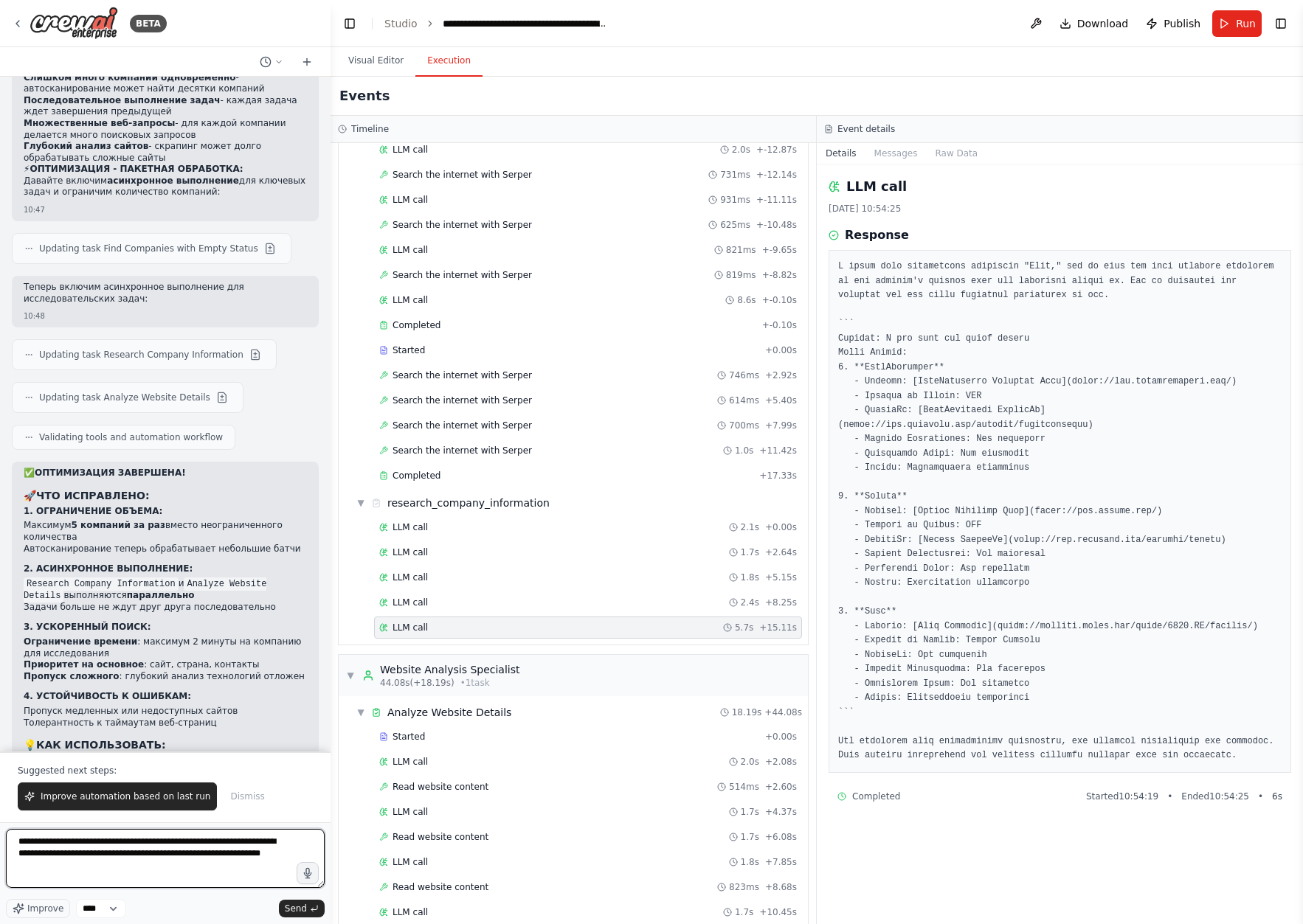
click at [169, 880] on textarea "**********" at bounding box center [166, 858] width 319 height 59
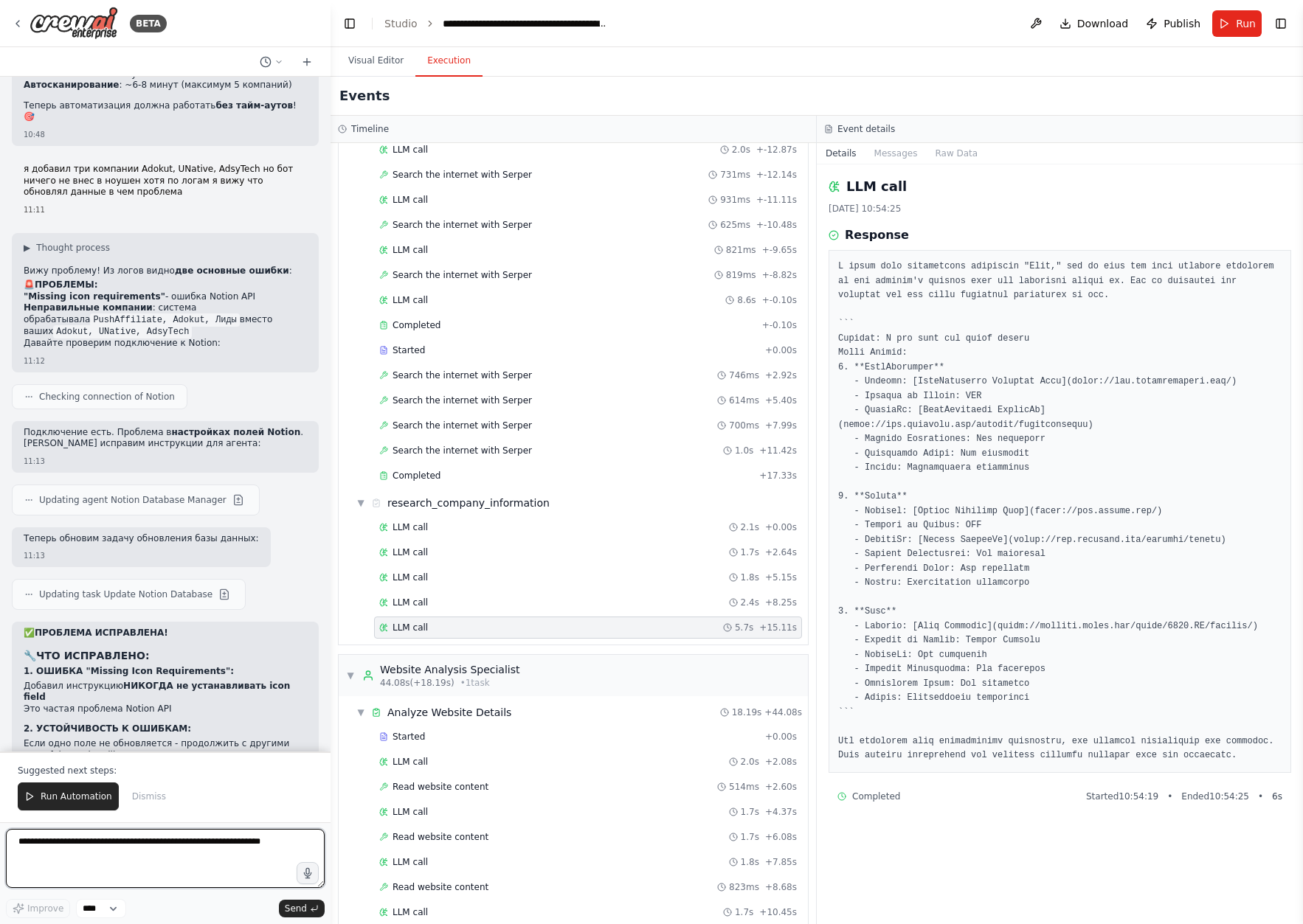
scroll to position [12424, 0]
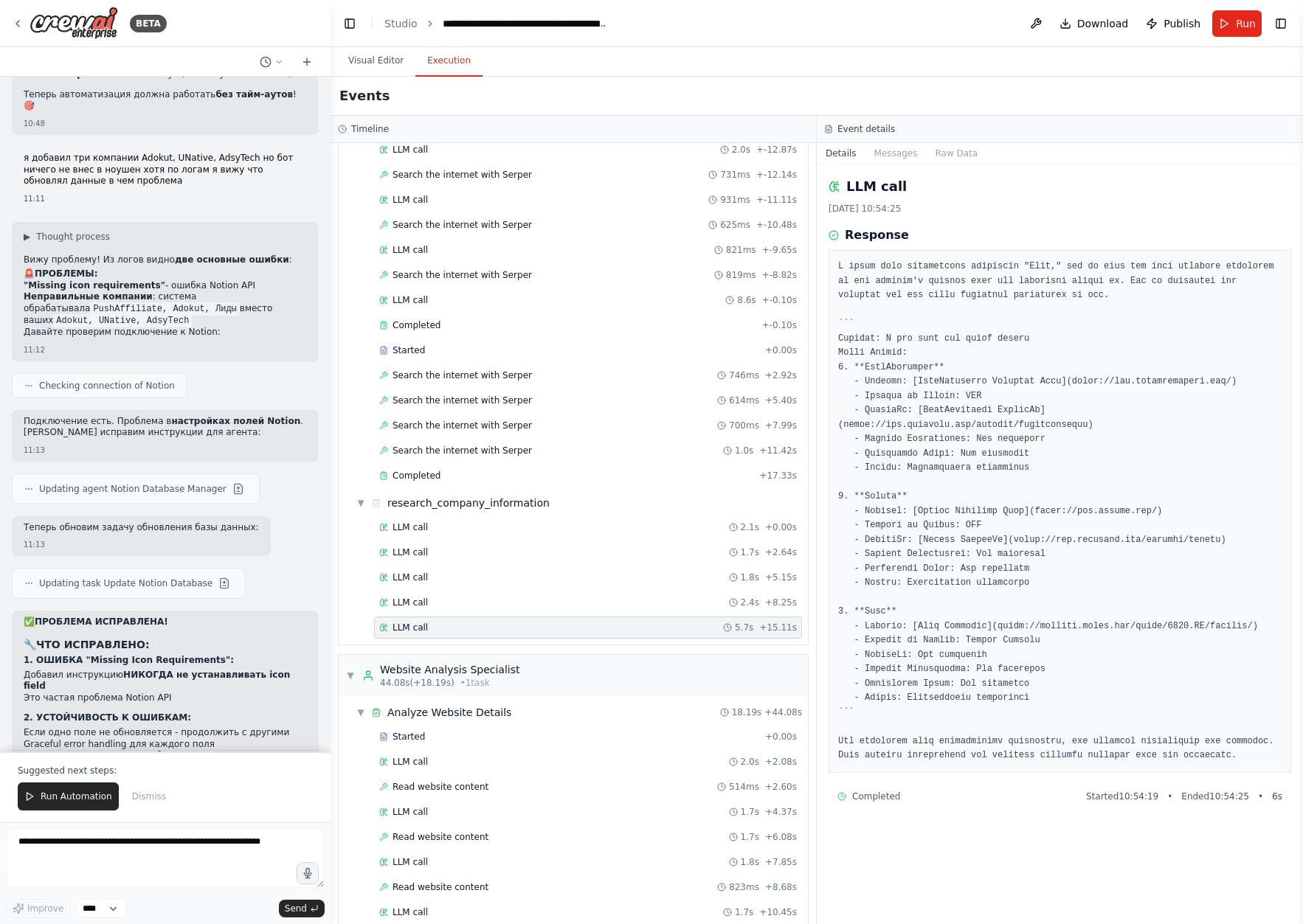
click at [91, 872] on p "Теперь система должна:" at bounding box center [165, 878] width 284 height 12
drag, startPoint x: 73, startPoint y: 645, endPoint x: 207, endPoint y: 640, distance: 134.1
click at [207, 860] on code "input = "Adokut, UNative, AdsyTech"" at bounding box center [119, 866] width 192 height 13
copy code "Adokut, UNative, AdsyTech"
click at [378, 59] on button "Visual Editor" at bounding box center [375, 60] width 79 height 31
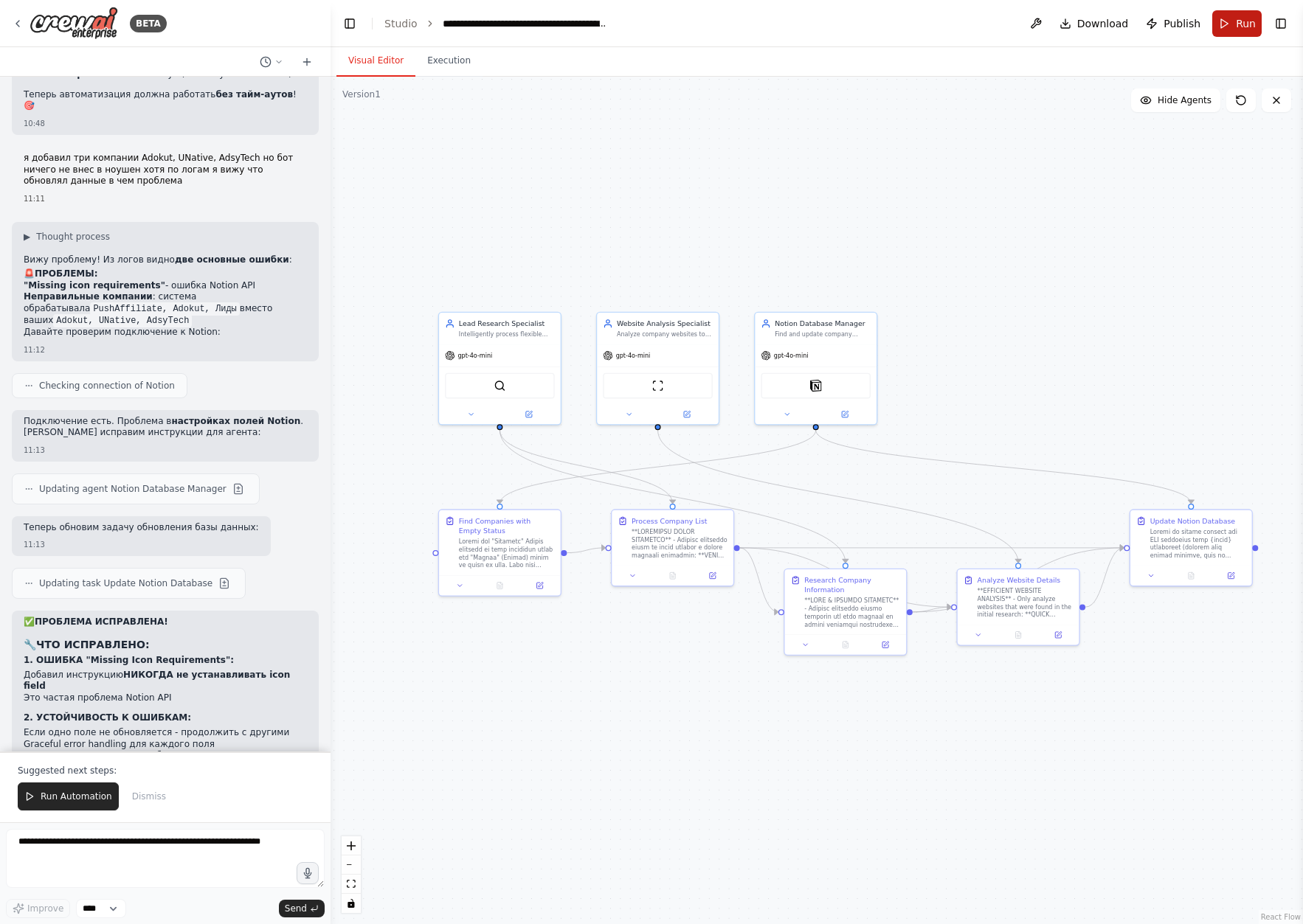
click at [1230, 24] on button "Run" at bounding box center [1236, 24] width 49 height 27
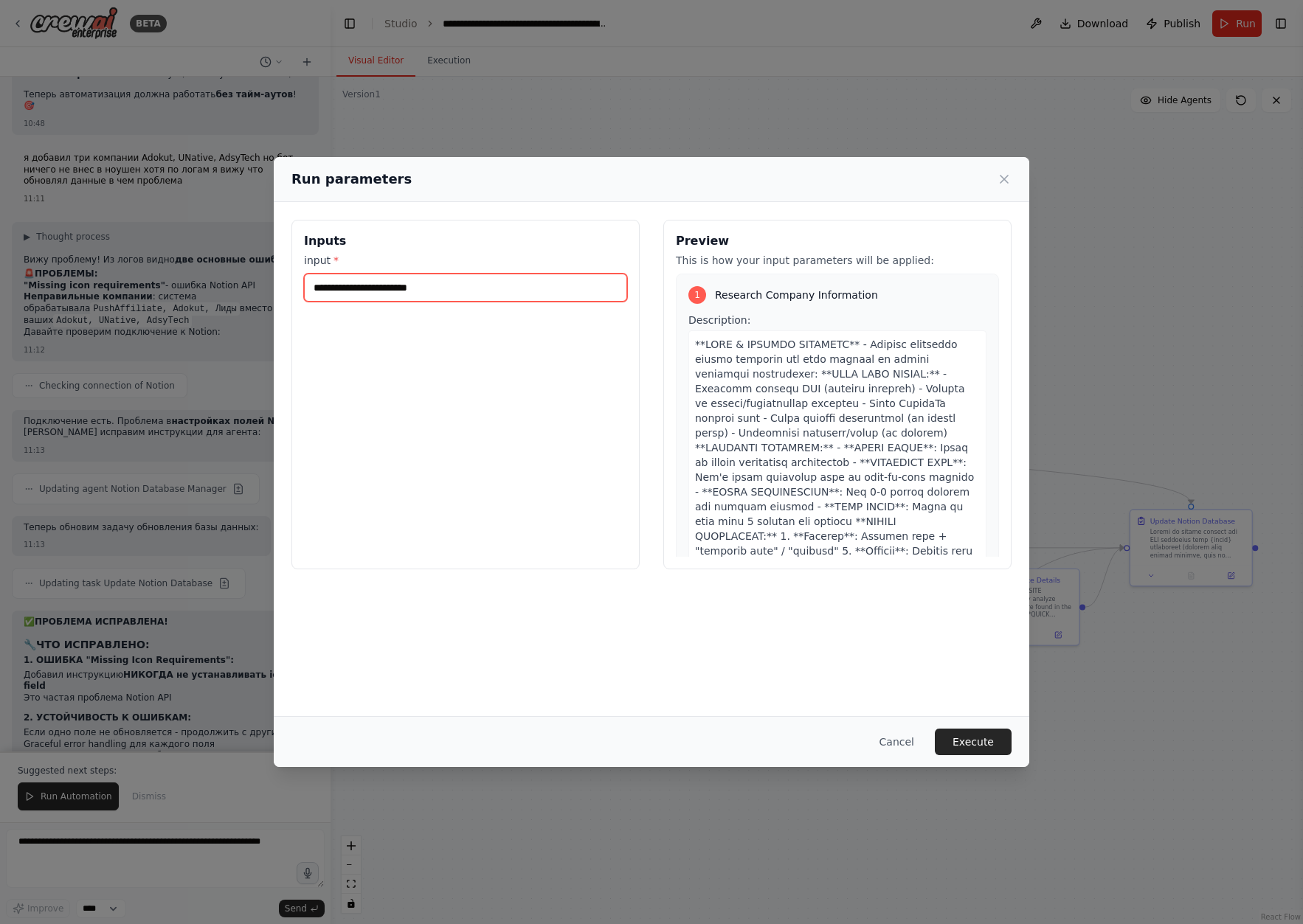
click at [478, 292] on input "**********" at bounding box center [465, 287] width 323 height 28
drag, startPoint x: 496, startPoint y: 290, endPoint x: 180, endPoint y: 260, distance: 317.4
click at [180, 260] on div "**********" at bounding box center [651, 462] width 1303 height 924
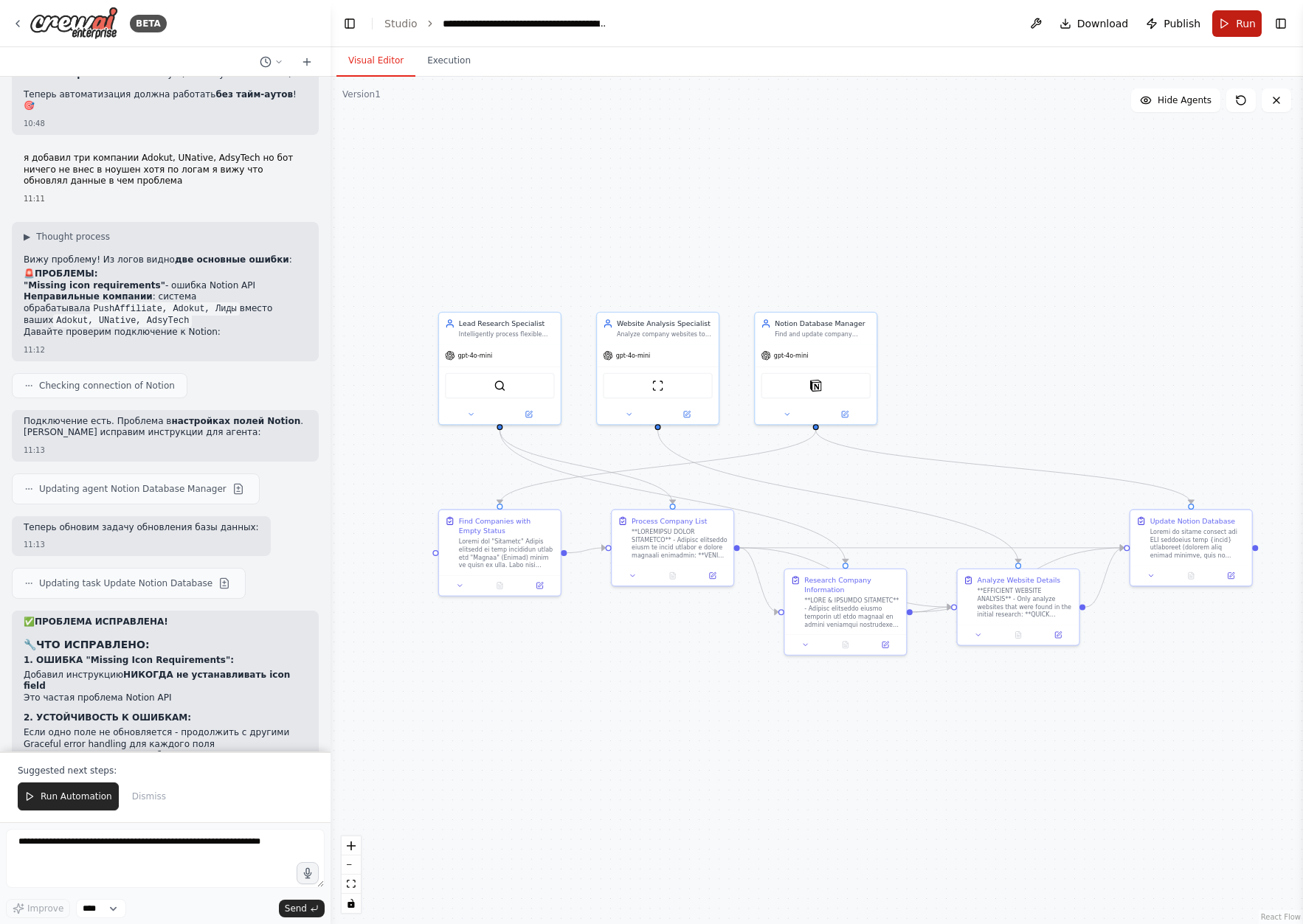
click at [1250, 27] on span "Run" at bounding box center [1245, 24] width 20 height 15
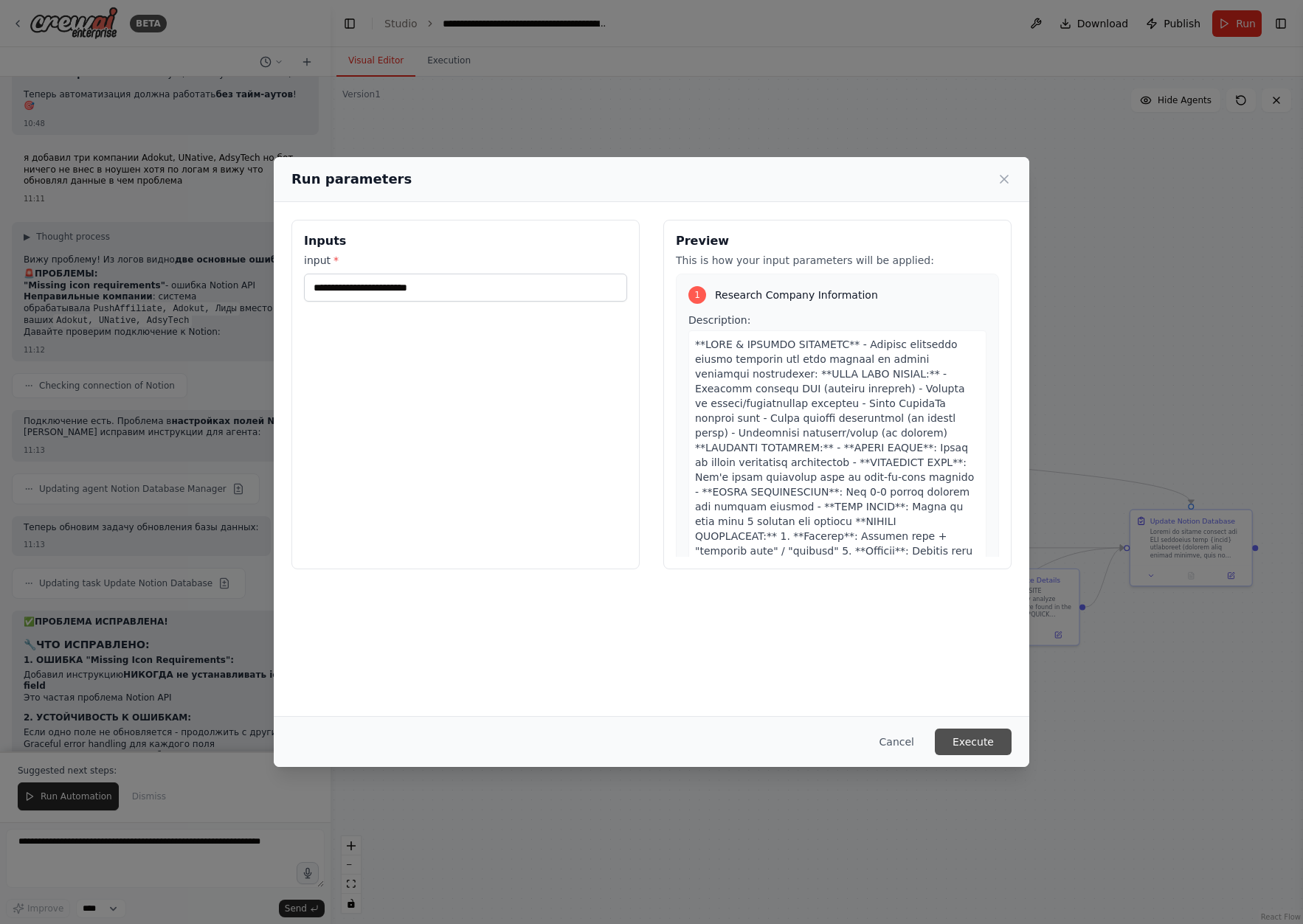
click at [982, 736] on button "Execute" at bounding box center [973, 742] width 77 height 27
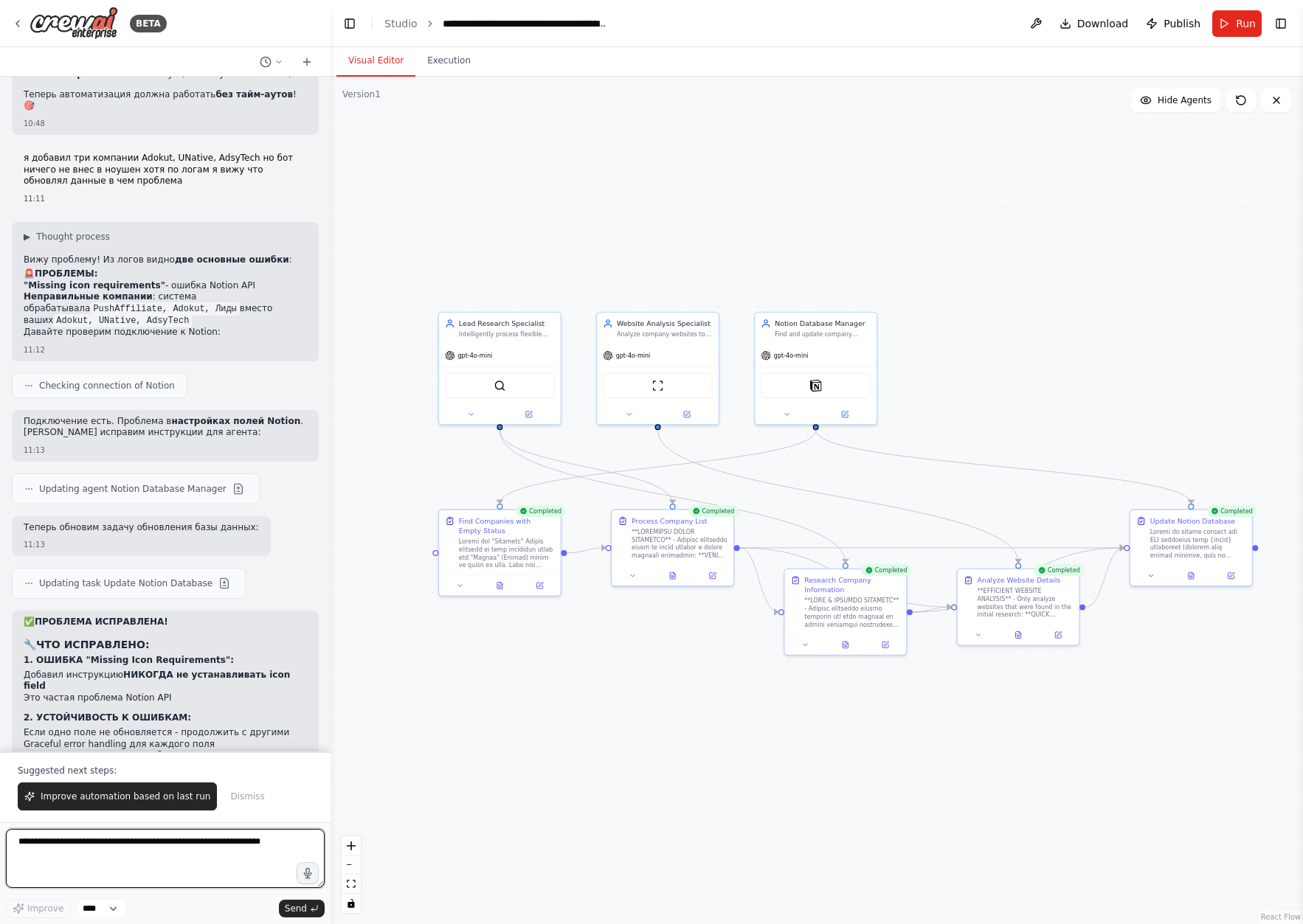
click at [222, 860] on textarea at bounding box center [166, 858] width 319 height 59
click at [436, 69] on button "Execution" at bounding box center [448, 60] width 67 height 31
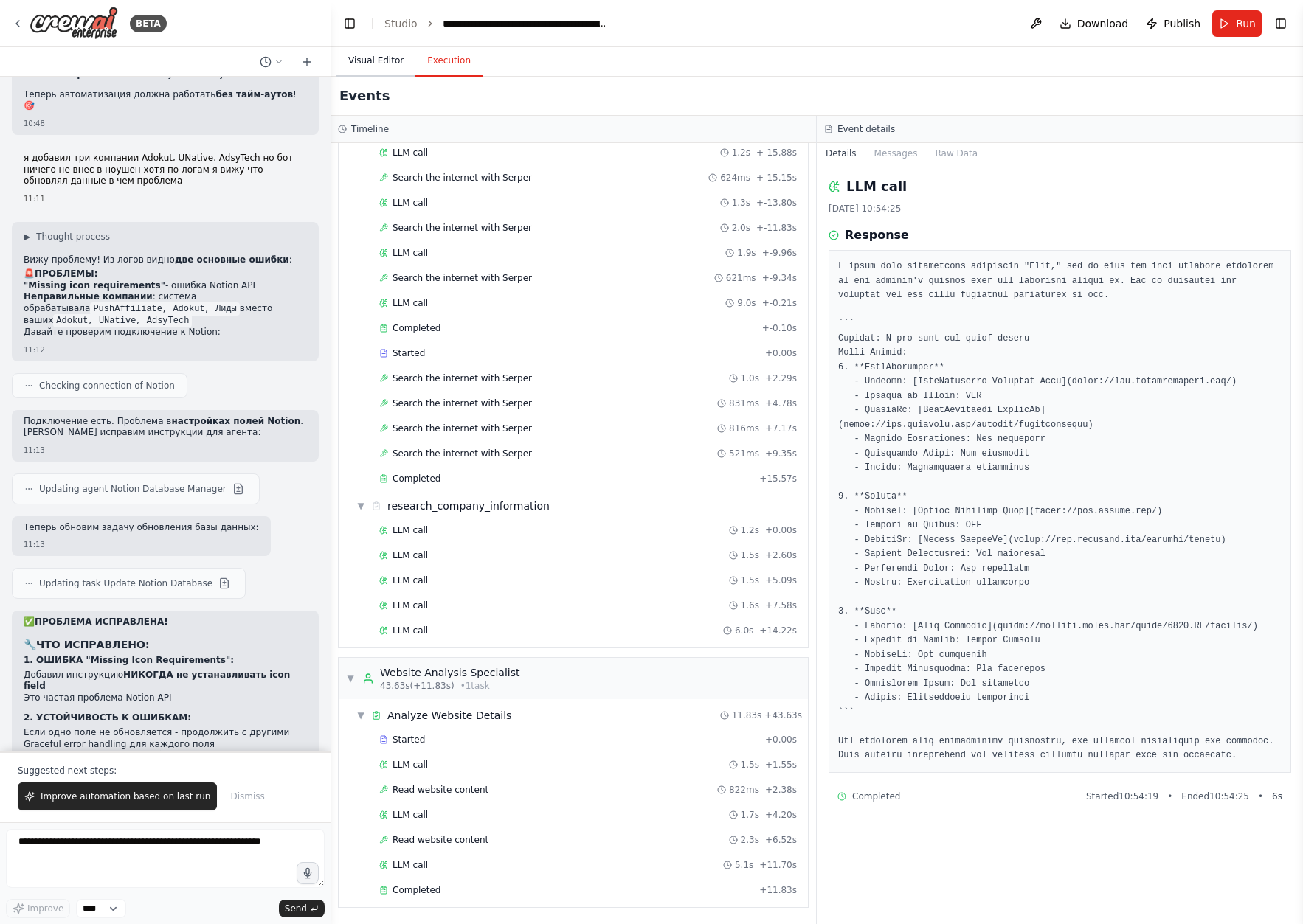
click at [349, 60] on button "Visual Editor" at bounding box center [375, 60] width 79 height 31
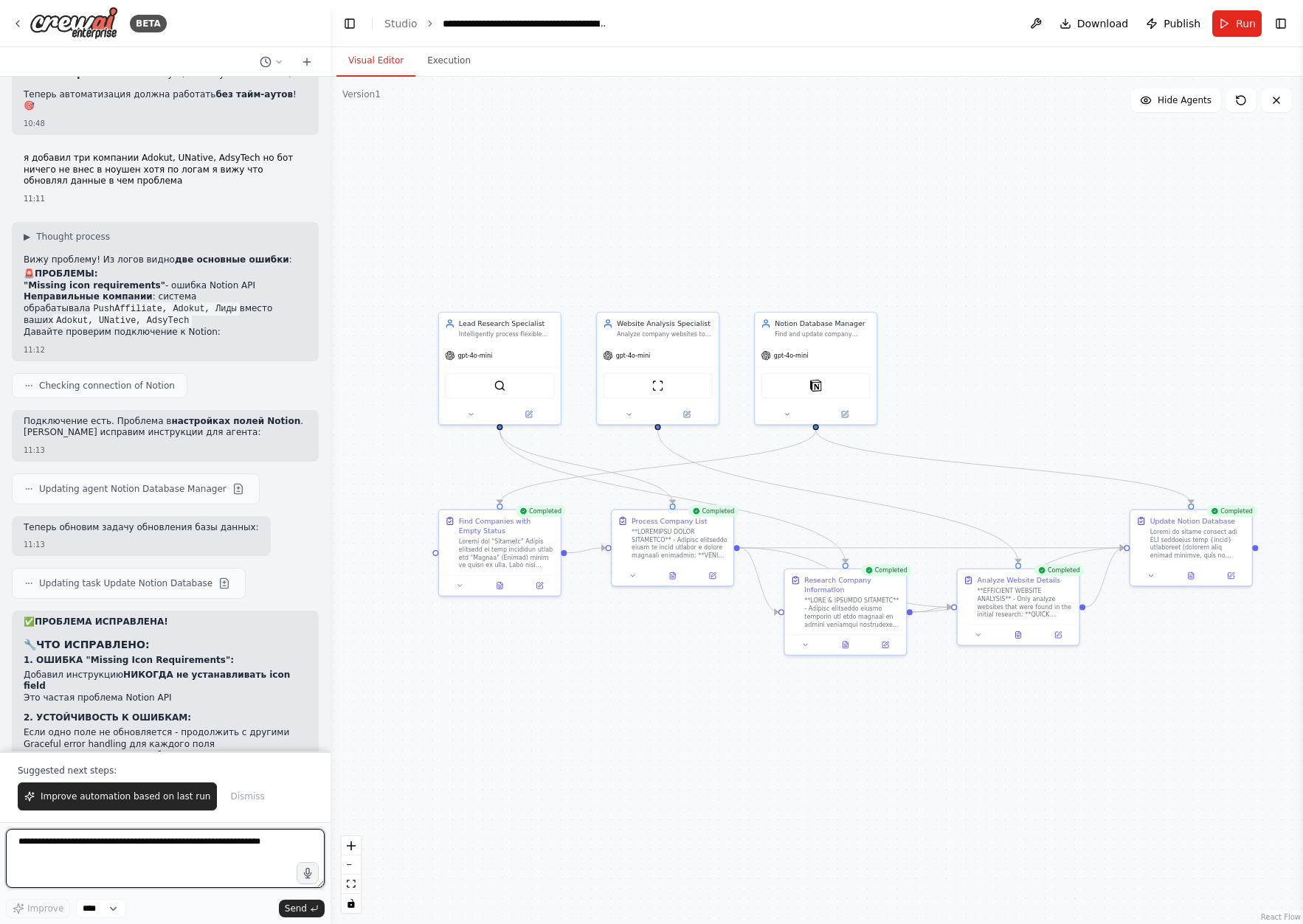
click at [176, 871] on textarea at bounding box center [166, 858] width 319 height 59
type textarea "**********"
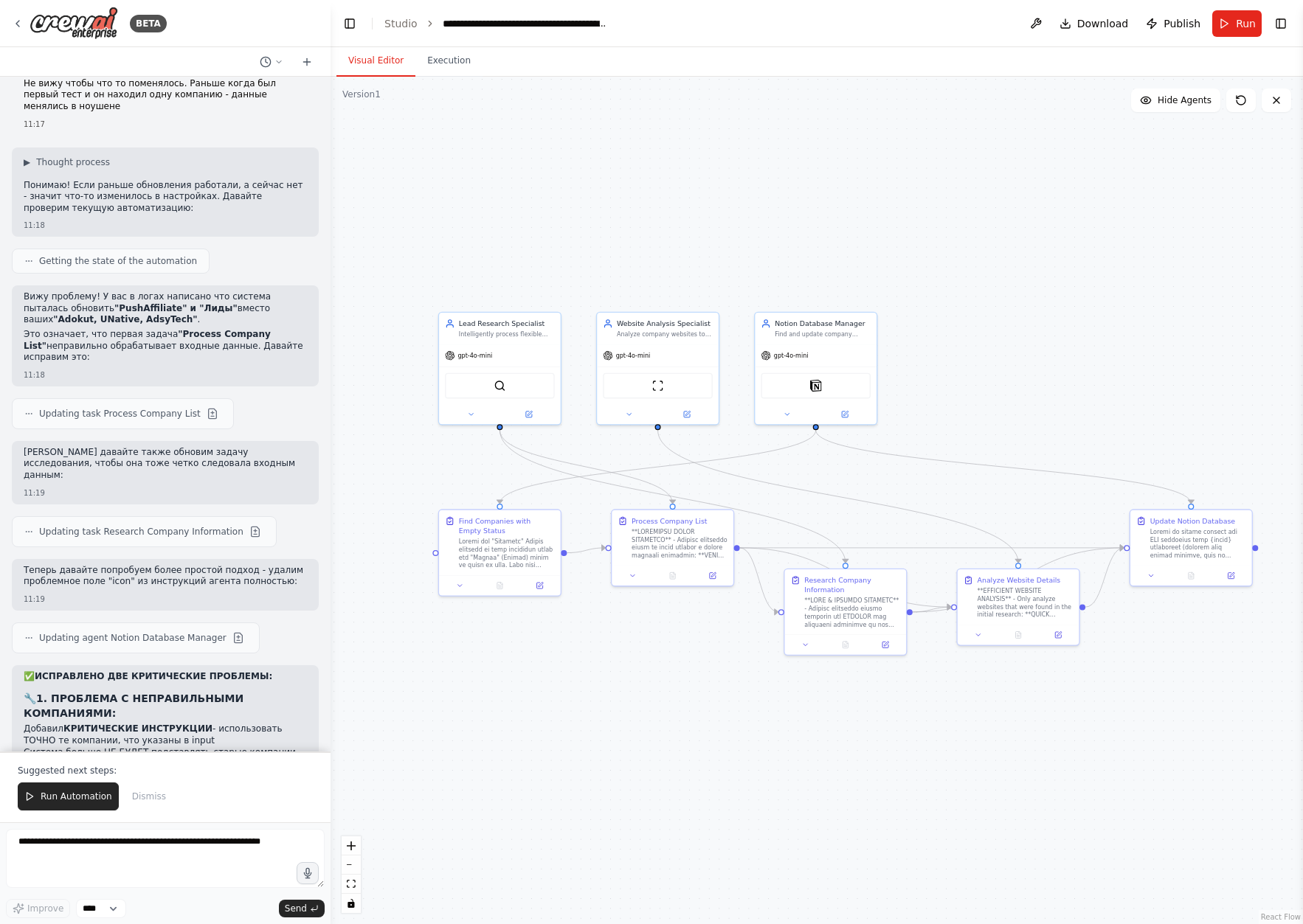
scroll to position [13337, 0]
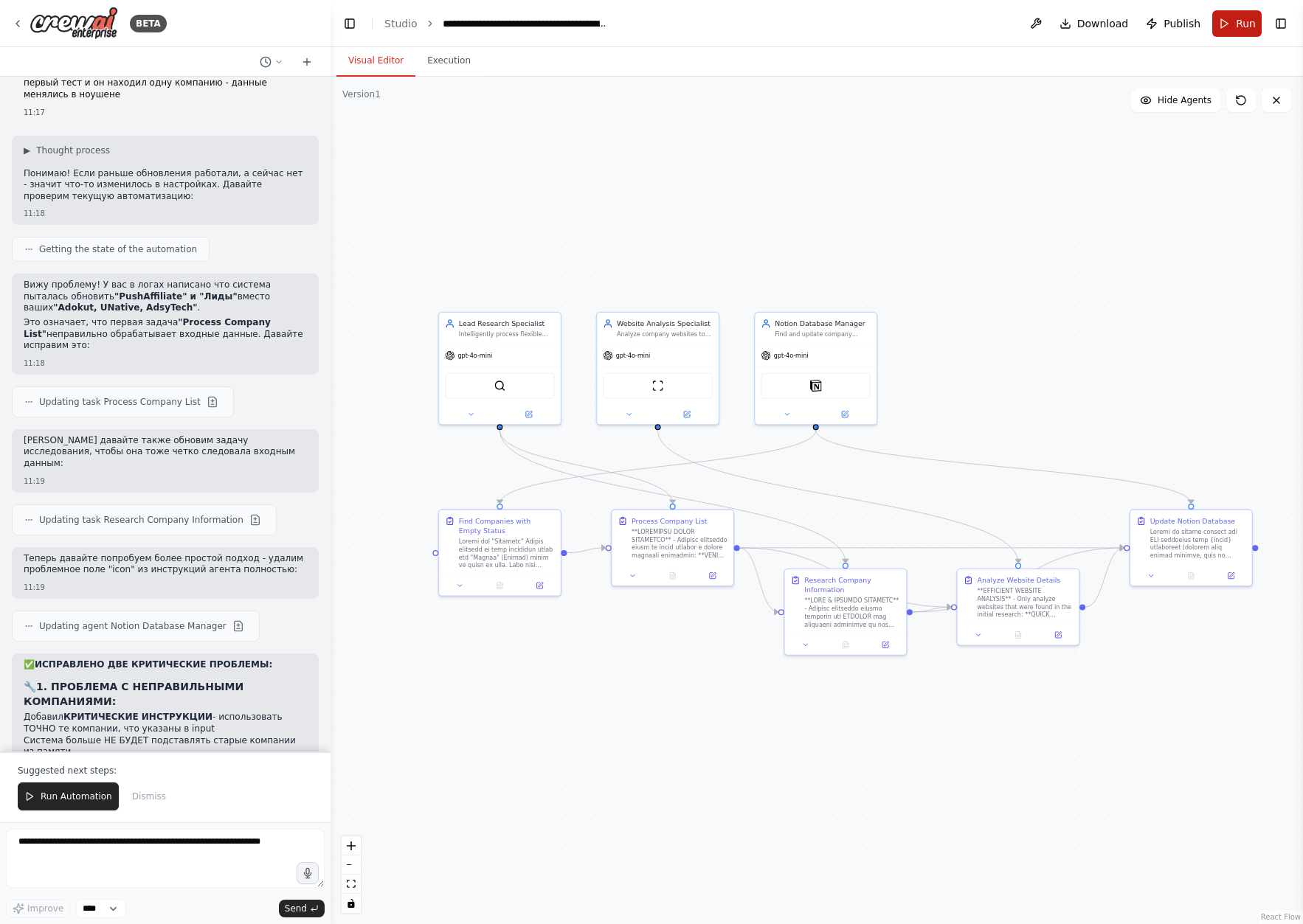
click at [1247, 27] on span "Run" at bounding box center [1245, 24] width 20 height 15
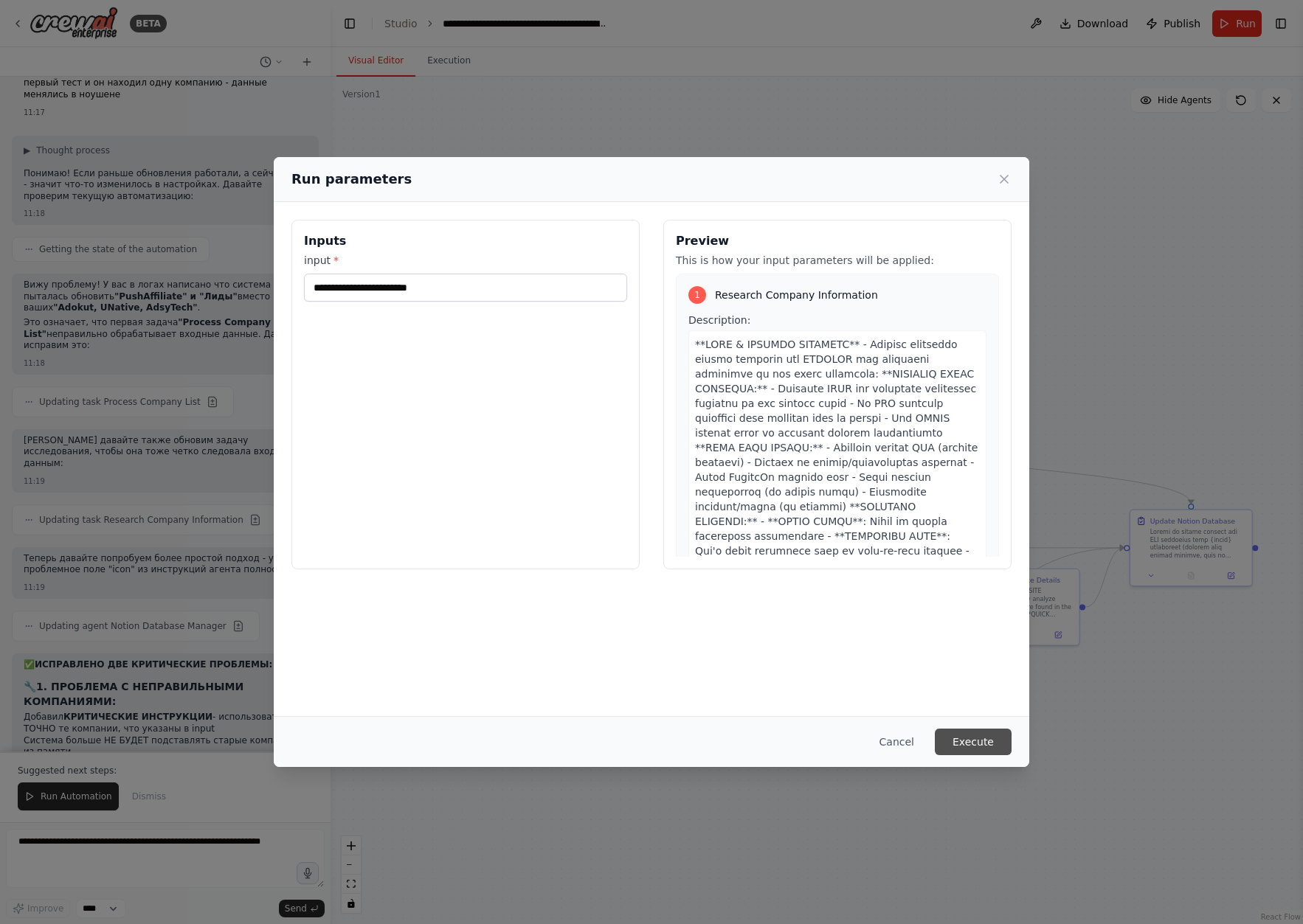
click at [979, 741] on button "Execute" at bounding box center [973, 742] width 77 height 27
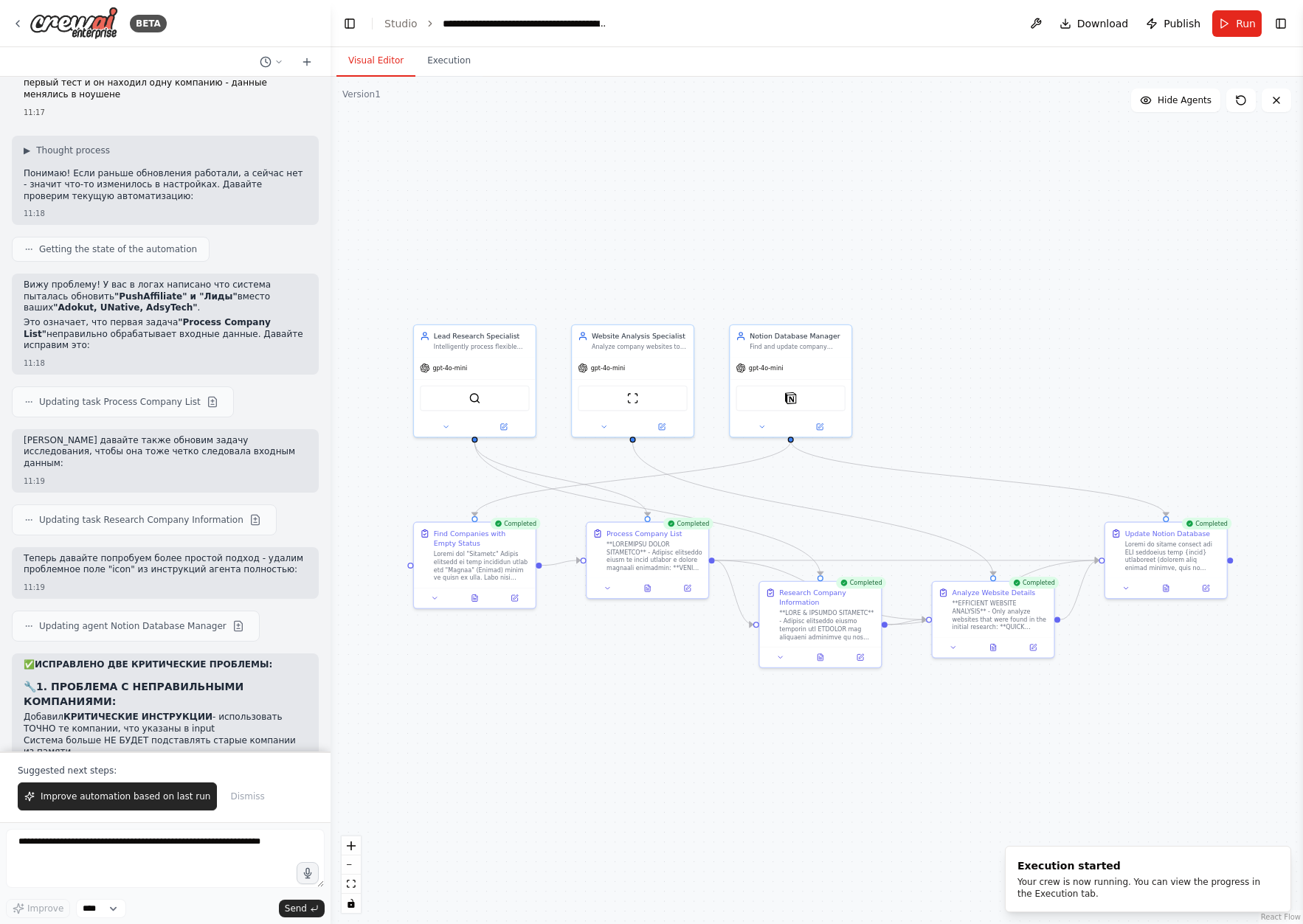
drag, startPoint x: 1049, startPoint y: 367, endPoint x: 1024, endPoint y: 379, distance: 27.7
click at [241, 824] on form "Improve **** Send" at bounding box center [165, 873] width 331 height 102
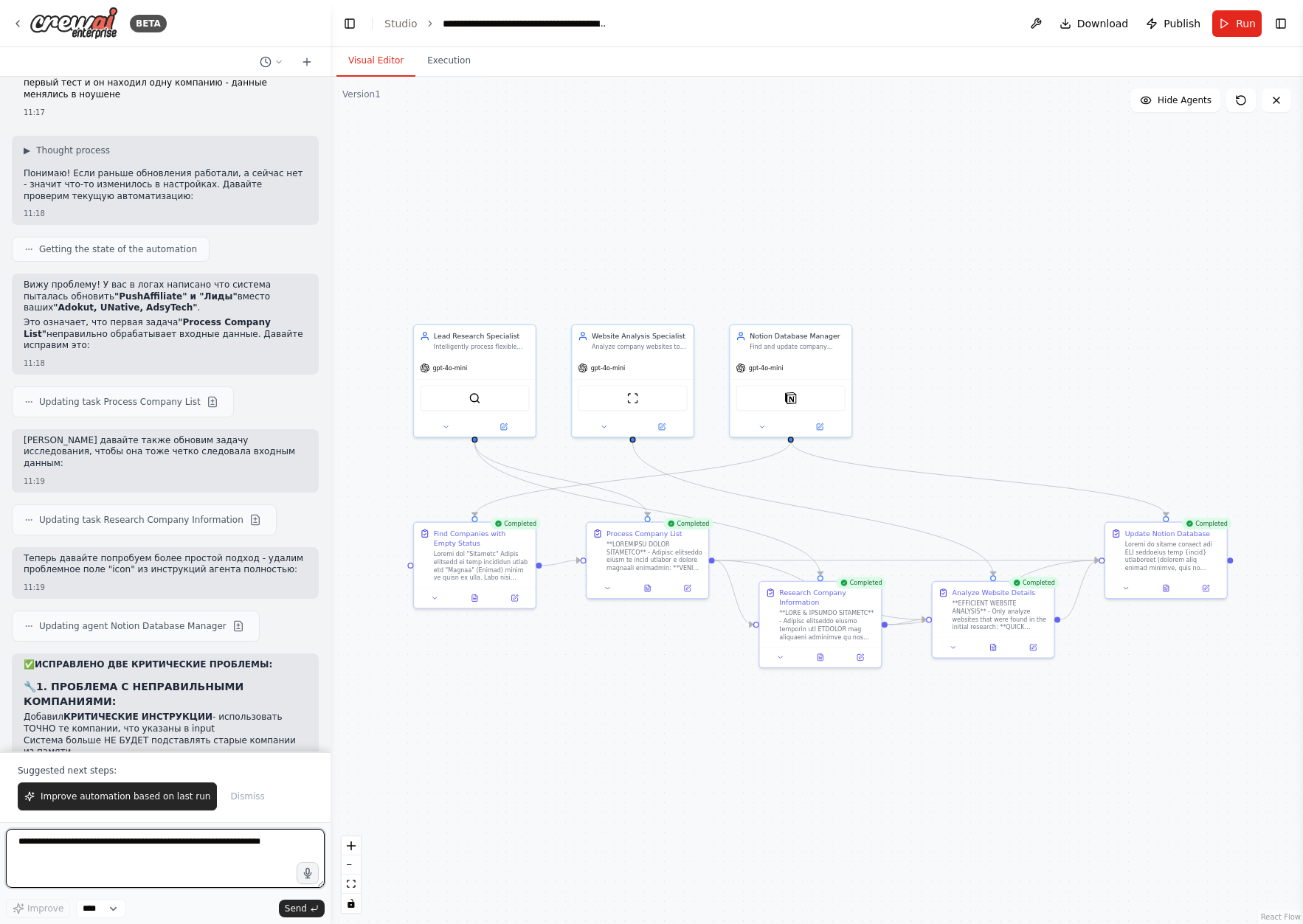
click at [191, 844] on textarea at bounding box center [166, 858] width 319 height 59
type textarea "**********"
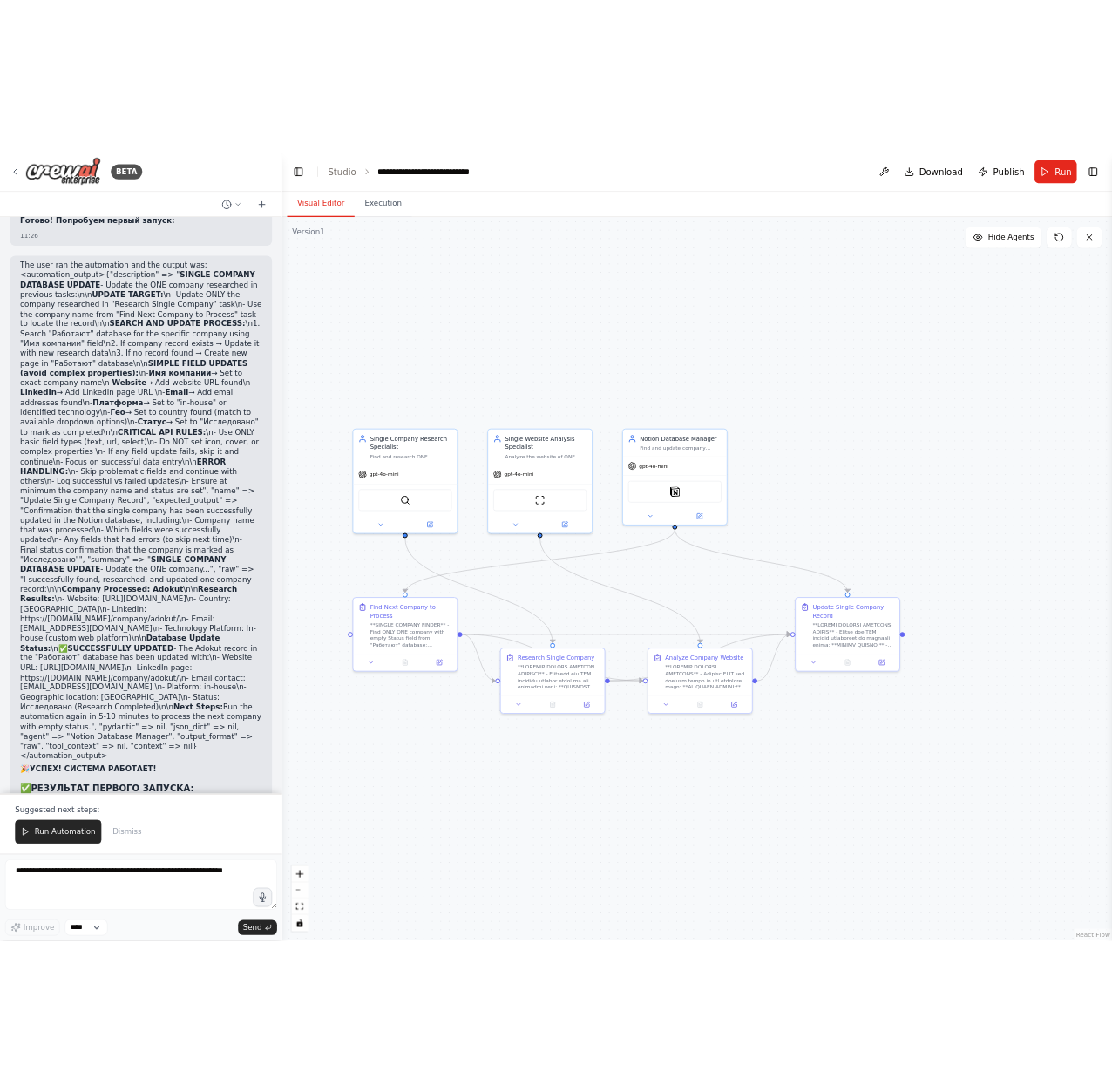
scroll to position [17999, 0]
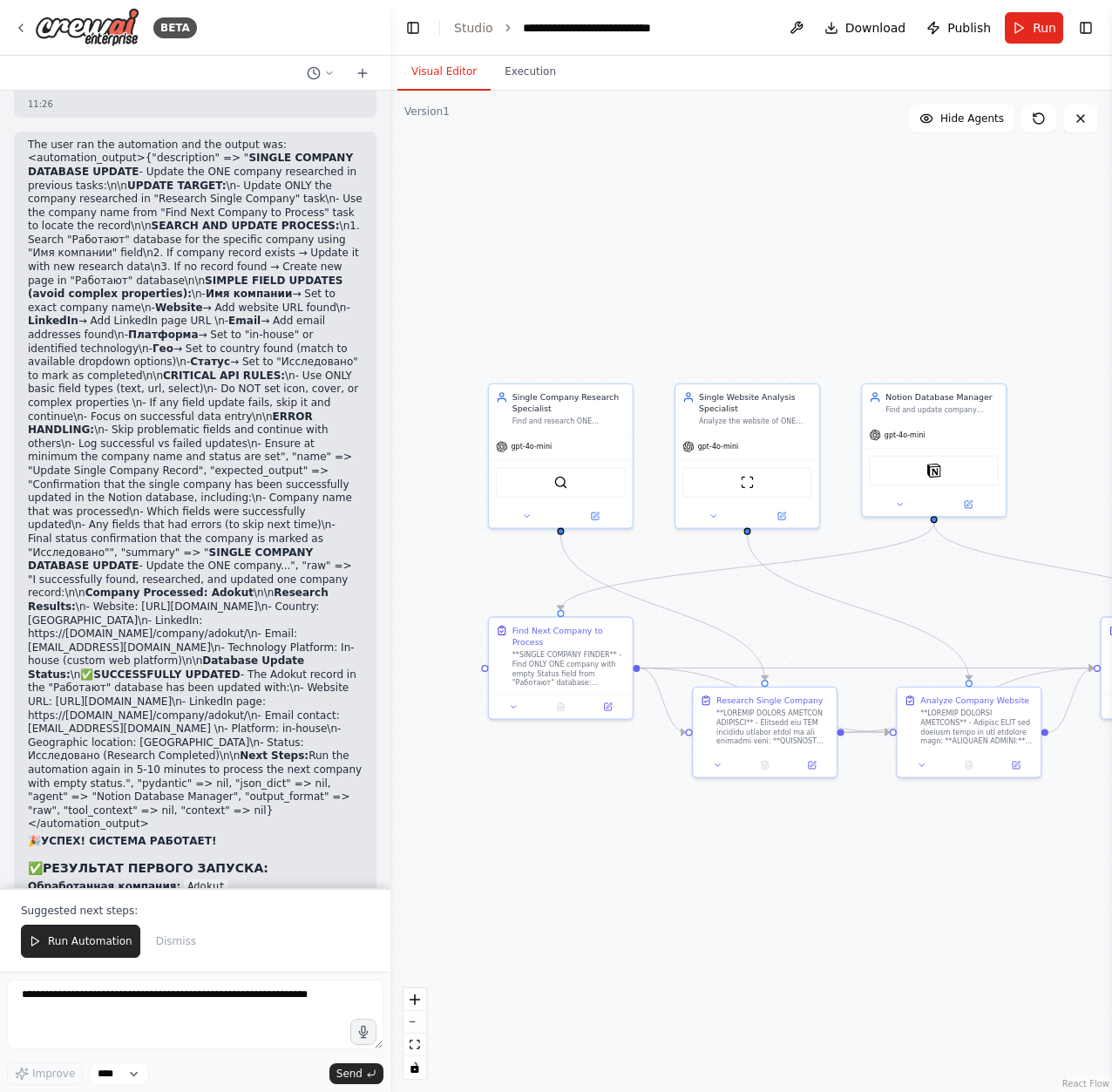
click at [205, 914] on li "🌐 Website: [URL][DOMAIN_NAME]" at bounding box center [195, 920] width 335 height 14
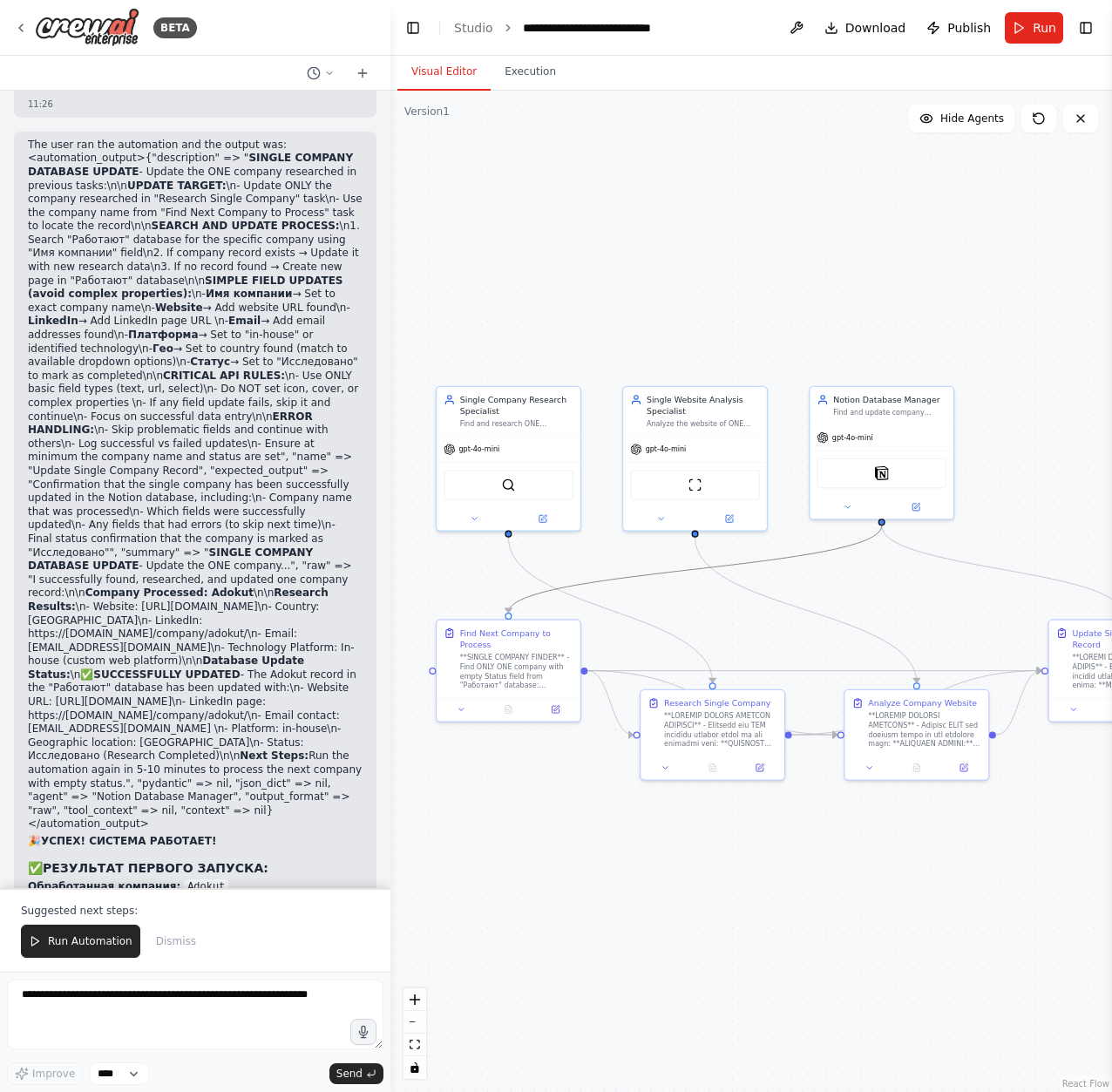
drag, startPoint x: 771, startPoint y: 559, endPoint x: 720, endPoint y: 562, distance: 51.1
click at [1013, 22] on button "Run" at bounding box center [1033, 28] width 58 height 32
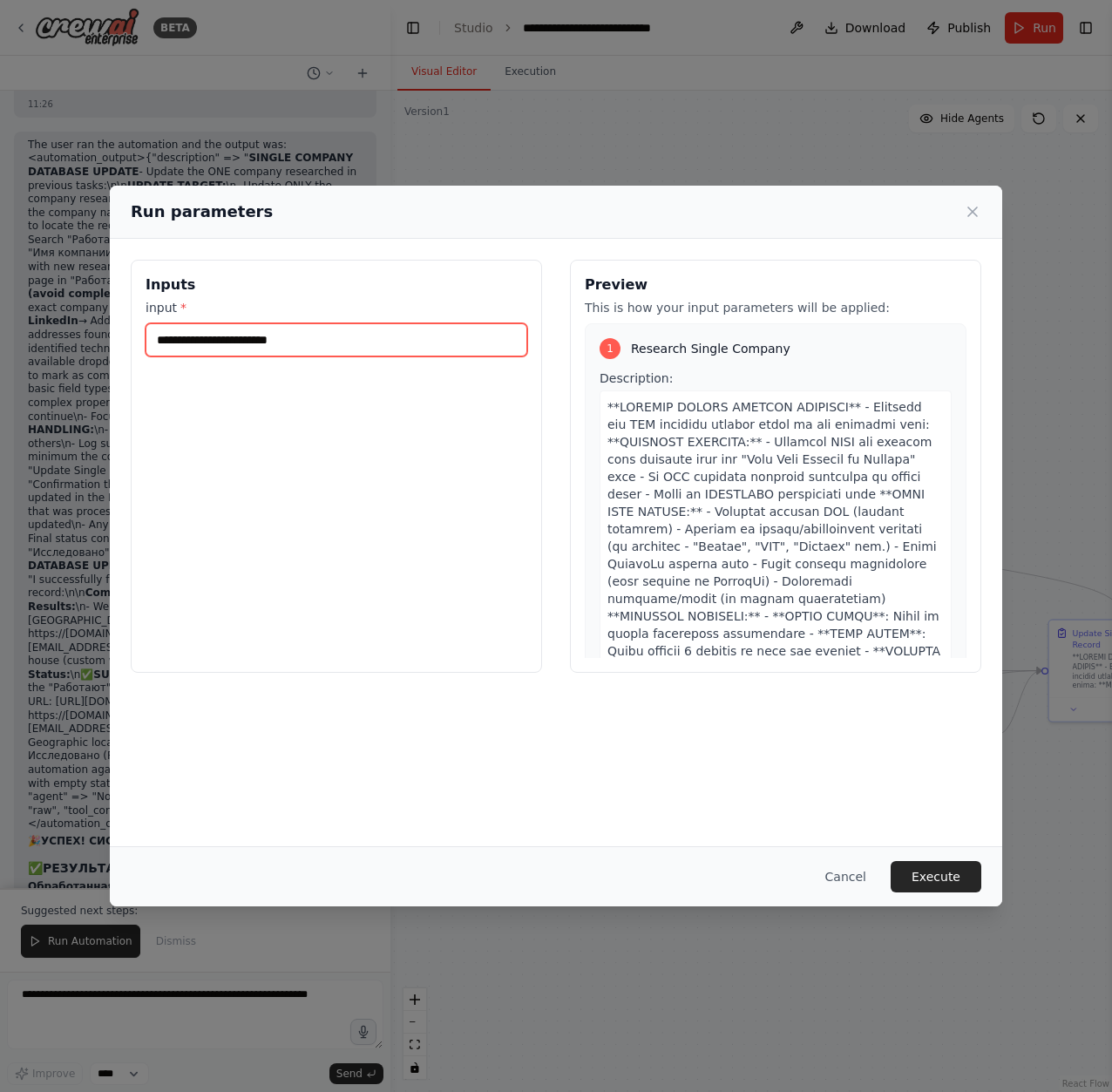
click at [374, 341] on input "**********" at bounding box center [336, 340] width 381 height 33
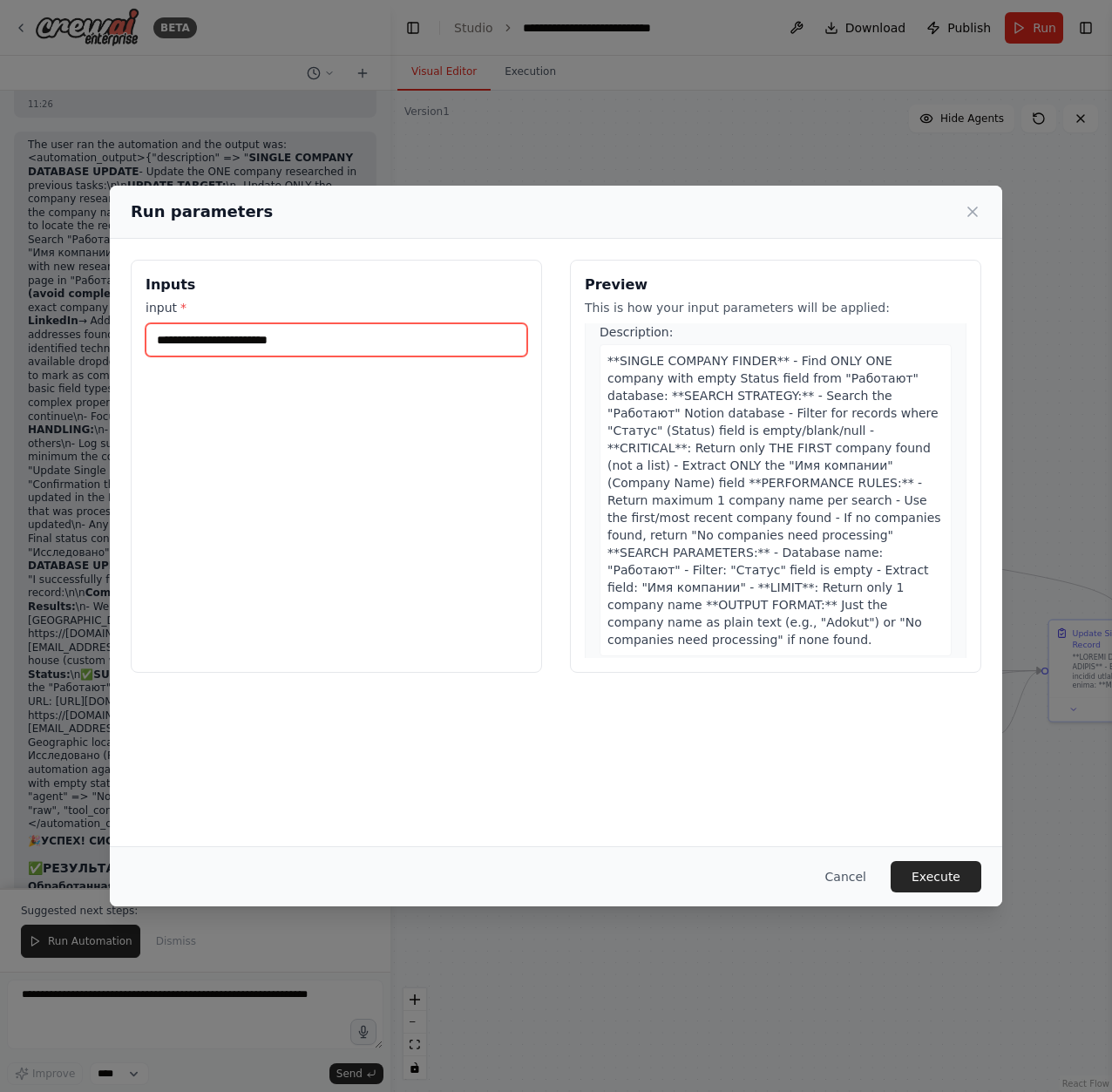
scroll to position [2273, 0]
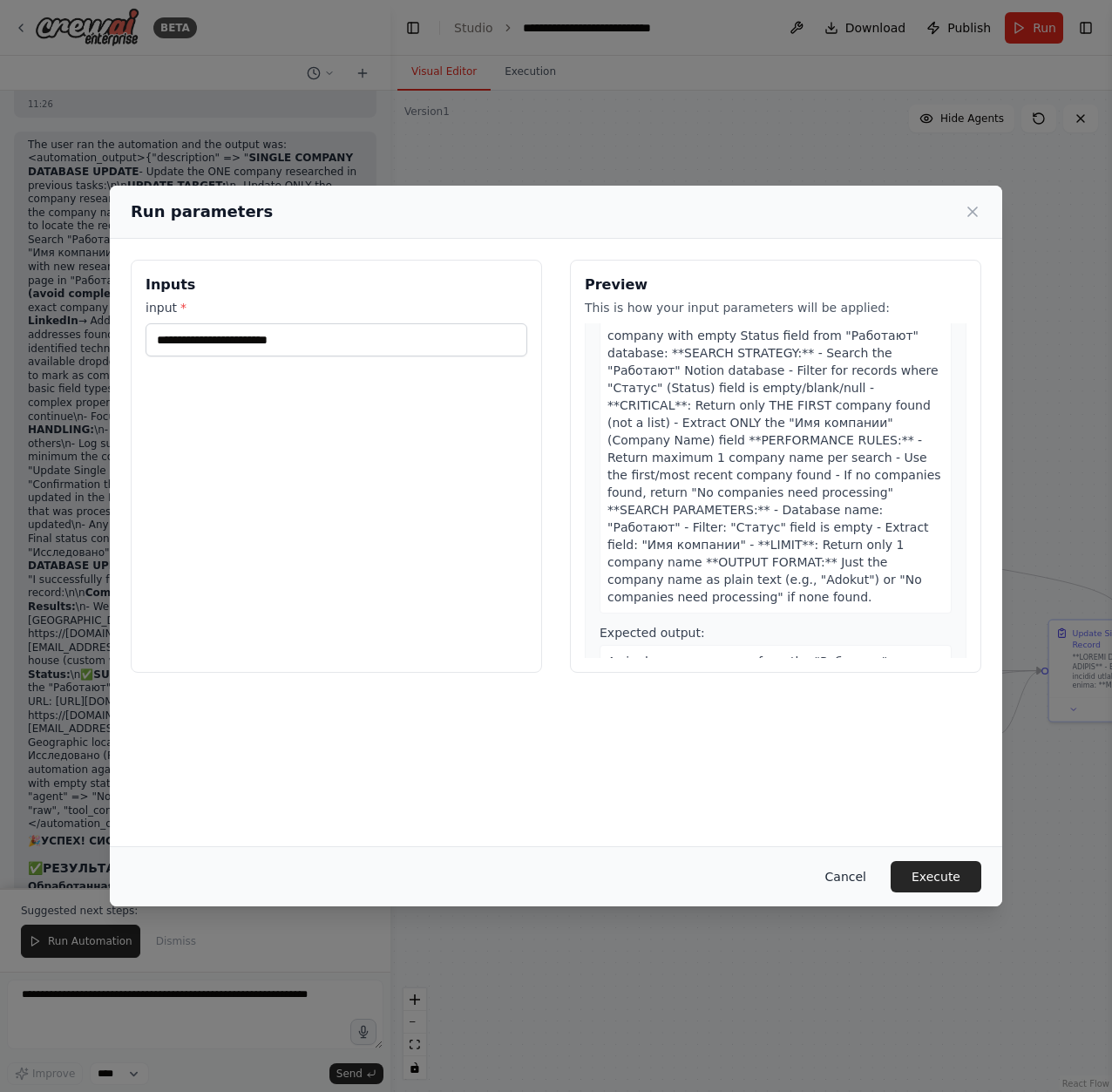
click at [855, 868] on button "Cancel" at bounding box center [845, 877] width 69 height 32
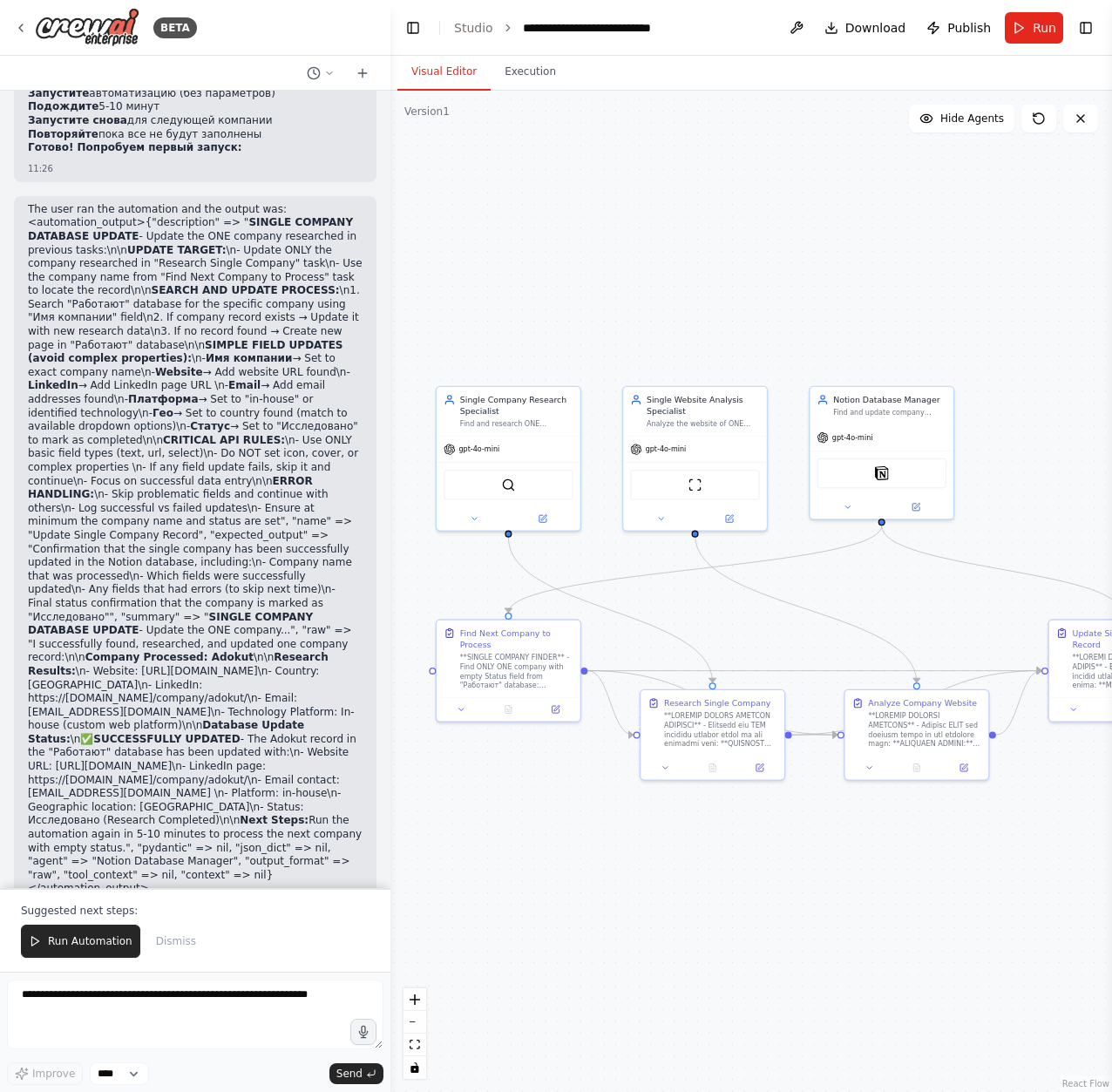
scroll to position [17821, 0]
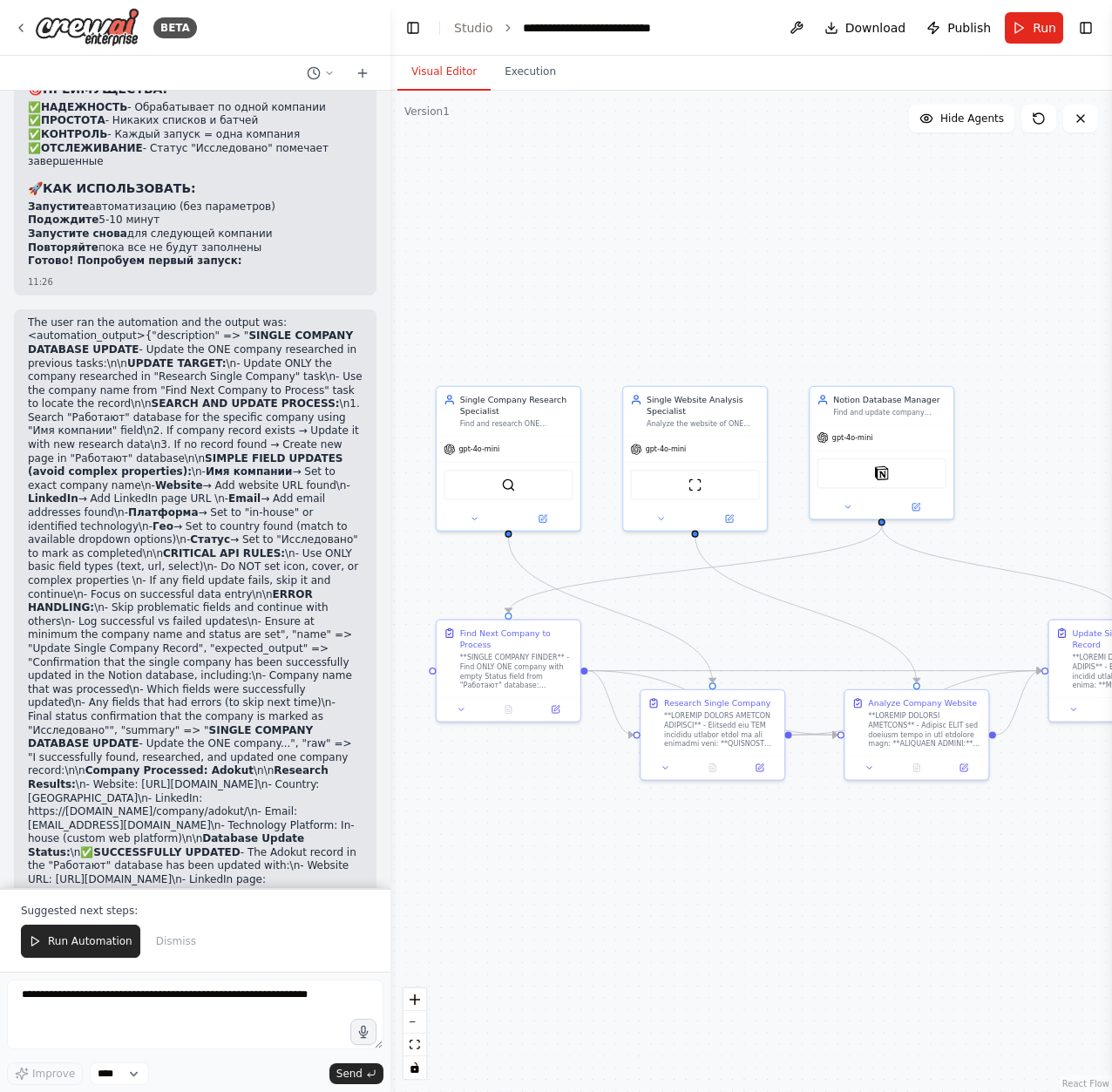
drag, startPoint x: 82, startPoint y: 718, endPoint x: 208, endPoint y: 716, distance: 126.0
click at [198, 1012] on strong "УСПЕХ! СИСТЕМА РАБОТАЕТ!" at bounding box center [128, 1018] width 175 height 12
click at [224, 1012] on h2 "🎉 УСПЕХ! СИСТЕМА РАБОТАЕТ!" at bounding box center [195, 1019] width 335 height 14
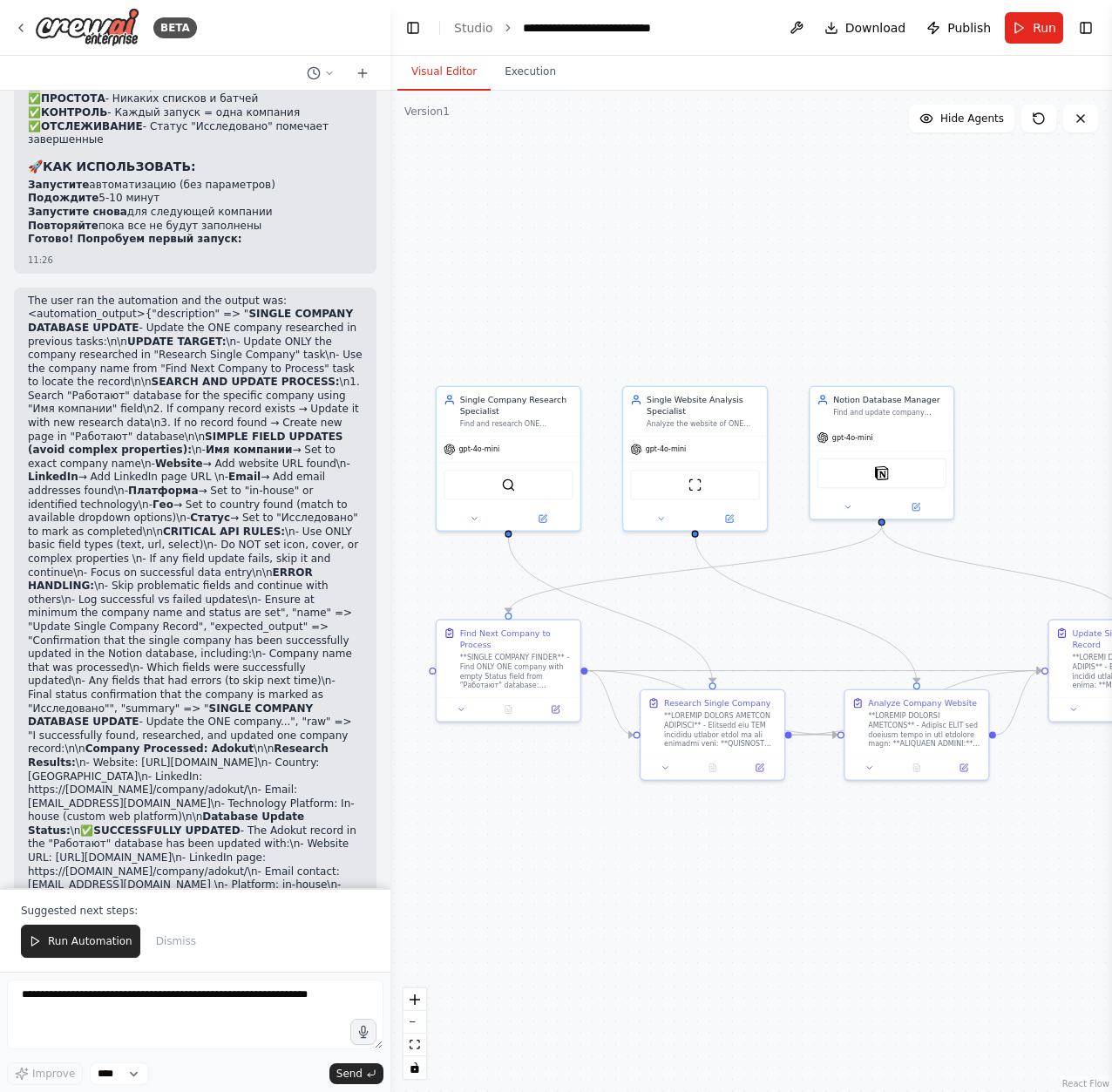
scroll to position [17959, 0]
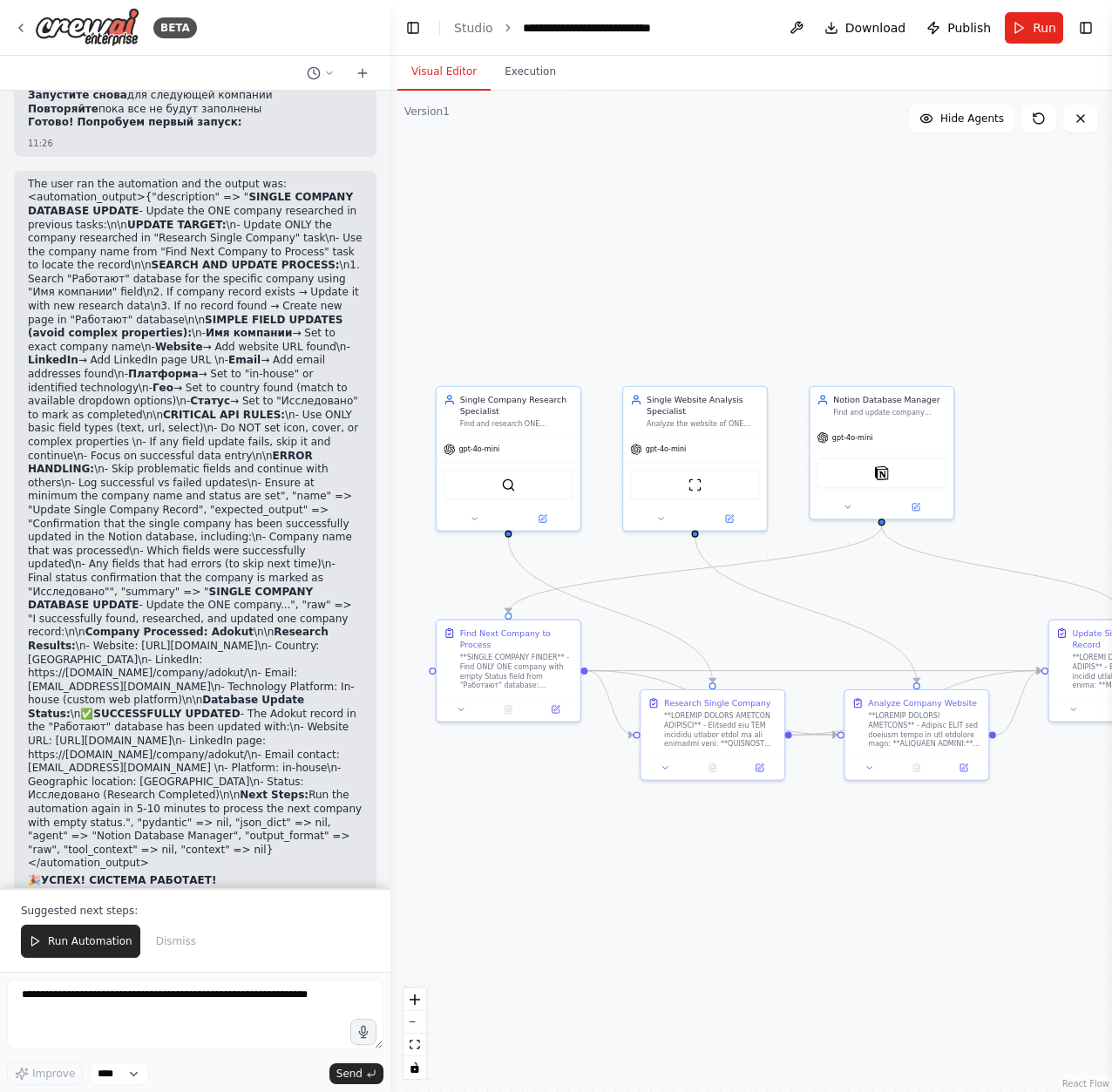
click at [108, 968] on li "🌍 Country: [GEOGRAPHIC_DATA]" at bounding box center [195, 974] width 335 height 14
drag, startPoint x: 164, startPoint y: 712, endPoint x: 27, endPoint y: 650, distance: 150.4
click at [28, 650] on div "The user ran the automation and the output was: <automation_output>{"descriptio…" at bounding box center [195, 686] width 335 height 1015
copy ul "🌐 Website: [URL][DOMAIN_NAME] 🌍 Country: [GEOGRAPHIC_DATA] 💼 LinkedIn: [URL][DO…"
click at [212, 1009] on textarea at bounding box center [196, 1014] width 377 height 70
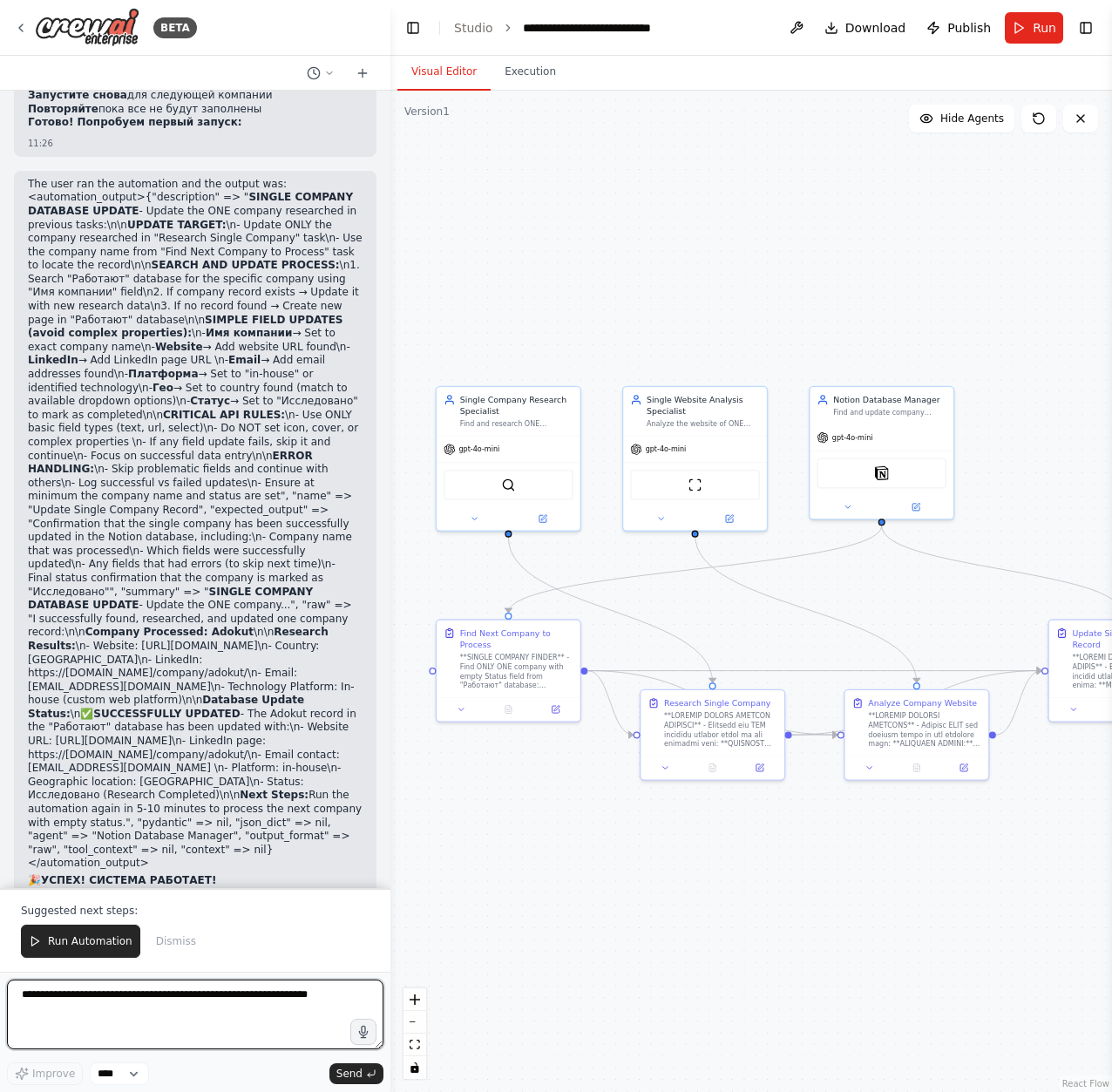
paste textarea "**********"
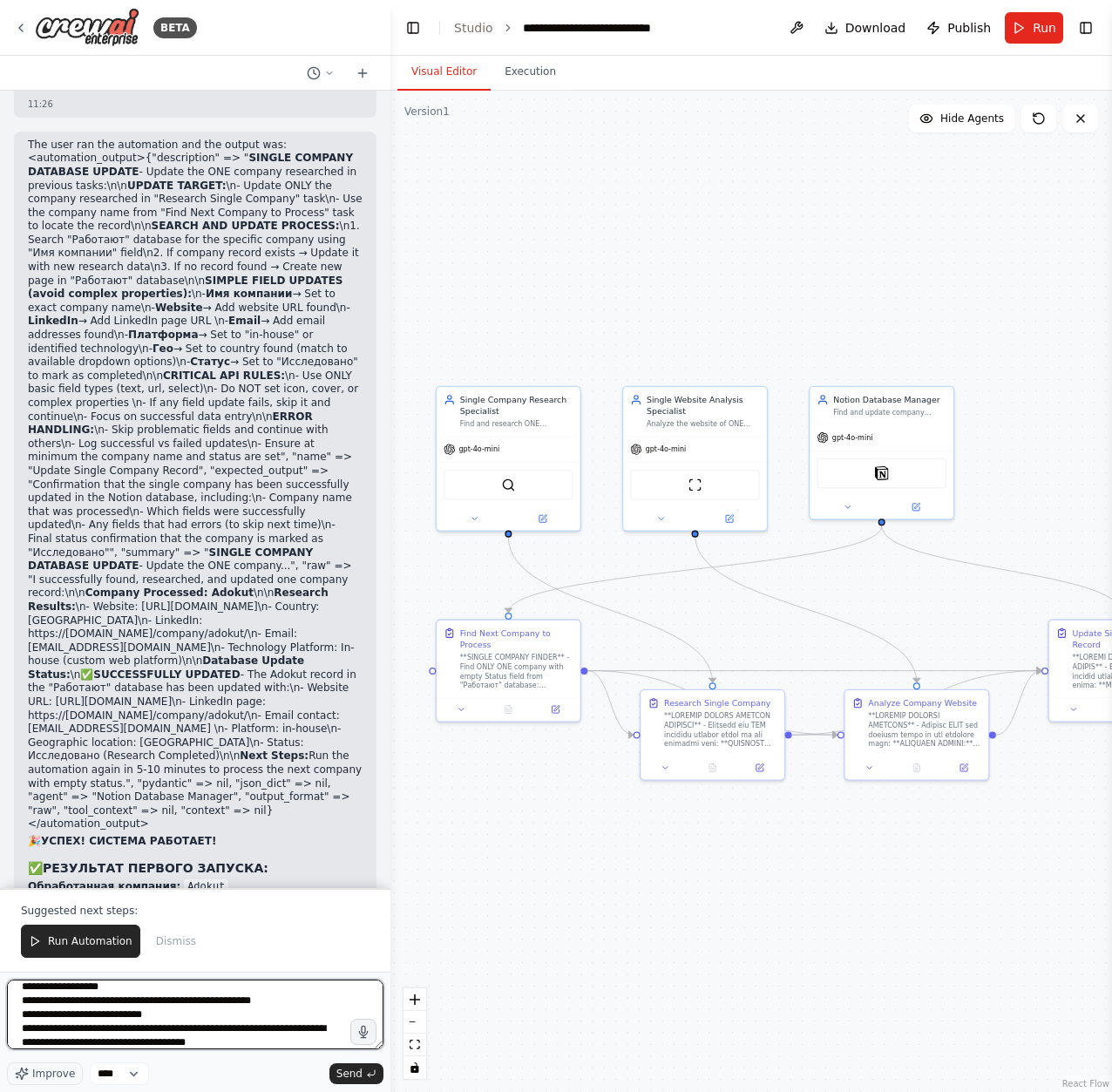
scroll to position [36, 0]
type textarea "**********"
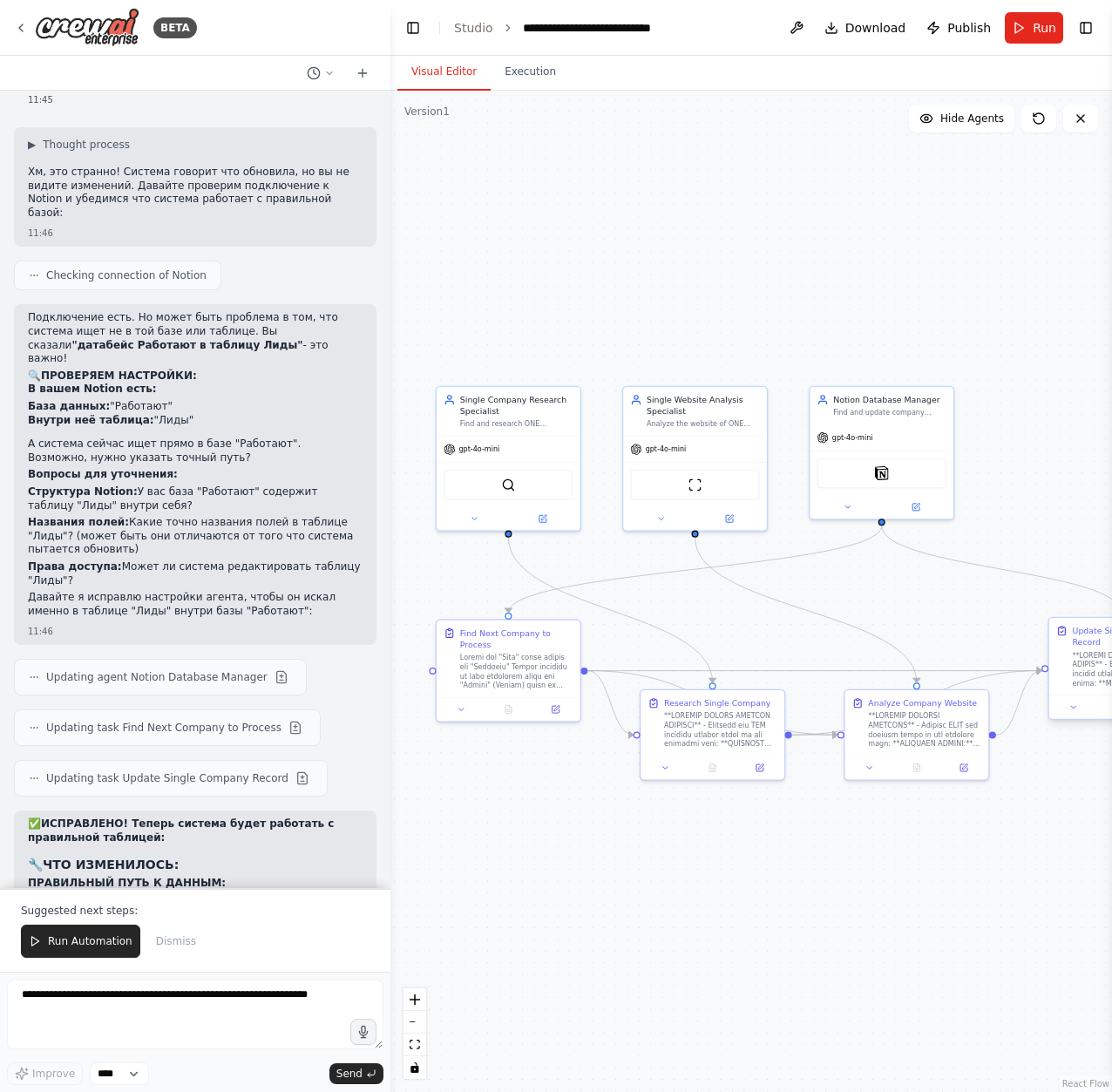
scroll to position [19206, 0]
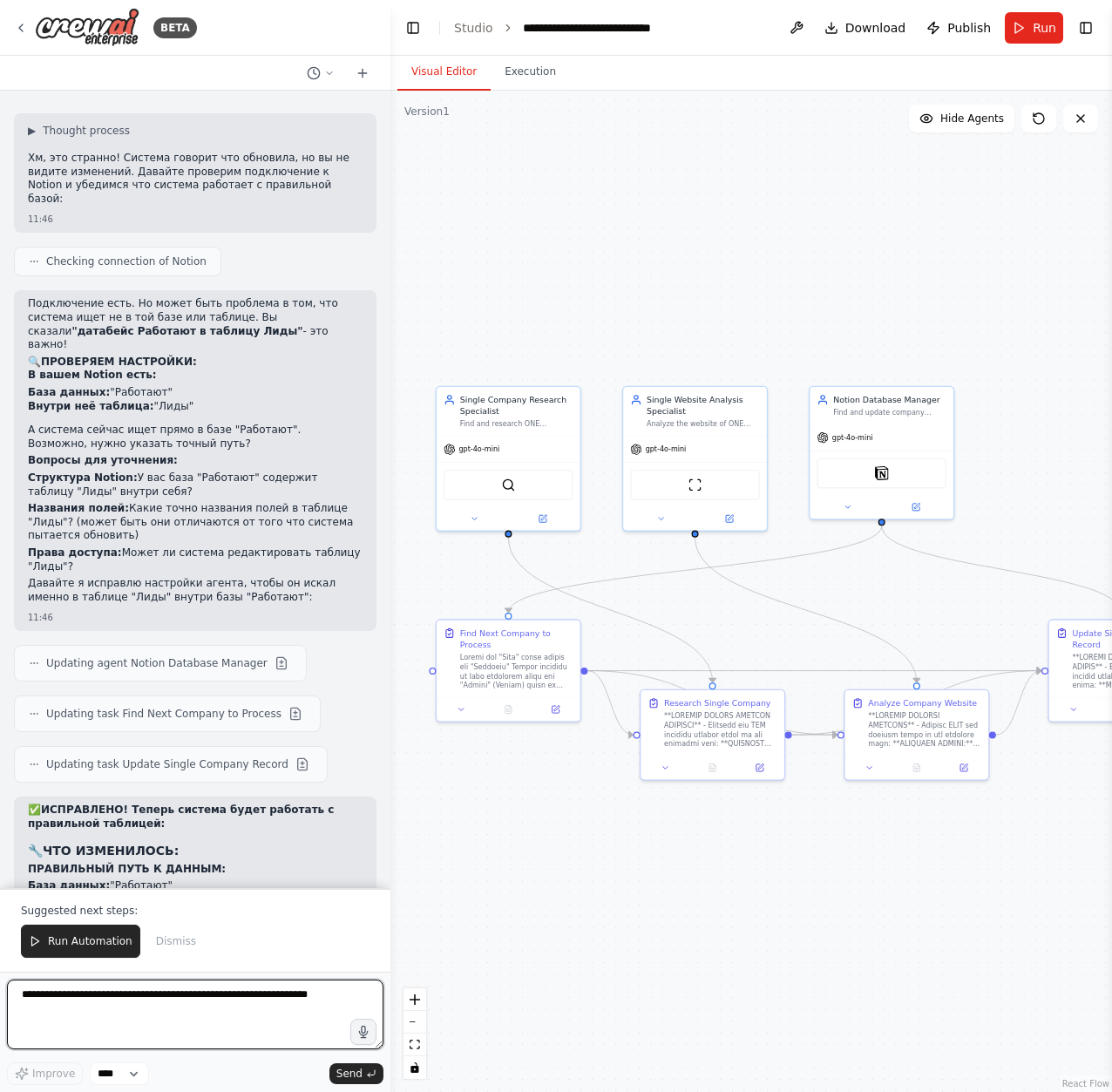
click at [209, 1003] on textarea at bounding box center [196, 1014] width 377 height 70
type textarea "*"
type textarea "**********"
drag, startPoint x: 326, startPoint y: 1008, endPoint x: -160, endPoint y: 927, distance: 492.7
click at [0, 927] on html "BETA You are a Competitor and Lead Research Assistant. Your task is to enrich a…" at bounding box center [556, 546] width 1112 height 1092
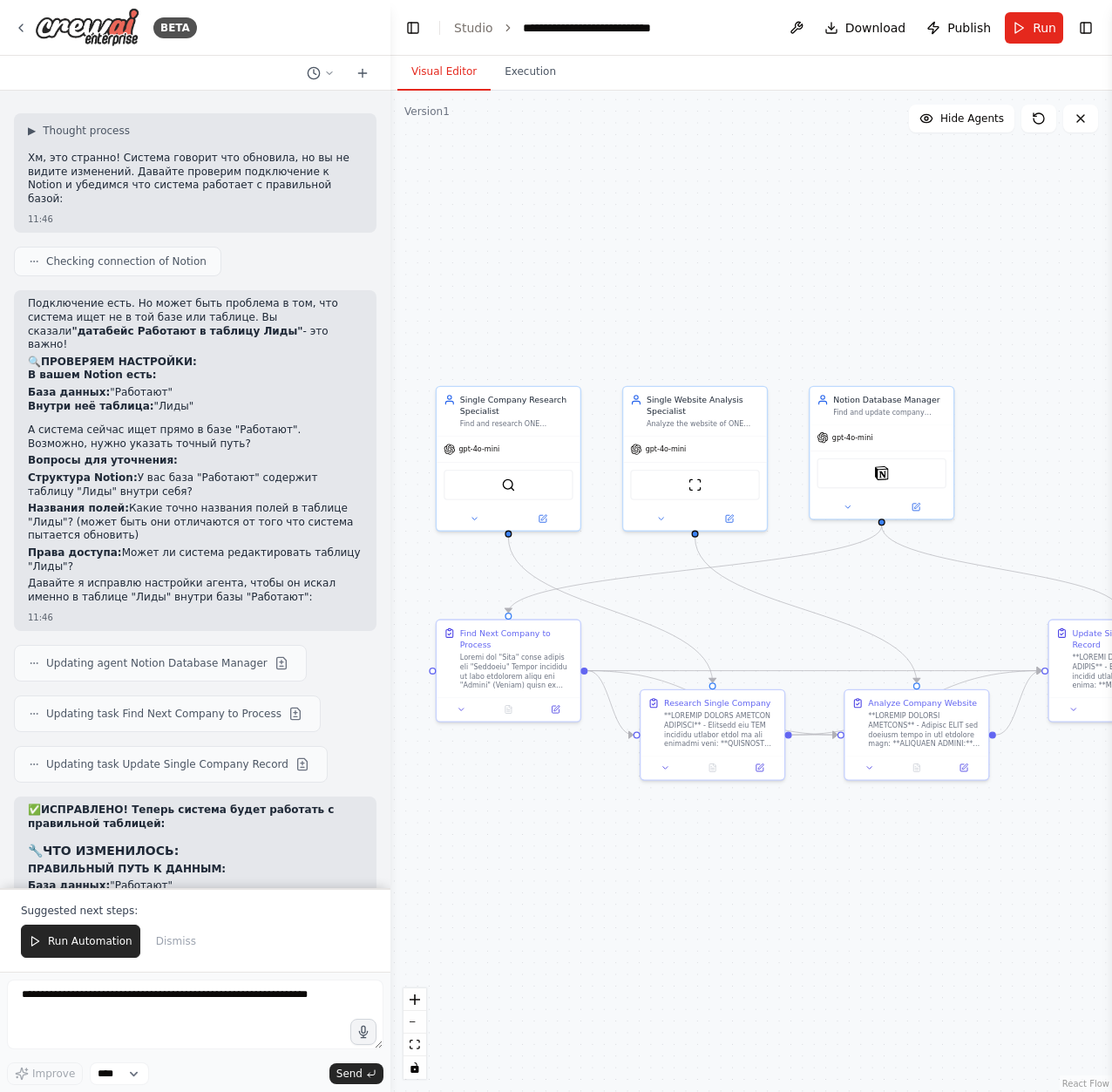
click at [1051, 1] on header "**********" at bounding box center [751, 28] width 722 height 56
click at [1041, 19] on span "Run" at bounding box center [1043, 28] width 23 height 18
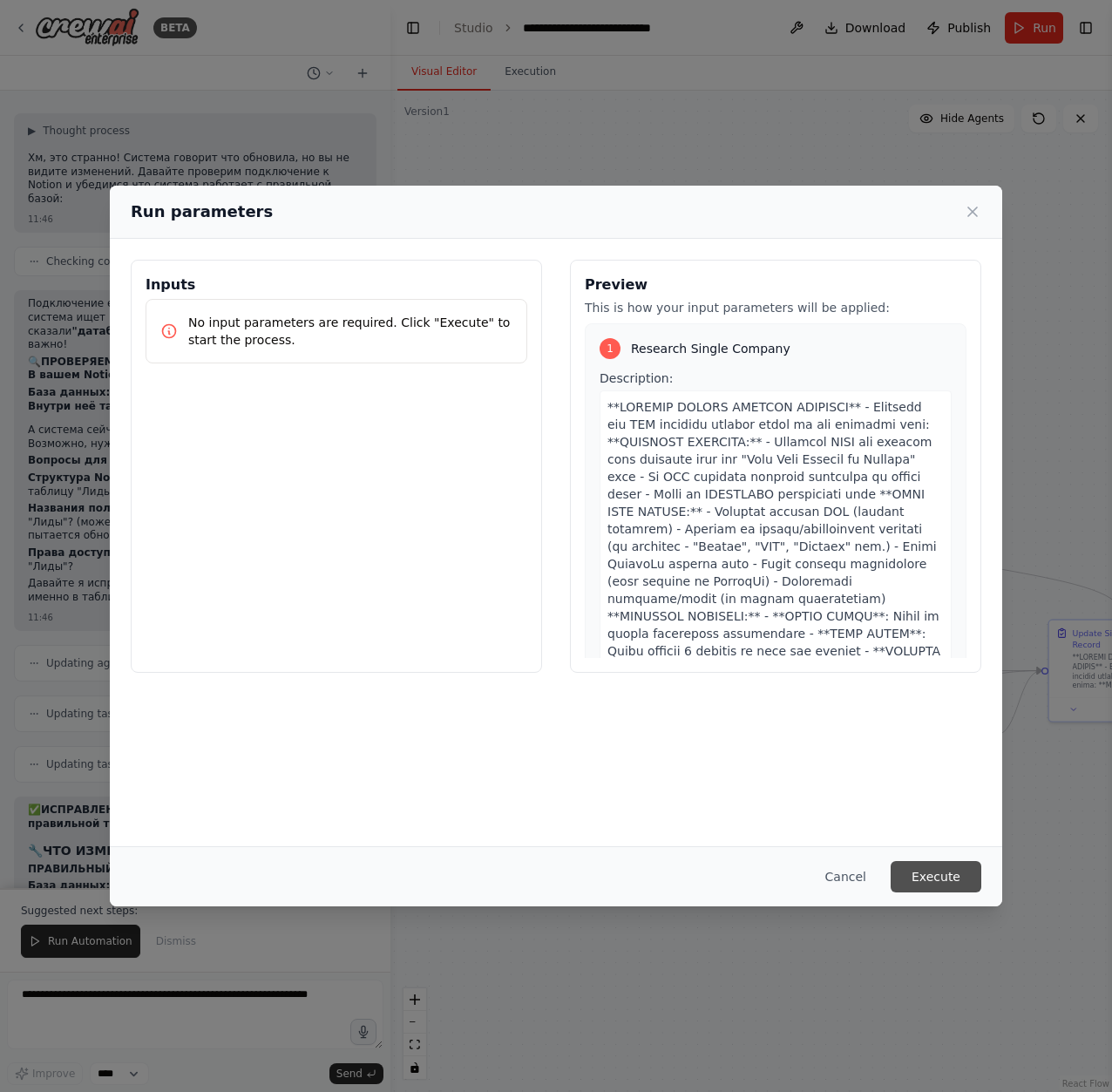
click at [950, 872] on button "Execute" at bounding box center [936, 877] width 91 height 32
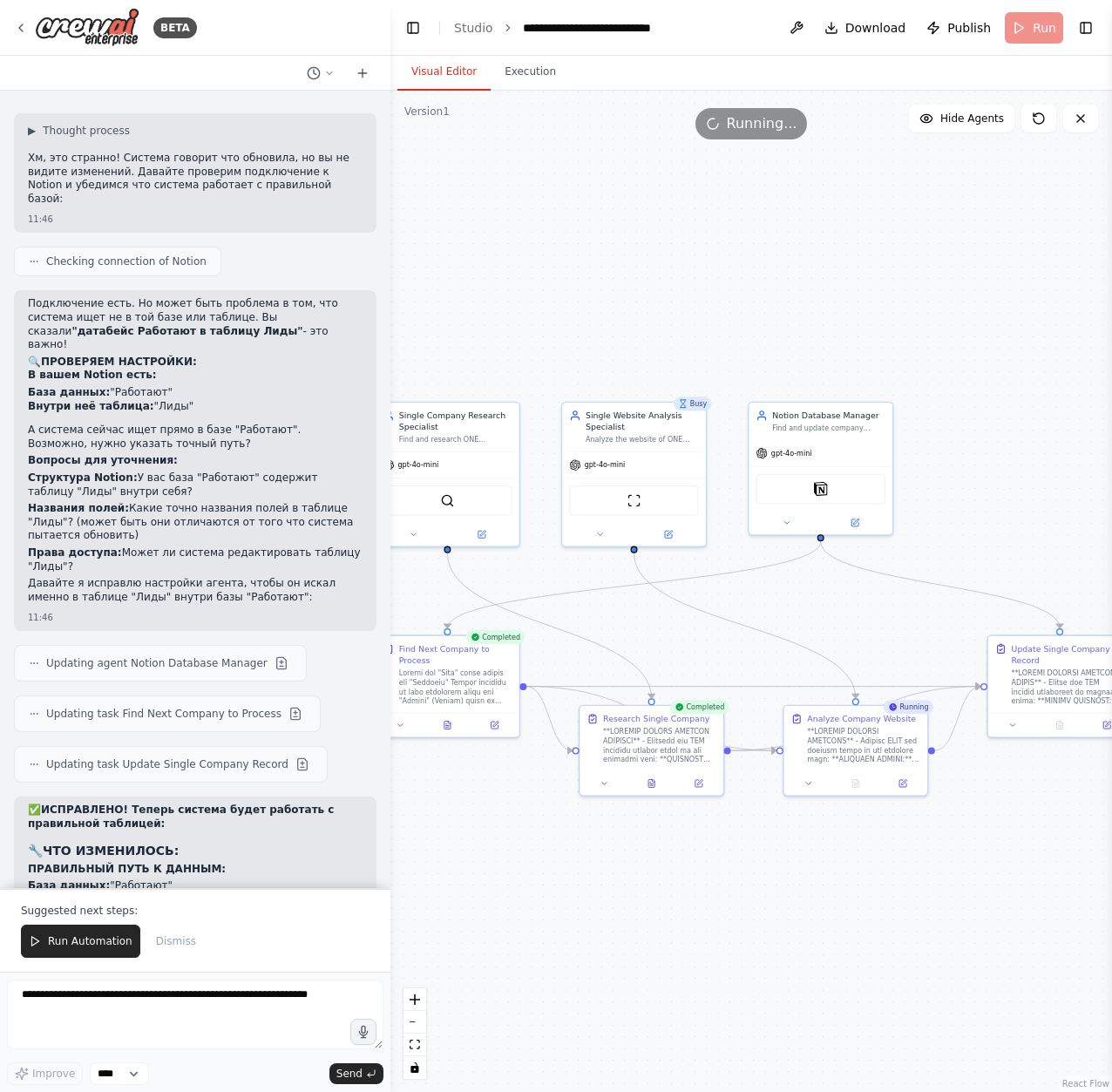
drag, startPoint x: 1006, startPoint y: 520, endPoint x: 959, endPoint y: 519, distance: 47.0
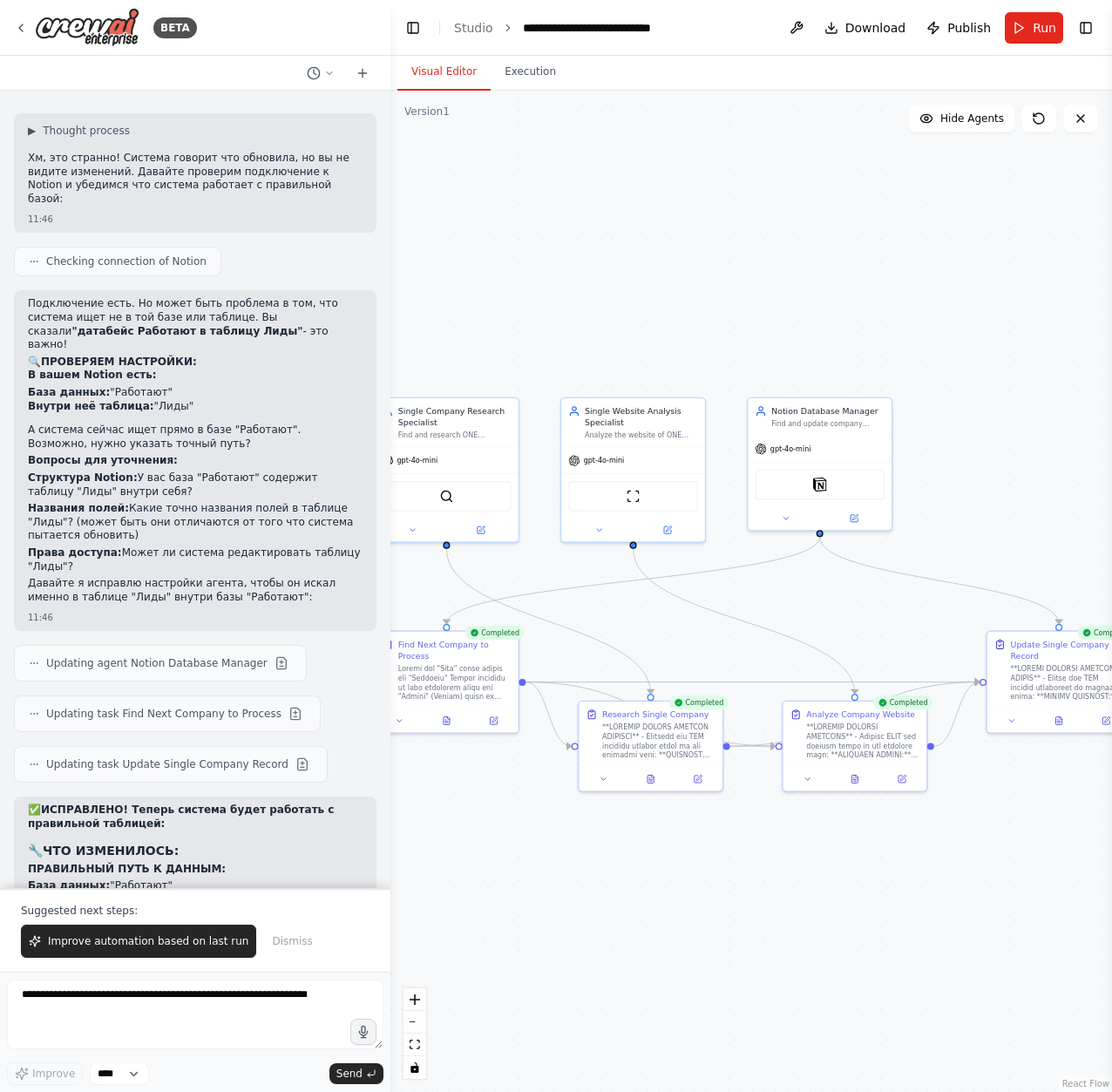
click at [167, 893] on strong "ТЕПЕРЬ УКАЗАНО ТОЧНО" at bounding box center [211, 899] width 153 height 12
drag, startPoint x: 65, startPoint y: 585, endPoint x: 199, endPoint y: 591, distance: 134.1
click at [185, 906] on li "Поиск: Внутри таблицы "Лиды"" at bounding box center [195, 913] width 335 height 14
click at [224, 803] on div "✅ ИСПРАВЛЕНО! Теперь система будет работать с правильной таблицей: 🔧 ЧТО ИЗМЕНИ…" at bounding box center [195, 992] width 335 height 377
click at [1023, 19] on button "Run" at bounding box center [1033, 28] width 58 height 32
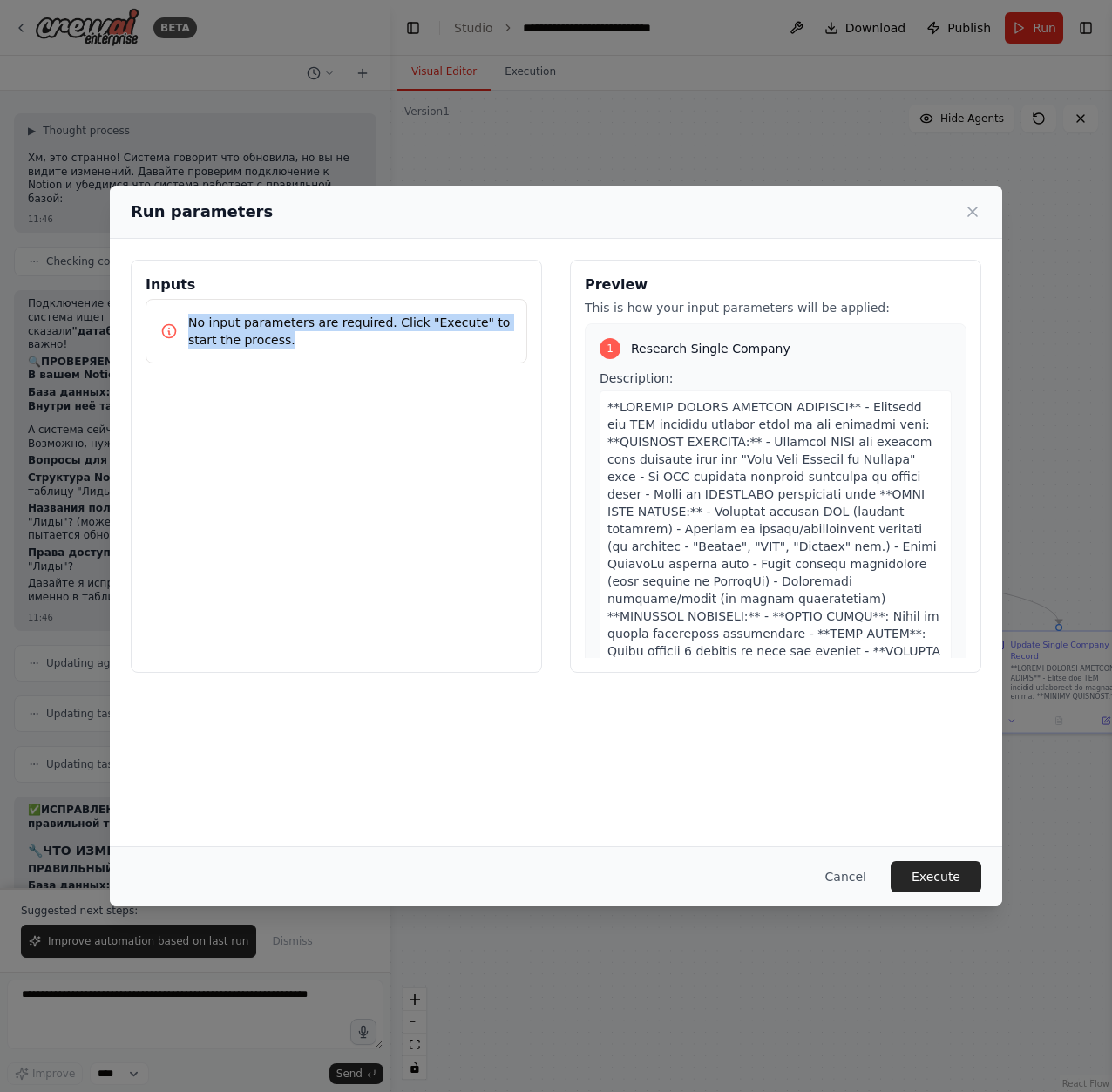
drag, startPoint x: 276, startPoint y: 339, endPoint x: 179, endPoint y: 321, distance: 98.7
click at [179, 321] on div "No input parameters are required. Click "Execute" to start the process." at bounding box center [336, 331] width 351 height 35
copy p "No input parameters are required. Click "Execute" to start the process."
click at [966, 207] on icon at bounding box center [972, 212] width 18 height 18
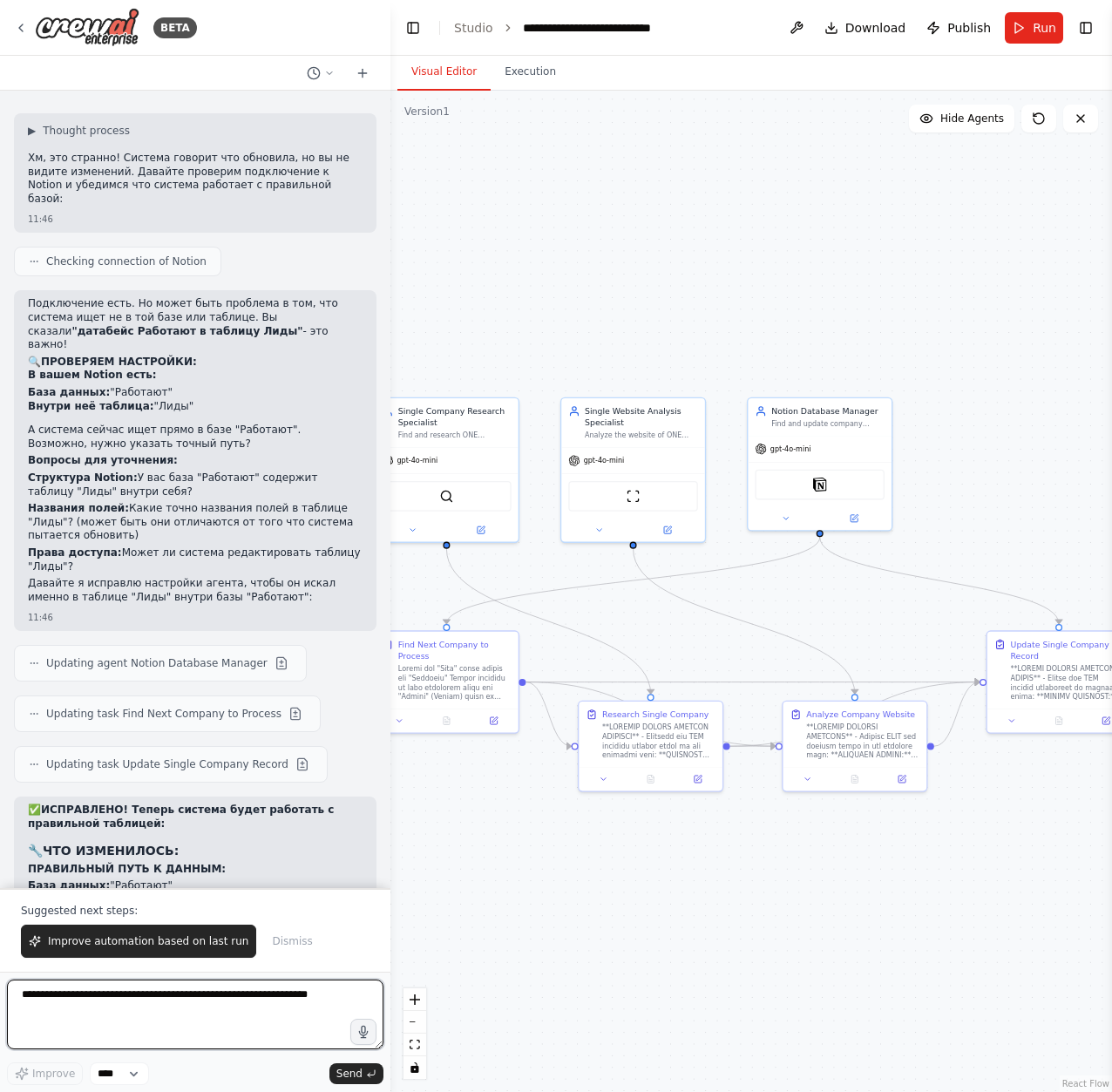
click at [179, 988] on textarea at bounding box center [196, 1014] width 377 height 70
paste textarea "**********"
type textarea "**********"
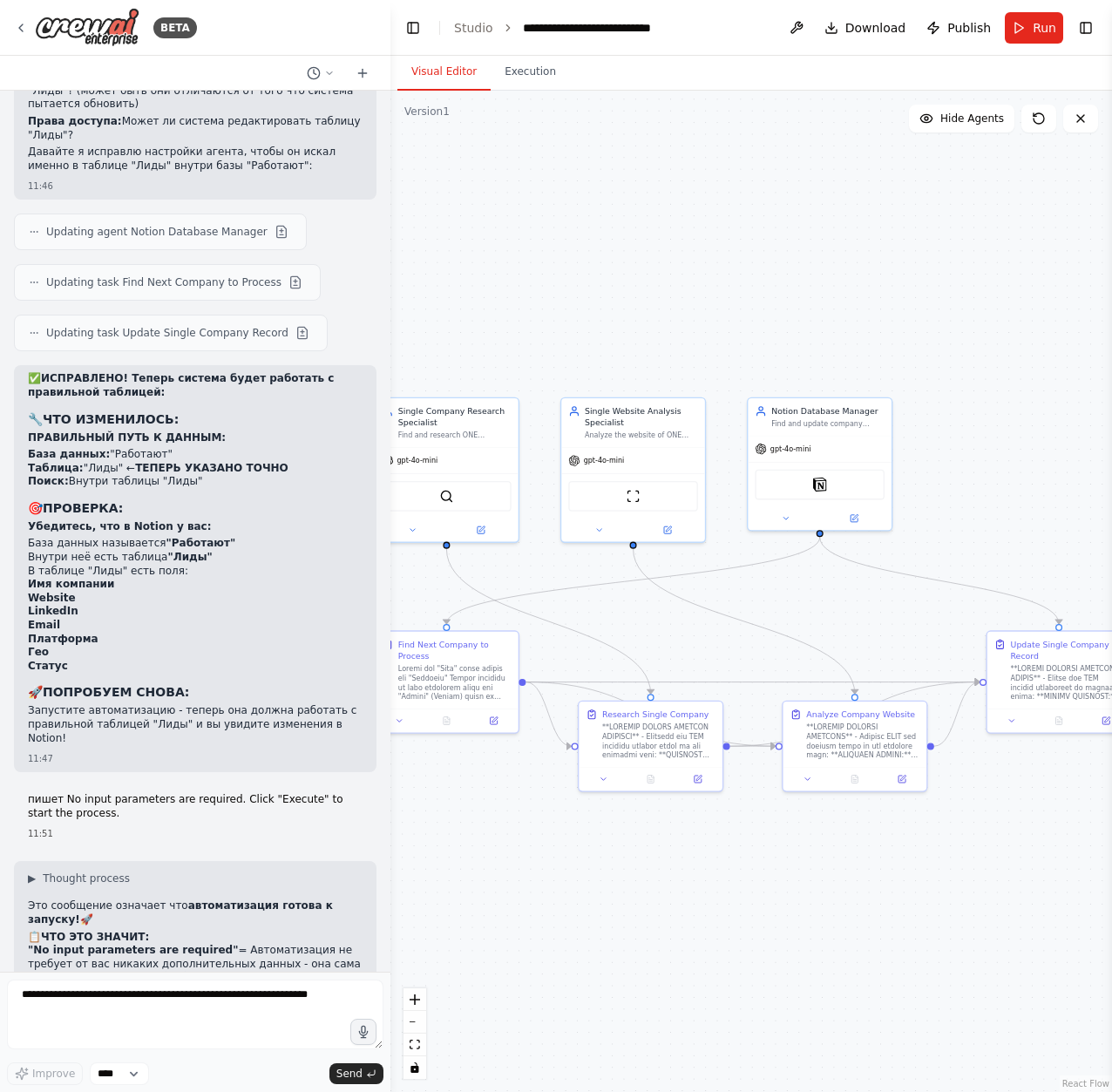
scroll to position [19667, 0]
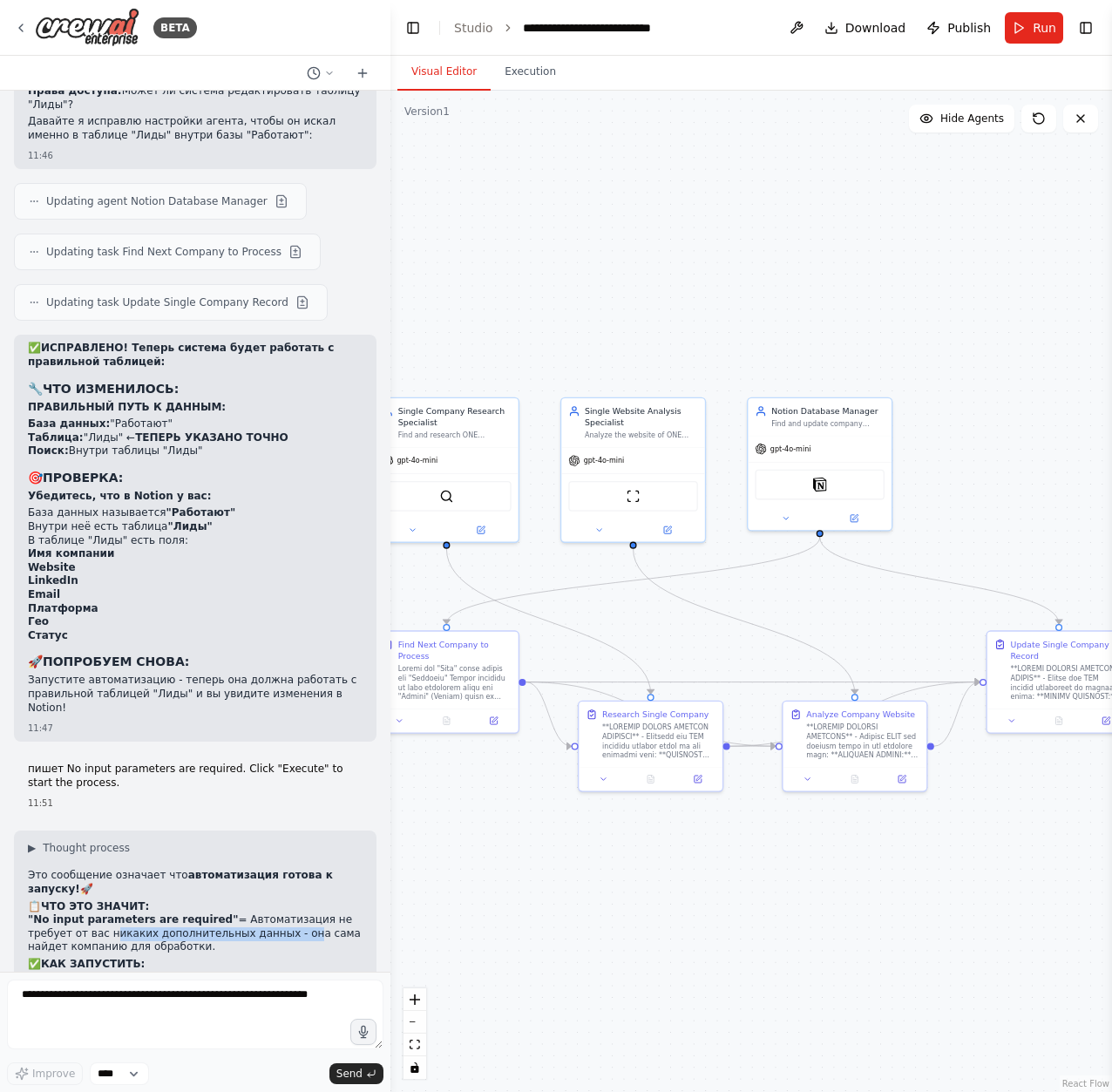
drag, startPoint x: 106, startPoint y: 608, endPoint x: 297, endPoint y: 614, distance: 191.1
click at [296, 913] on p ""No input parameters are required" = Автоматизация не требует от вас никаких до…" at bounding box center [195, 933] width 335 height 41
click at [250, 957] on h2 "✅ КАК ЗАПУСТИТЬ:" at bounding box center [195, 964] width 335 height 14
drag, startPoint x: 226, startPoint y: 617, endPoint x: 111, endPoint y: 606, distance: 115.5
click at [111, 913] on p ""No input parameters are required" = Автоматизация не требует от вас никаких до…" at bounding box center [195, 933] width 335 height 41
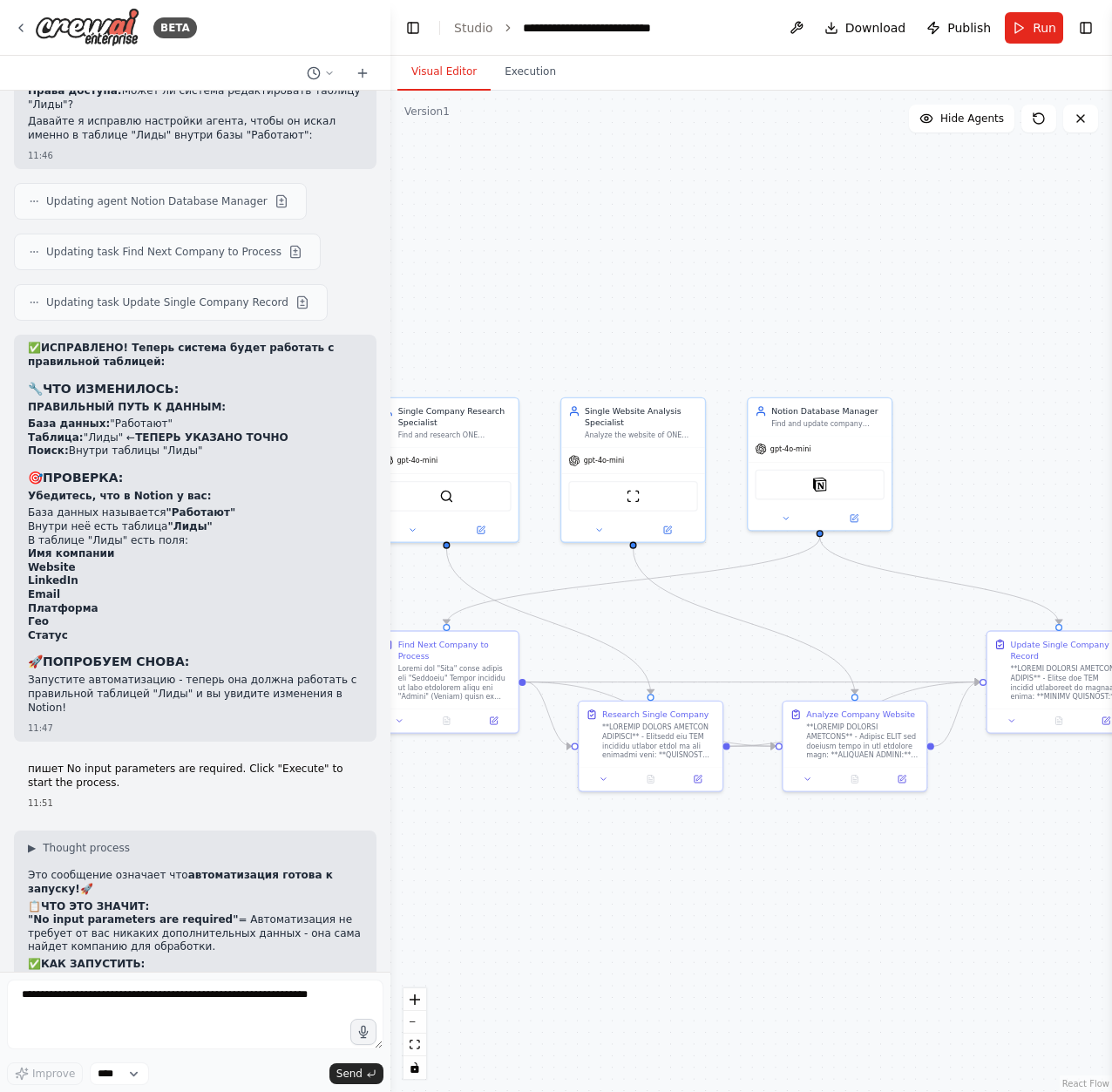
click at [218, 984] on li "Система автоматически: Найдет одну необработанную компанию Исследует её данные …" at bounding box center [195, 1011] width 335 height 54
drag, startPoint x: 173, startPoint y: 744, endPoint x: 281, endPoint y: 773, distance: 111.8
click at [286, 1063] on p "В предыдущем запуске система обработала компанию "PushAffiliate" вместо ваших к…" at bounding box center [195, 1084] width 335 height 41
click at [222, 1063] on p "В предыдущем запуске система обработала компанию "PushAffiliate" вместо ваших к…" at bounding box center [195, 1084] width 335 height 41
drag, startPoint x: 67, startPoint y: 803, endPoint x: 244, endPoint y: 834, distance: 179.7
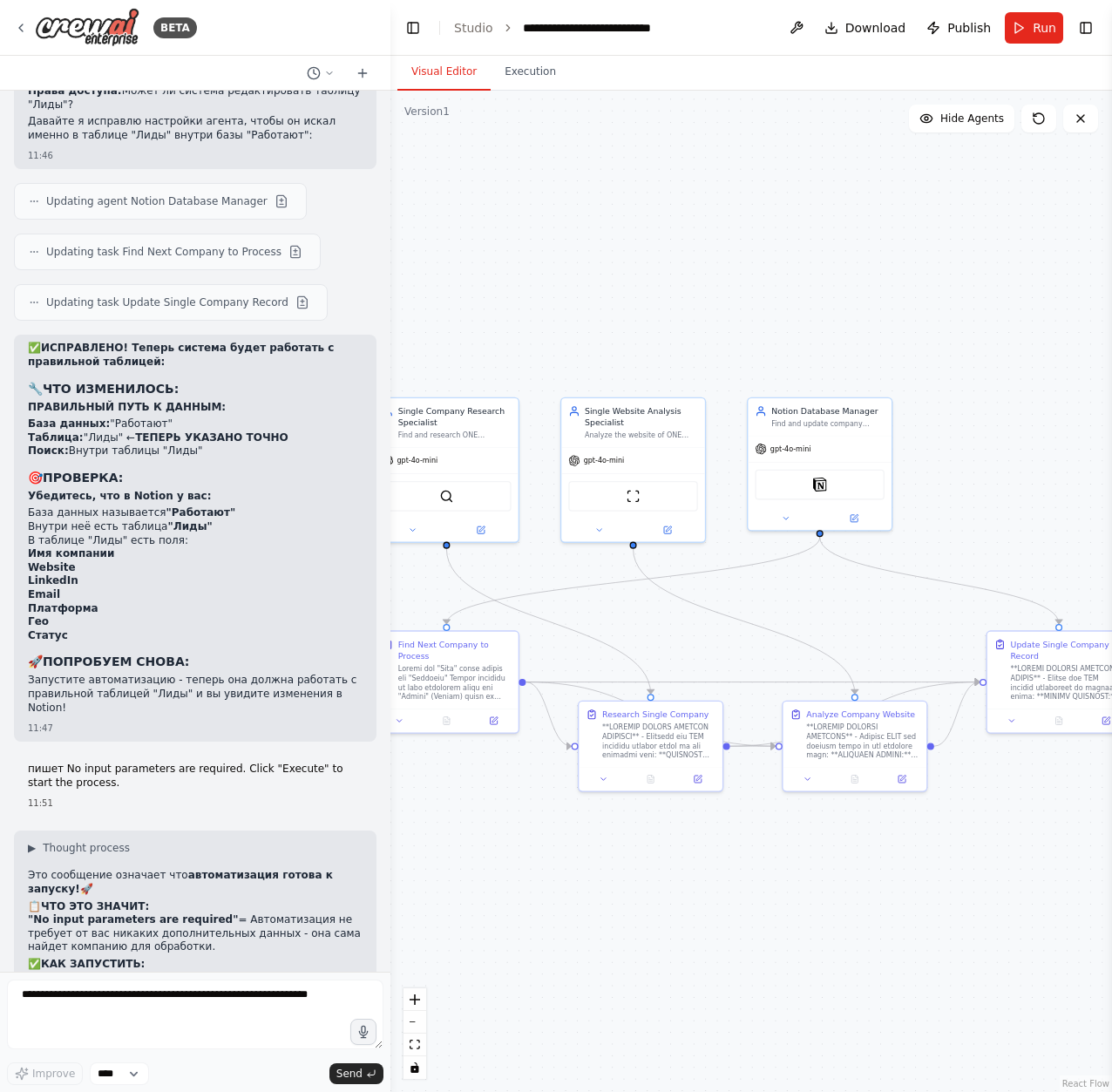
click at [1036, 27] on span "Run" at bounding box center [1043, 28] width 23 height 18
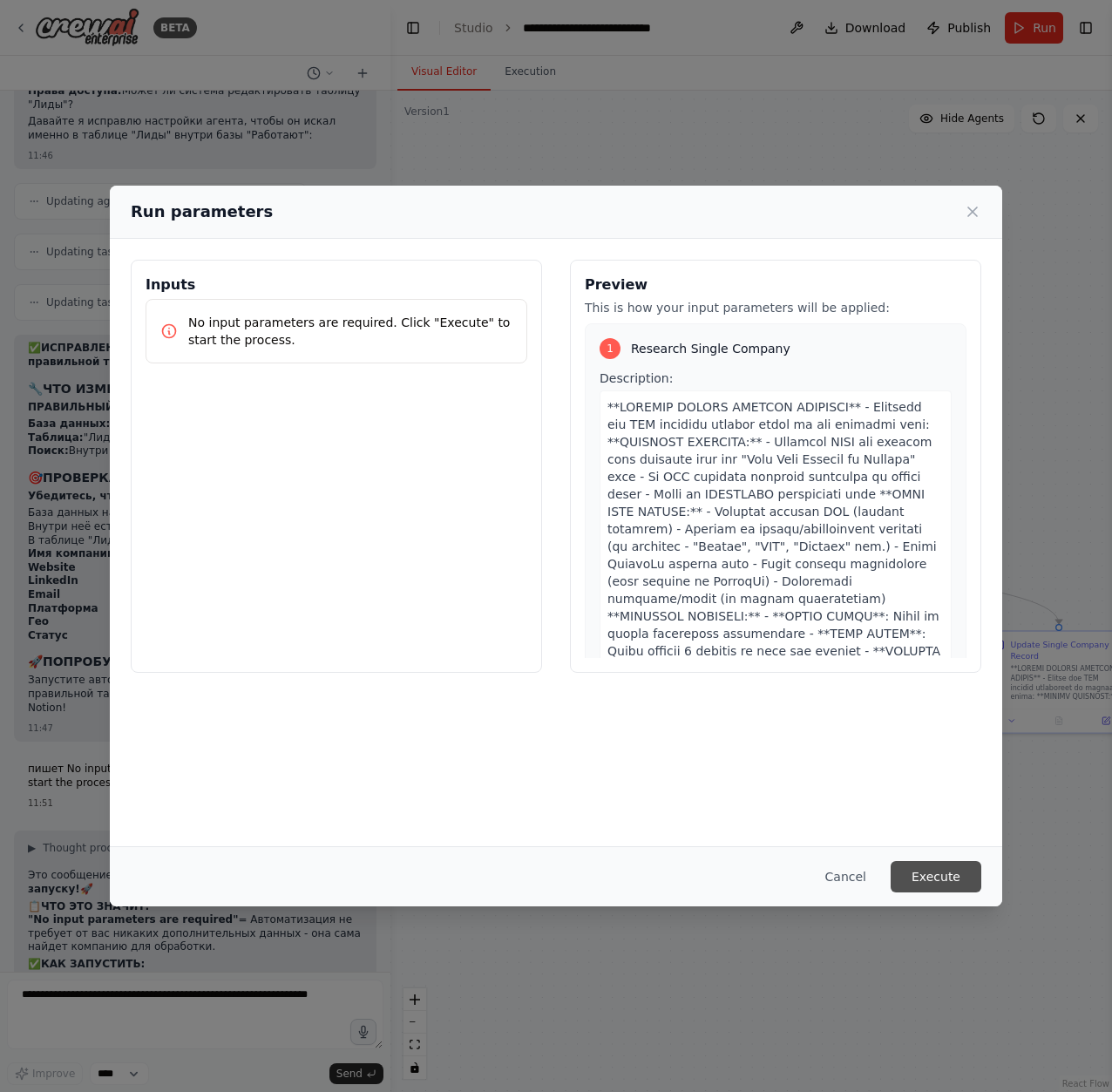
click at [936, 872] on button "Execute" at bounding box center [936, 877] width 91 height 32
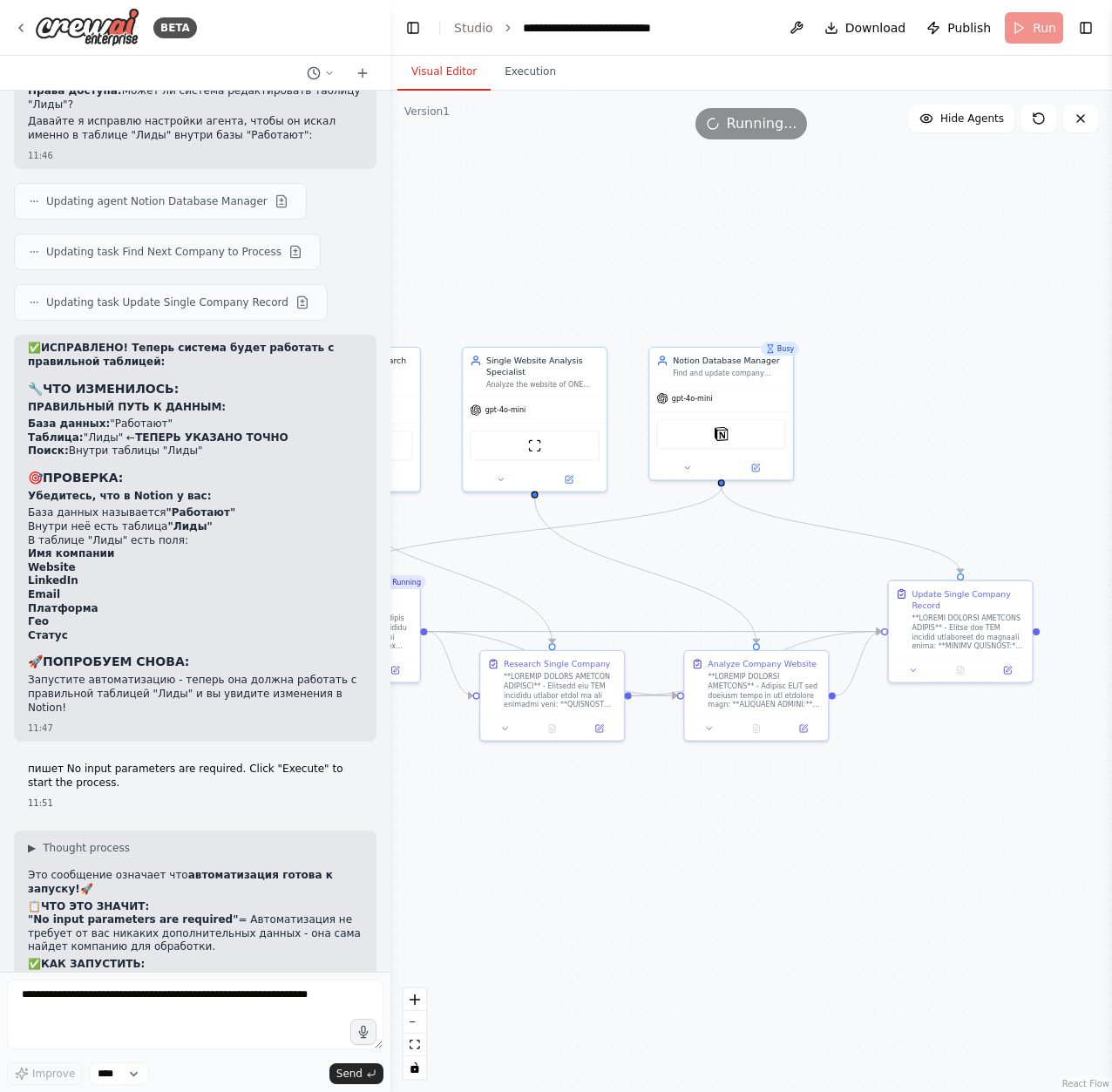
drag, startPoint x: 739, startPoint y: 429, endPoint x: 642, endPoint y: 379, distance: 109.1
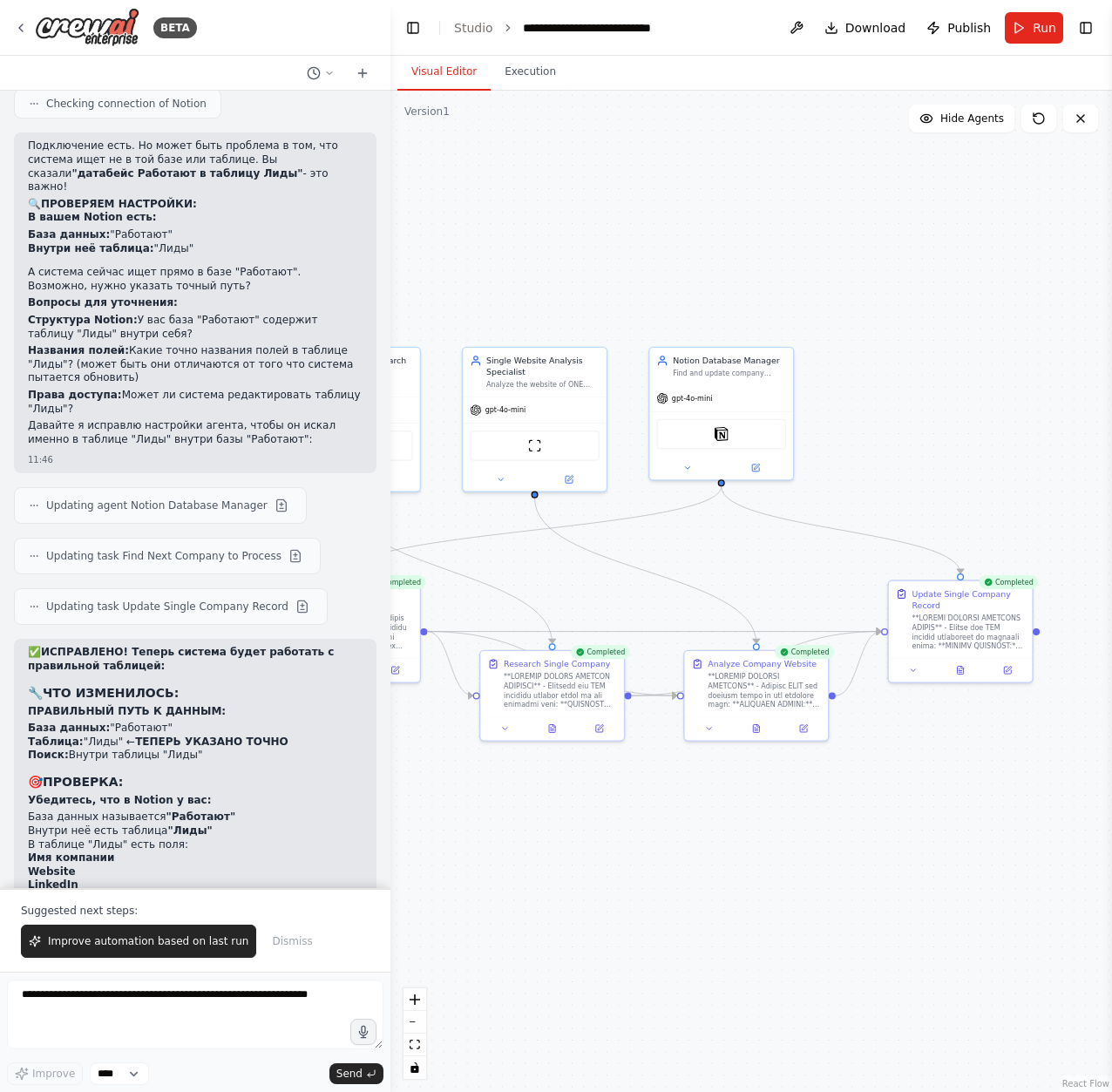
scroll to position [19421, 0]
